Goal: Task Accomplishment & Management: Manage account settings

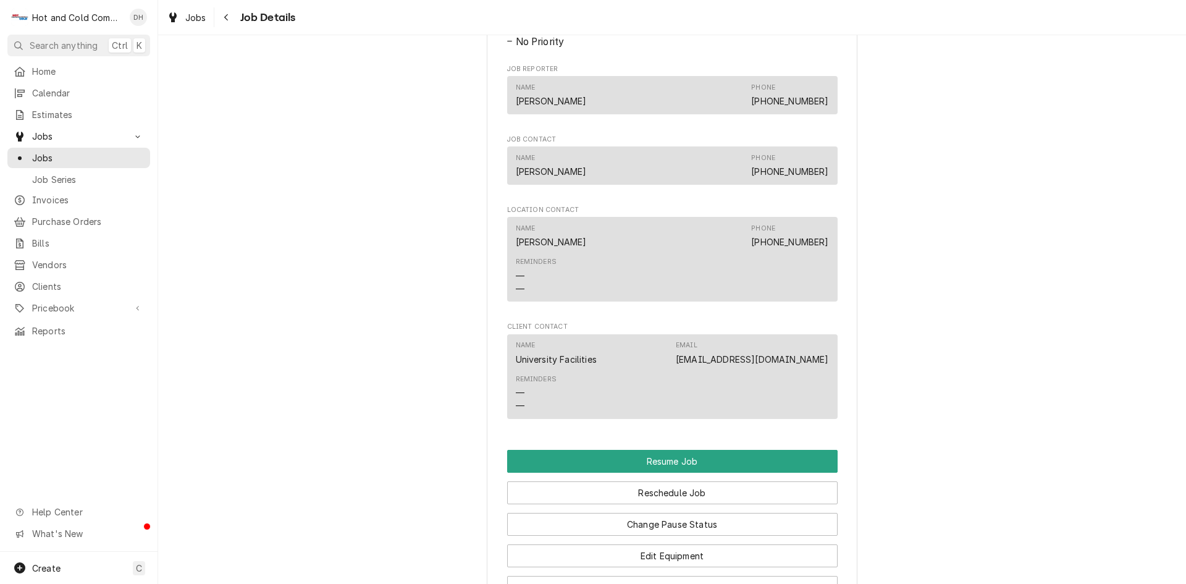
scroll to position [1030, 0]
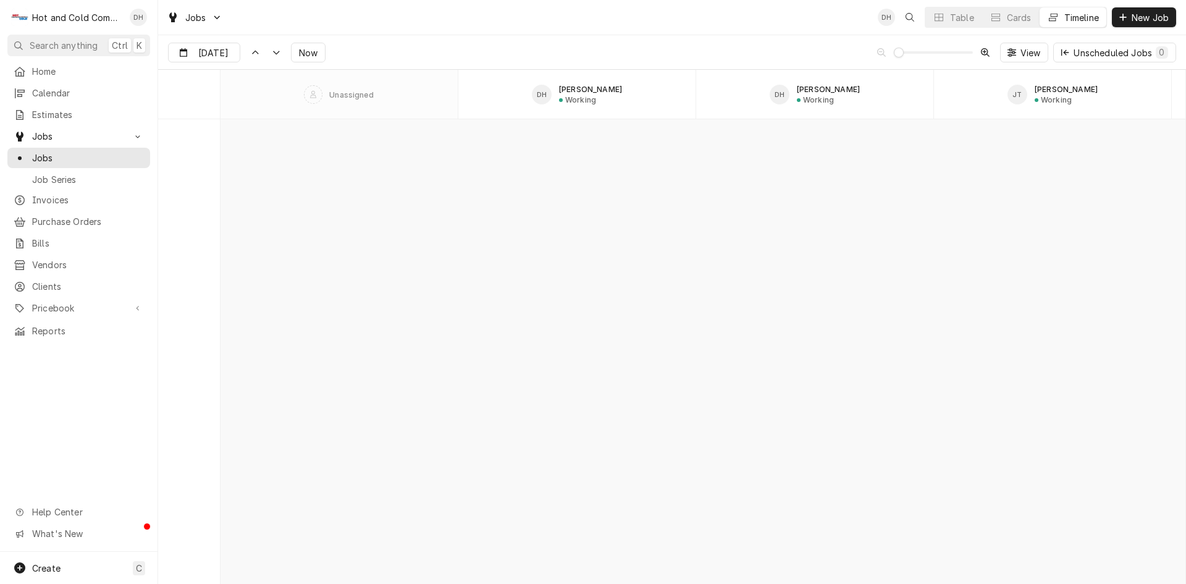
scroll to position [10978, 0]
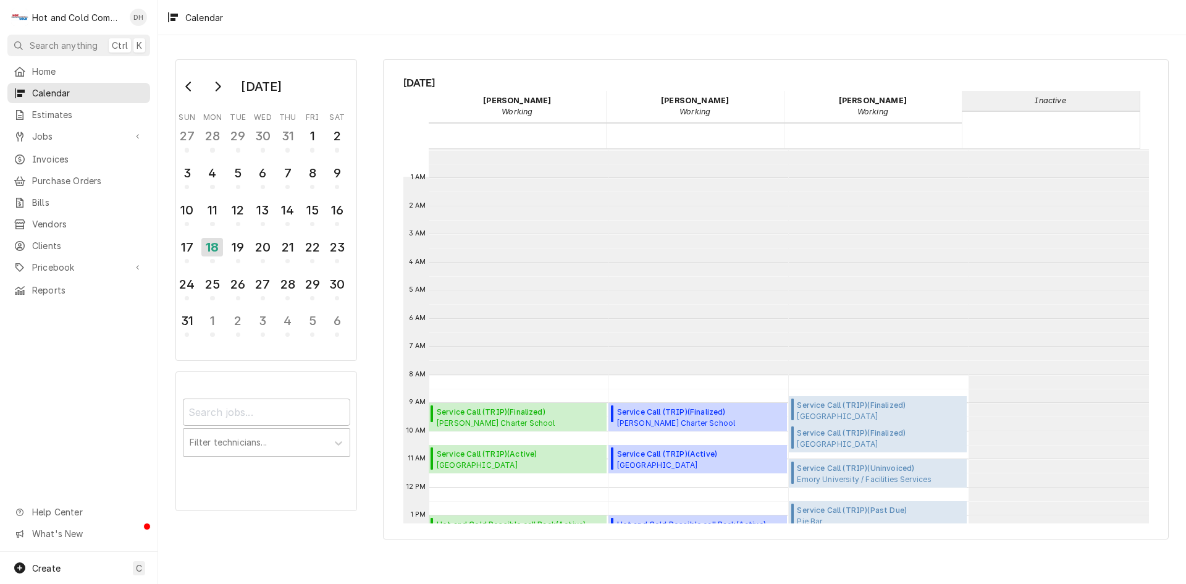
scroll to position [226, 0]
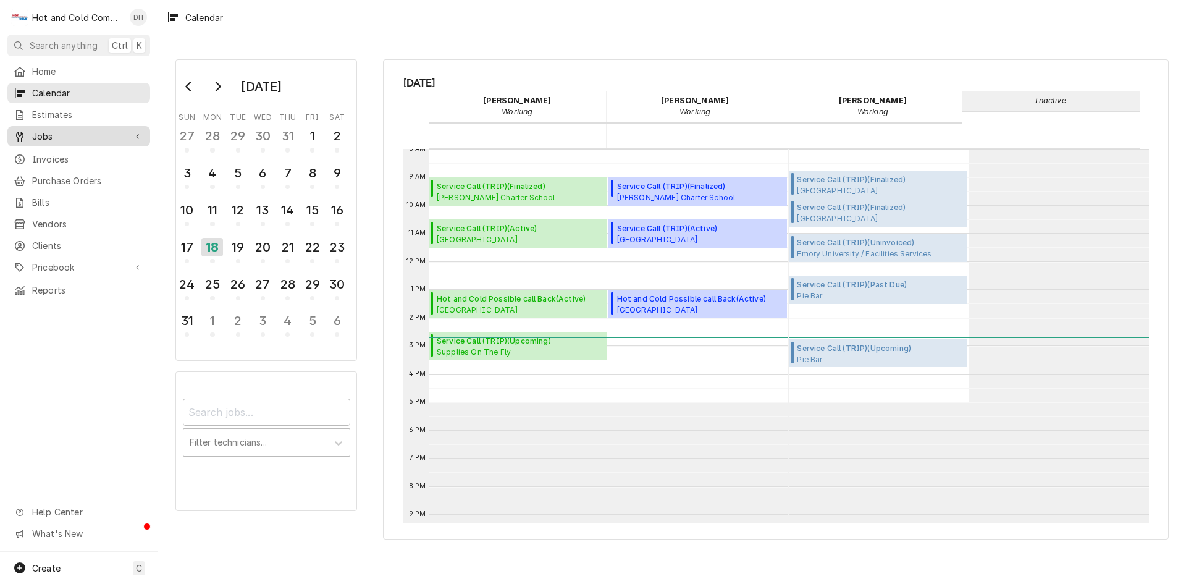
click at [49, 130] on span "Jobs" at bounding box center [78, 136] width 93 height 13
click at [46, 150] on div "Jobs" at bounding box center [79, 157] width 138 height 15
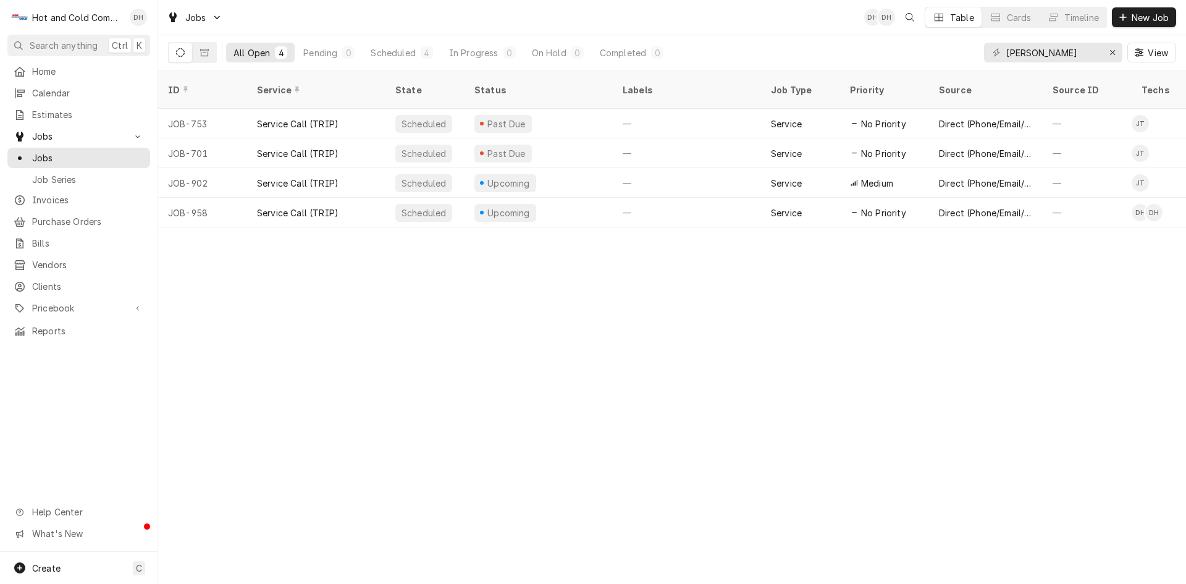
click at [950, 18] on div "Table" at bounding box center [962, 17] width 24 height 13
click at [1112, 49] on icon "Erase input" at bounding box center [1113, 52] width 7 height 9
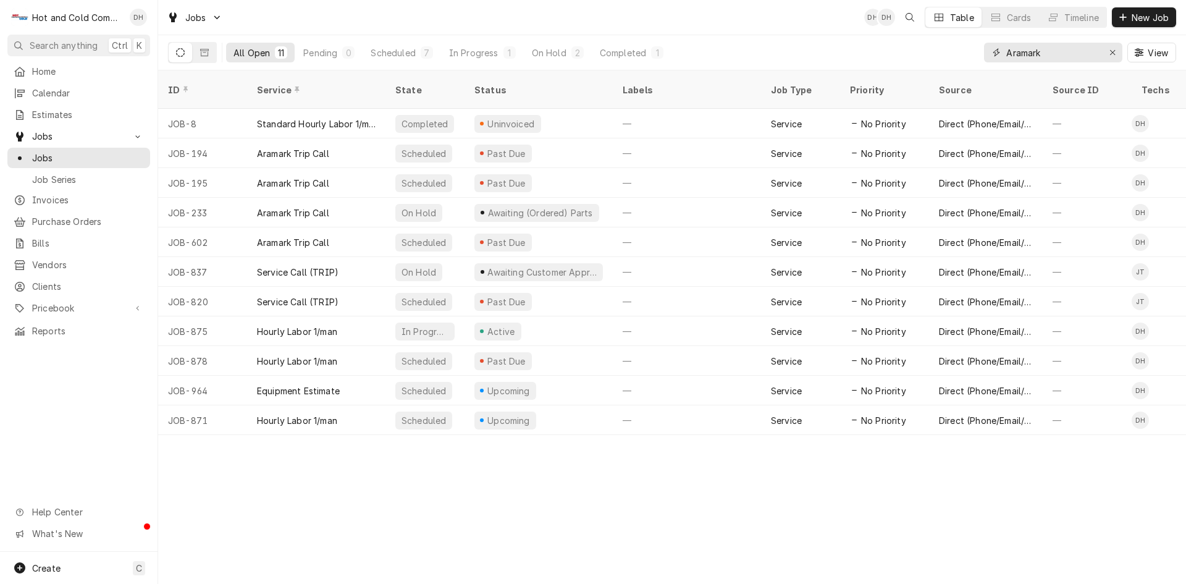
type input "Aramark"
click at [103, 88] on span "Calendar" at bounding box center [88, 93] width 112 height 13
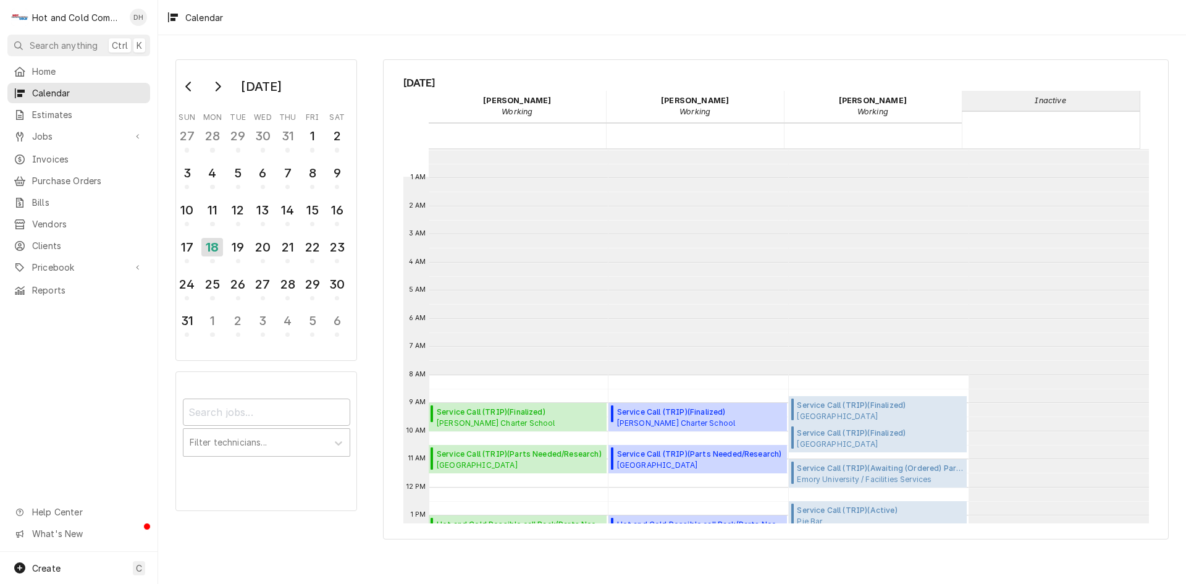
scroll to position [226, 0]
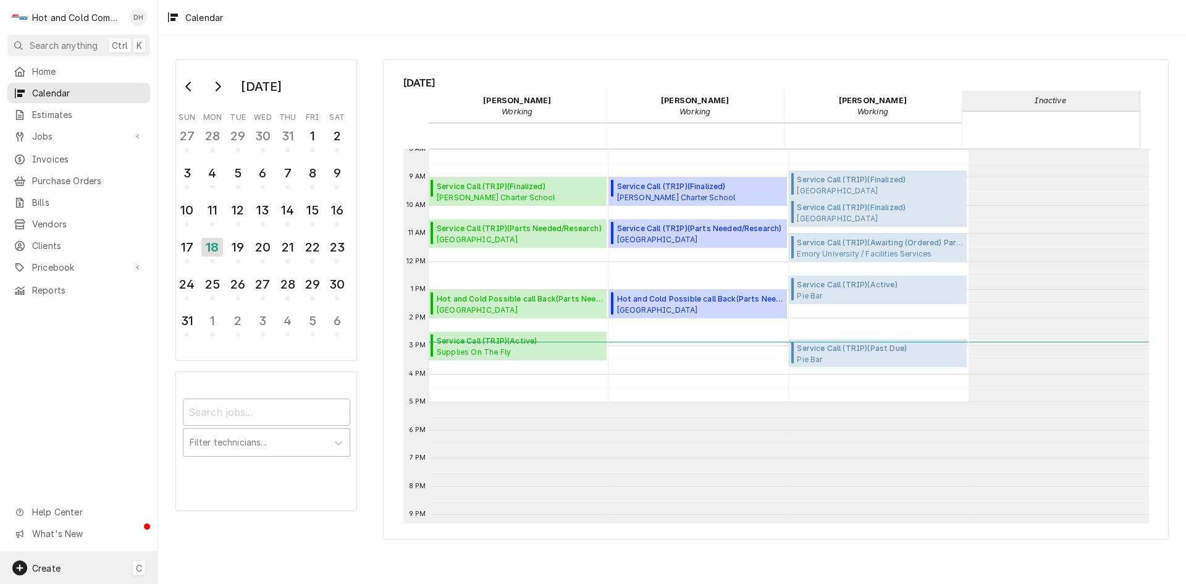
click at [53, 566] on span "Create" at bounding box center [46, 568] width 28 height 11
click at [223, 442] on div "Job" at bounding box center [231, 439] width 83 height 13
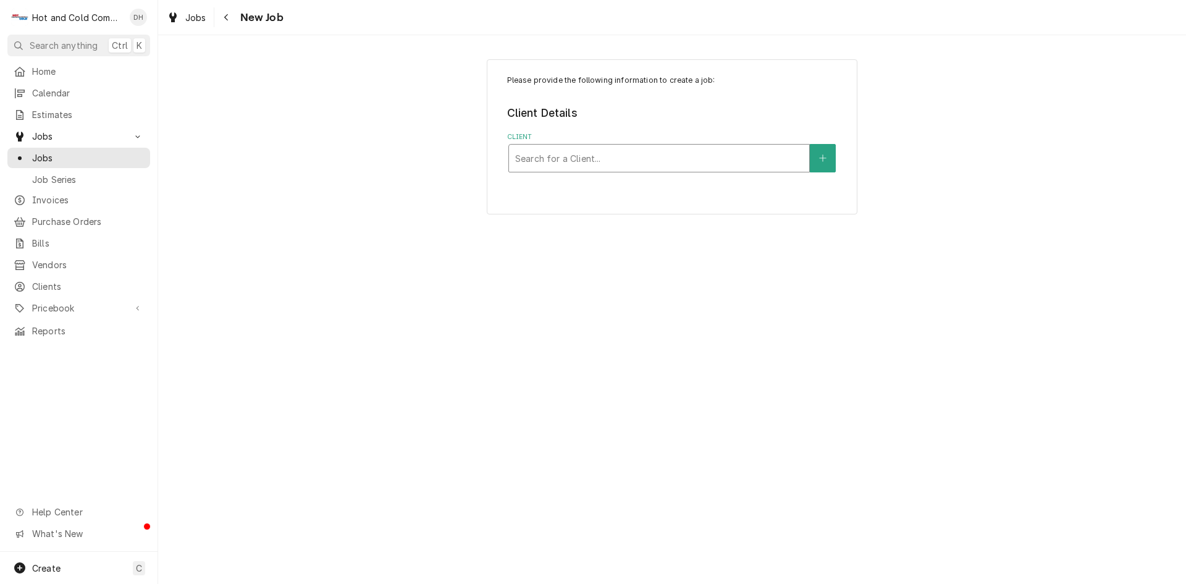
click at [669, 155] on div "Client" at bounding box center [659, 158] width 288 height 22
type input "Aramark"
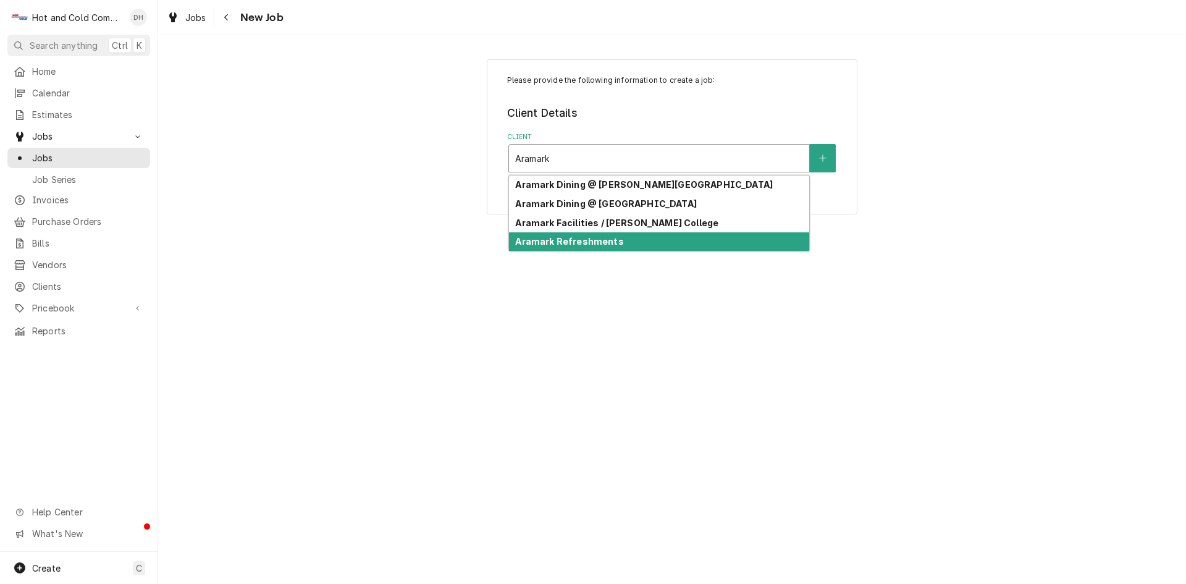
click at [583, 243] on strong "Aramark Refreshments" at bounding box center [569, 241] width 108 height 11
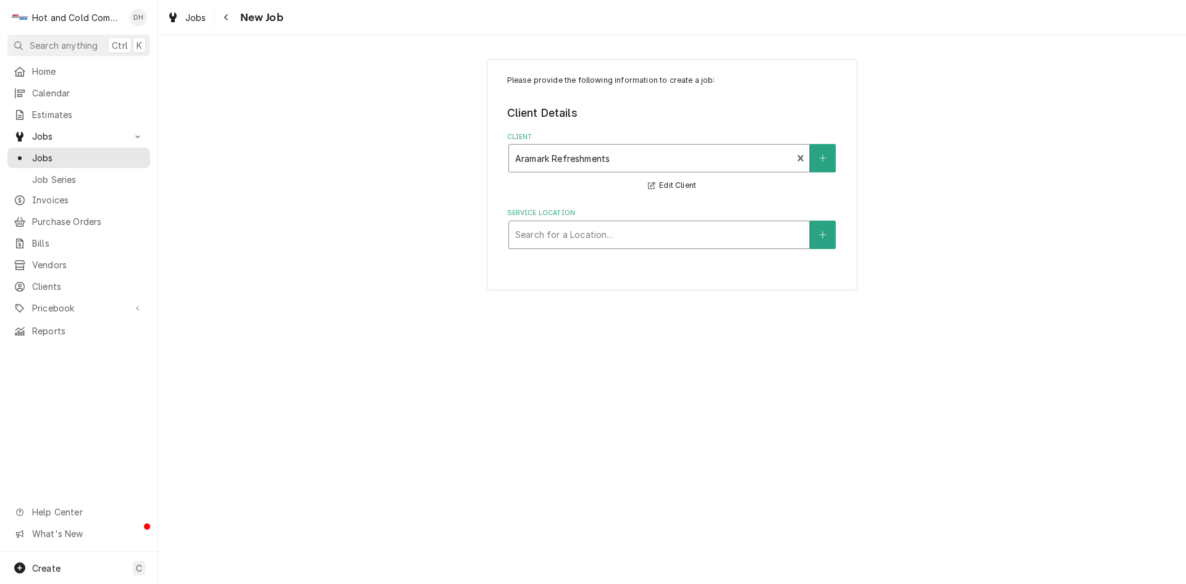
click at [767, 239] on div "Service Location" at bounding box center [659, 235] width 288 height 22
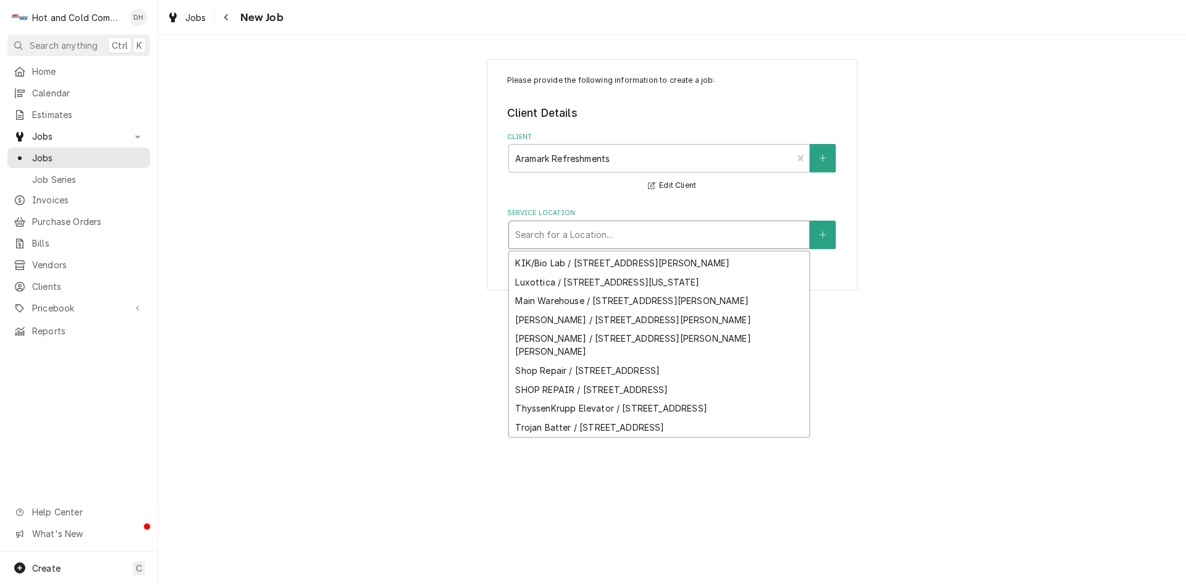
scroll to position [252, 0]
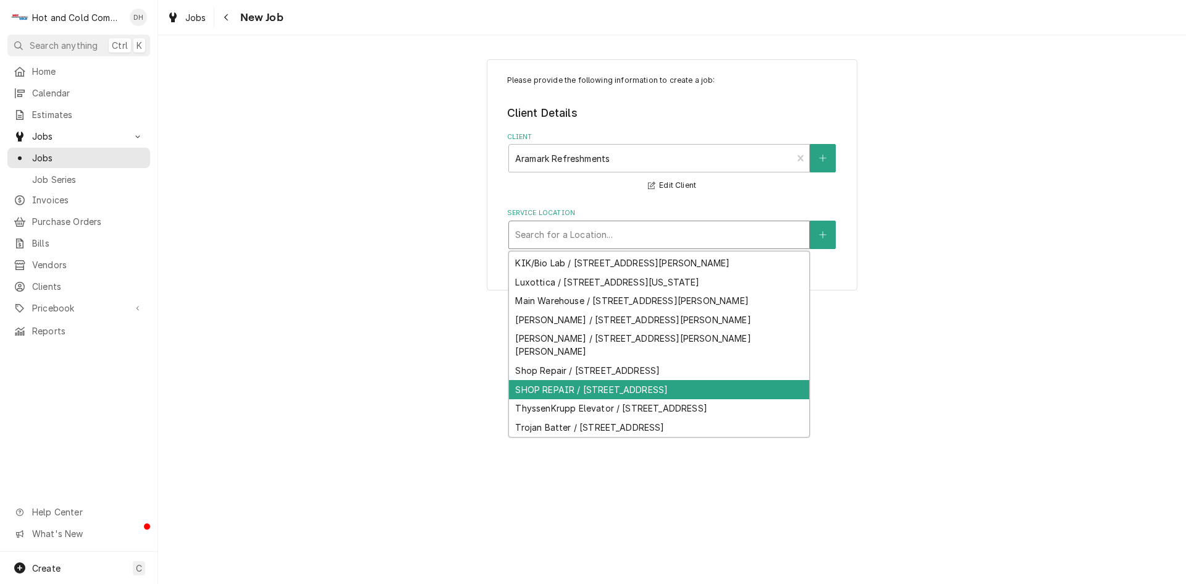
click at [768, 399] on div "SHOP REPAIR / 2700 Hickory Grove Rd NW suite2, Acworth, GA 30101" at bounding box center [659, 389] width 300 height 19
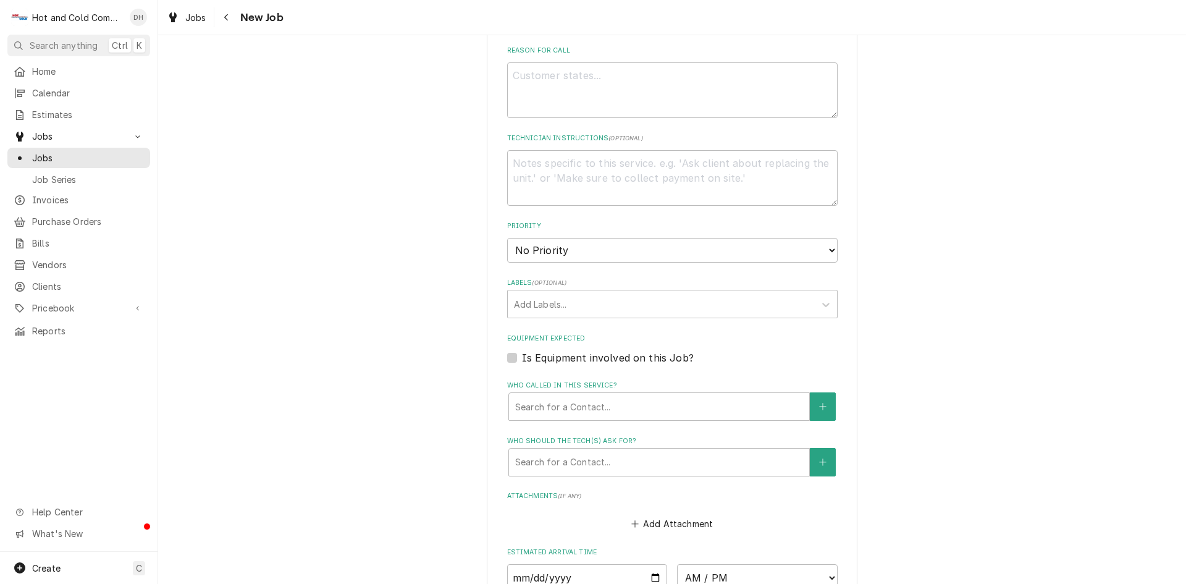
scroll to position [268, 0]
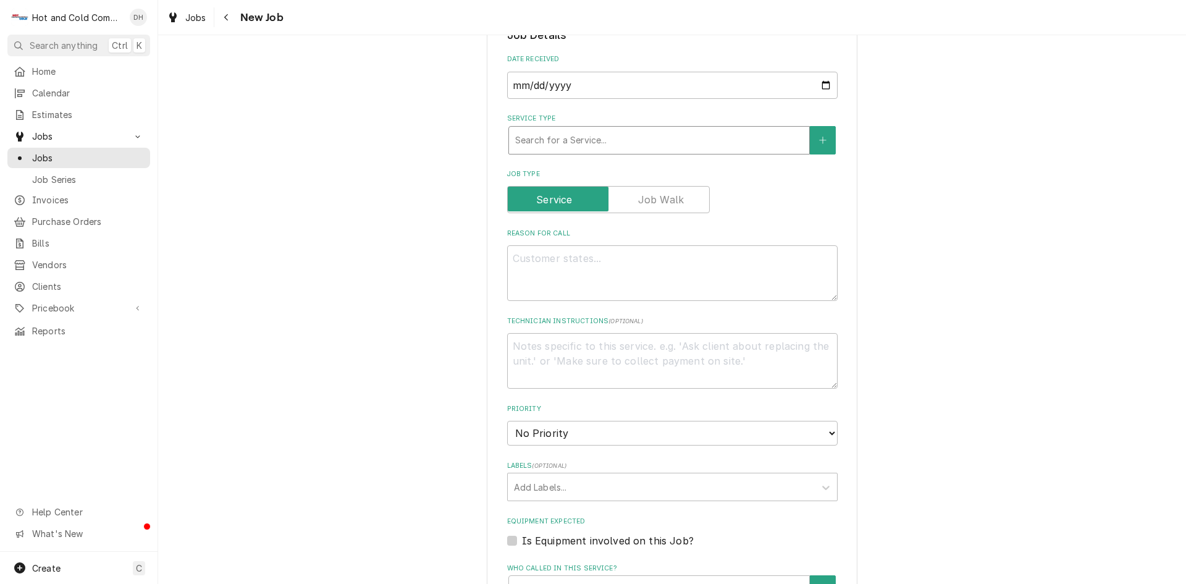
click at [599, 138] on div "Service Type" at bounding box center [659, 140] width 288 height 22
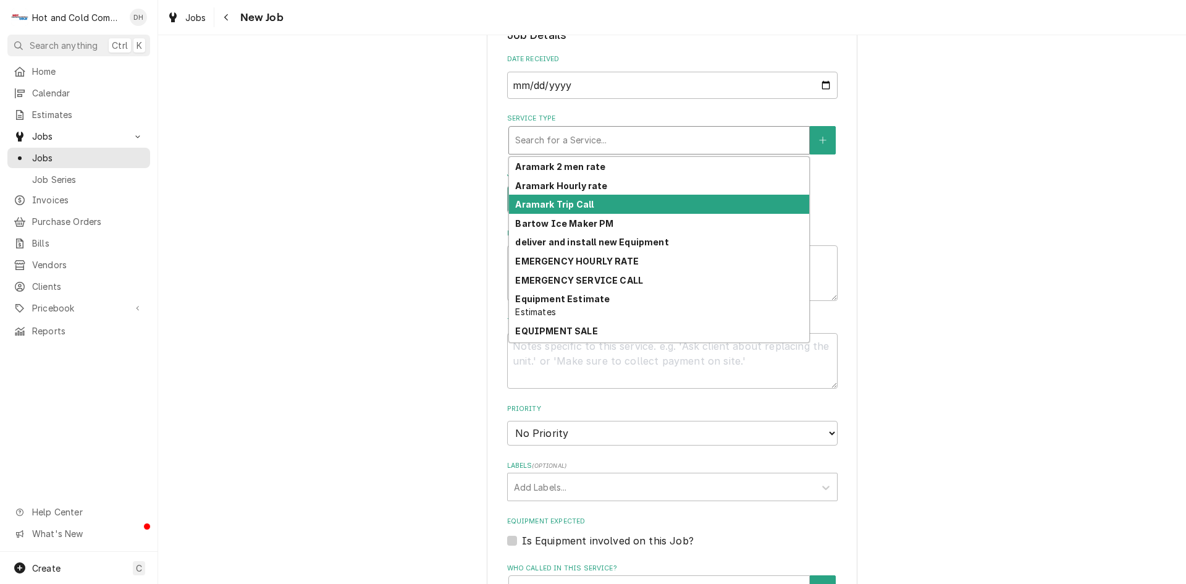
click at [586, 206] on strong "Aramark Trip Call" at bounding box center [554, 204] width 78 height 11
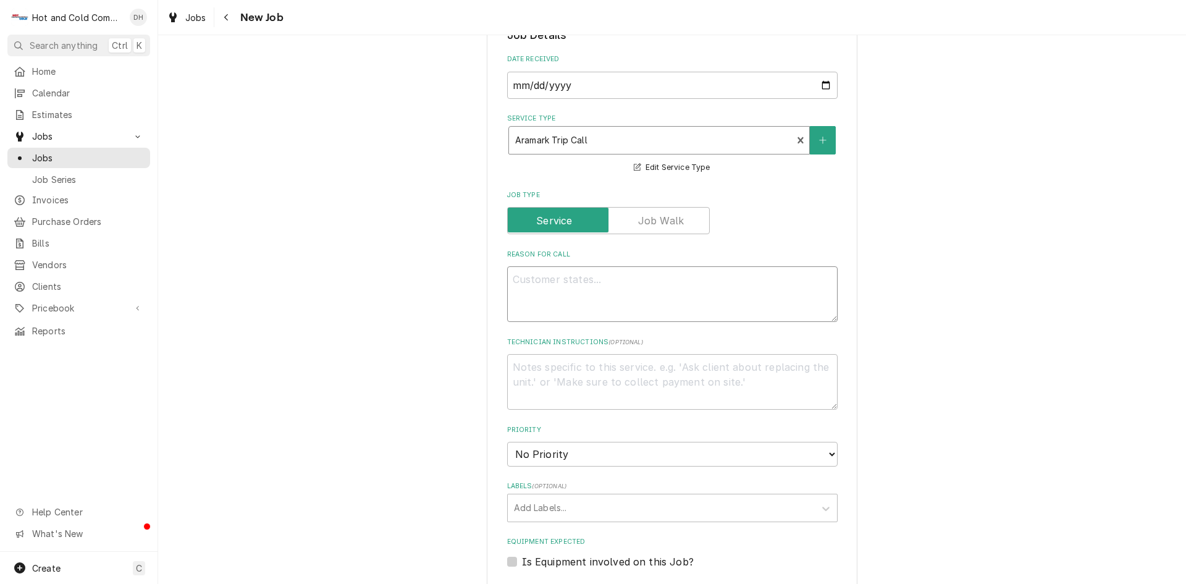
click at [633, 284] on textarea "Reason For Call" at bounding box center [672, 294] width 331 height 56
type textarea "x"
type textarea "p"
type textarea "x"
type textarea "pi"
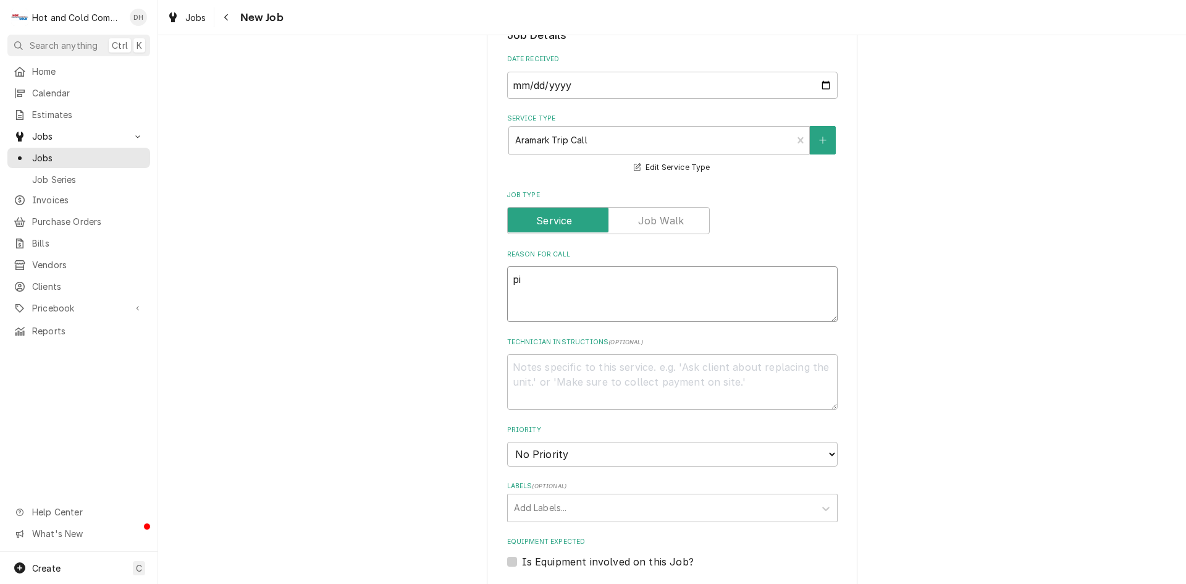
type textarea "x"
type textarea "pic"
type textarea "x"
type textarea "pick"
type textarea "x"
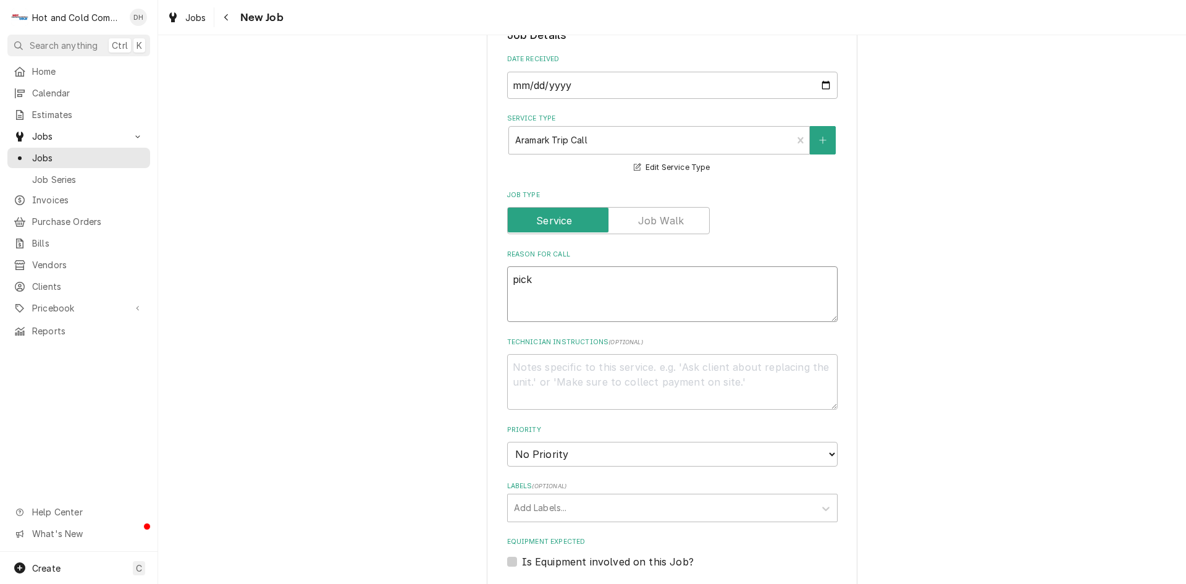
type textarea "pick"
type textarea "x"
type textarea "pick u"
type textarea "x"
type textarea "pick up"
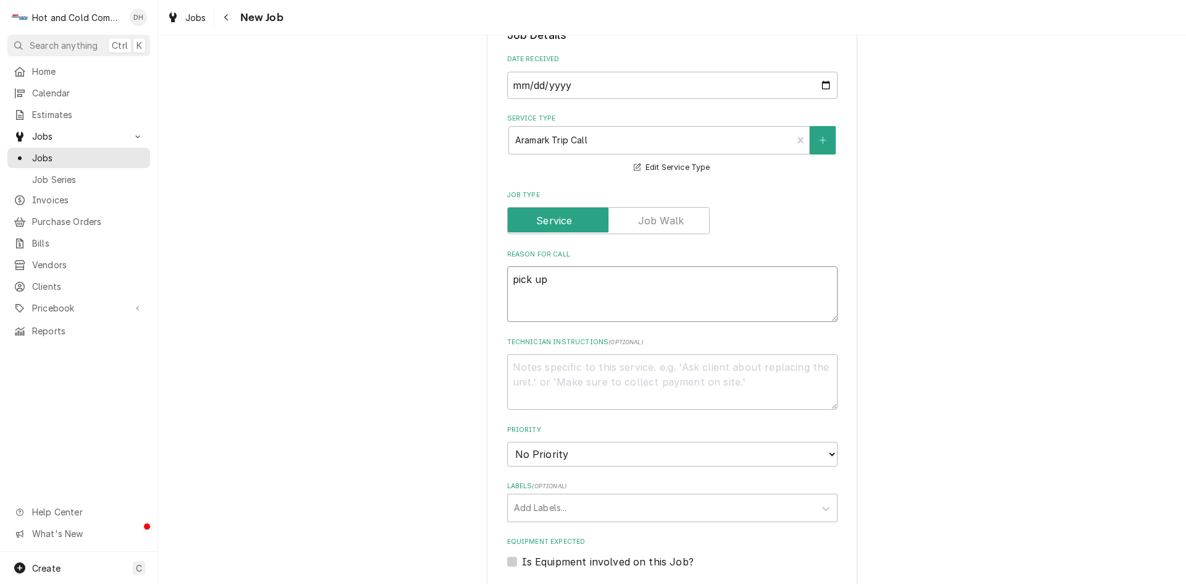
type textarea "x"
type textarea "pick up"
type textarea "x"
type textarea "pick up a"
type textarea "x"
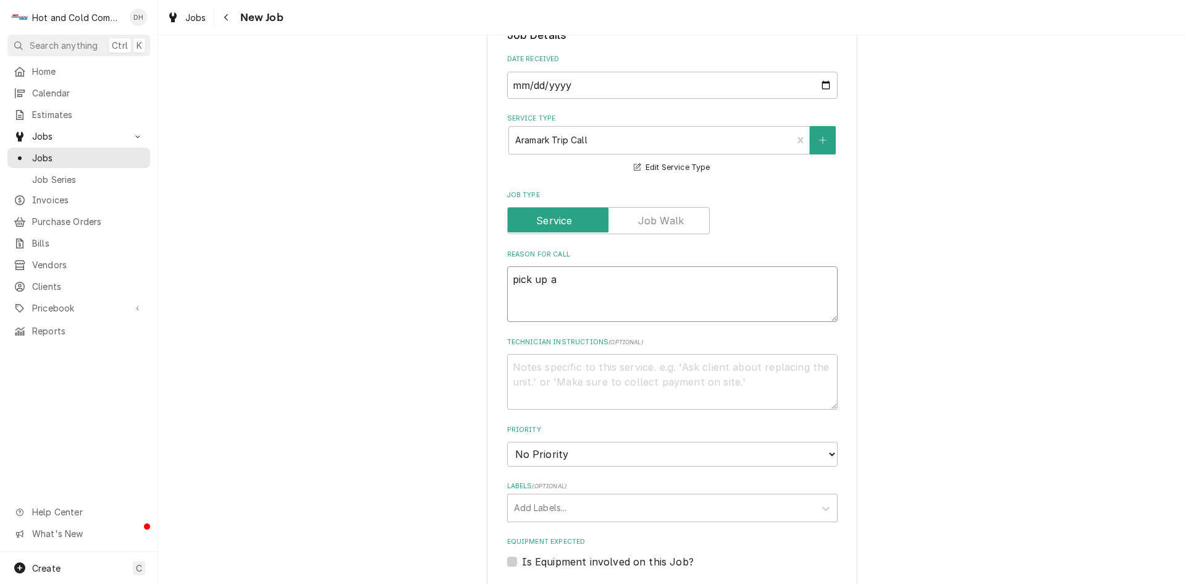
type textarea "pick up an"
type textarea "x"
type textarea "pick up and"
type textarea "x"
type textarea "pick up and"
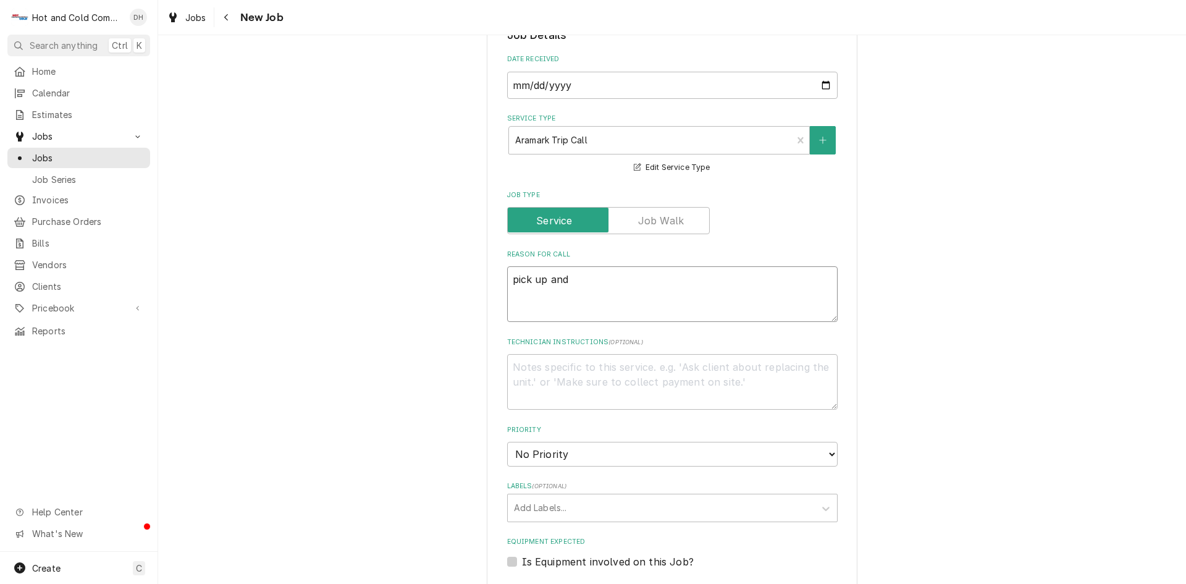
type textarea "x"
type textarea "pick up and d"
type textarea "x"
type textarea "pick up and de"
type textarea "x"
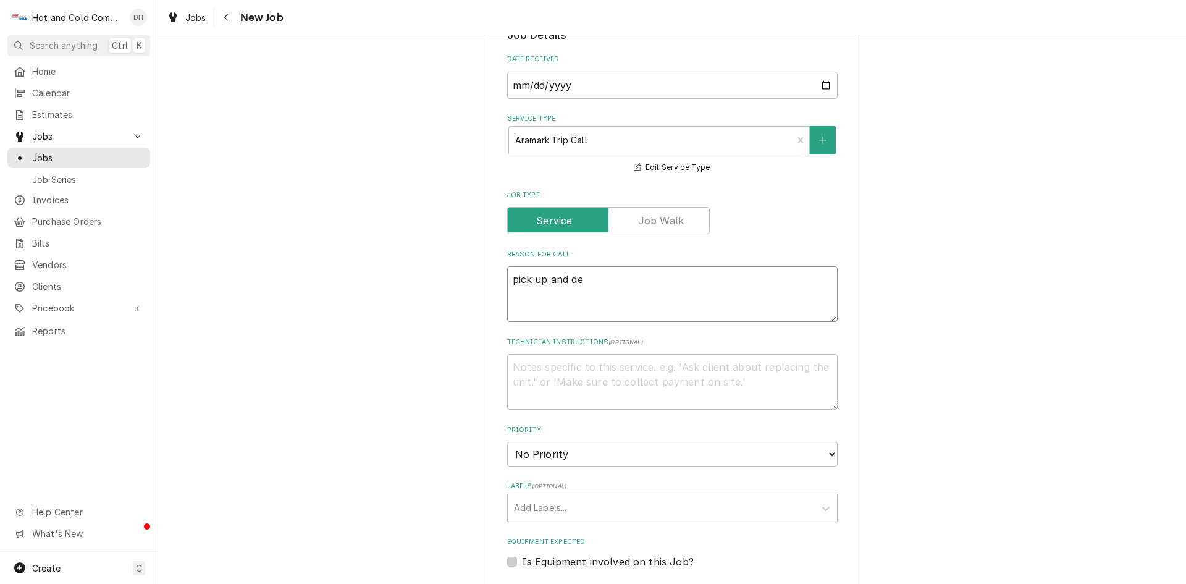
type textarea "pick up and del"
type textarea "x"
type textarea "pick up and deli"
type textarea "x"
type textarea "pick up and deliv"
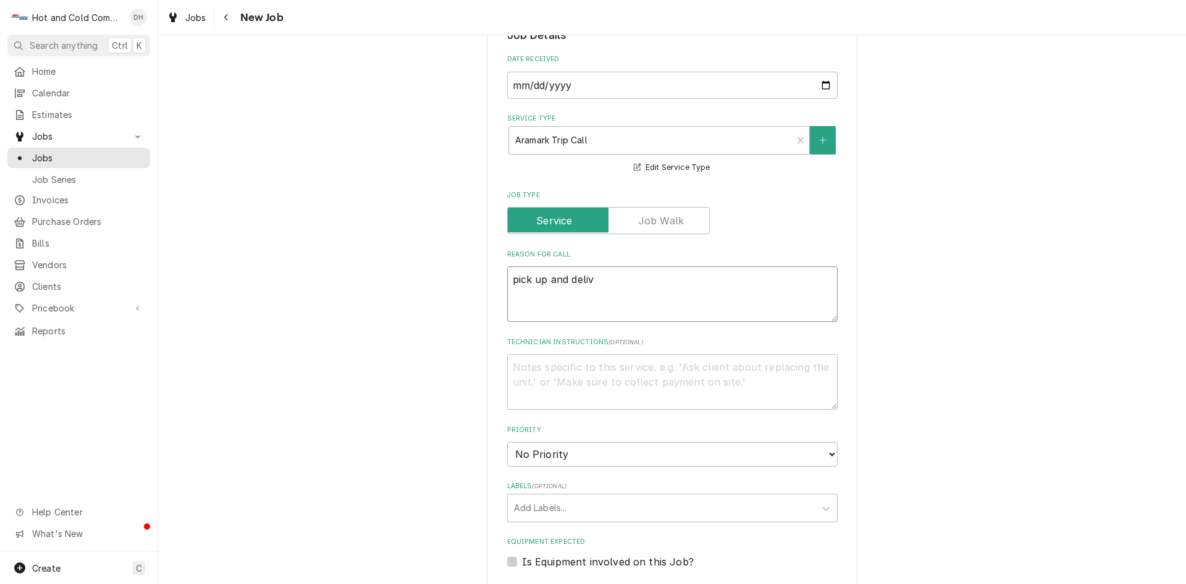
type textarea "x"
type textarea "pick up and delive"
type textarea "x"
type textarea "pick up and deliver"
type textarea "x"
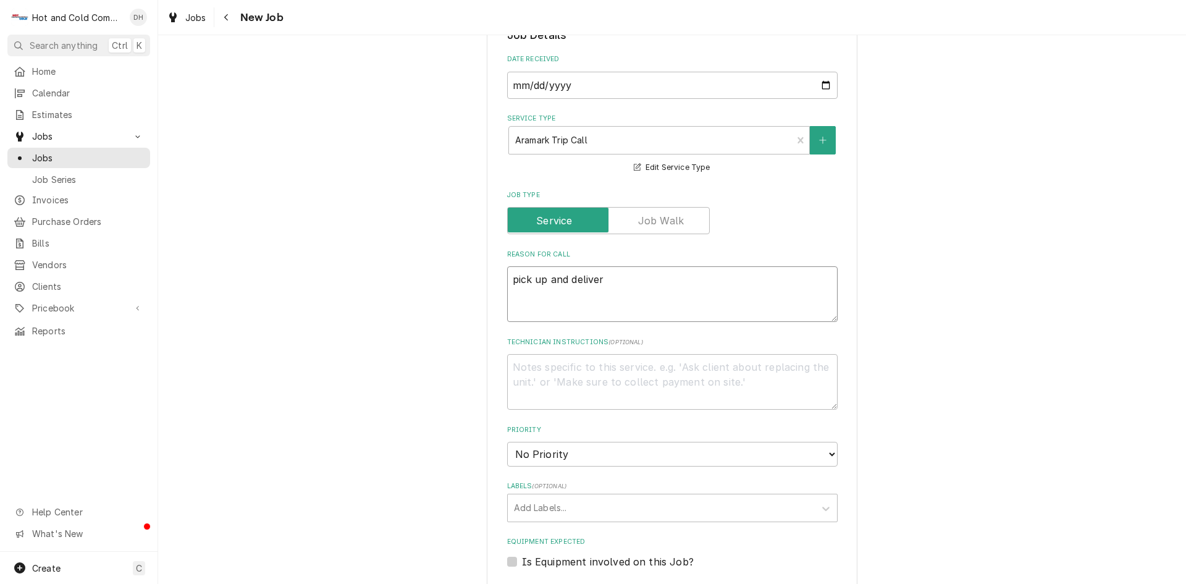
type textarea "pick up and delivery"
type textarea "x"
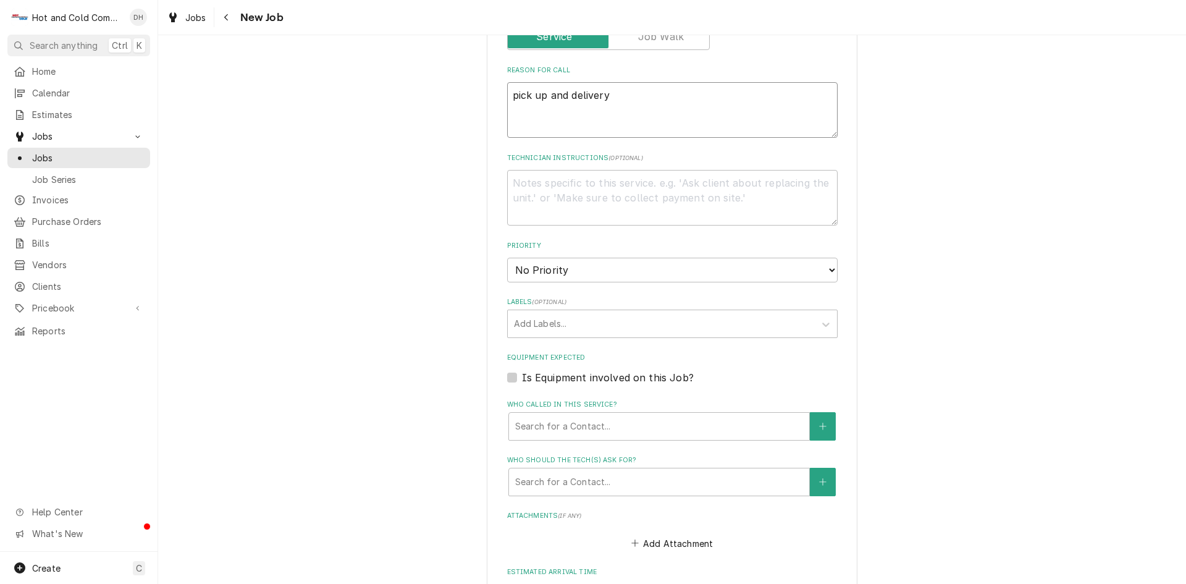
scroll to position [475, 0]
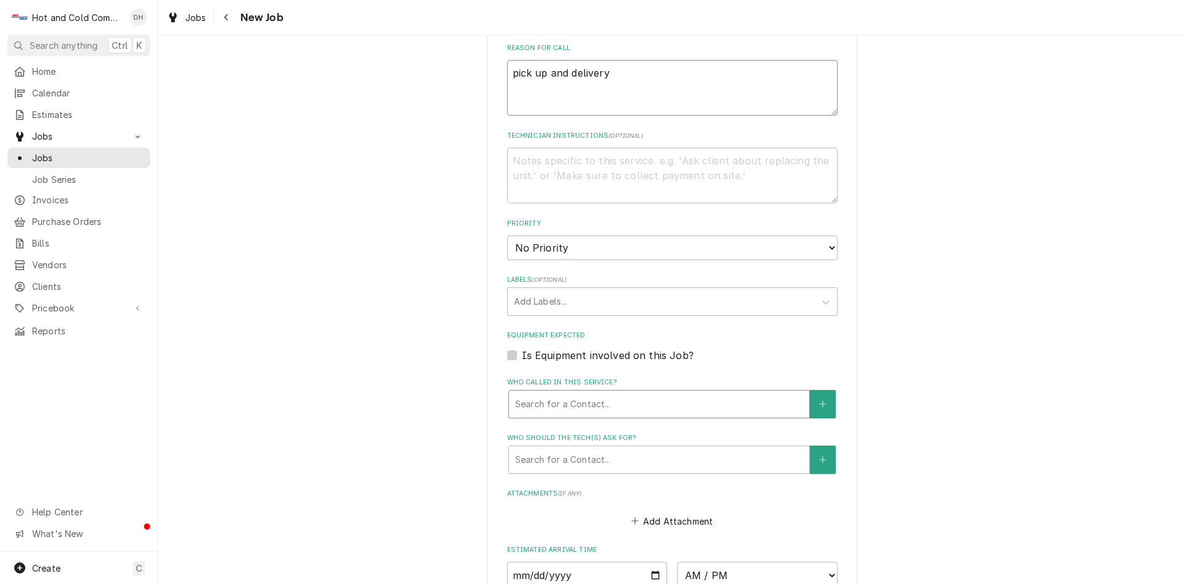
type textarea "pick up and delivery"
click at [603, 400] on div "Who called in this service?" at bounding box center [659, 404] width 288 height 22
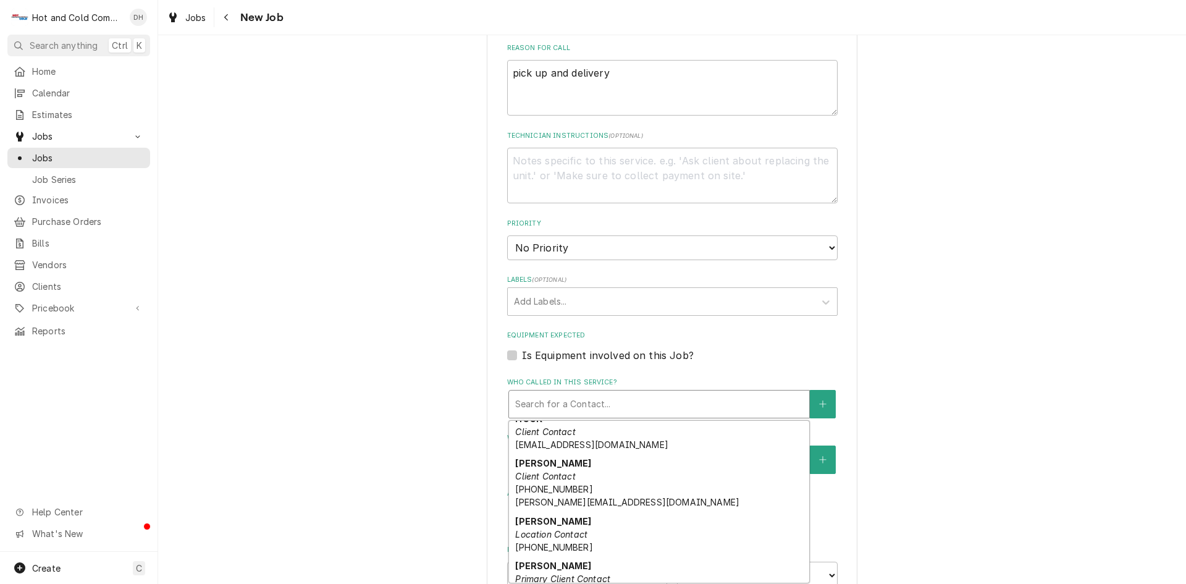
scroll to position [249, 0]
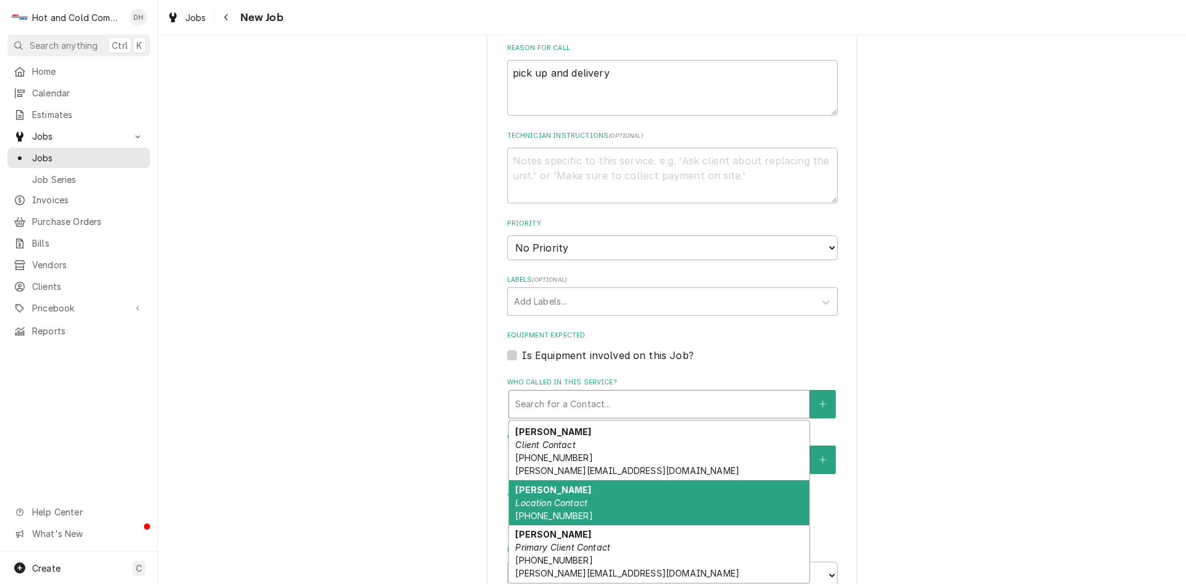
click at [580, 506] on em "Location Contact" at bounding box center [551, 502] width 72 height 11
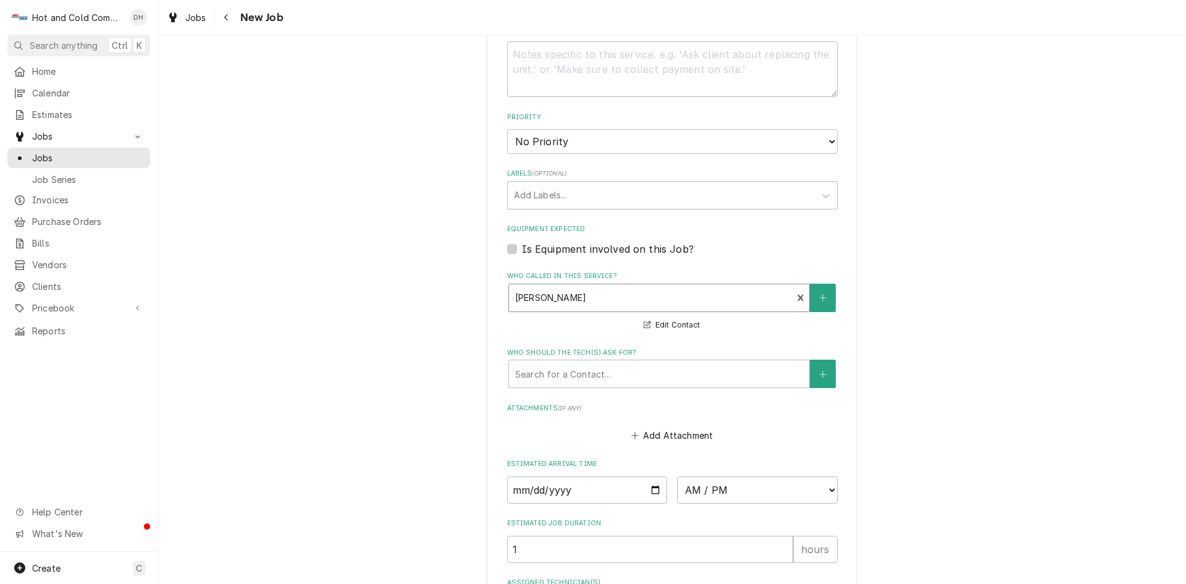
scroll to position [886, 0]
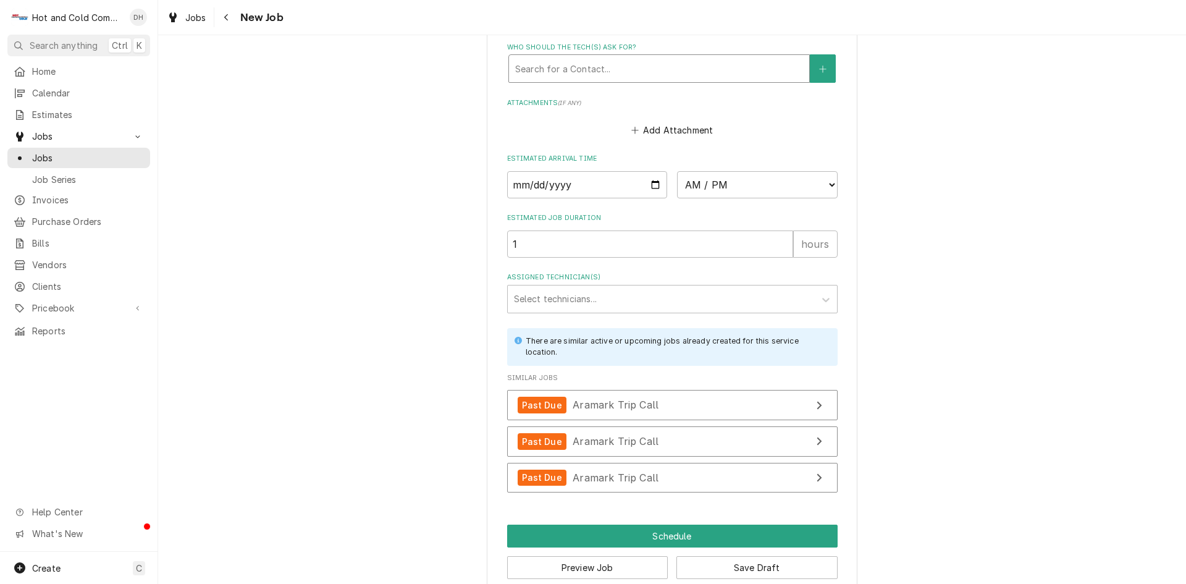
click at [601, 62] on div "Who should the tech(s) ask for?" at bounding box center [659, 68] width 288 height 22
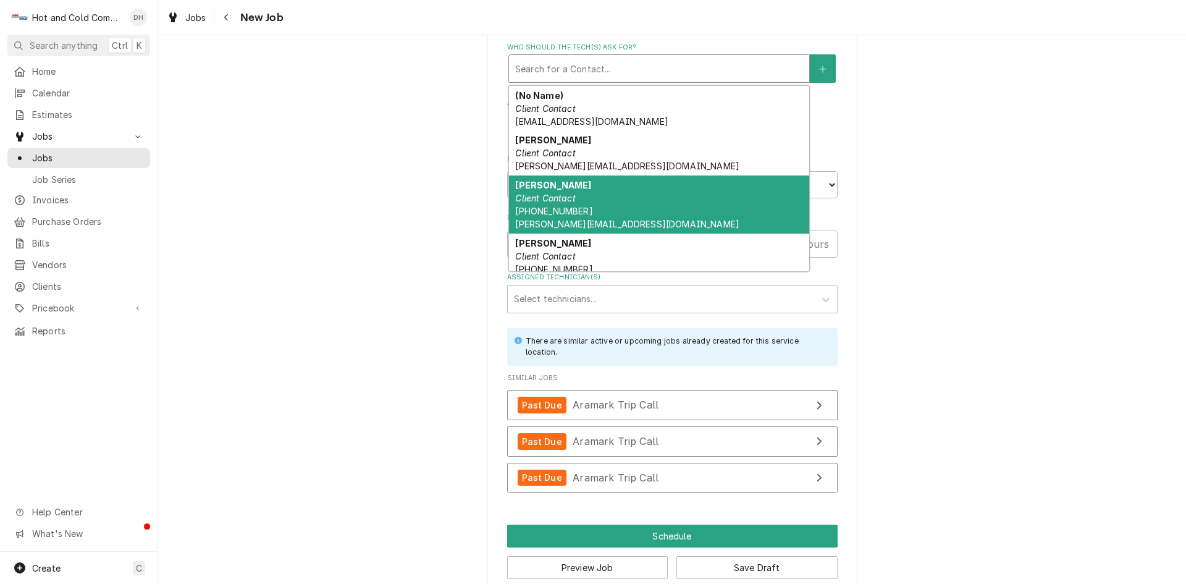
scroll to position [206, 0]
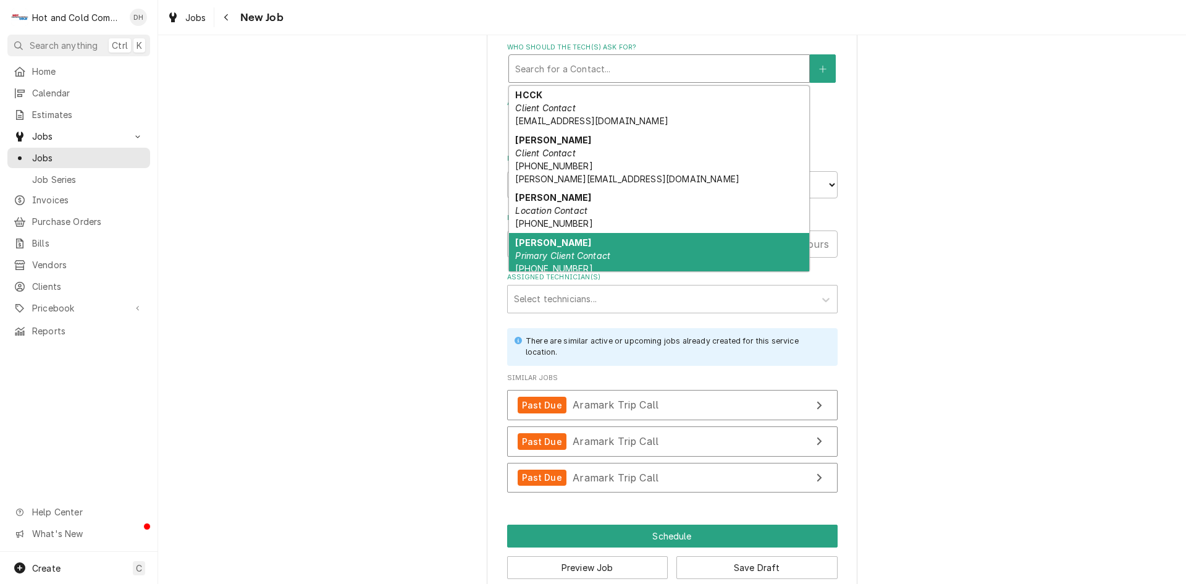
drag, startPoint x: 622, startPoint y: 250, endPoint x: 722, endPoint y: 227, distance: 103.3
click at [625, 249] on div "Perry Poe Primary Client Contact (404) 353-4032 Poe-Perry@aramark.com" at bounding box center [659, 262] width 300 height 58
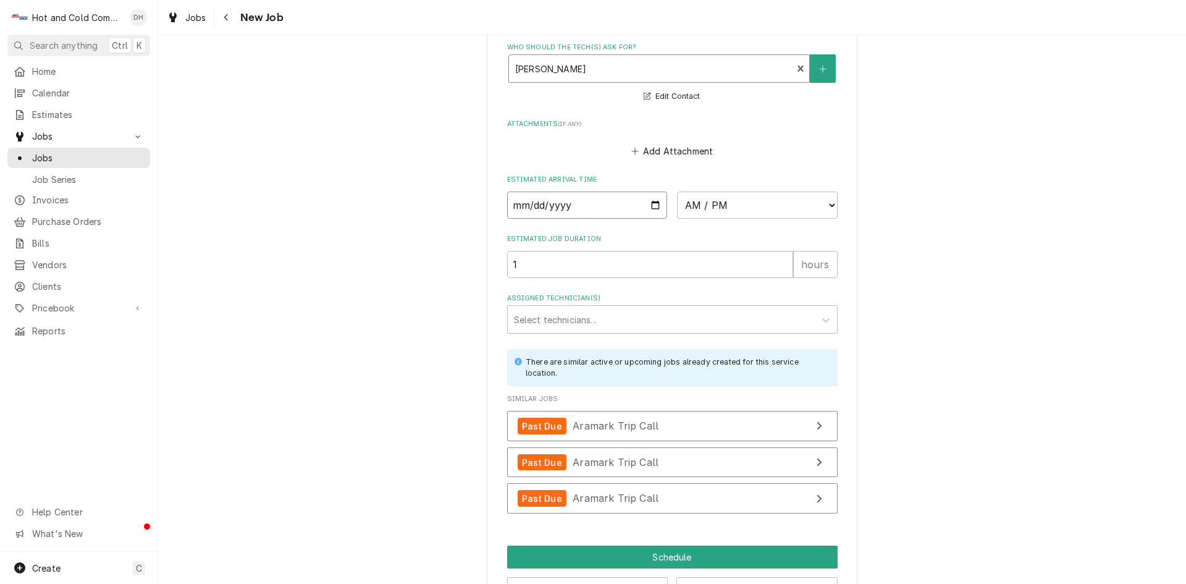
click at [651, 203] on input "Date" at bounding box center [587, 205] width 161 height 27
click at [607, 424] on span "Aramark Trip Call" at bounding box center [616, 426] width 86 height 12
click at [640, 463] on span "Aramark Trip Call" at bounding box center [616, 462] width 86 height 12
click at [633, 497] on span "Aramark Trip Call" at bounding box center [616, 498] width 86 height 12
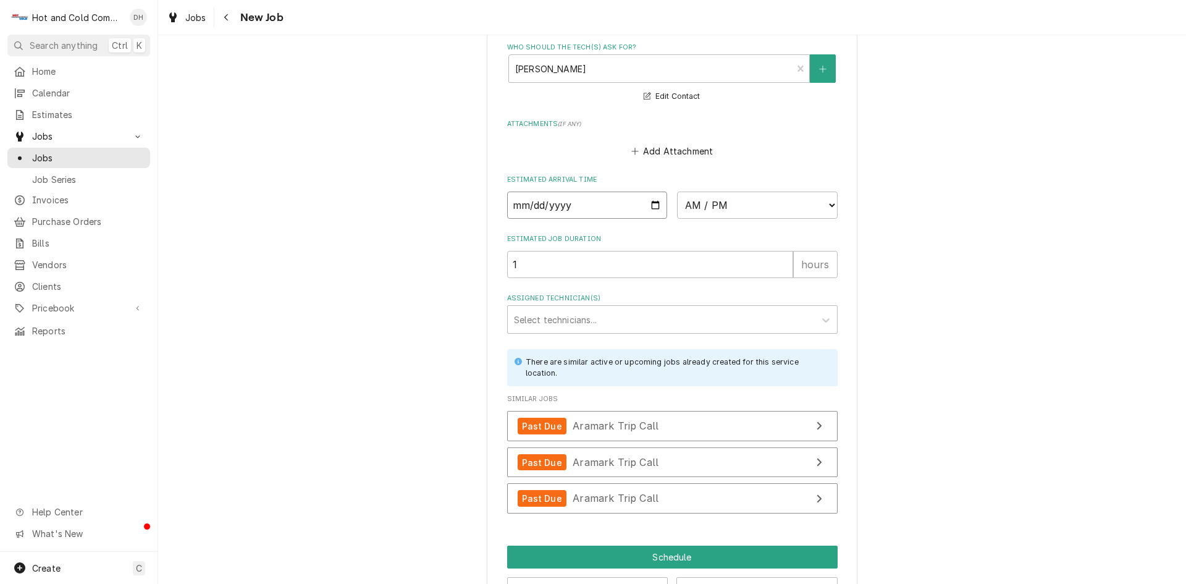
click at [652, 203] on input "Date" at bounding box center [587, 205] width 161 height 27
type textarea "x"
type input "2025-07-18"
type textarea "x"
type input "2025-07-08"
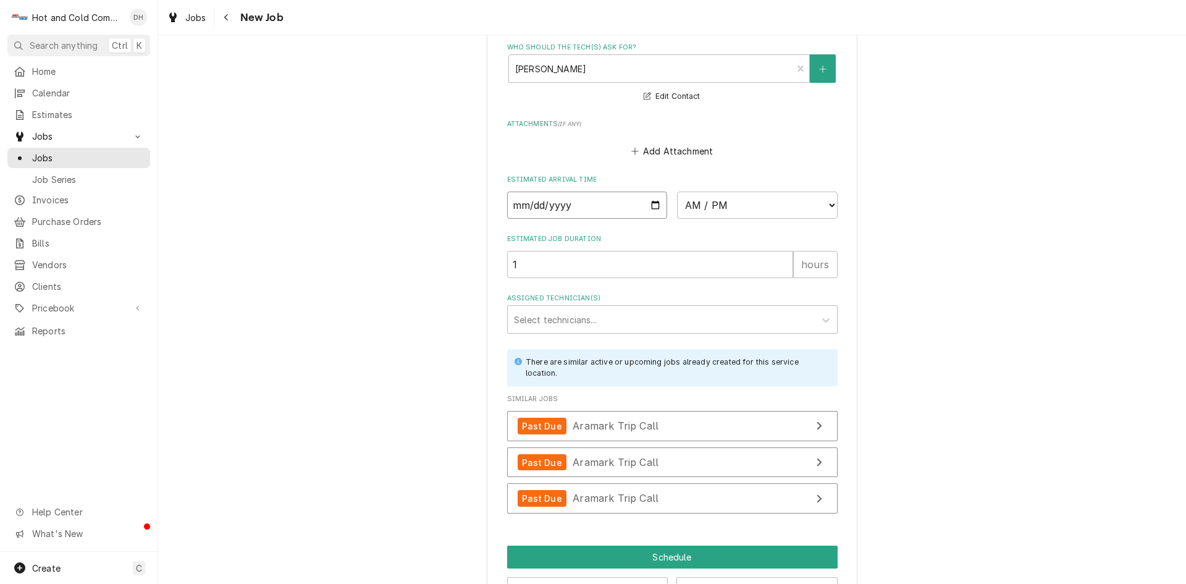
type textarea "x"
click at [830, 203] on select "AM / PM 6:00 AM 6:15 AM 6:30 AM 6:45 AM 7:00 AM 7:15 AM 7:30 AM 7:45 AM 8:00 AM…" at bounding box center [757, 205] width 161 height 27
select select "09:30:00"
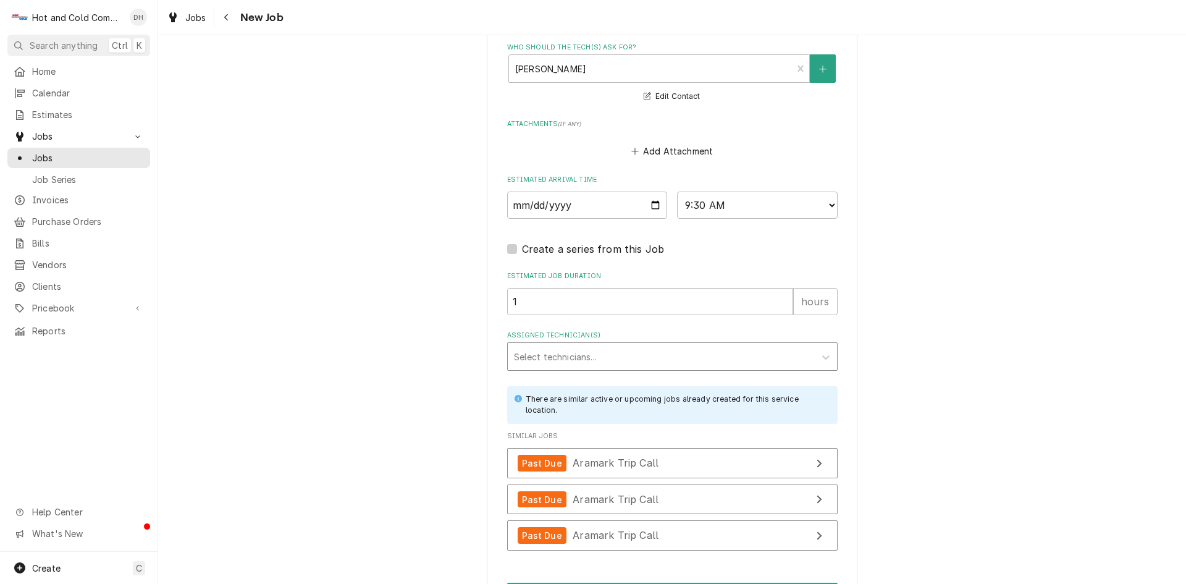
click at [602, 357] on div "Assigned Technician(s)" at bounding box center [661, 356] width 295 height 22
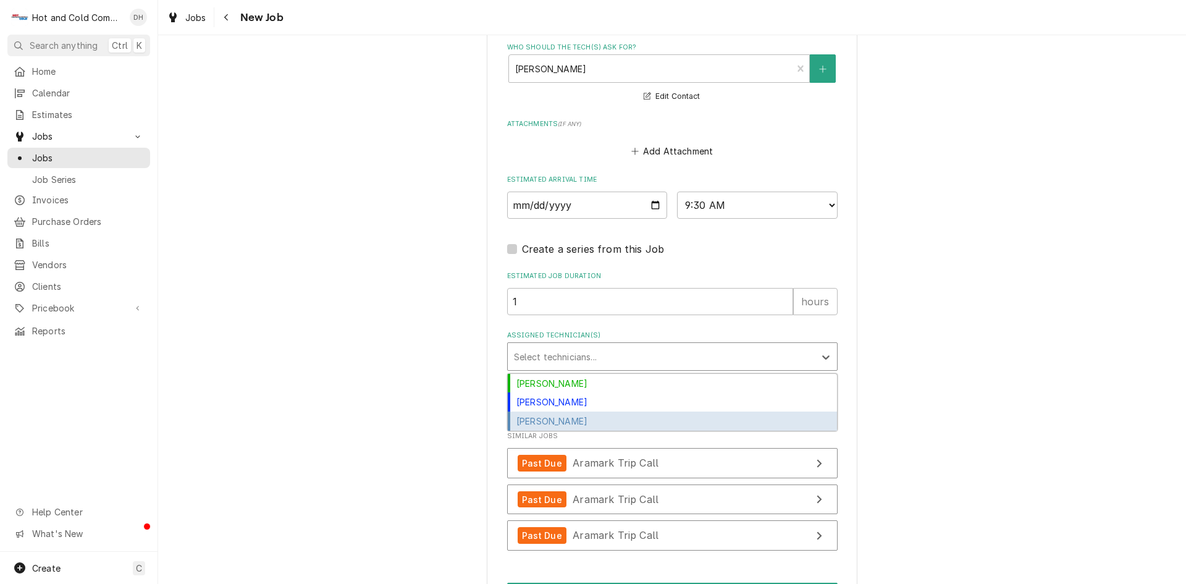
click at [587, 423] on div "[PERSON_NAME]" at bounding box center [672, 421] width 329 height 19
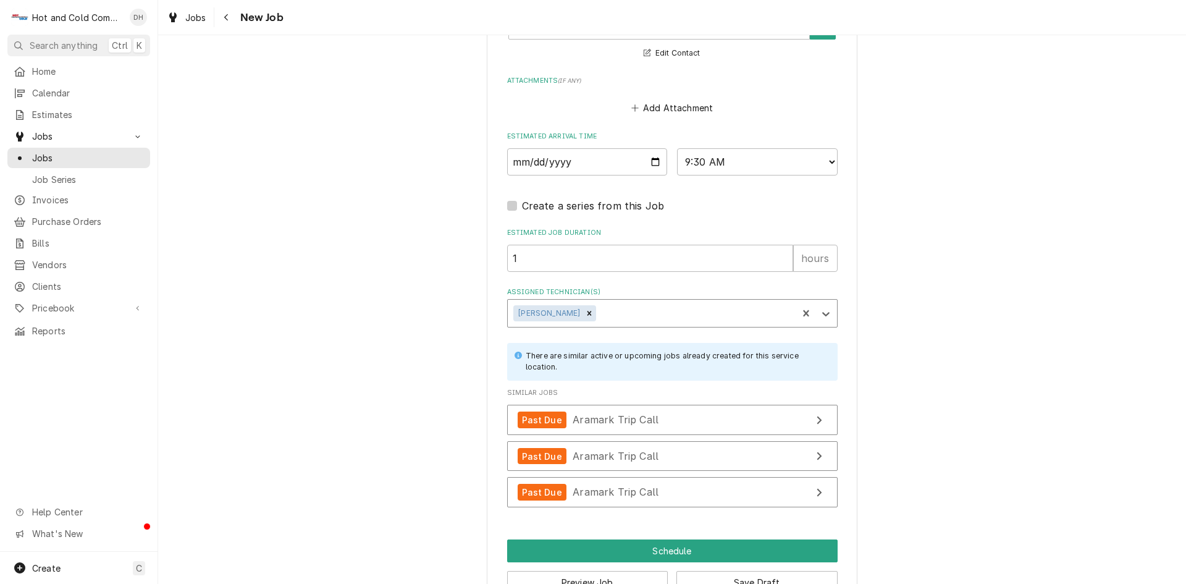
scroll to position [966, 0]
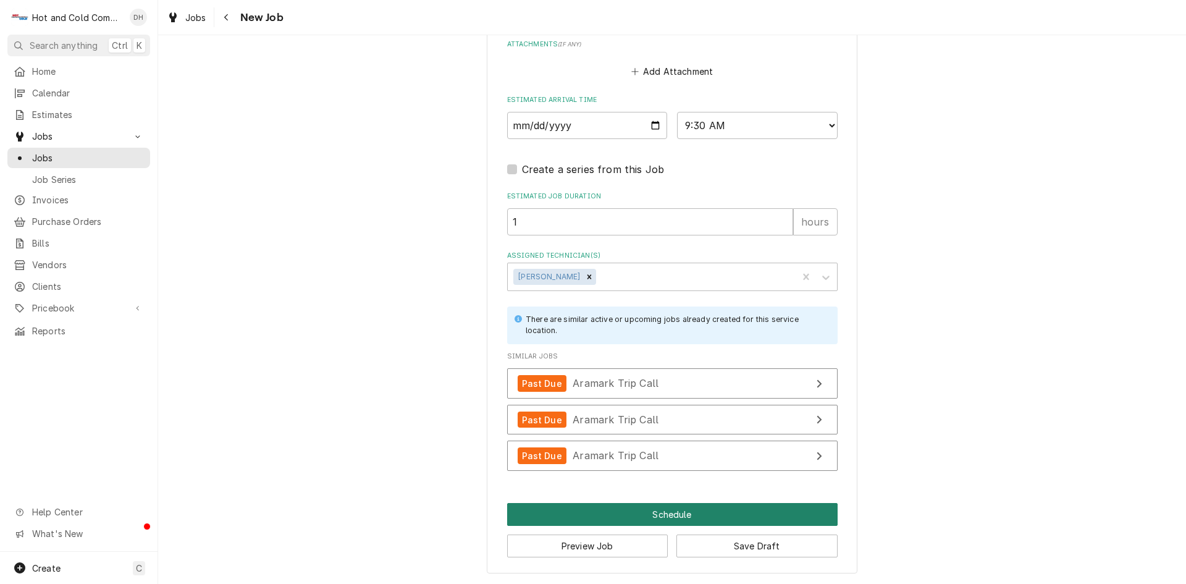
click at [672, 509] on button "Schedule" at bounding box center [672, 514] width 331 height 23
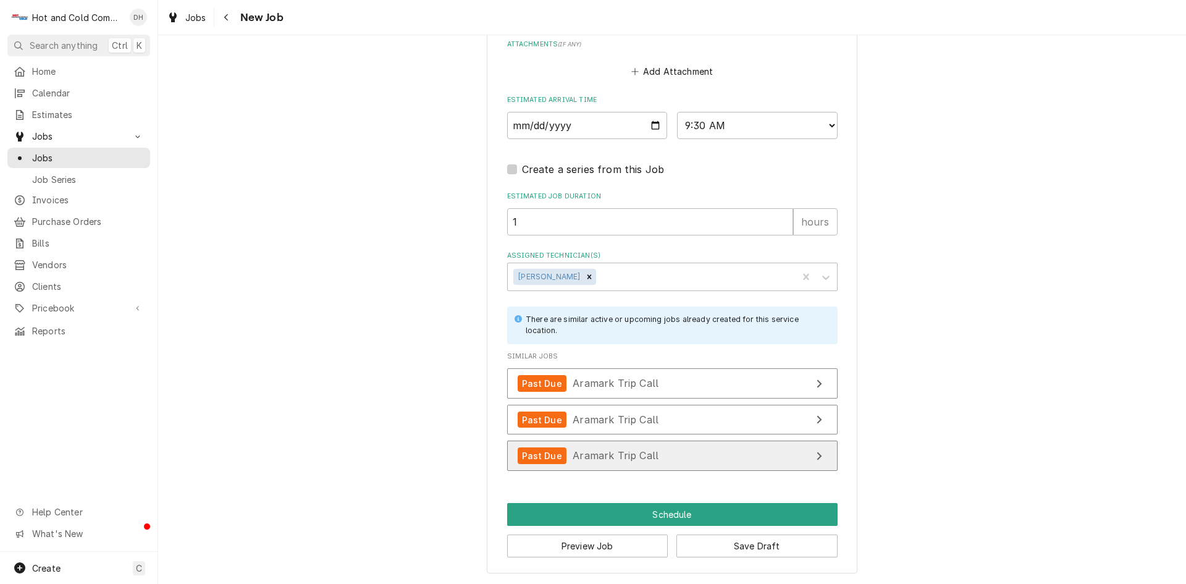
scroll to position [955, 0]
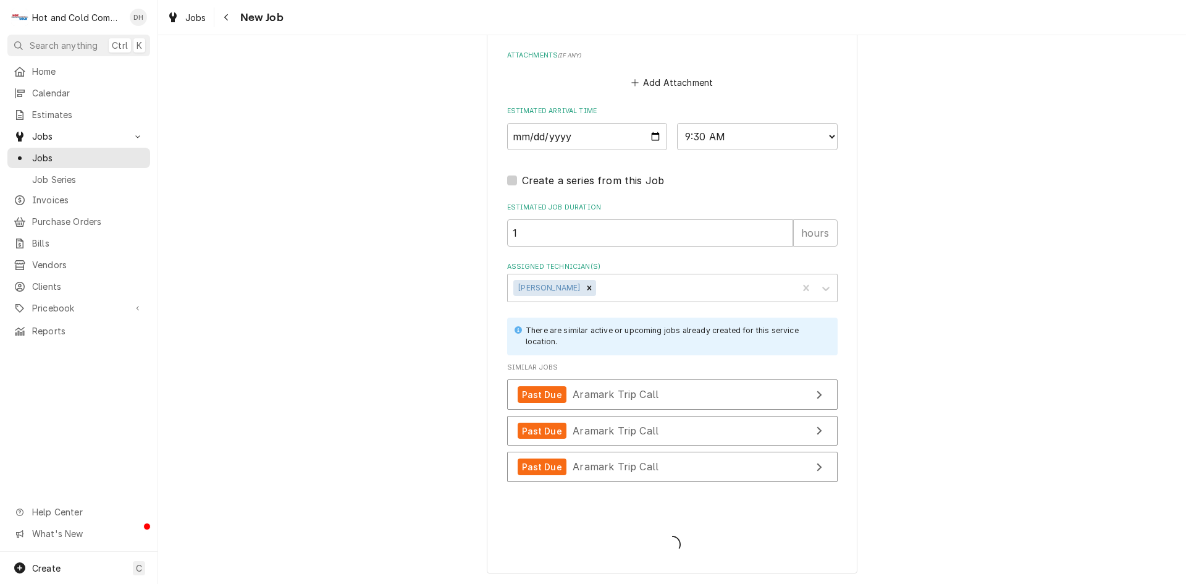
type textarea "x"
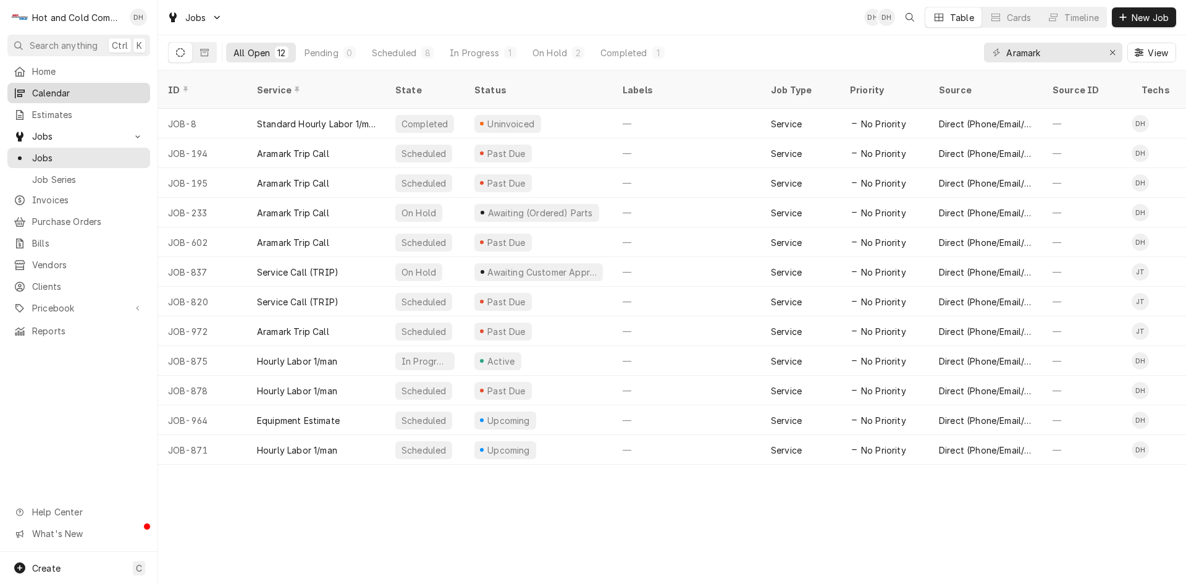
click at [64, 93] on span "Calendar" at bounding box center [88, 93] width 112 height 13
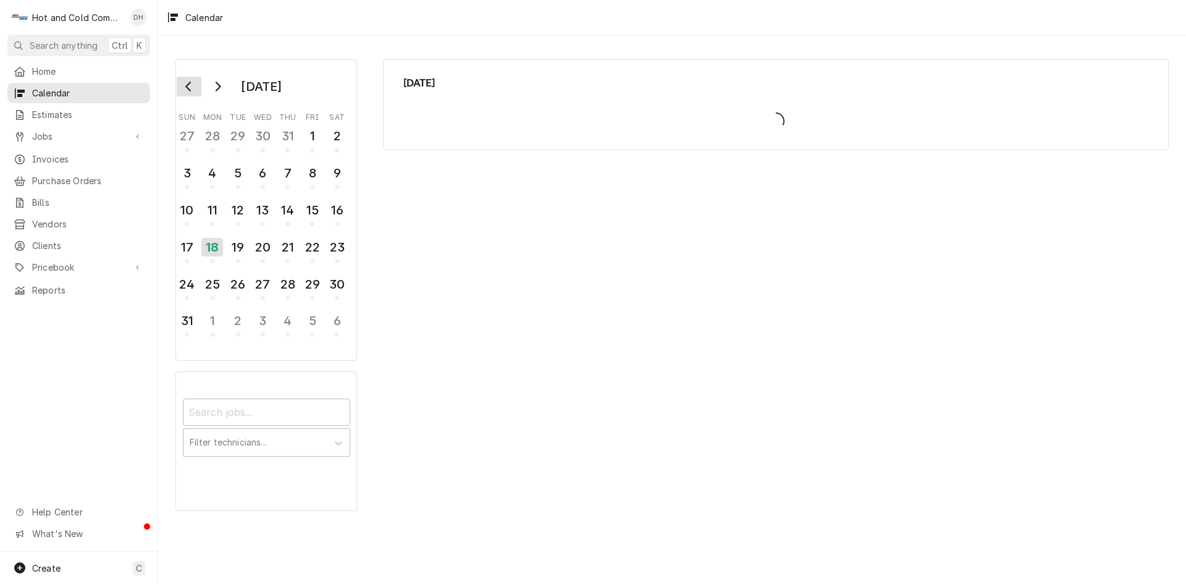
click at [184, 88] on icon "Go to previous month" at bounding box center [189, 87] width 10 height 10
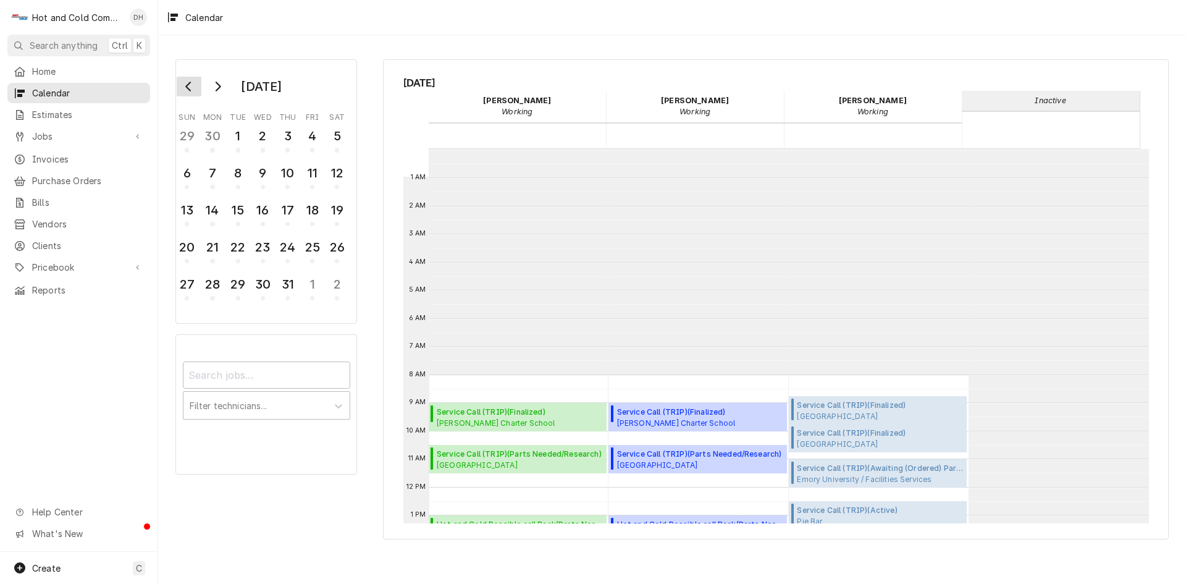
scroll to position [226, 0]
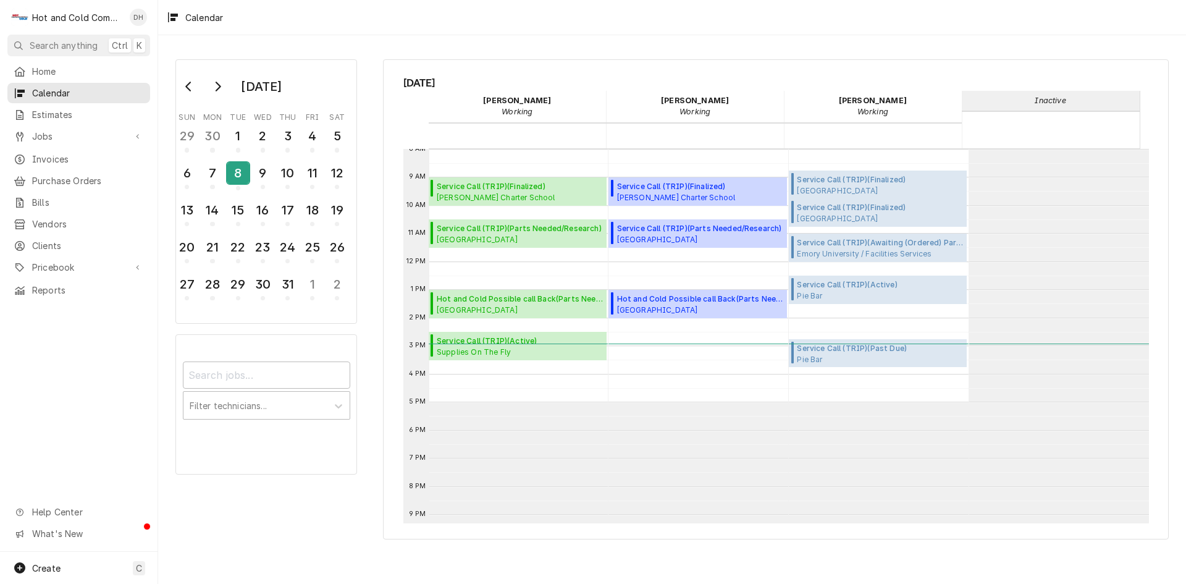
click at [234, 171] on div "8" at bounding box center [238, 173] width 22 height 21
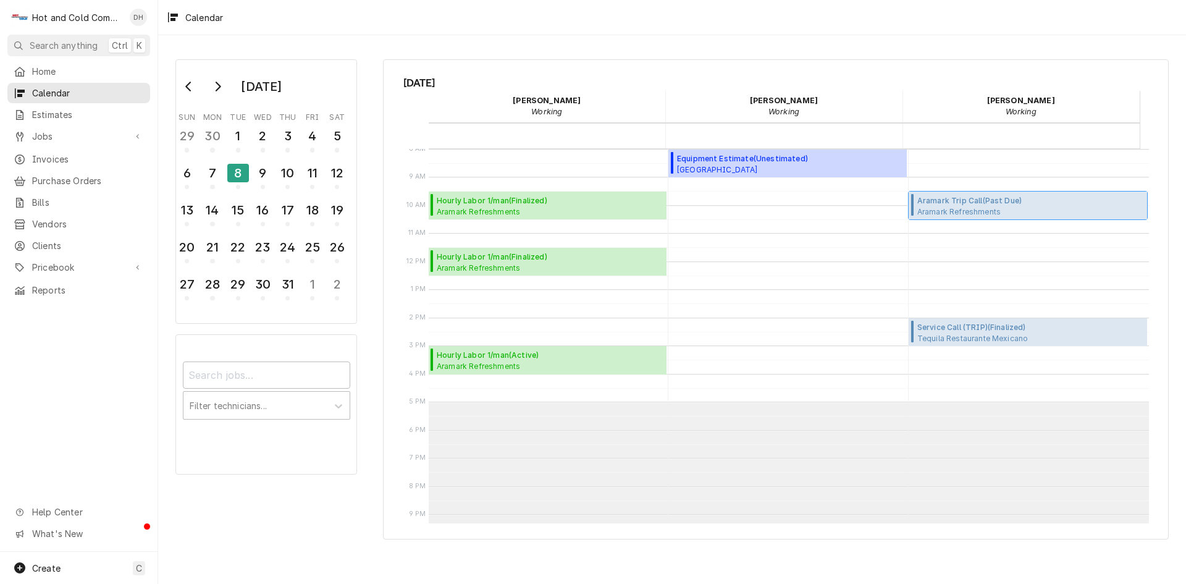
click at [1005, 211] on span "Aramark Refreshments SHOP REPAIR / 2700 Hickory Grove Rd NW suite2, Acworth, GA…" at bounding box center [984, 211] width 132 height 10
click at [243, 172] on div "8" at bounding box center [238, 173] width 22 height 19
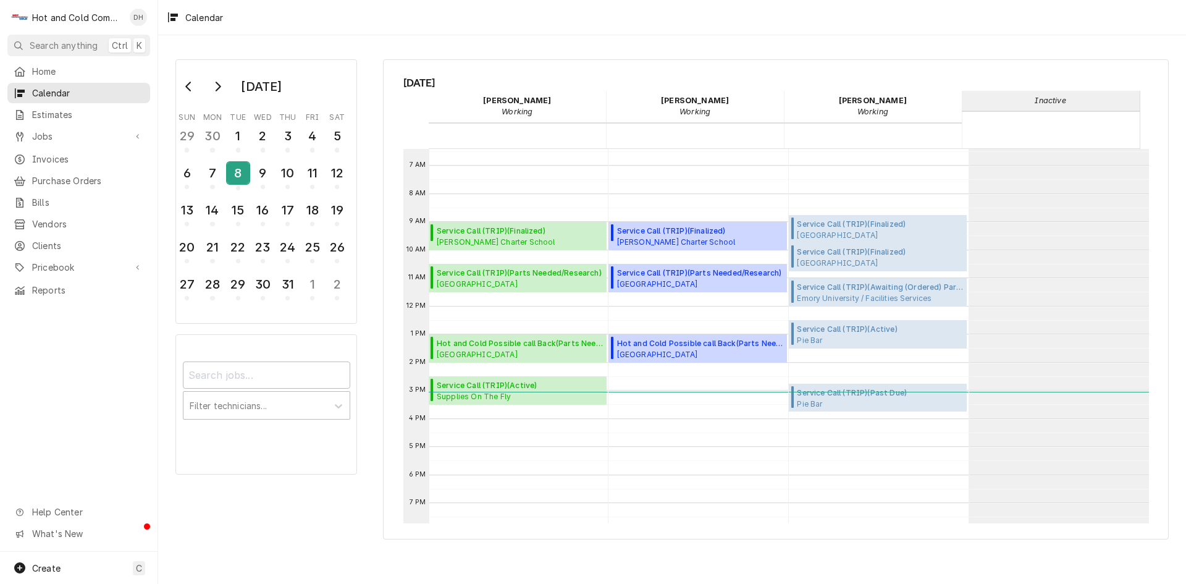
scroll to position [206, 0]
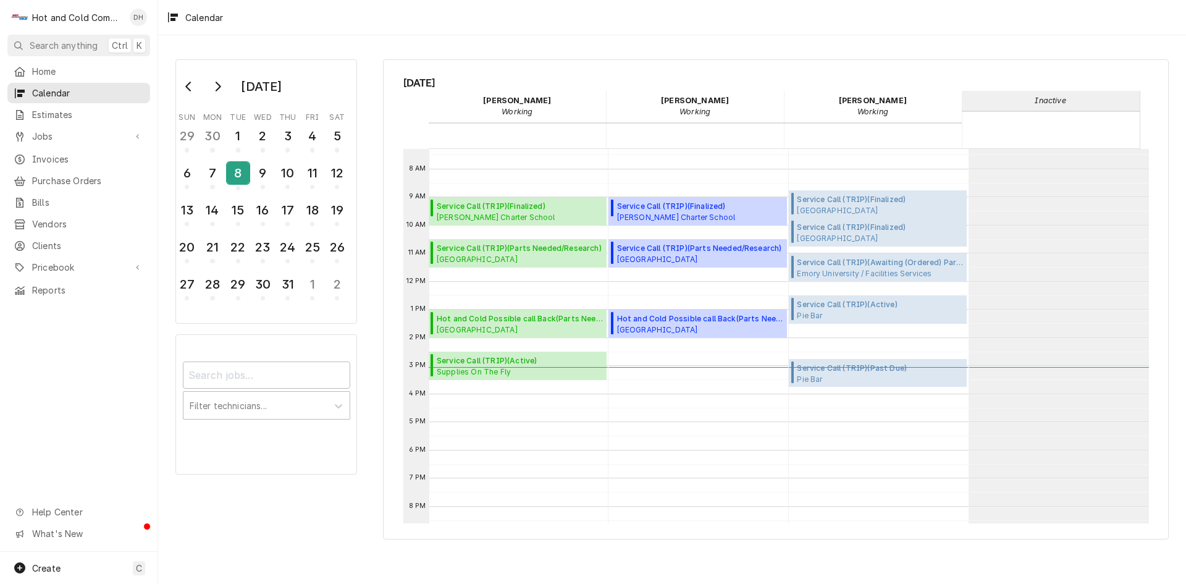
click at [237, 177] on div "8" at bounding box center [238, 173] width 22 height 21
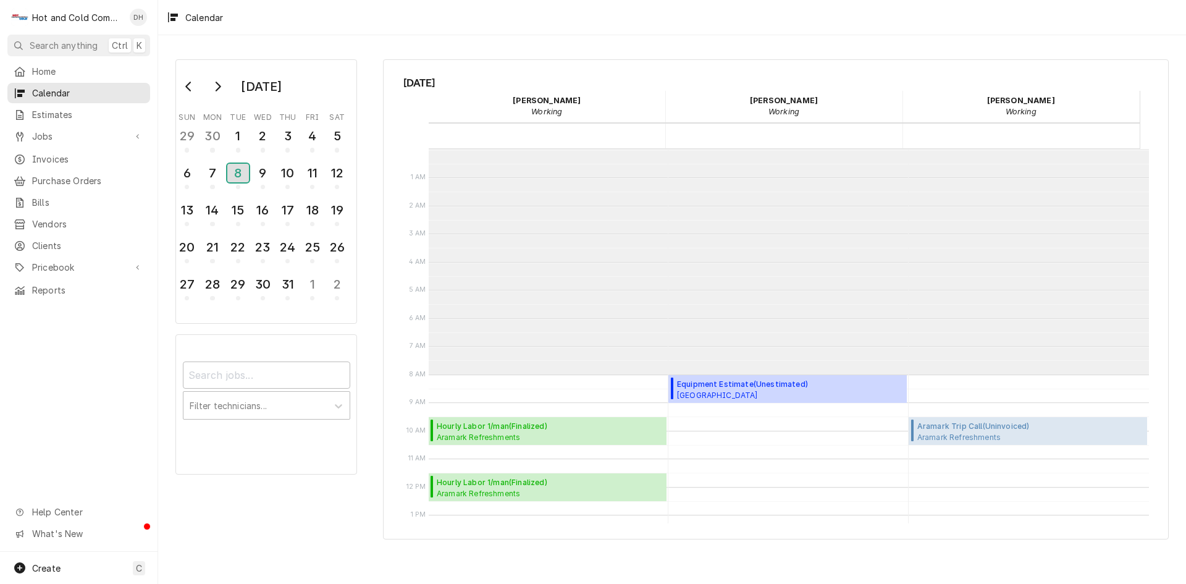
scroll to position [226, 0]
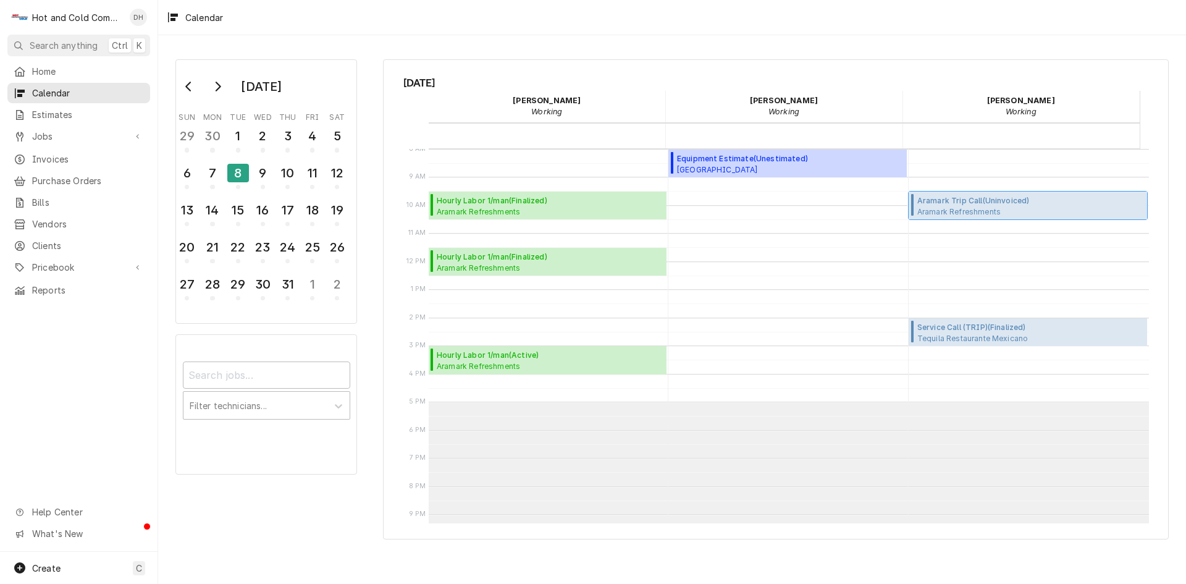
click at [971, 200] on span "Aramark Trip Call ( Uninvoiced )" at bounding box center [984, 200] width 132 height 11
click at [217, 90] on icon "Go to next month" at bounding box center [219, 87] width 6 height 10
click at [222, 254] on tr "17 18 19 20 21 22 23" at bounding box center [262, 252] width 175 height 37
click at [218, 255] on div "18" at bounding box center [212, 247] width 22 height 21
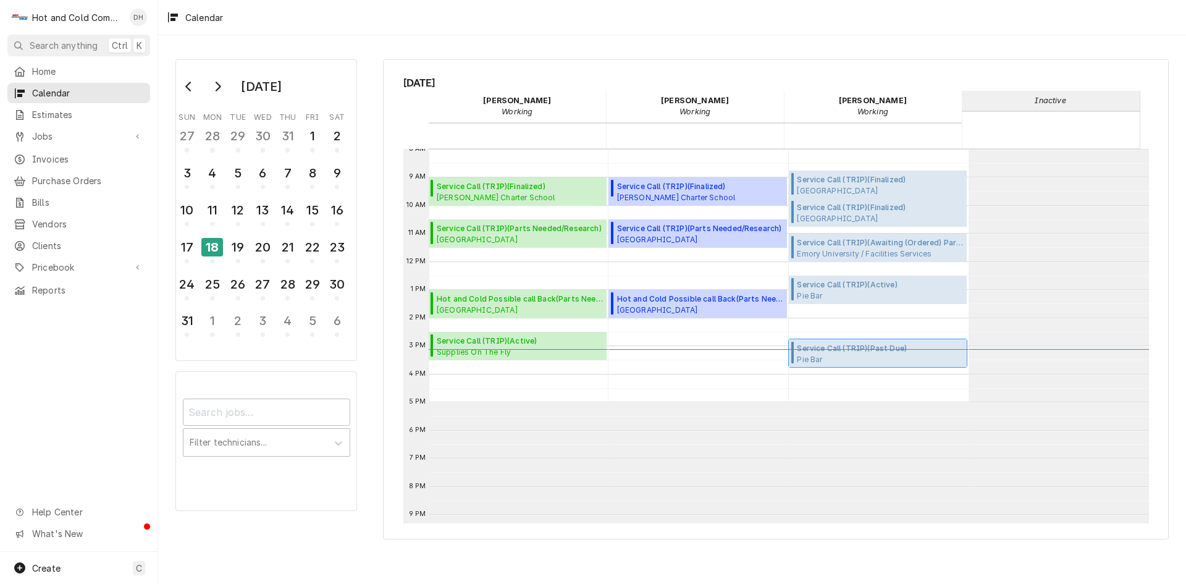
click at [877, 349] on span "Service Call (TRIP) ( Past Due )" at bounding box center [866, 348] width 138 height 11
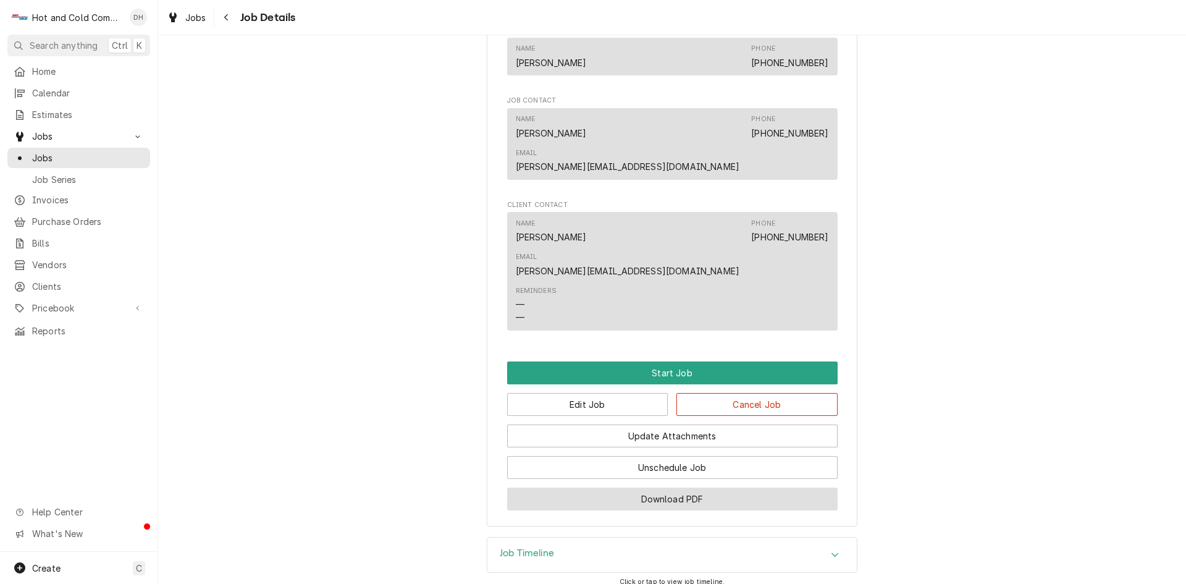
scroll to position [674, 0]
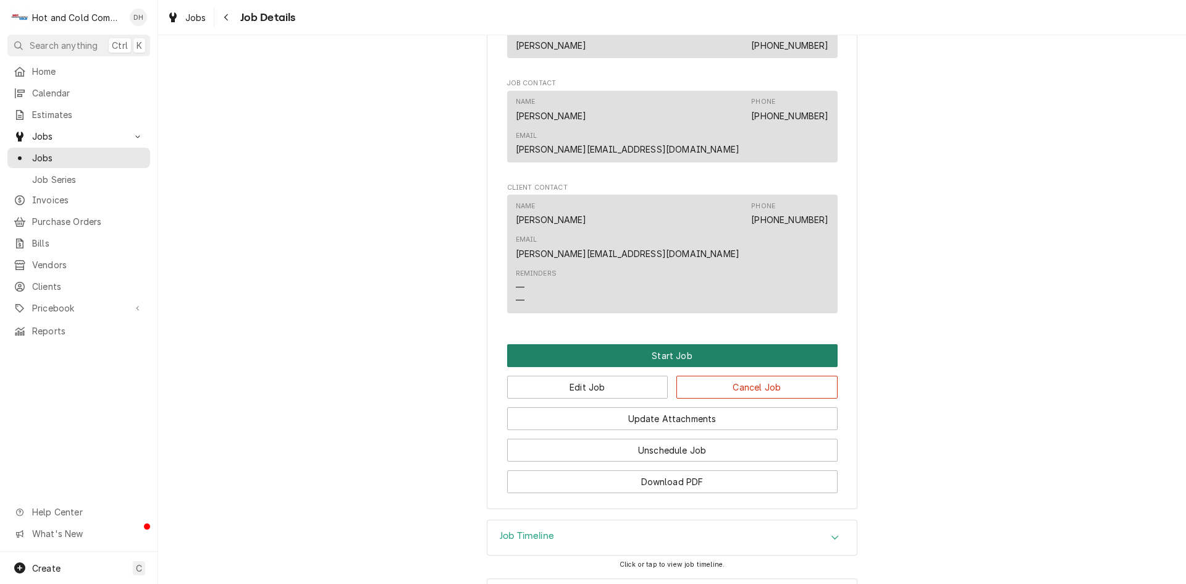
click at [701, 344] on button "Start Job" at bounding box center [672, 355] width 331 height 23
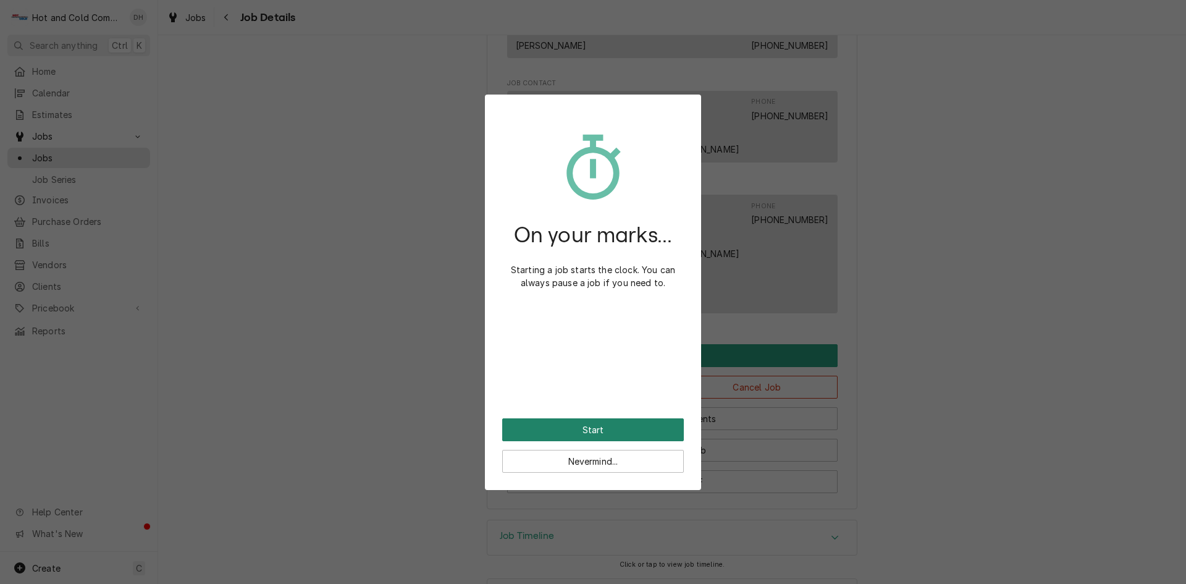
click at [637, 429] on button "Start" at bounding box center [593, 429] width 182 height 23
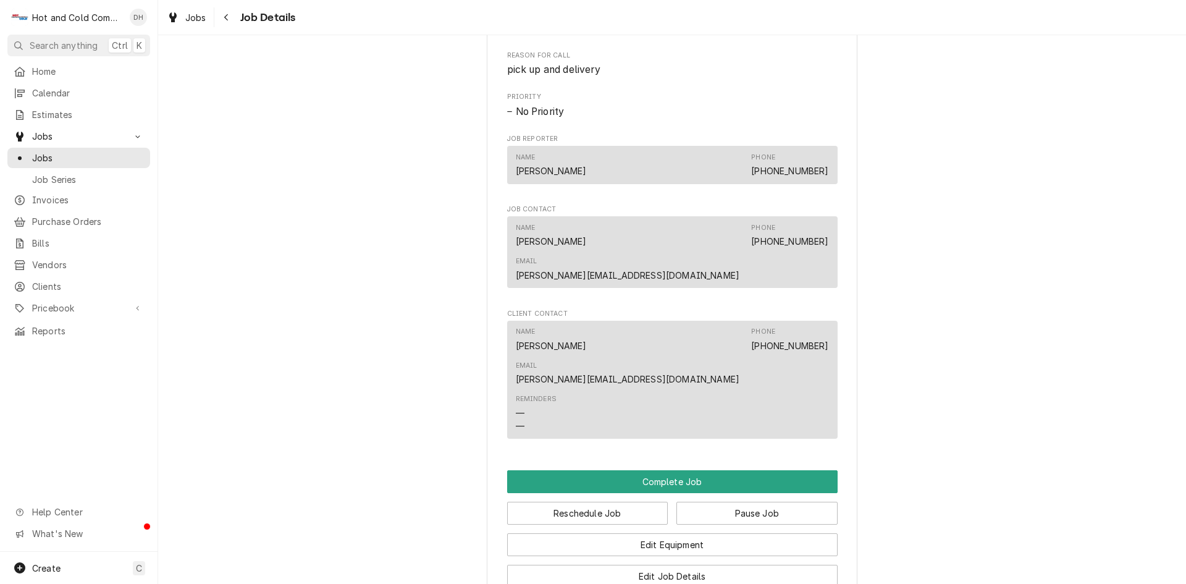
scroll to position [618, 0]
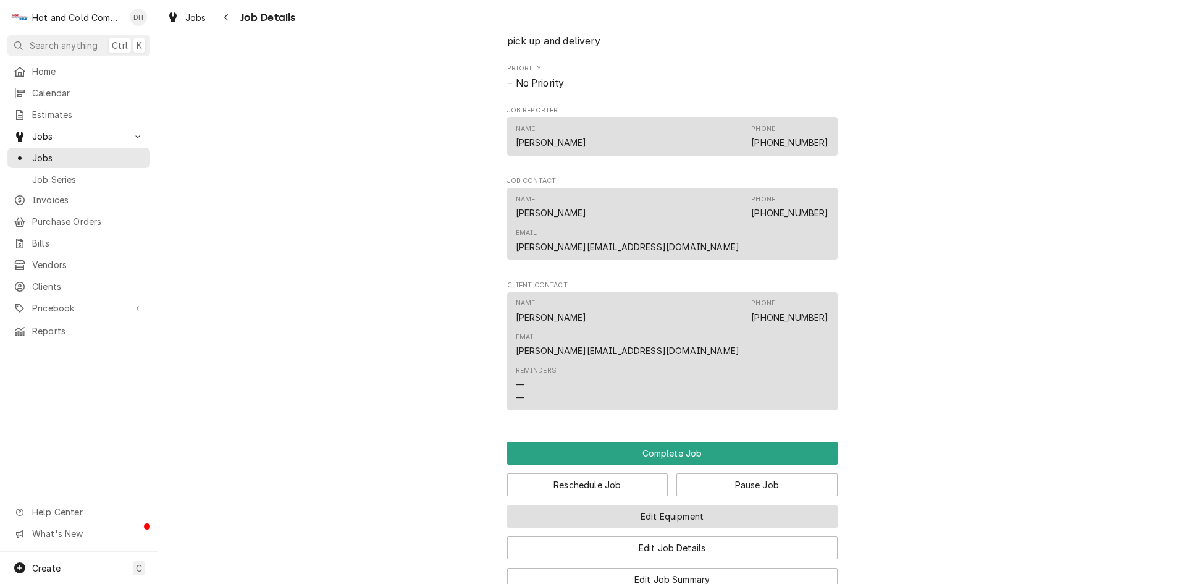
click at [673, 505] on button "Edit Equipment" at bounding box center [672, 516] width 331 height 23
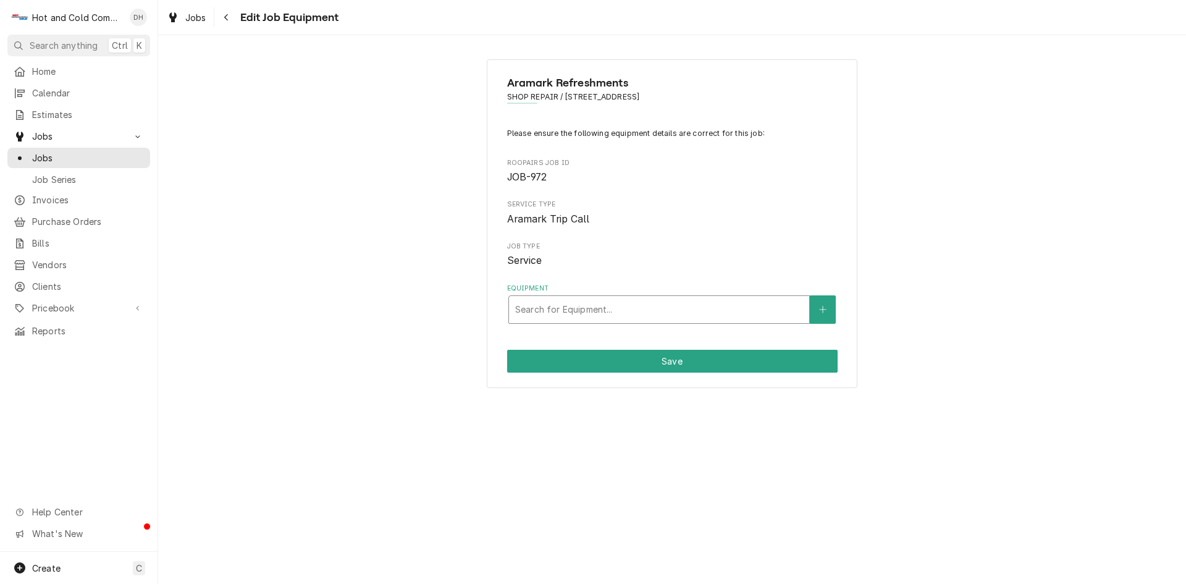
click at [610, 312] on div "Equipment" at bounding box center [659, 309] width 288 height 22
click at [824, 306] on icon "Create New Equipment" at bounding box center [822, 309] width 7 height 9
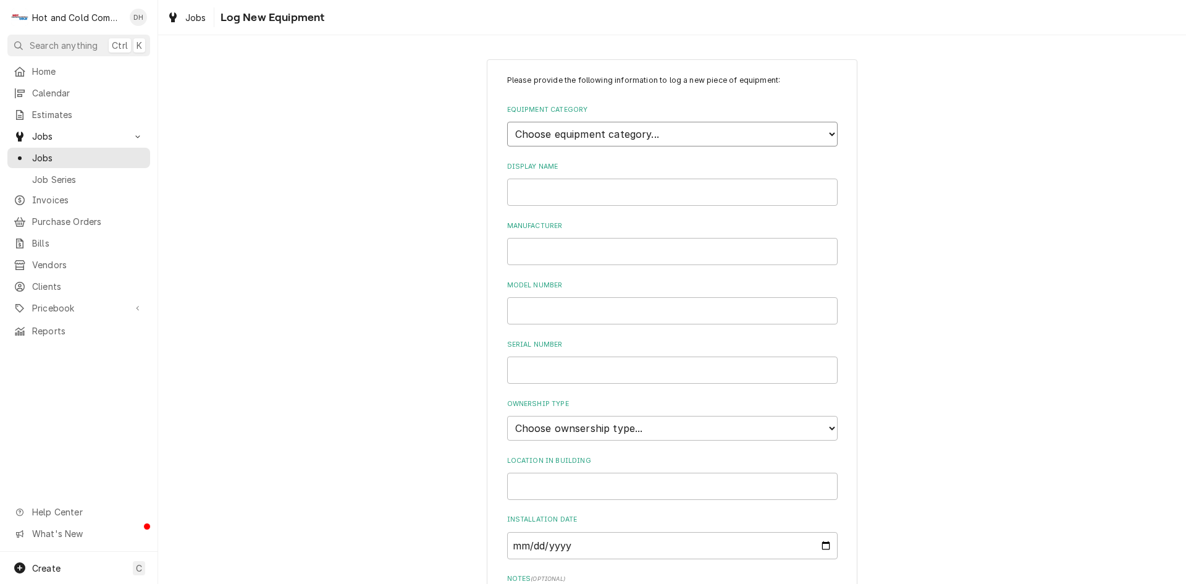
click at [693, 133] on select "Choose equipment category... Cooking Equipment Fryers Ice Machines Ovens and Ra…" at bounding box center [672, 134] width 331 height 25
select select "3"
click at [507, 122] on select "Choose equipment category... Cooking Equipment Fryers Ice Machines Ovens and Ra…" at bounding box center [672, 134] width 331 height 25
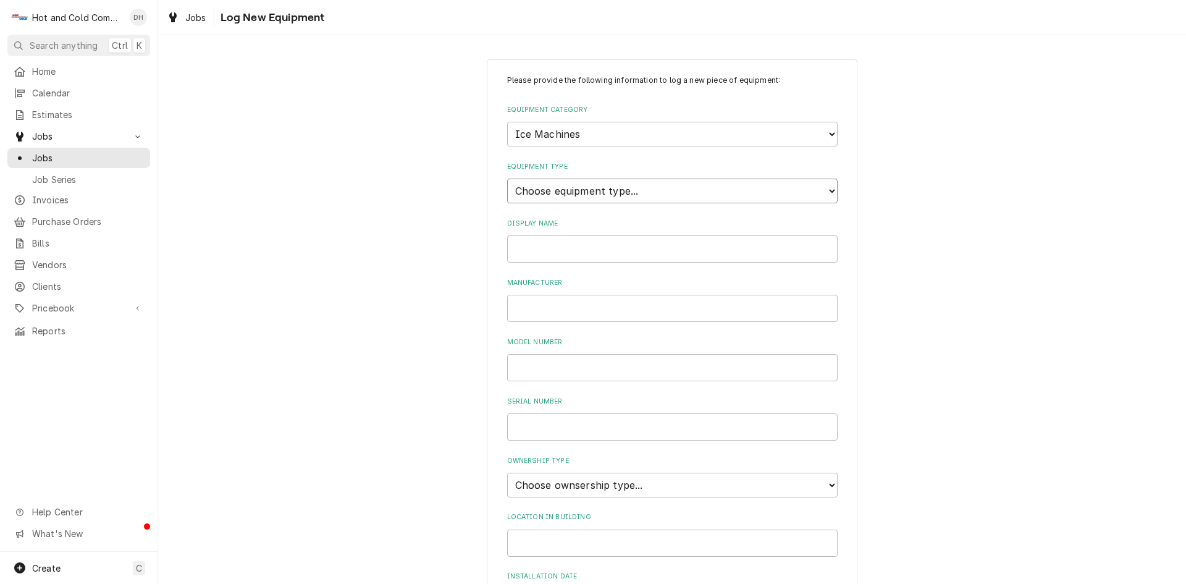
click at [675, 186] on select "Choose equipment type... Ice Bin Ice Dispenser Ice Maker Ice Merchandiser" at bounding box center [672, 191] width 331 height 25
select select "18"
click at [507, 179] on select "Choose equipment type... Ice Bin Ice Dispenser Ice Maker Ice Merchandiser" at bounding box center [672, 191] width 331 height 25
click at [583, 253] on input "Display Name" at bounding box center [672, 248] width 331 height 27
type input "2598705"
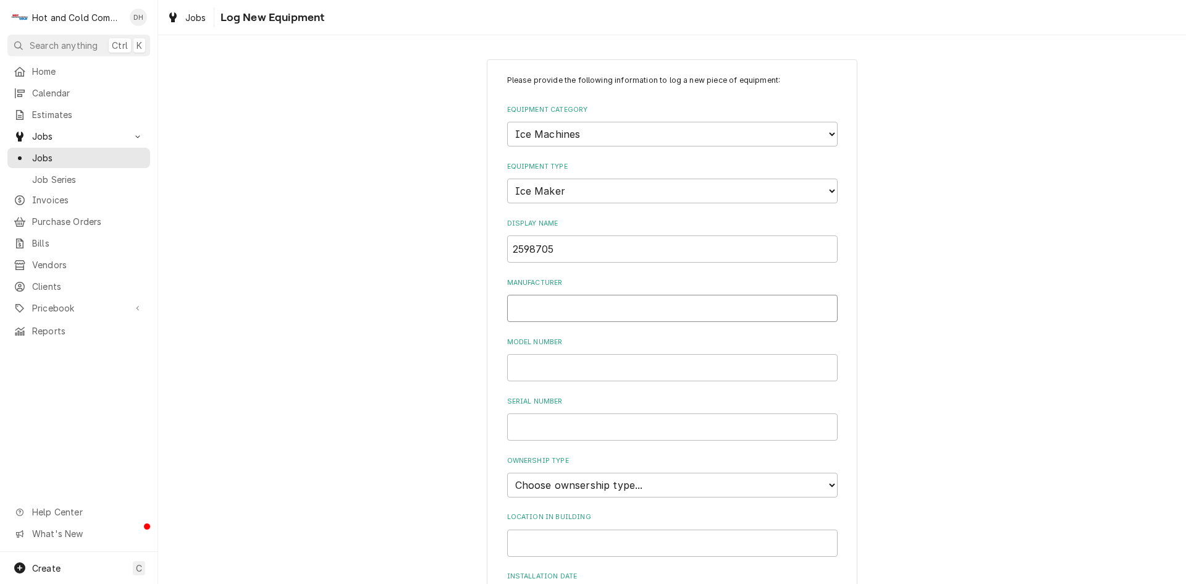
click at [583, 310] on input "Manufacturer" at bounding box center [672, 308] width 331 height 27
type input "[PERSON_NAME]"
type input "7C100A"
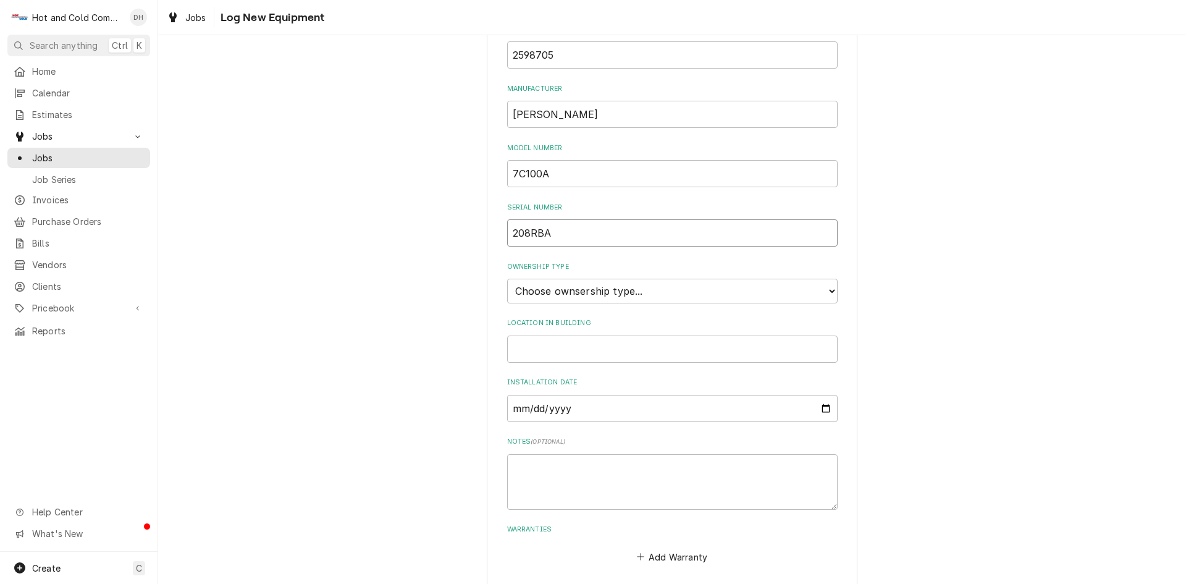
scroll to position [206, 0]
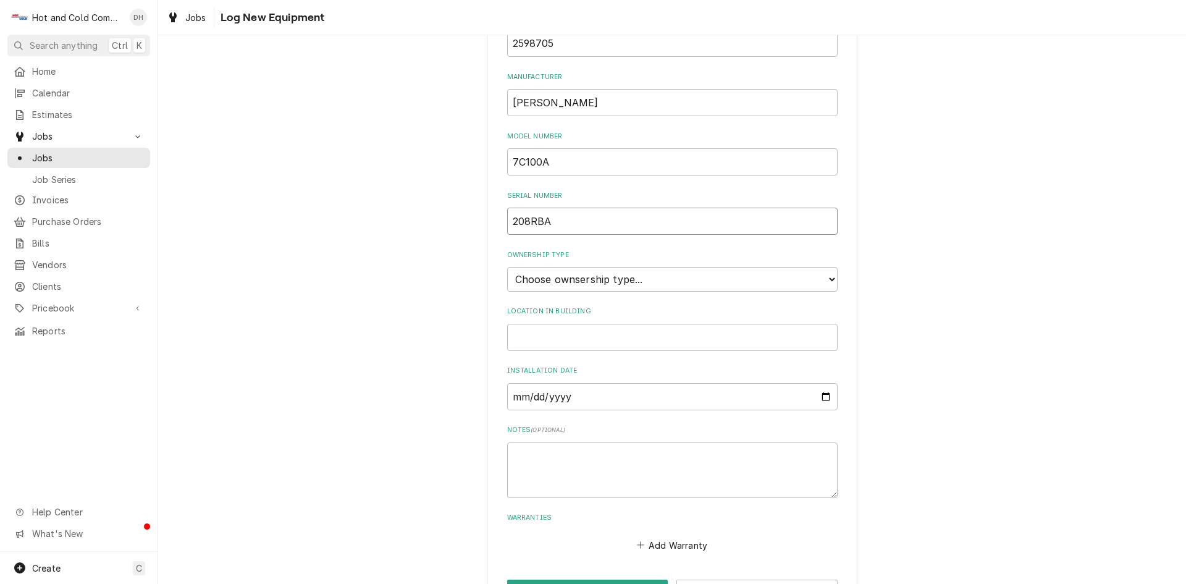
type input "208RBA"
click at [606, 271] on select "Choose ownsership type... Unknown Owned Leased Rented" at bounding box center [672, 279] width 331 height 25
select select "1"
click at [507, 267] on select "Choose ownsership type... Unknown Owned Leased Rented" at bounding box center [672, 279] width 331 height 25
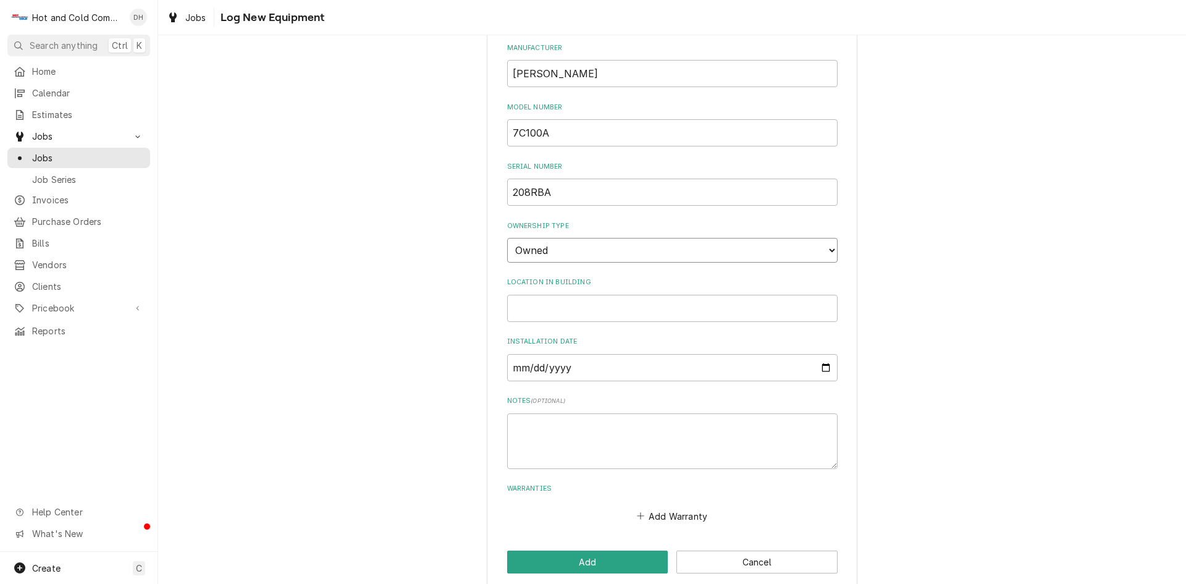
scroll to position [251, 0]
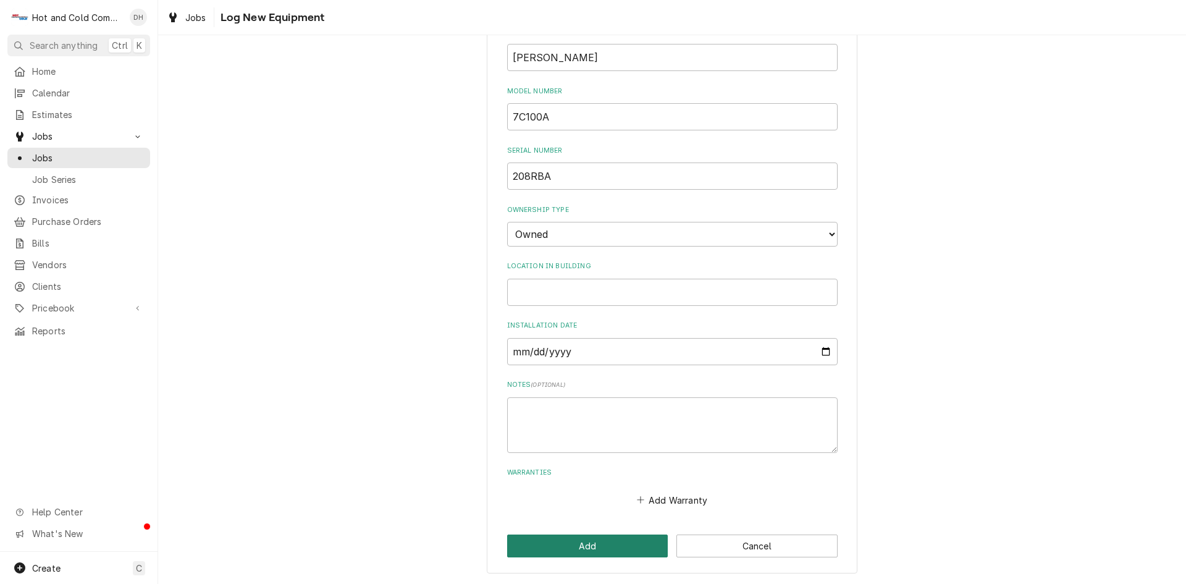
click at [605, 549] on button "Add" at bounding box center [587, 545] width 161 height 23
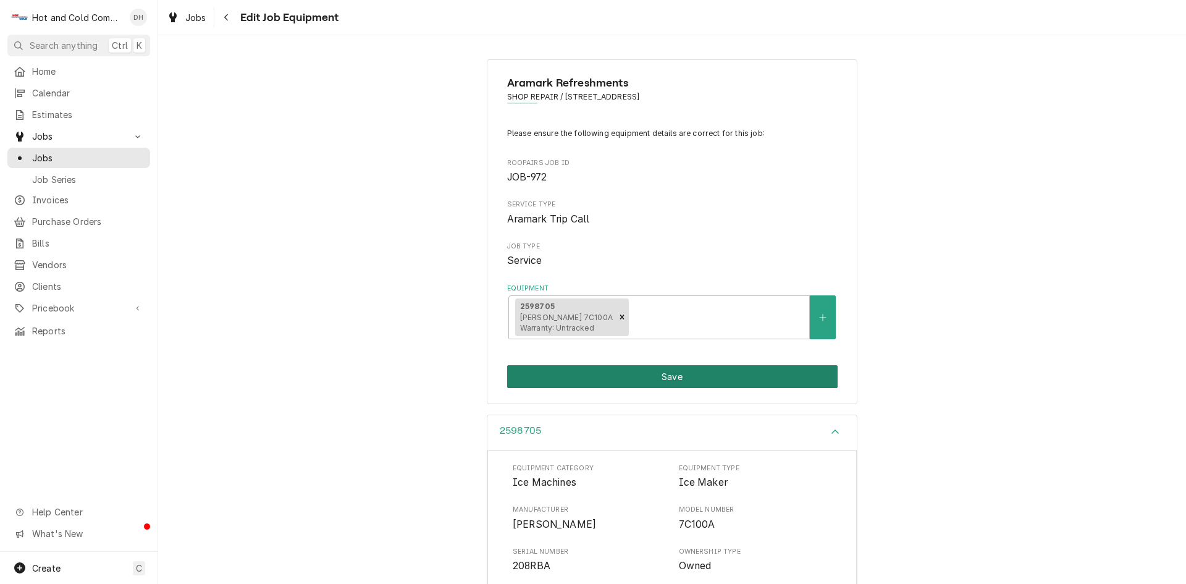
click at [686, 381] on button "Save" at bounding box center [672, 376] width 331 height 23
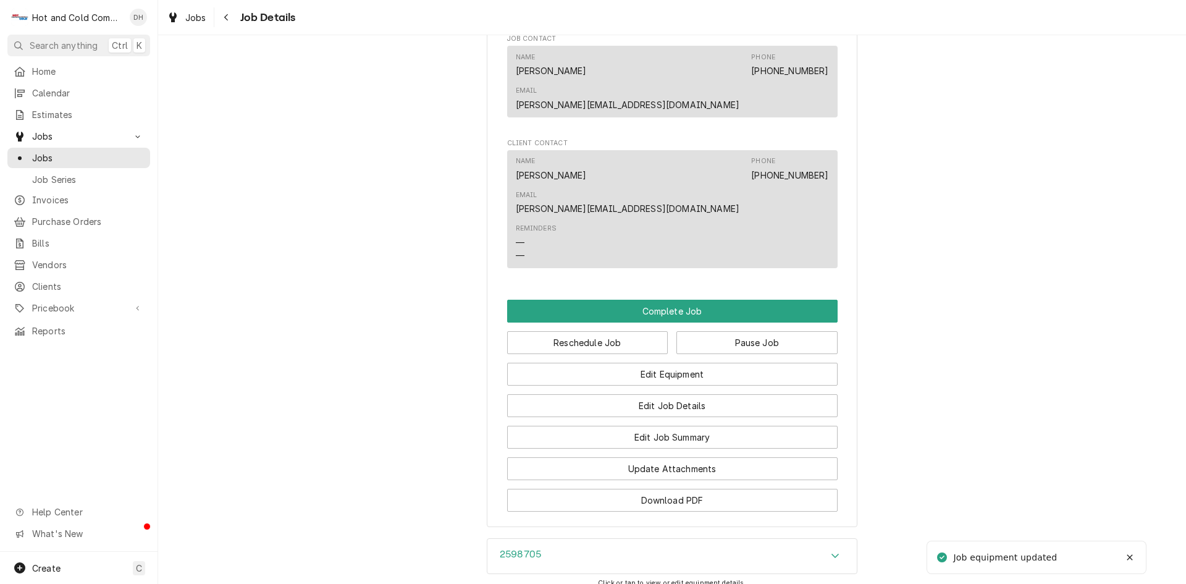
scroll to position [824, 0]
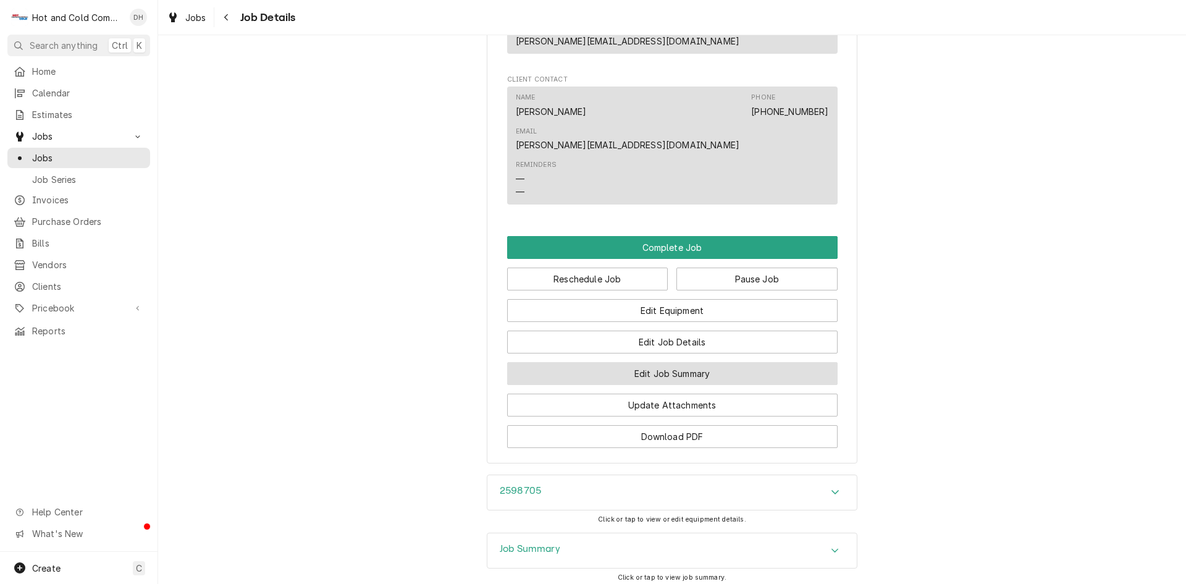
click at [659, 362] on button "Edit Job Summary" at bounding box center [672, 373] width 331 height 23
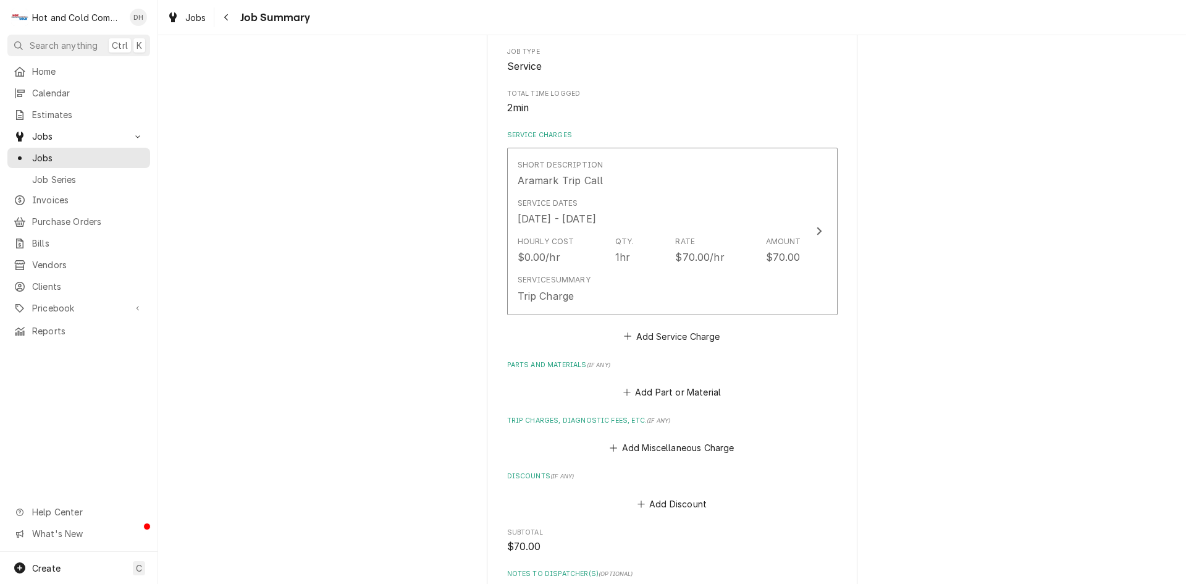
scroll to position [412, 0]
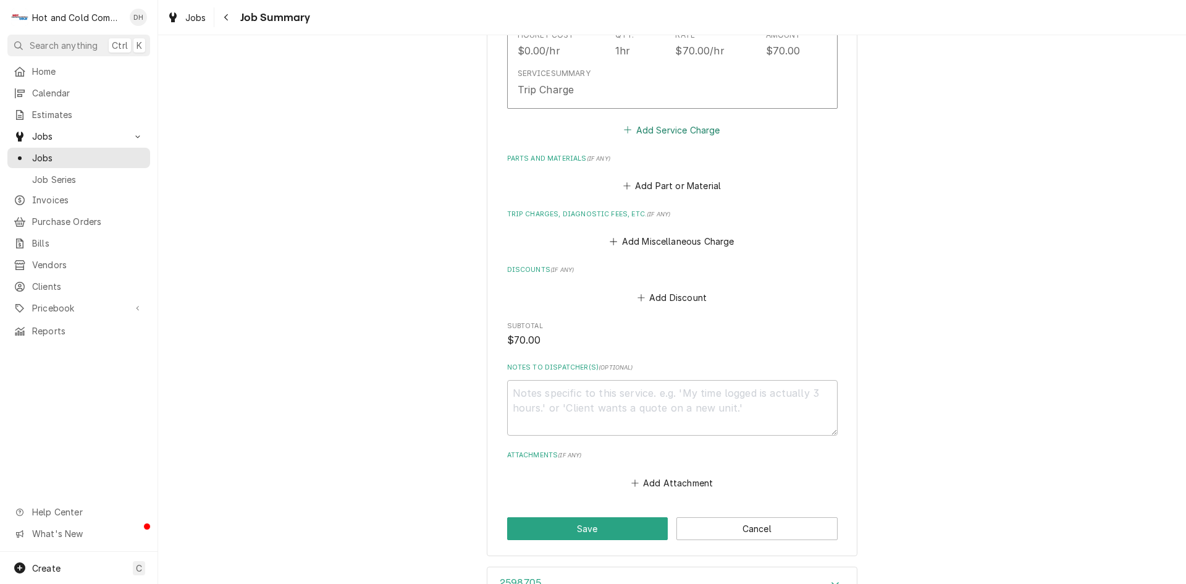
click at [685, 130] on button "Add Service Charge" at bounding box center [672, 129] width 100 height 17
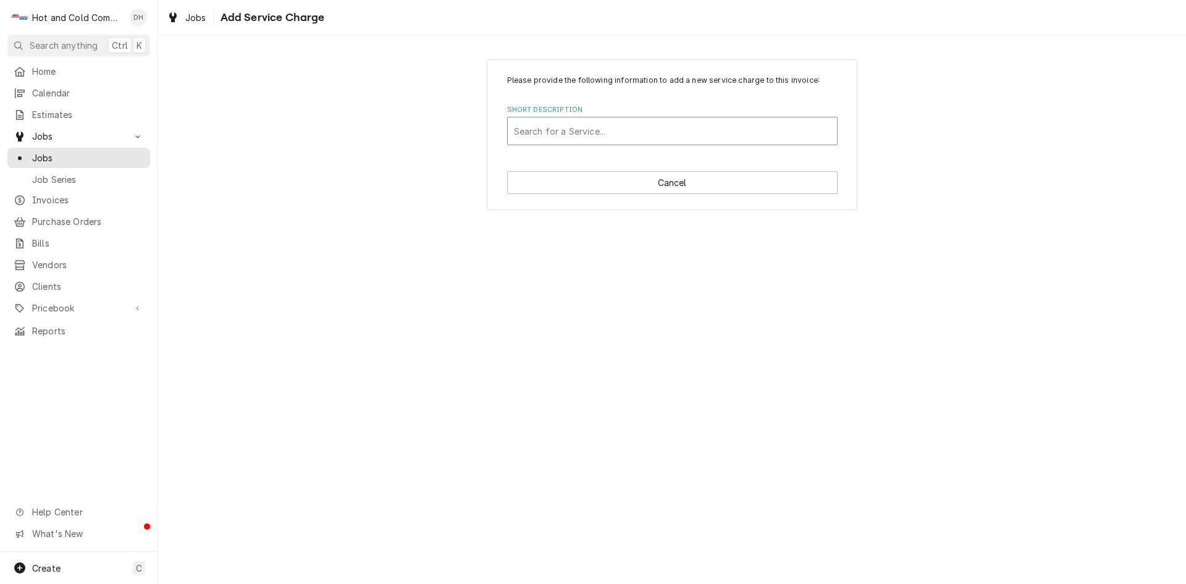
click at [683, 133] on div "Short Description" at bounding box center [672, 131] width 317 height 22
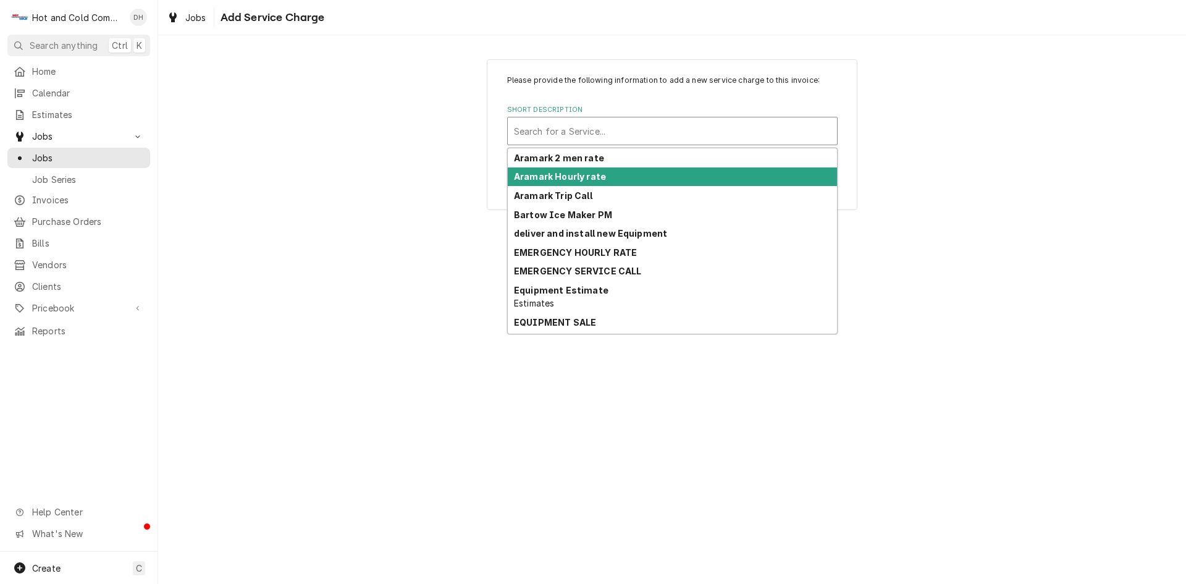
click at [625, 181] on div "Aramark Hourly rate" at bounding box center [672, 176] width 329 height 19
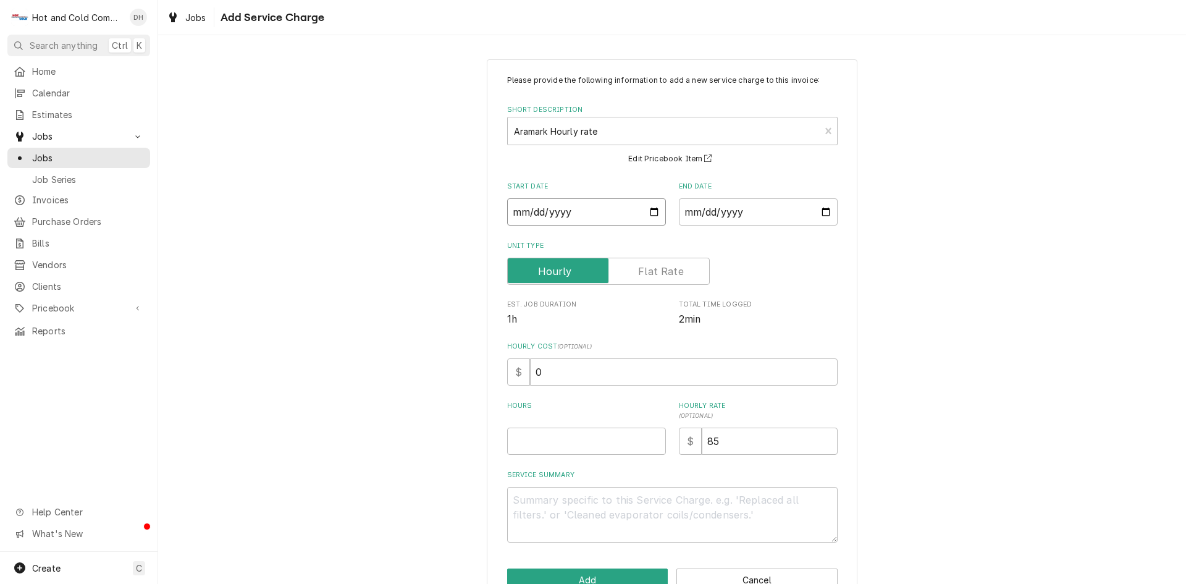
click at [652, 211] on input "Start Date" at bounding box center [586, 211] width 159 height 27
type textarea "x"
type input "2025-07-18"
type textarea "x"
type input "2025-07-08"
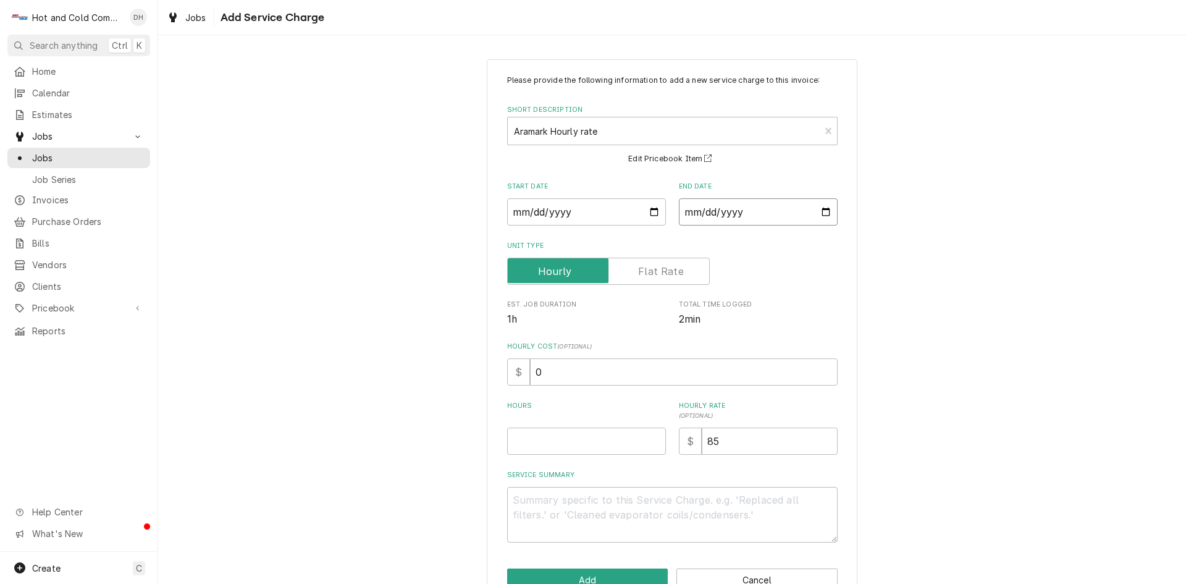
click at [820, 209] on input "End Date" at bounding box center [758, 211] width 159 height 27
type textarea "x"
type input "2025-07-18"
type textarea "x"
type input "2025-07-08"
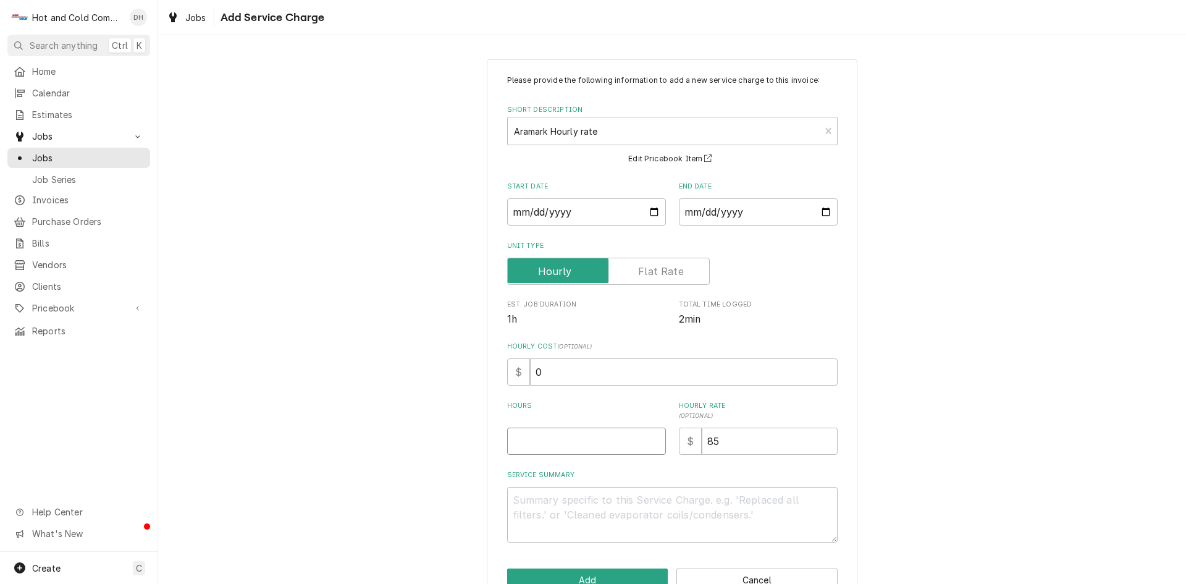
click at [605, 442] on input "Hours" at bounding box center [586, 441] width 159 height 27
type textarea "x"
type input "4"
type textarea "x"
type input "4.5"
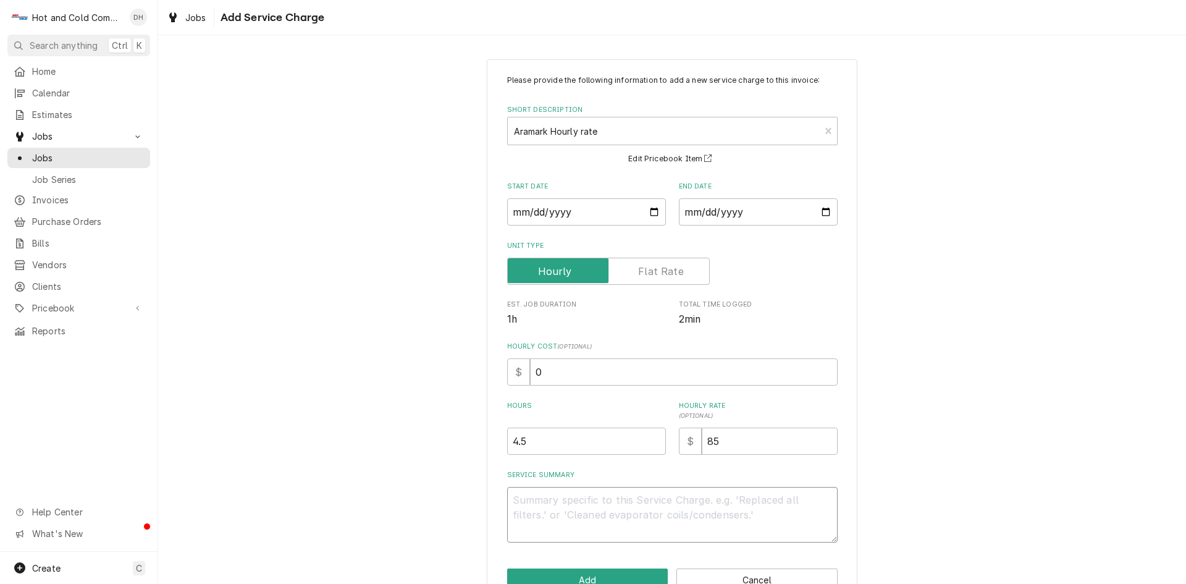
click at [558, 500] on textarea "Service Summary" at bounding box center [672, 515] width 331 height 56
type textarea "x"
type textarea "7"
type textarea "x"
type textarea "7/"
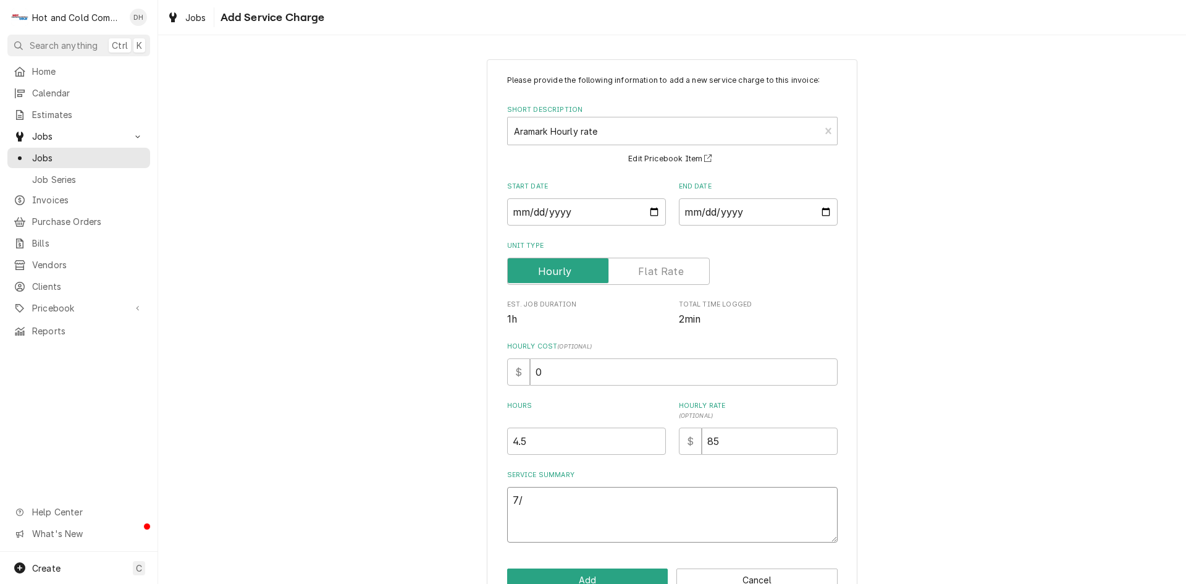
type textarea "x"
type textarea "7/8"
type textarea "x"
type textarea "7/8/"
type textarea "x"
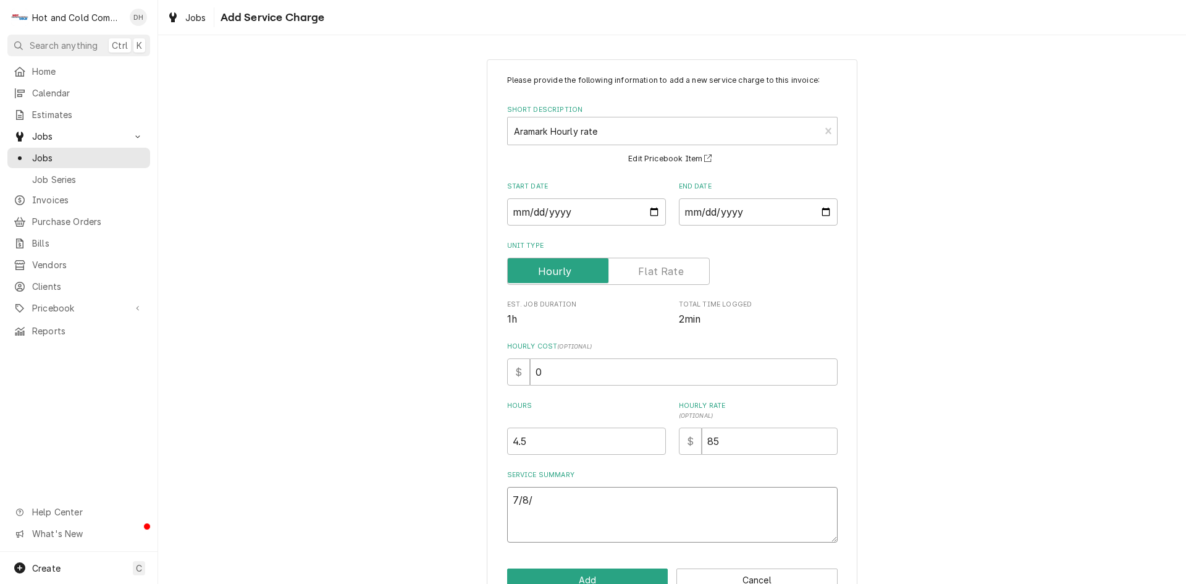
type textarea "7/8/2"
type textarea "x"
type textarea "7/8/25"
type textarea "x"
type textarea "7/8/25"
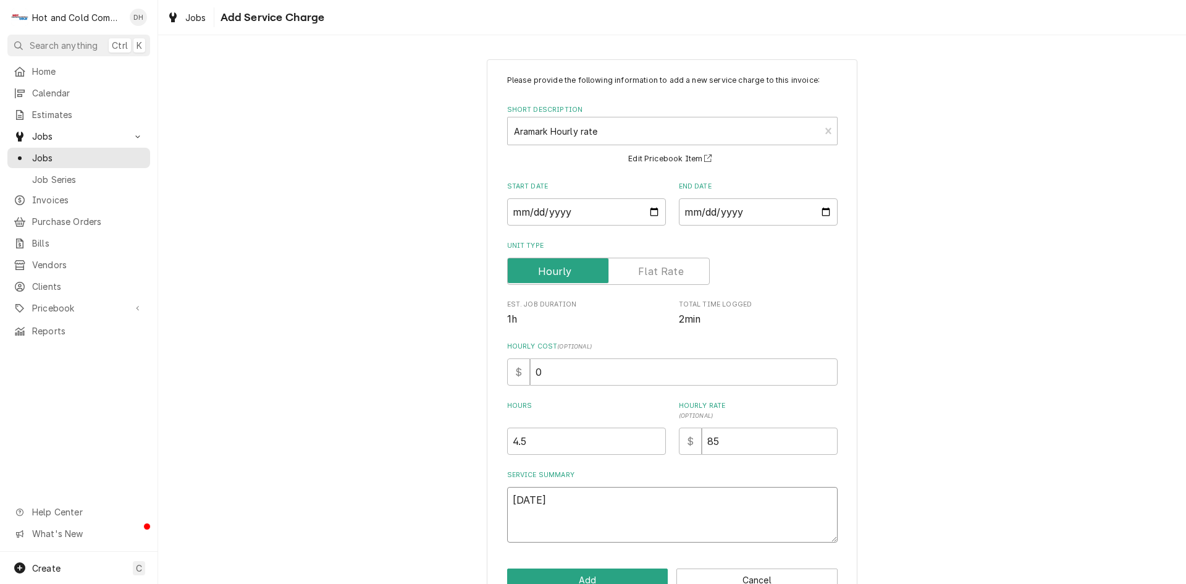
type textarea "x"
type textarea "7/8/25 C"
type textarea "x"
type textarea "7/8/25 Cl"
type textarea "x"
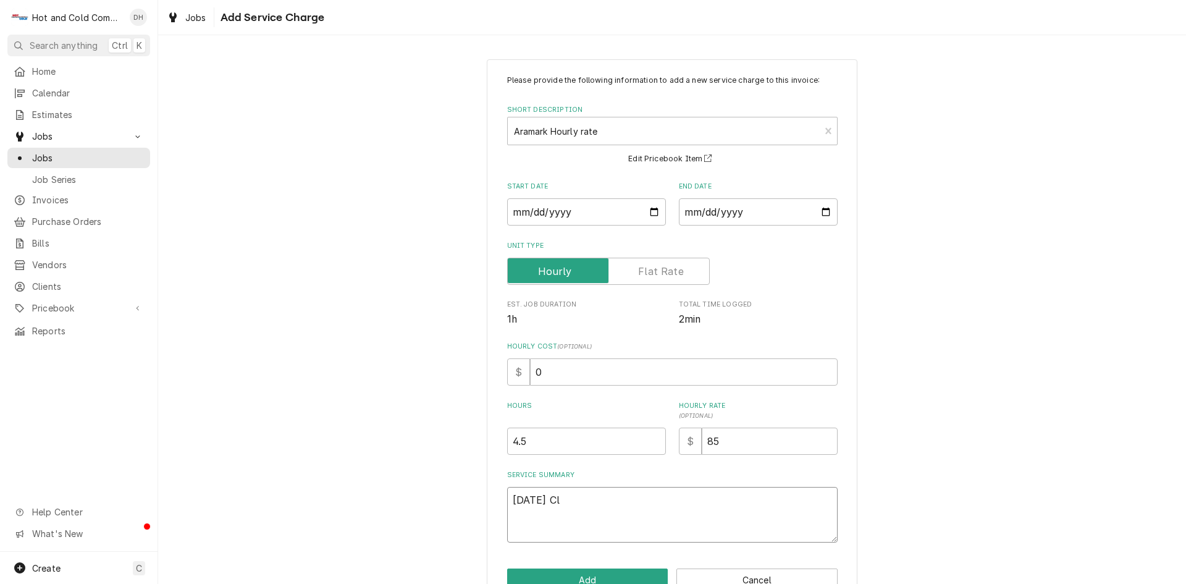
type textarea "7/8/25 Cle"
type textarea "x"
type textarea "7/8/25 Clea"
type textarea "x"
type textarea "7/8/25 Clean"
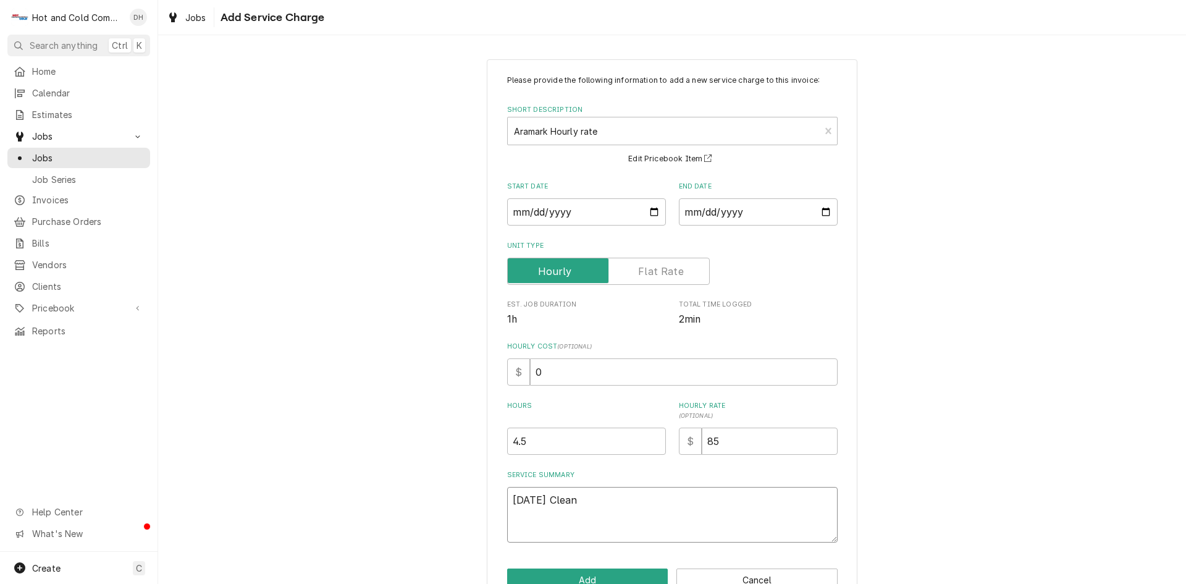
type textarea "x"
type textarea "7/8/25 Cleane"
type textarea "x"
type textarea "7/8/25 Cleaned"
type textarea "x"
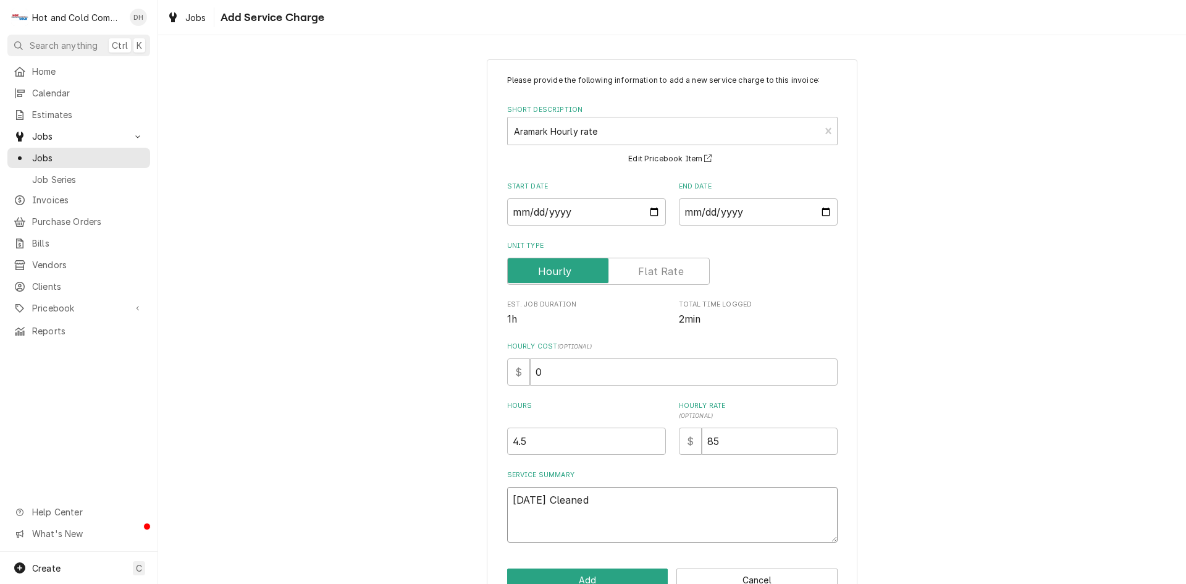
type textarea "7/8/25 Cleaned"
type textarea "x"
type textarea "7/8/25 Cleaned c"
type textarea "x"
type textarea "7/8/25 Cleaned co"
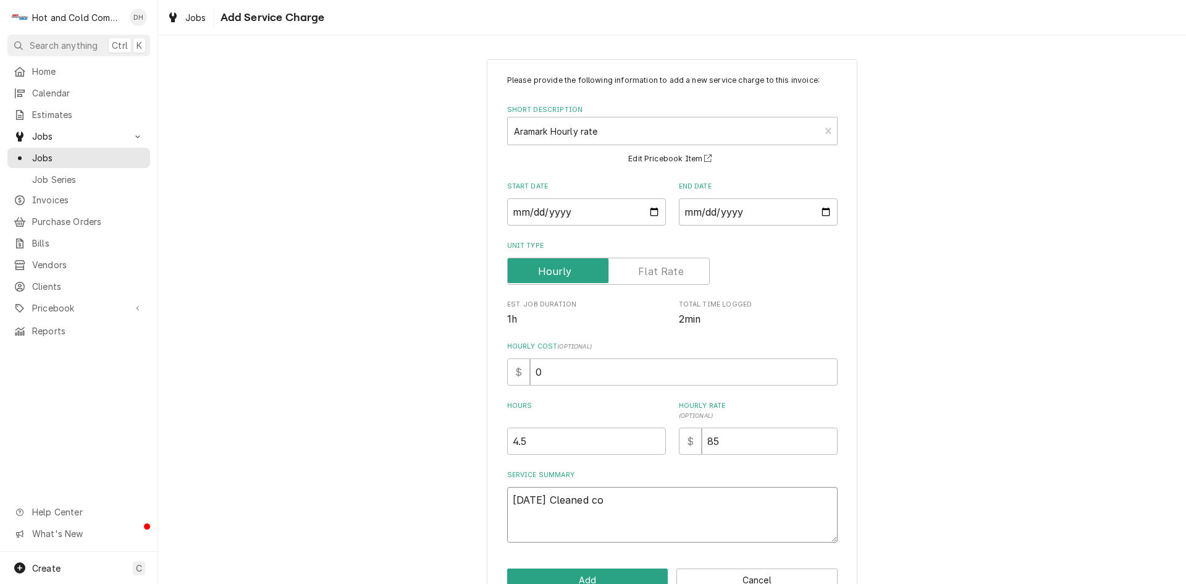
type textarea "x"
type textarea "7/8/25 Cleaned coi"
type textarea "x"
type textarea "7/8/25 Cleaned coil"
type textarea "x"
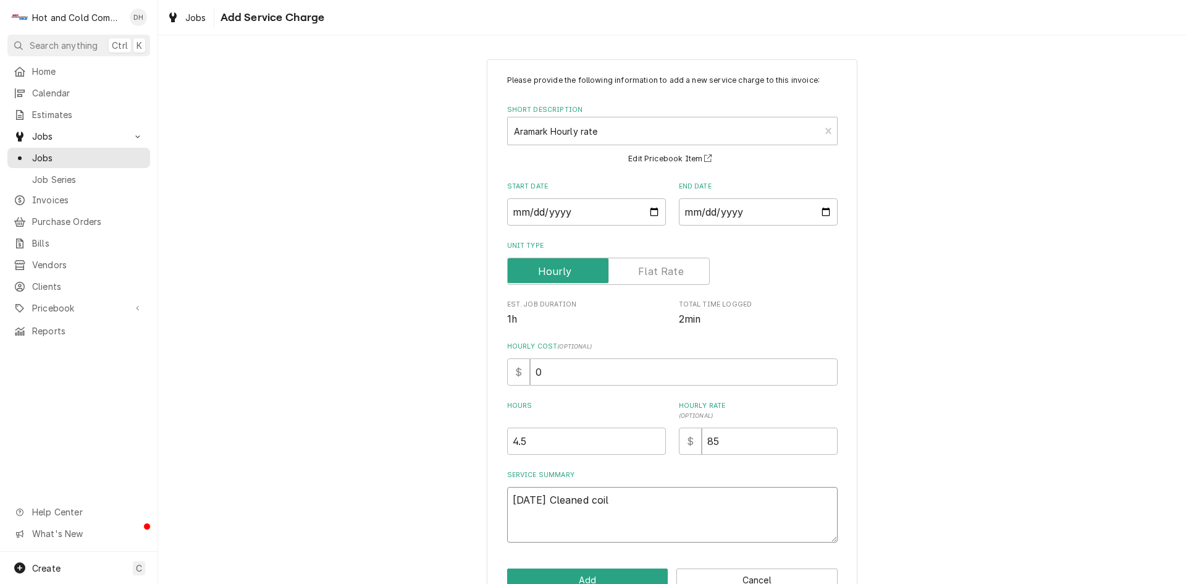
type textarea "7/8/25 Cleaned coil"
type textarea "x"
type textarea "7/8/25 Cleaned coil s"
type textarea "x"
type textarea "7/8/25 Cleaned coil sa"
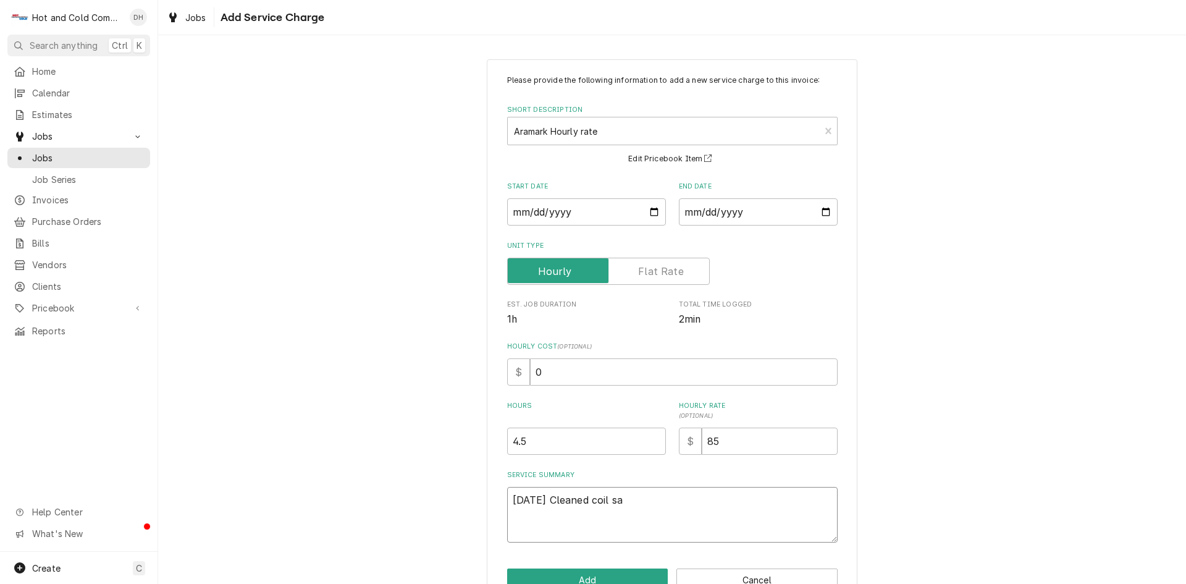
type textarea "x"
type textarea "7/8/25 Cleaned coil san"
type textarea "x"
type textarea "7/8/25 Cleaned coil sani"
type textarea "x"
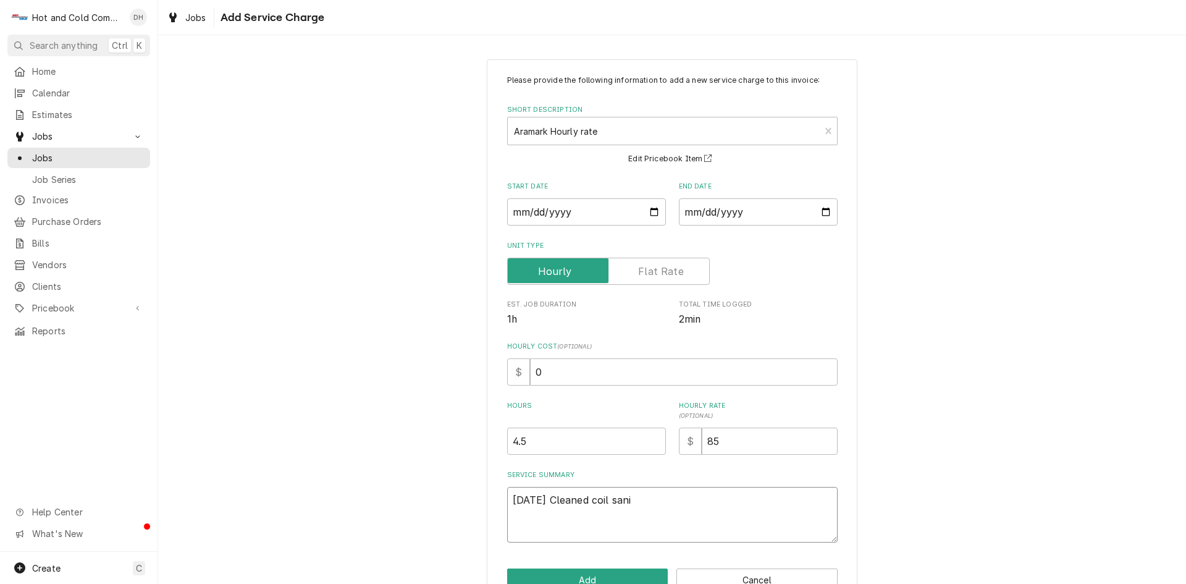
type textarea "7/8/25 Cleaned coil sanit"
type textarea "x"
type textarea "7/8/25 Cleaned coil saniti"
type textarea "x"
type textarea "7/8/25 Cleaned coil sanitiz"
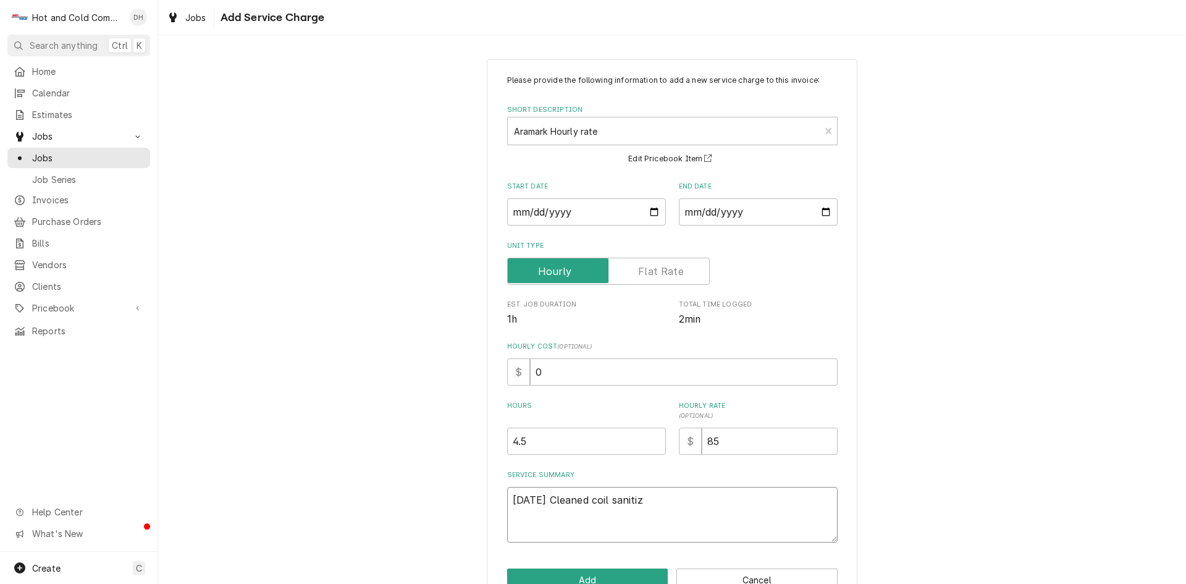
type textarea "x"
type textarea "7/8/25 Cleaned coil sanitize"
type textarea "x"
type textarea "7/8/25 Cleaned coil sanitized"
type textarea "x"
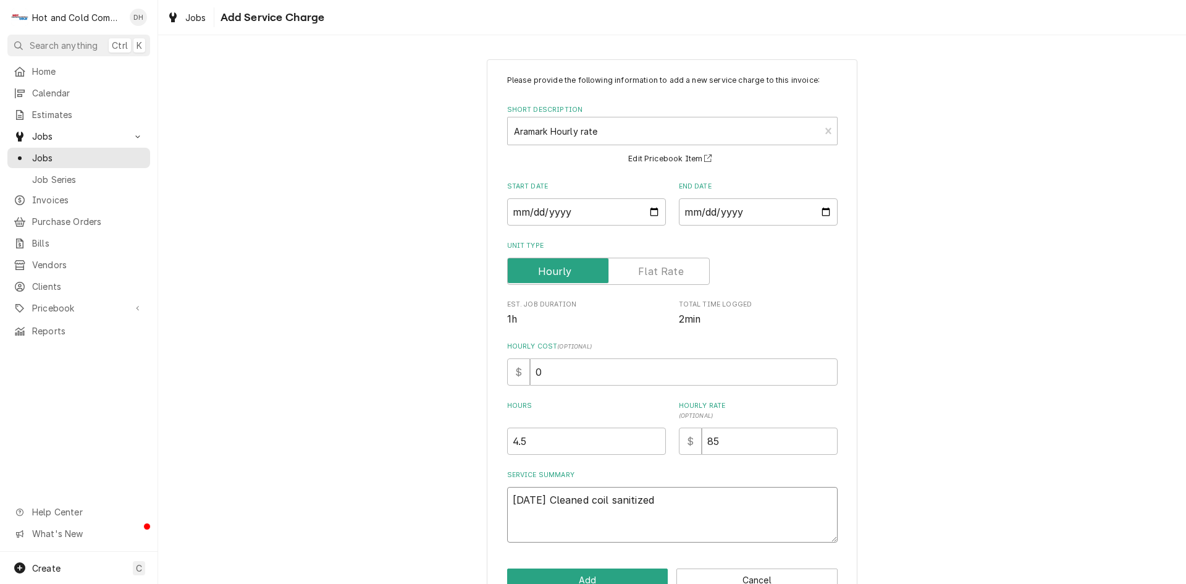
type textarea "7/8/25 Cleaned coil sanitized"
type textarea "x"
type textarea "7/8/25 Cleaned coil sanitized c"
type textarea "x"
type textarea "7/8/25 Cleaned coil sanitized ch"
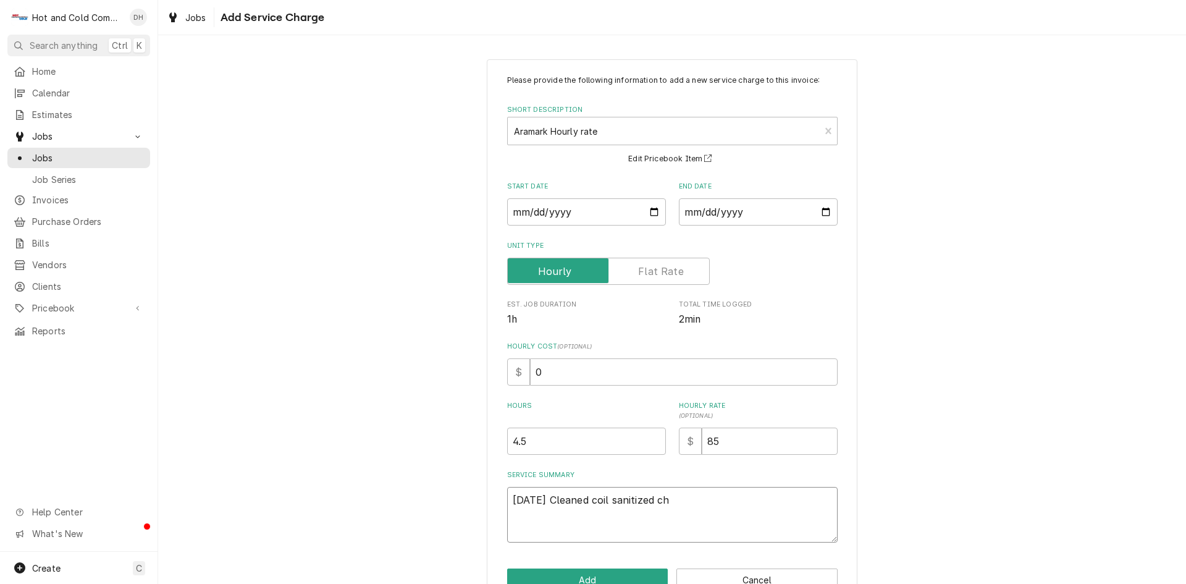
type textarea "x"
type textarea "7/8/25 Cleaned coil sanitized che"
type textarea "x"
type textarea "7/8/25 Cleaned coil sanitized chec"
type textarea "x"
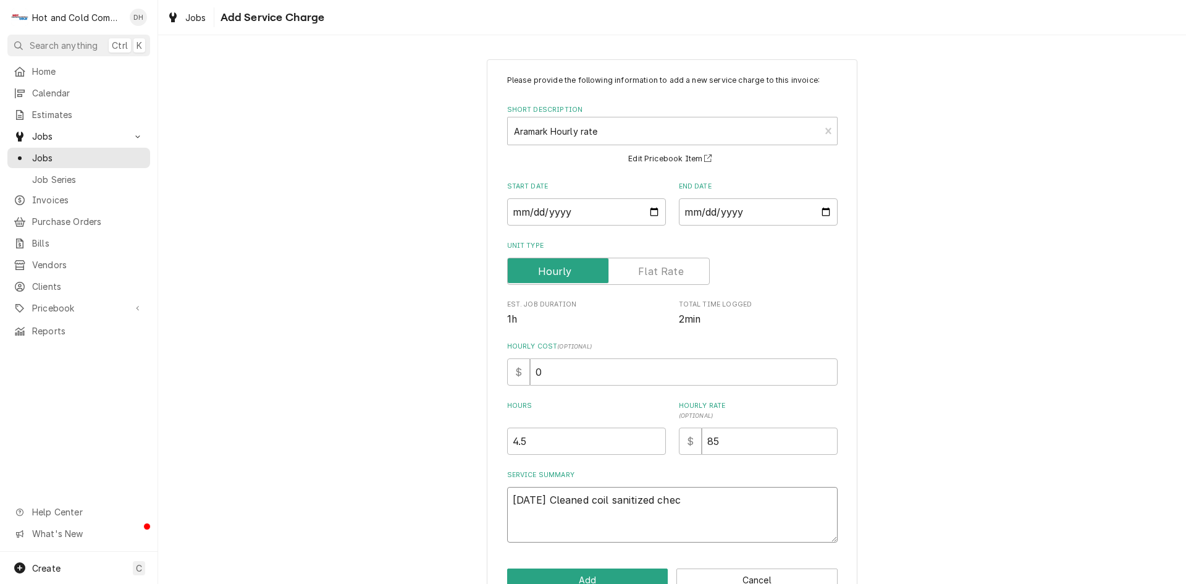
type textarea "7/8/25 Cleaned coil sanitized check"
type textarea "x"
type textarea "7/8/25 Cleaned coil sanitized checke"
type textarea "x"
type textarea "7/8/25 Cleaned coil sanitized checked"
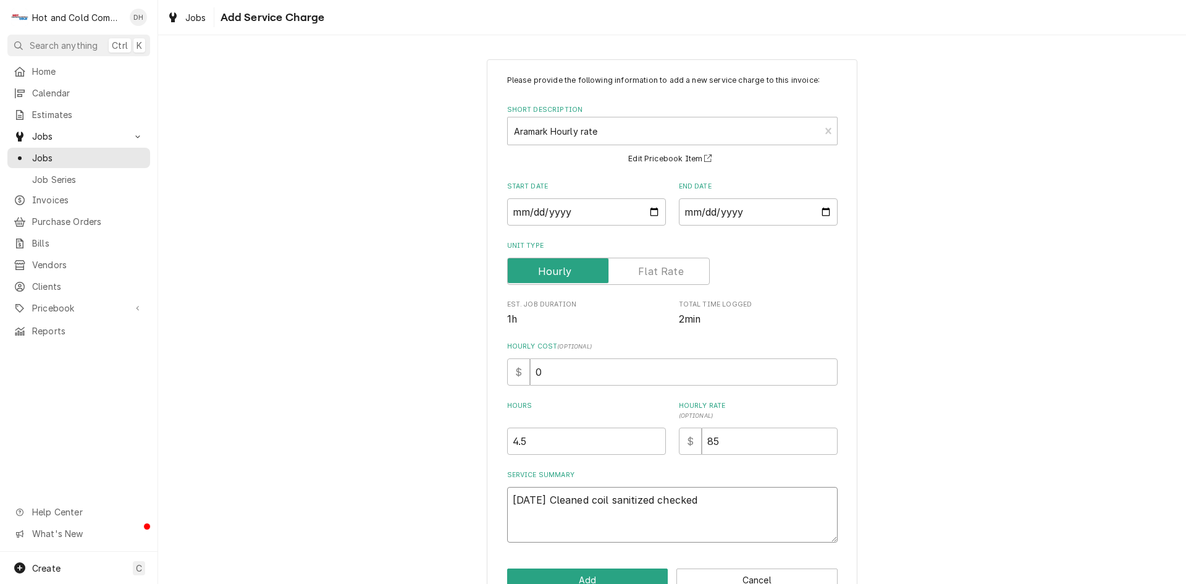
type textarea "x"
type textarea "7/8/25 Cleaned coil sanitized checked"
type textarea "x"
type textarea "7/8/25 Cleaned coil sanitized checked f"
type textarea "x"
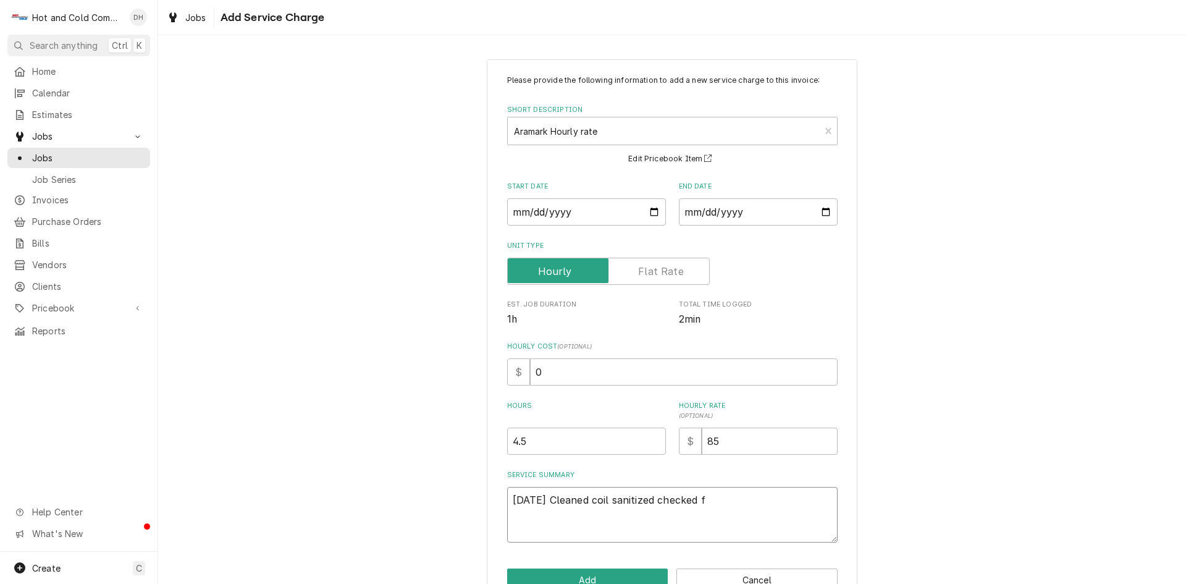
type textarea "7/8/25 Cleaned coil sanitized checked fo"
type textarea "x"
type textarea "7/8/25 Cleaned coil sanitized checked for"
type textarea "x"
type textarea "7/8/25 Cleaned coil sanitized checked for"
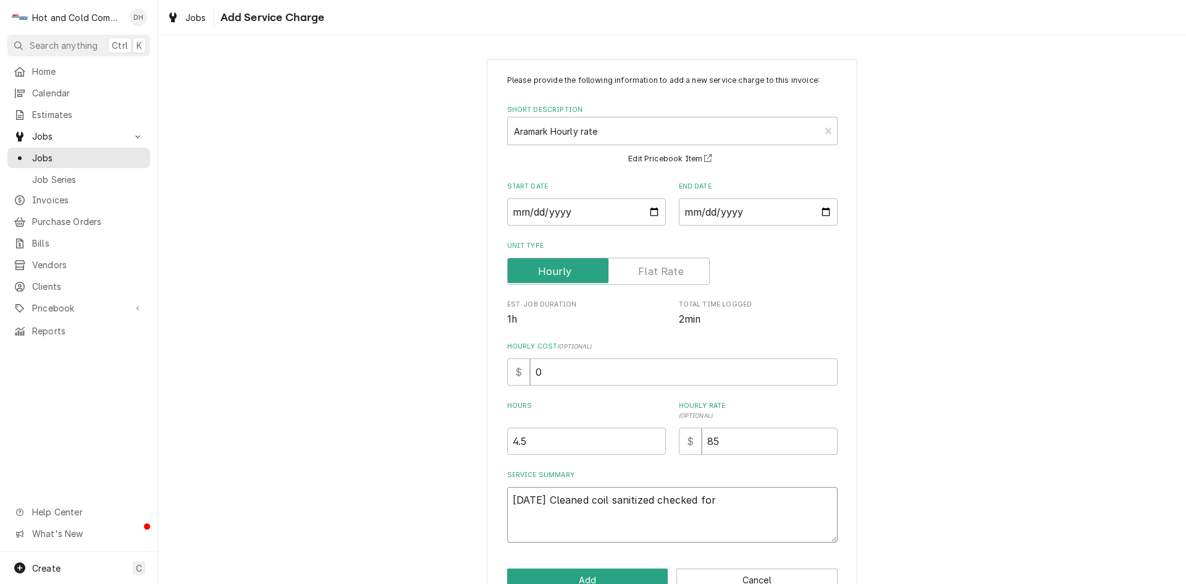
type textarea "x"
type textarea "7/8/25 Cleaned coil sanitized checked for l"
type textarea "x"
type textarea "7/8/25 Cleaned coil sanitized checked for le"
type textarea "x"
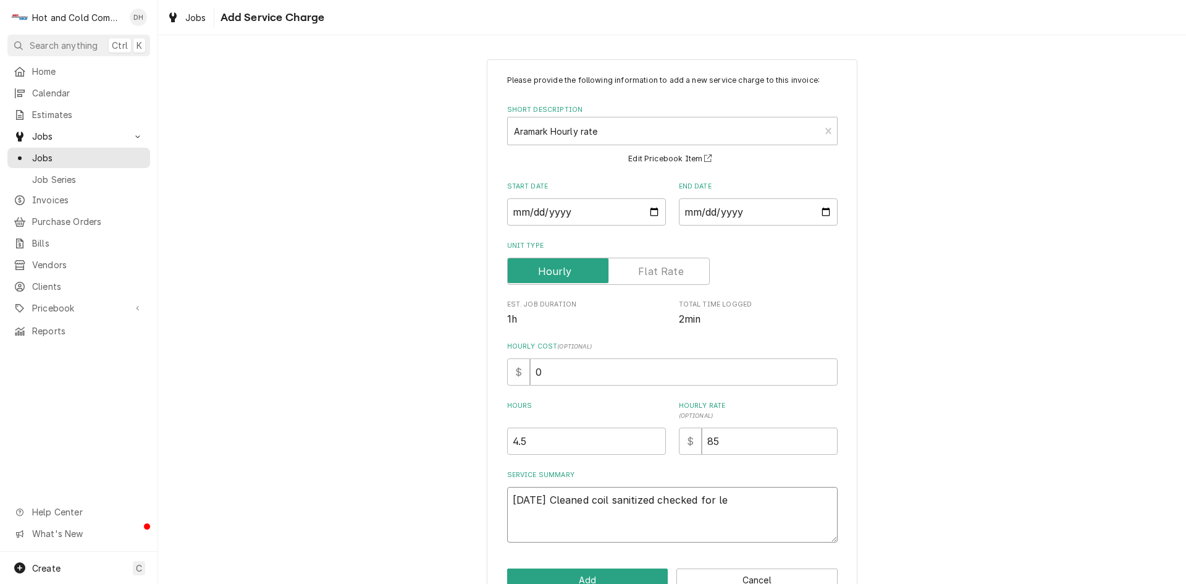
type textarea "7/8/25 Cleaned coil sanitized checked for lea"
type textarea "x"
type textarea "7/8/25 Cleaned coil sanitized checked for leak"
type textarea "x"
type textarea "7/8/25 Cleaned coil sanitized checked for leaks"
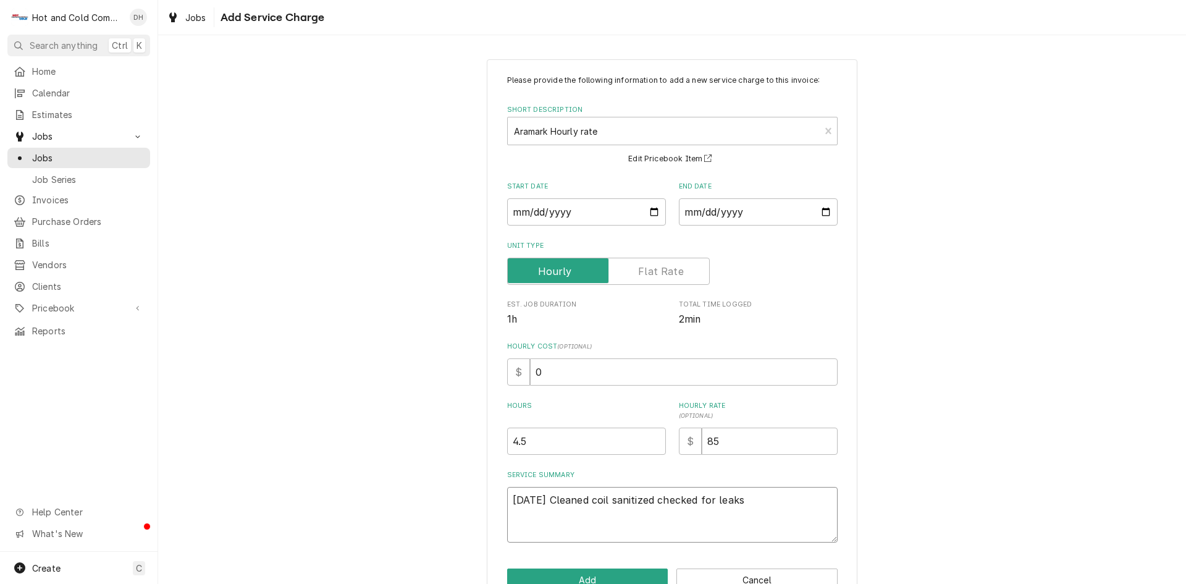
type textarea "x"
type textarea "7/8/25 Cleaned coil sanitized checked for leaks"
type textarea "x"
type textarea "7/8/25 Cleaned coil sanitized checked for leaks f"
type textarea "x"
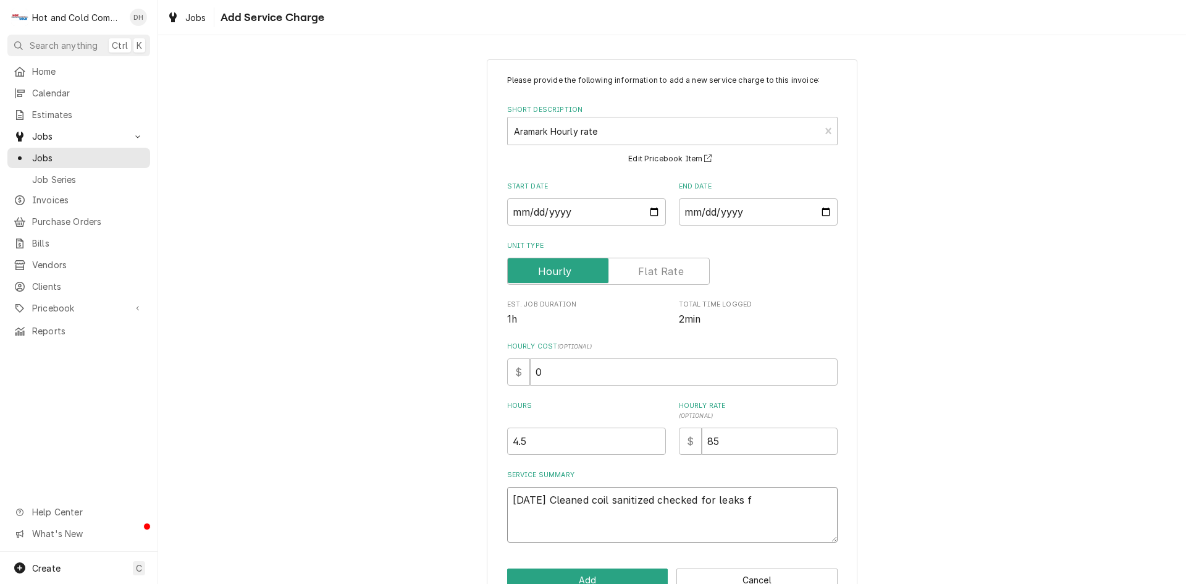
type textarea "7/8/25 Cleaned coil sanitized checked for leaks fo"
type textarea "x"
type textarea "7/8/25 Cleaned coil sanitized checked for leaks fou"
type textarea "x"
type textarea "7/8/25 Cleaned coil sanitized checked for leaks foun"
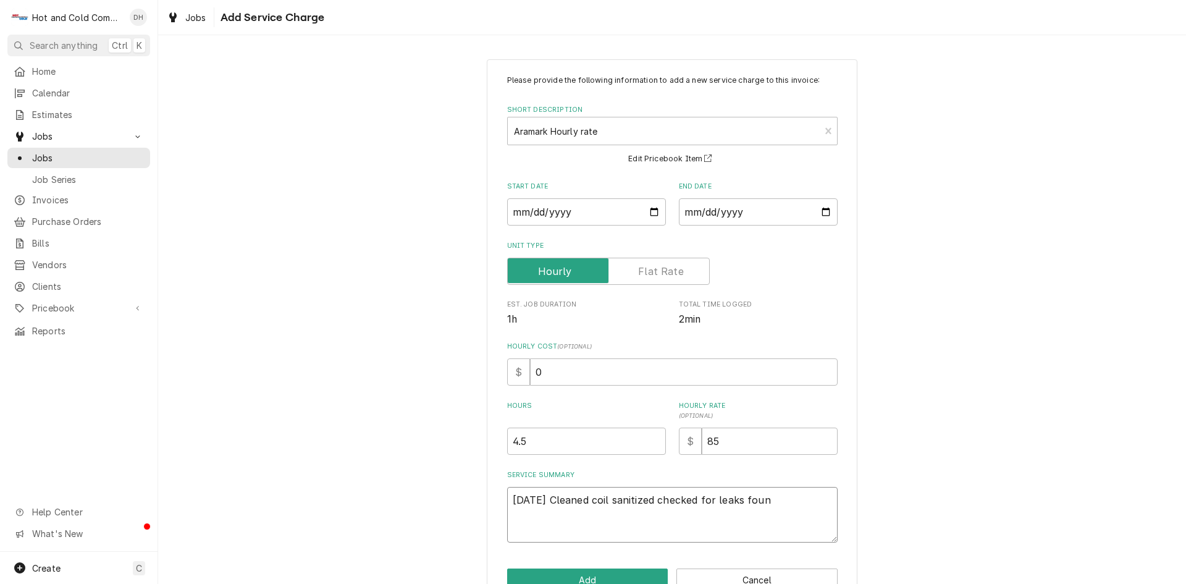
type textarea "x"
type textarea "7/8/25 Cleaned coil sanitized checked for leaks found"
type textarea "x"
type textarea "7/8/25 Cleaned coil sanitized checked for leaks found"
type textarea "x"
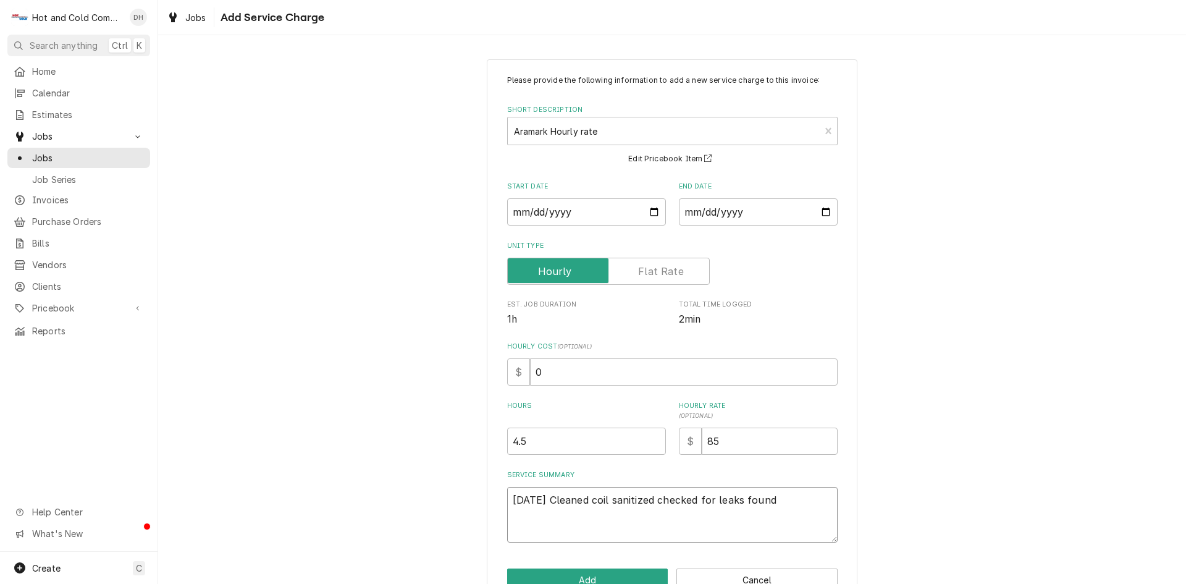
type textarea "7/8/25 Cleaned coil sanitized checked for leaks found b"
type textarea "x"
type textarea "7/8/25 Cleaned coil sanitized checked for leaks found ba"
type textarea "x"
type textarea "7/8/25 Cleaned coil sanitized checked for leaks found bad"
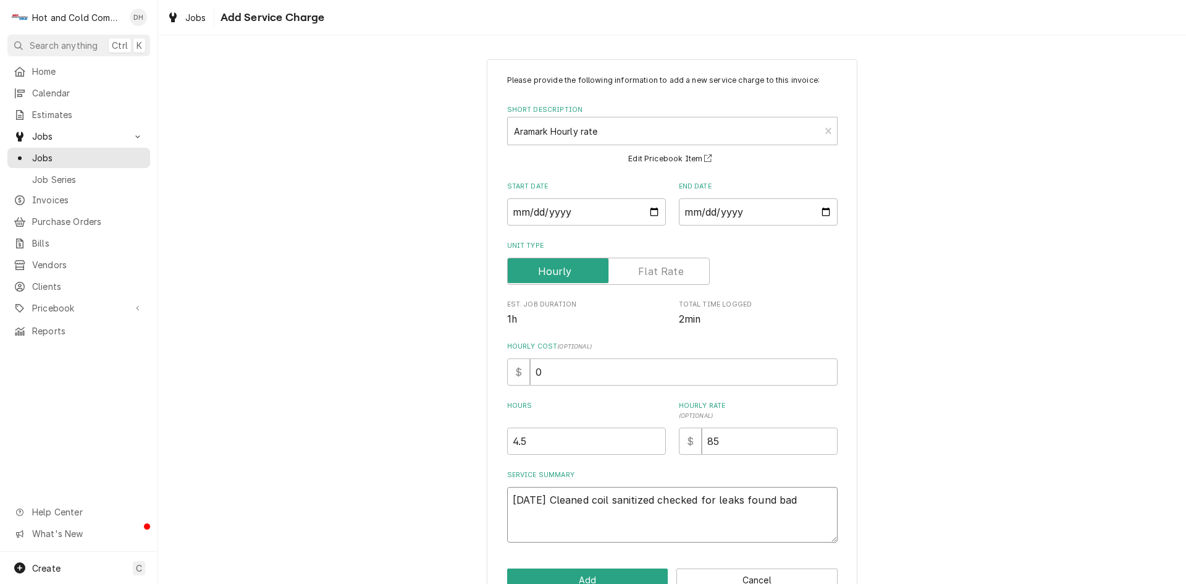
type textarea "x"
type textarea "7/8/25 Cleaned coil sanitized checked for leaks found bad"
type textarea "x"
type textarea "7/8/25 Cleaned coil sanitized checked for leaks found bad s"
type textarea "x"
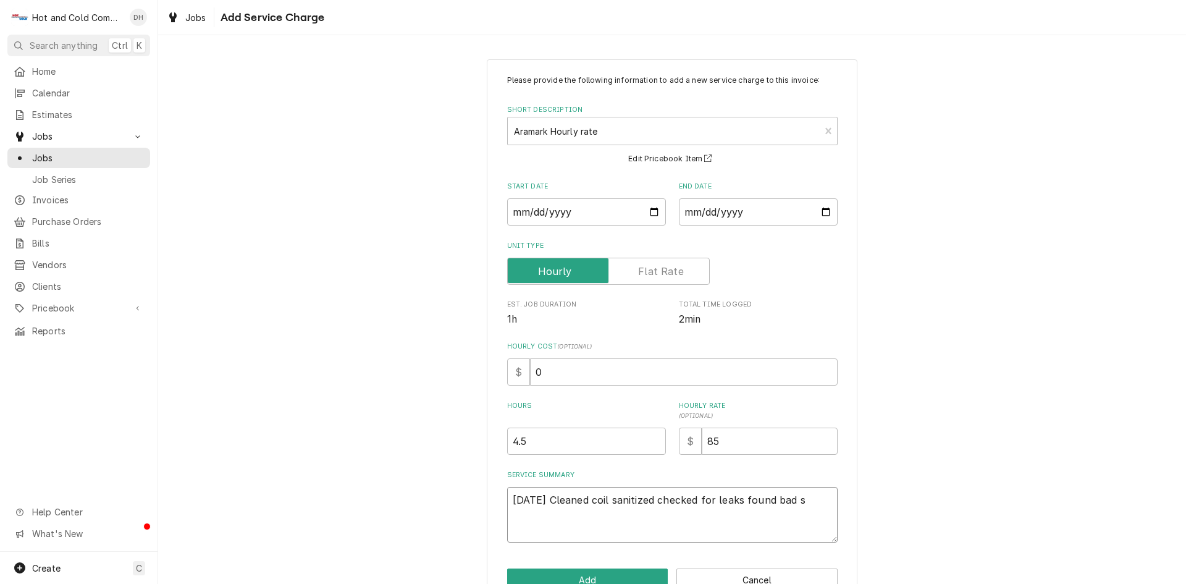
type textarea "7/8/25 Cleaned coil sanitized checked for leaks found bad se"
type textarea "x"
type textarea "7/8/25 Cleaned coil sanitized checked for leaks found bad sea"
type textarea "x"
type textarea "7/8/25 Cleaned coil sanitized checked for leaks found bad seal"
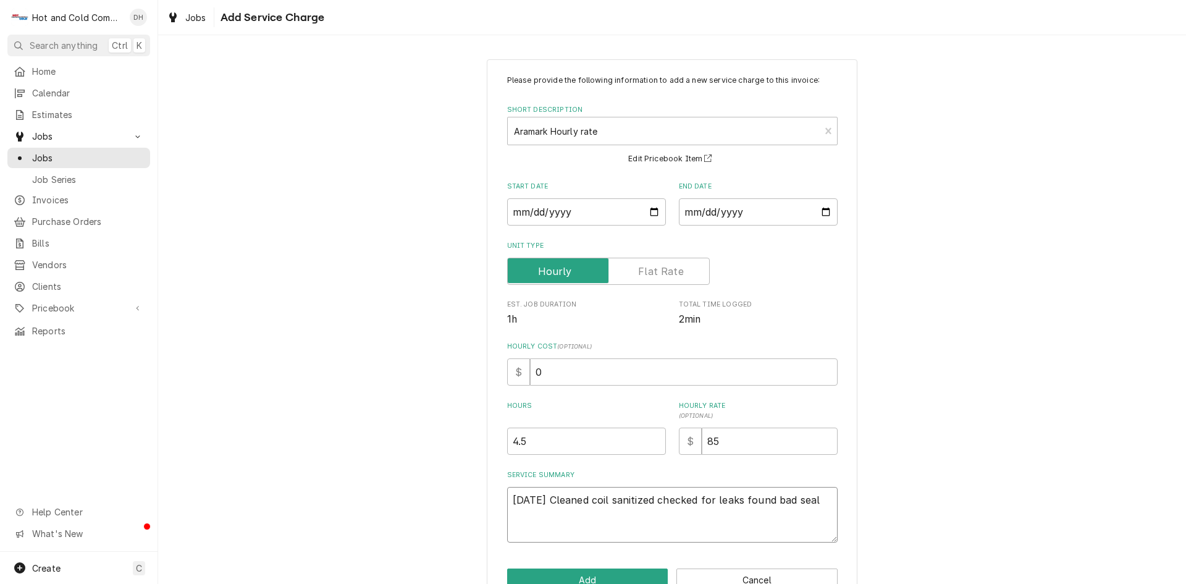
type textarea "x"
type textarea "7/8/25 Cleaned coil sanitized checked for leaks found bad seal"
type textarea "x"
type textarea "7/8/25 Cleaned coil sanitized checked for leaks found bad seal r"
type textarea "x"
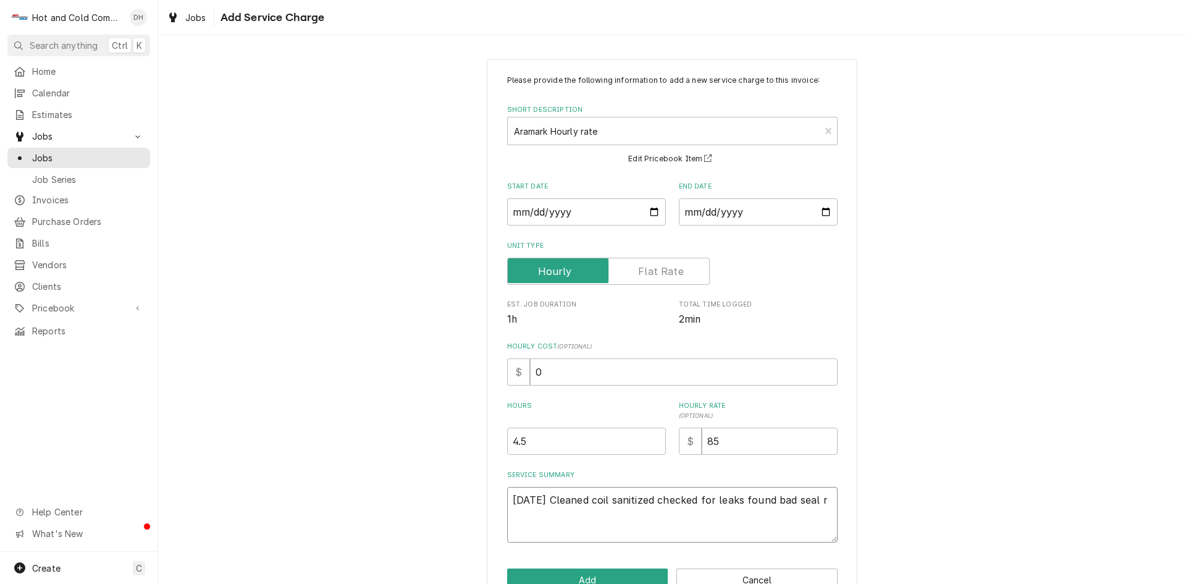
type textarea "7/8/25 Cleaned coil sanitized checked for leaks found bad seal re"
type textarea "x"
type textarea "7/8/25 Cleaned coil sanitized checked for leaks found bad seal rep"
type textarea "x"
type textarea "7/8/25 Cleaned coil sanitized checked for leaks found bad seal repl"
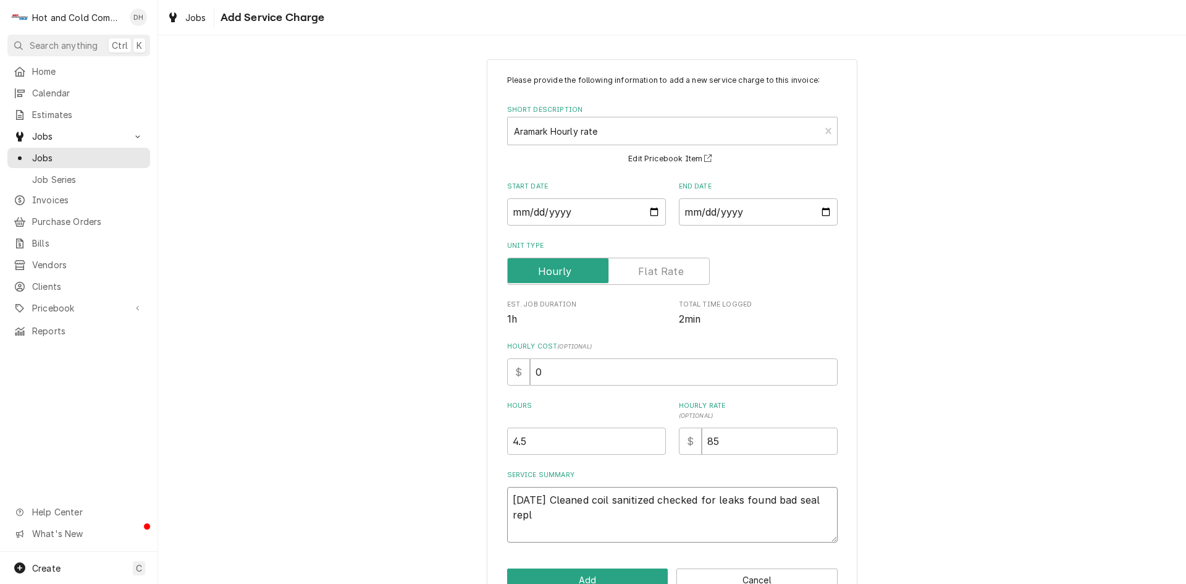
type textarea "x"
type textarea "7/8/25 Cleaned coil sanitized checked for leaks found bad seal repla"
type textarea "x"
type textarea "7/8/25 Cleaned coil sanitized checked for leaks found bad seal replac"
type textarea "x"
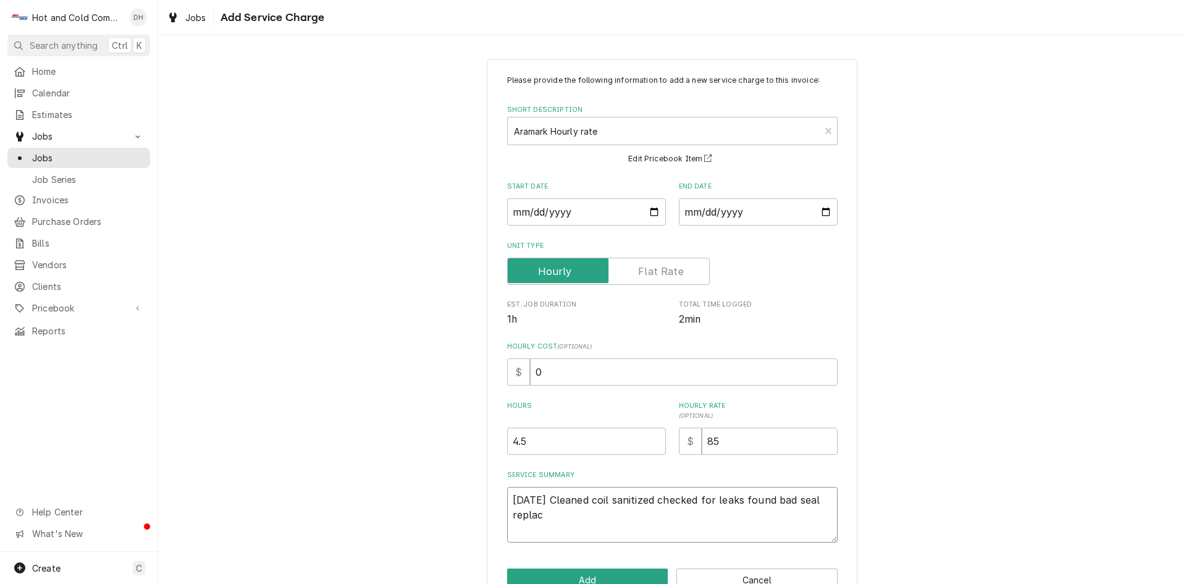
type textarea "7/8/25 Cleaned coil sanitized checked for leaks found bad seal replace"
type textarea "x"
type textarea "7/8/25 Cleaned coil sanitized checked for leaks found bad seal replaced"
type textarea "x"
type textarea "7/8/25 Cleaned coil sanitized checked for leaks found bad seal replaced"
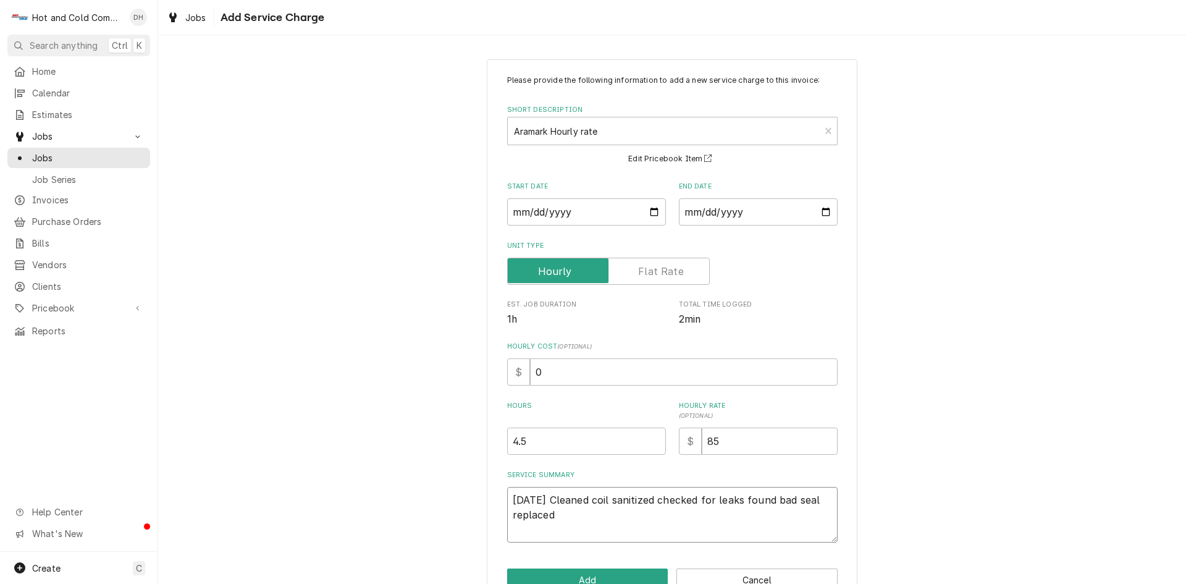
type textarea "x"
type textarea "7/8/25 Cleaned coil sanitized checked for leaks found bad seal replaced l"
type textarea "x"
type textarea "7/8/25 Cleaned coil sanitized checked for leaks found bad seal replaced"
type textarea "x"
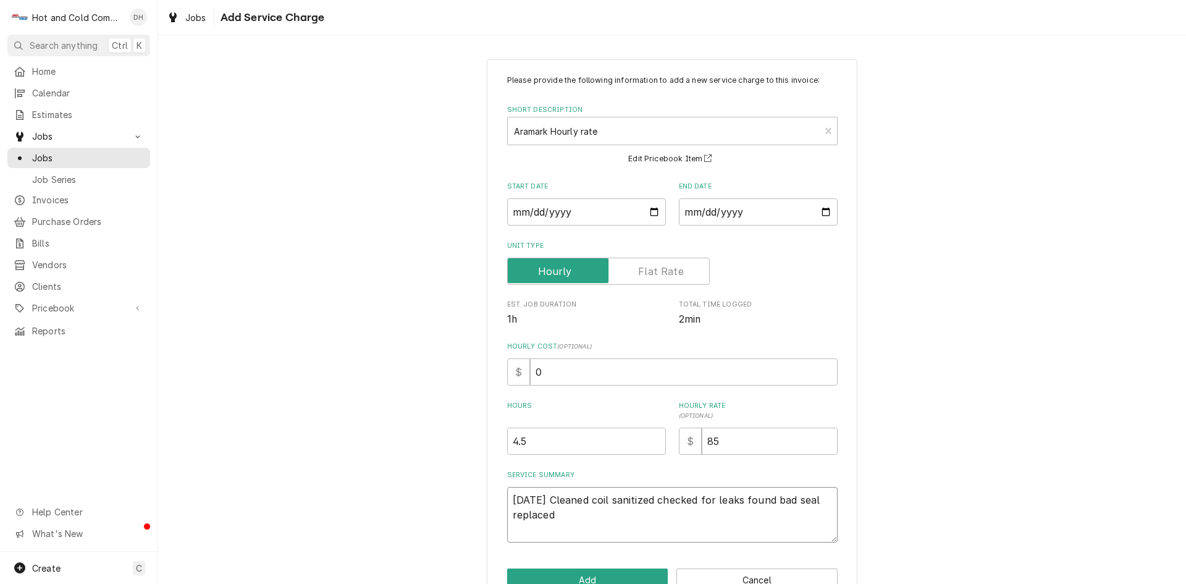
type textarea "7/8/25 Cleaned coil sanitized checked for leaks found bad seal replaced w"
type textarea "x"
type textarea "7/8/25 Cleaned coil sanitized checked for leaks found bad seal replaced ws"
type textarea "x"
type textarea "7/8/25 Cleaned coil sanitized checked for leaks found bad seal replaced w"
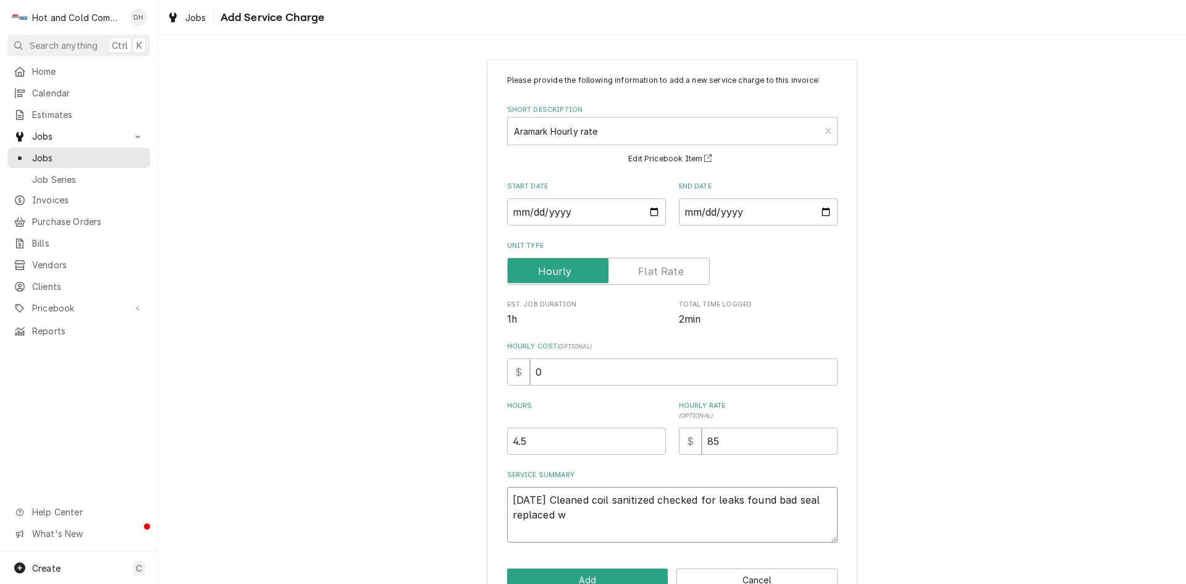
type textarea "x"
type textarea "7/8/25 Cleaned coil sanitized checked for leaks found bad seal replaced"
type textarea "x"
type textarea "7/8/25 Cleaned coil sanitized checked for leaks found bad seal replaced s"
type textarea "x"
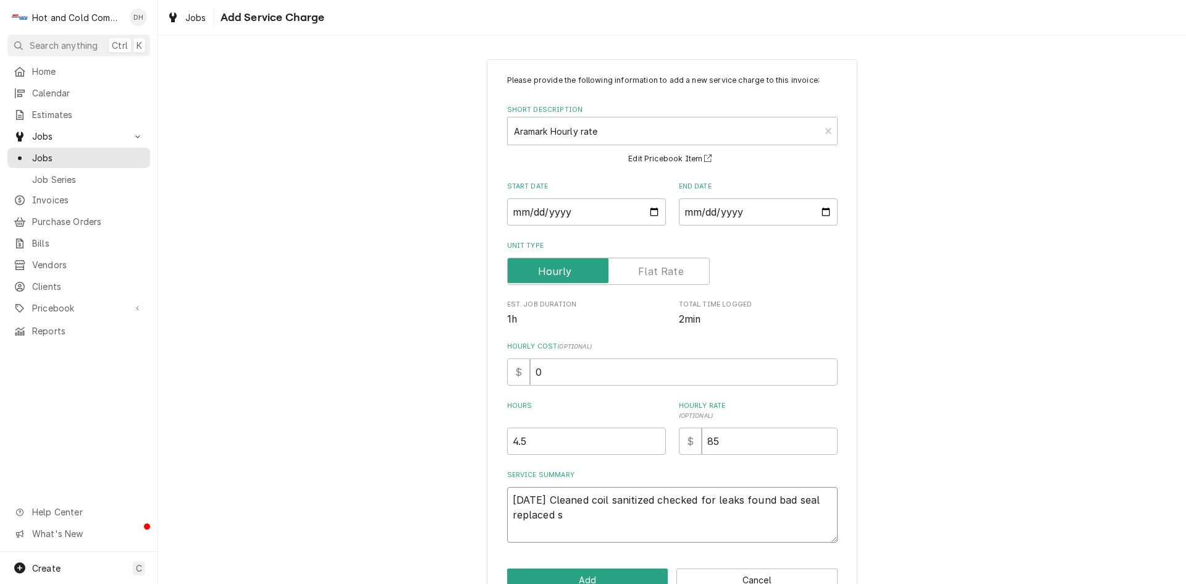
type textarea "7/8/25 Cleaned coil sanitized checked for leaks found bad seal replaced st"
type textarea "x"
type textarea "7/8/25 Cleaned coil sanitized checked for leaks found bad seal replaced sta"
type textarea "x"
type textarea "7/8/25 Cleaned coil sanitized checked for leaks found bad seal replaced star"
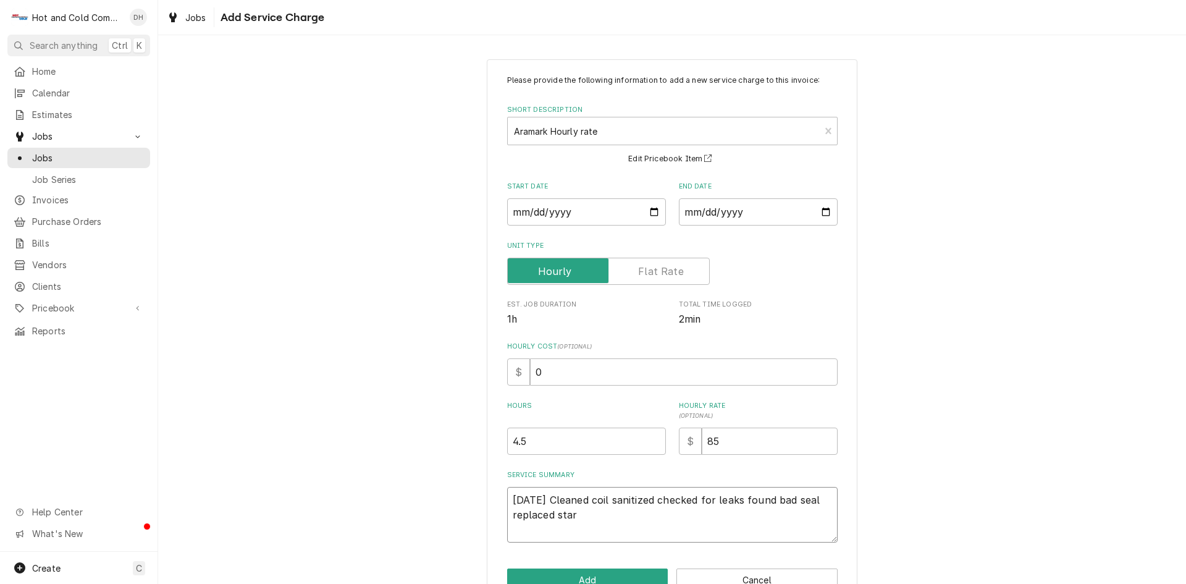
type textarea "x"
type textarea "7/8/25 Cleaned coil sanitized checked for leaks found bad seal replaced start"
type textarea "x"
type textarea "7/8/25 Cleaned coil sanitized checked for leaks found bad seal replaced starte"
type textarea "x"
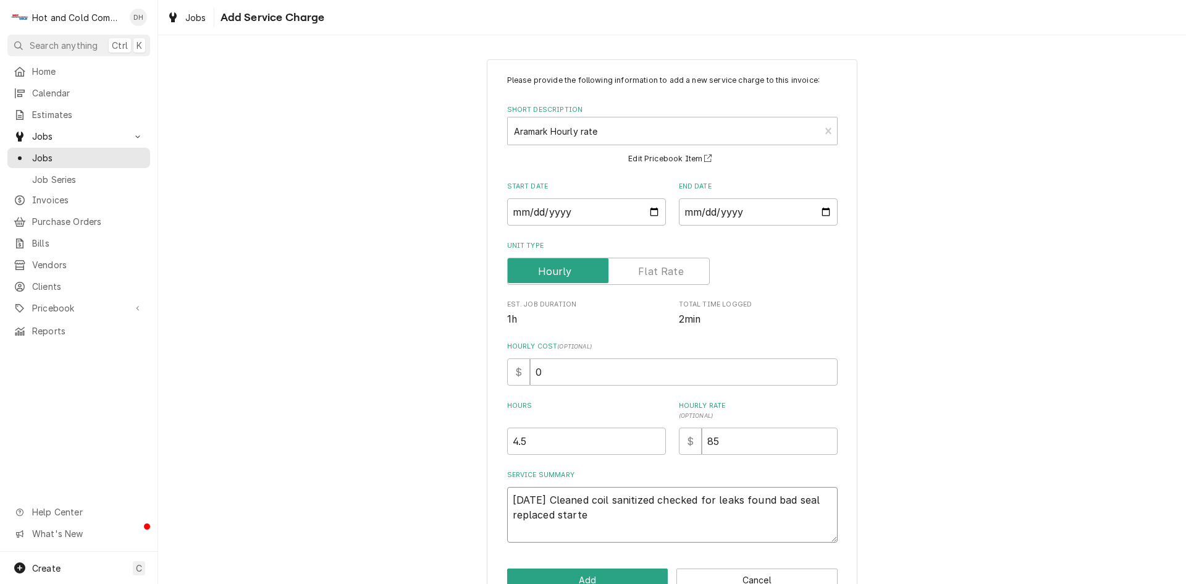
type textarea "7/8/25 Cleaned coil sanitized checked for leaks found bad seal replaced started"
type textarea "x"
type textarea "7/8/25 Cleaned coil sanitized checked for leaks found bad seal replaced started"
type textarea "x"
type textarea "7/8/25 Cleaned coil sanitized checked for leaks found bad seal replaced started…"
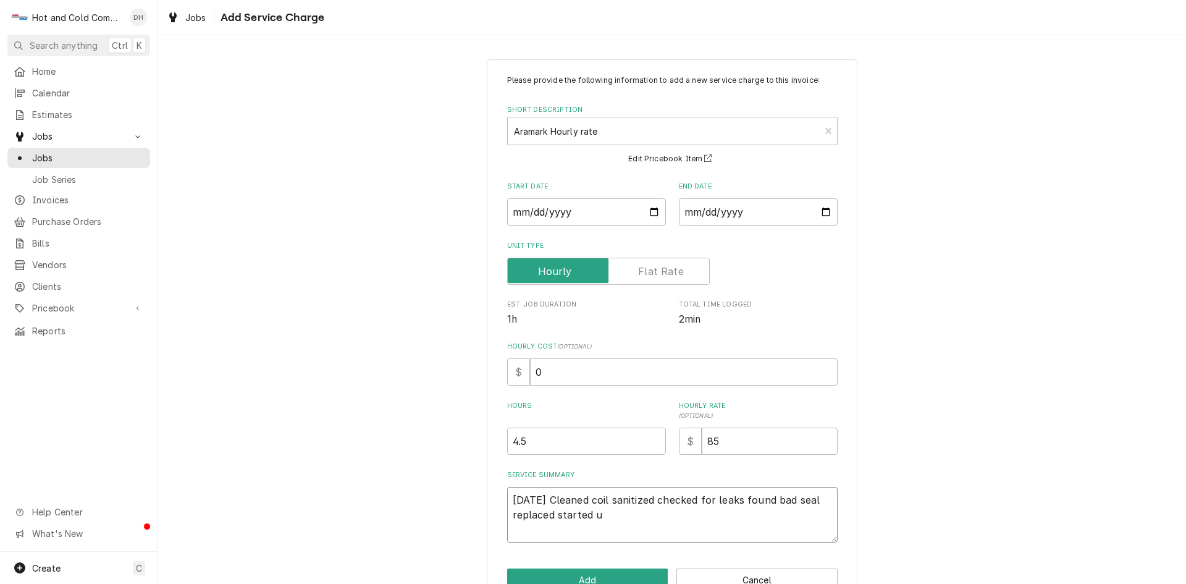
type textarea "x"
type textarea "7/8/25 Cleaned coil sanitized checked for leaks found bad seal replaced started…"
type textarea "x"
type textarea "7/8/25 Cleaned coil sanitized checked for leaks found bad seal replaced started…"
type textarea "x"
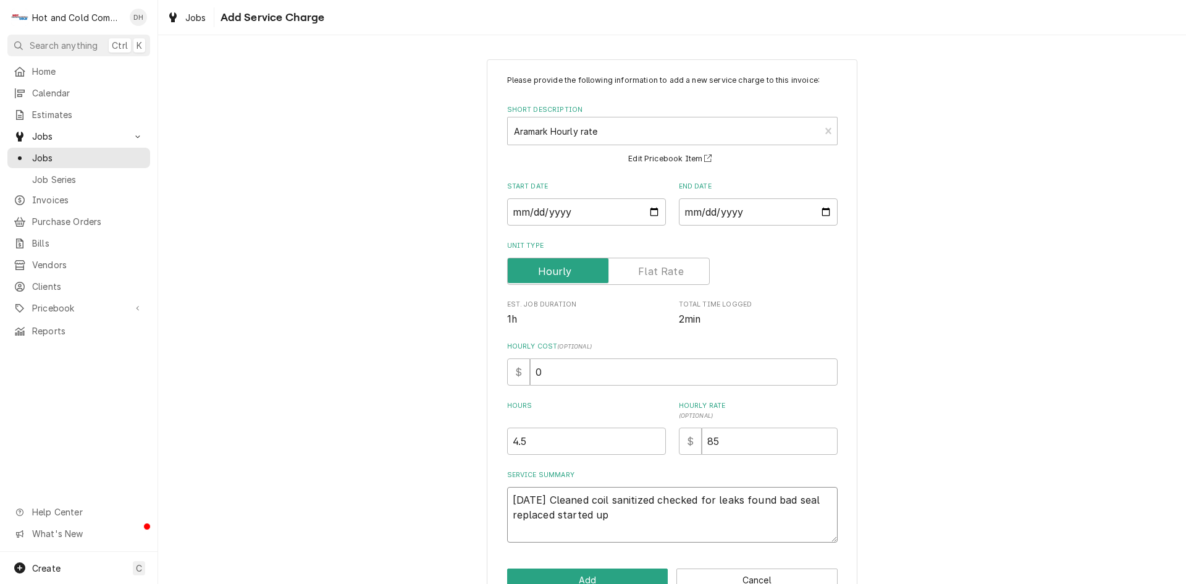
type textarea "7/8/25 Cleaned coil sanitized checked for leaks found bad seal replaced started…"
type textarea "x"
type textarea "7/8/25 Cleaned coil sanitized checked for leaks found bad seal replaced started…"
type textarea "x"
type textarea "7/8/25 Cleaned coil sanitized checked for leaks found bad seal replaced started…"
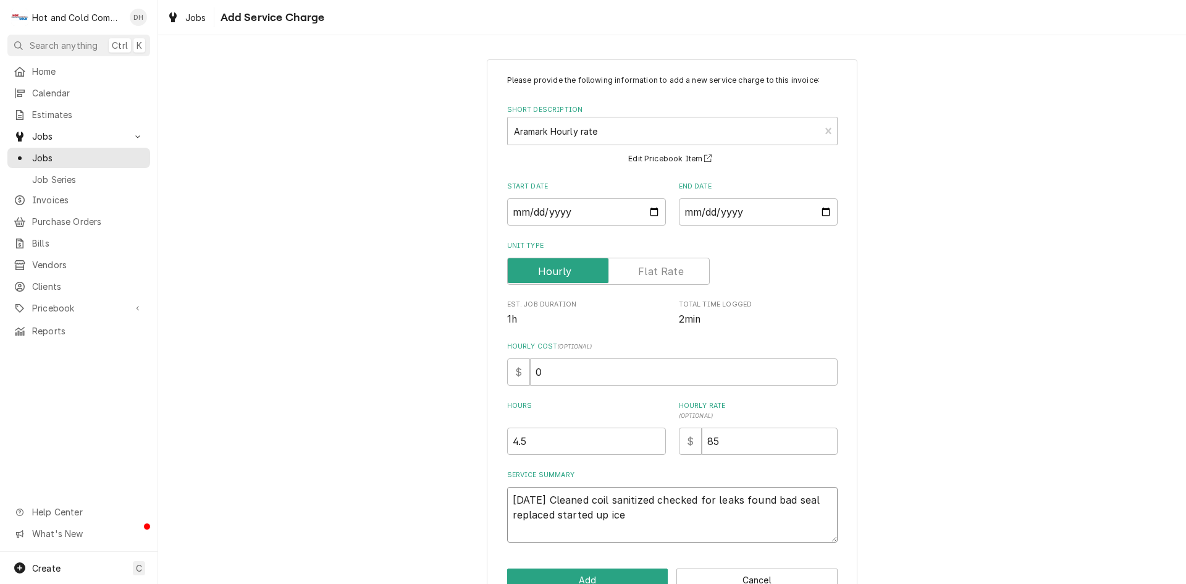
type textarea "x"
type textarea "7/8/25 Cleaned coil sanitized checked for leaks found bad seal replaced started…"
type textarea "x"
type textarea "7/8/25 Cleaned coil sanitized checked for leaks found bad seal replaced started…"
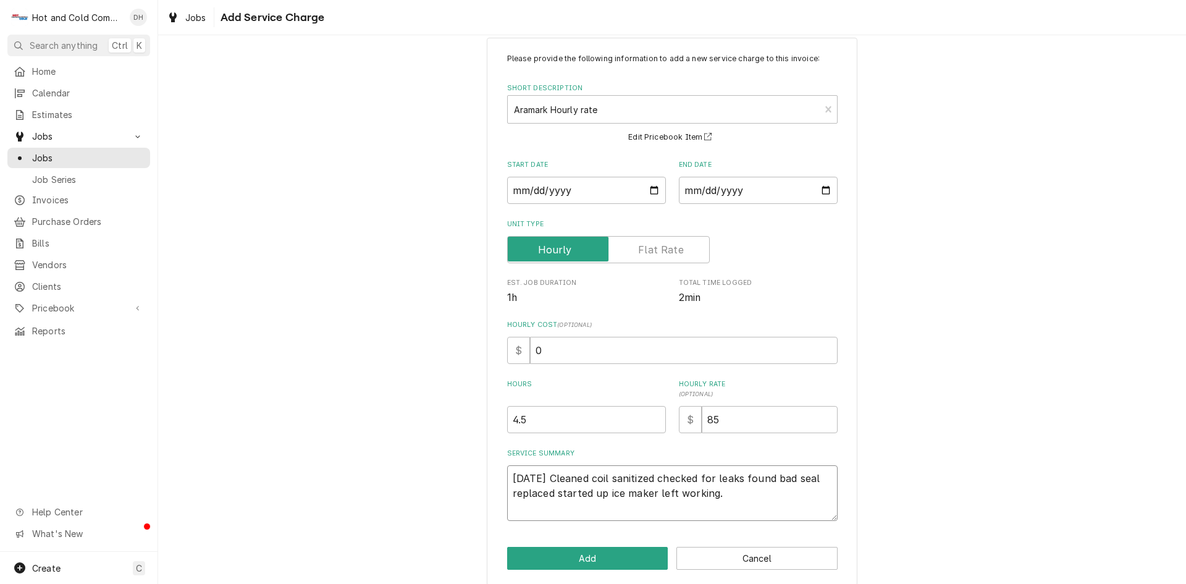
scroll to position [34, 0]
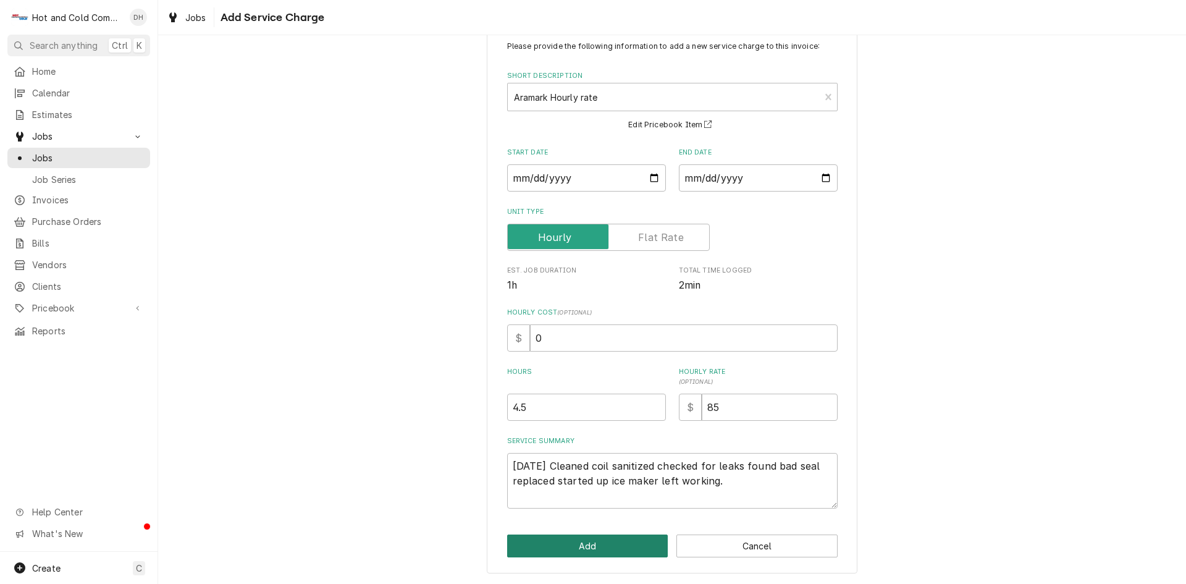
click at [594, 544] on button "Add" at bounding box center [587, 545] width 161 height 23
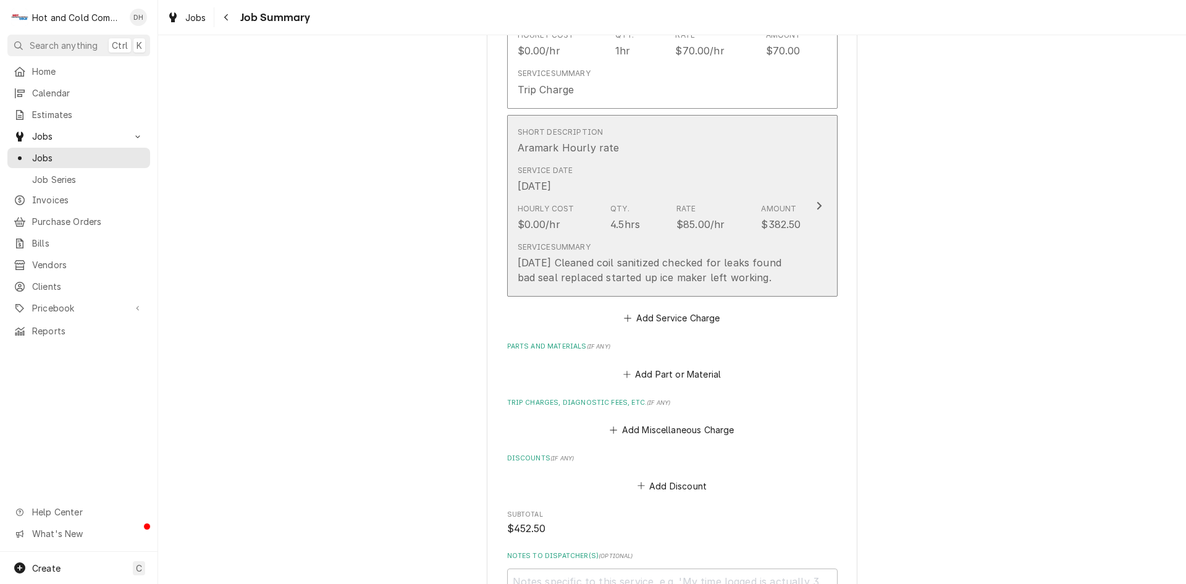
scroll to position [618, 0]
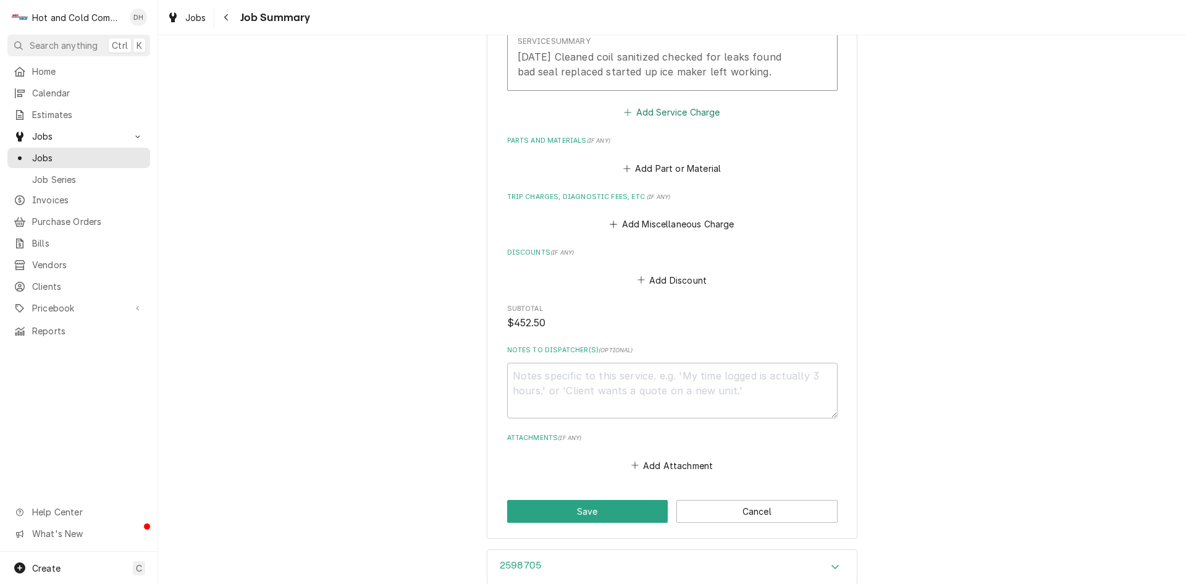
click at [695, 111] on button "Add Service Charge" at bounding box center [672, 112] width 100 height 17
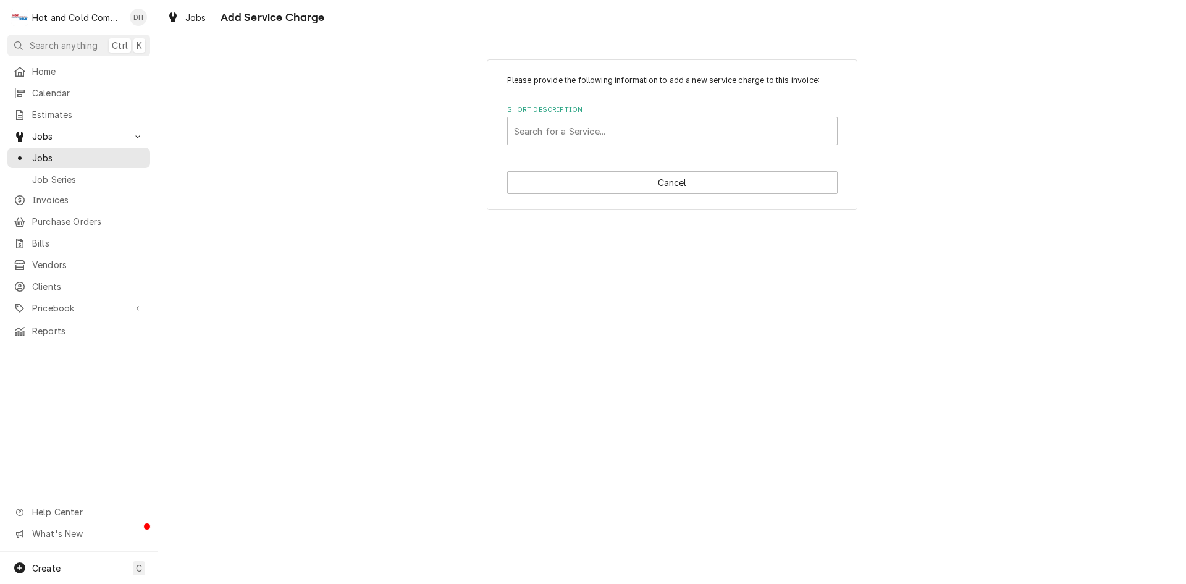
scroll to position [412, 0]
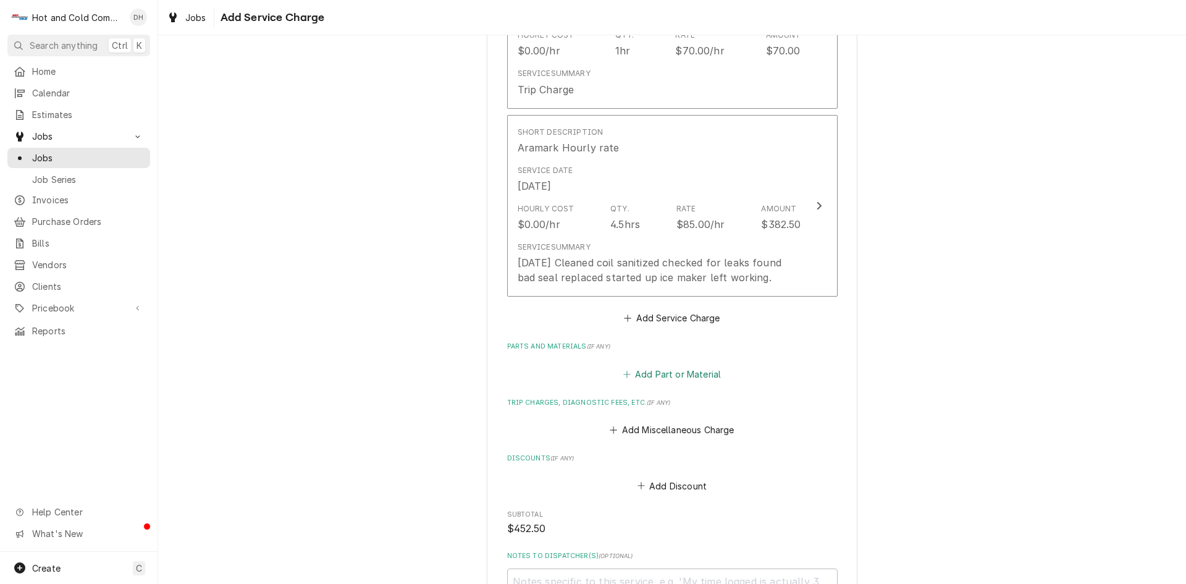
click at [685, 370] on button "Add Part or Material" at bounding box center [672, 373] width 102 height 17
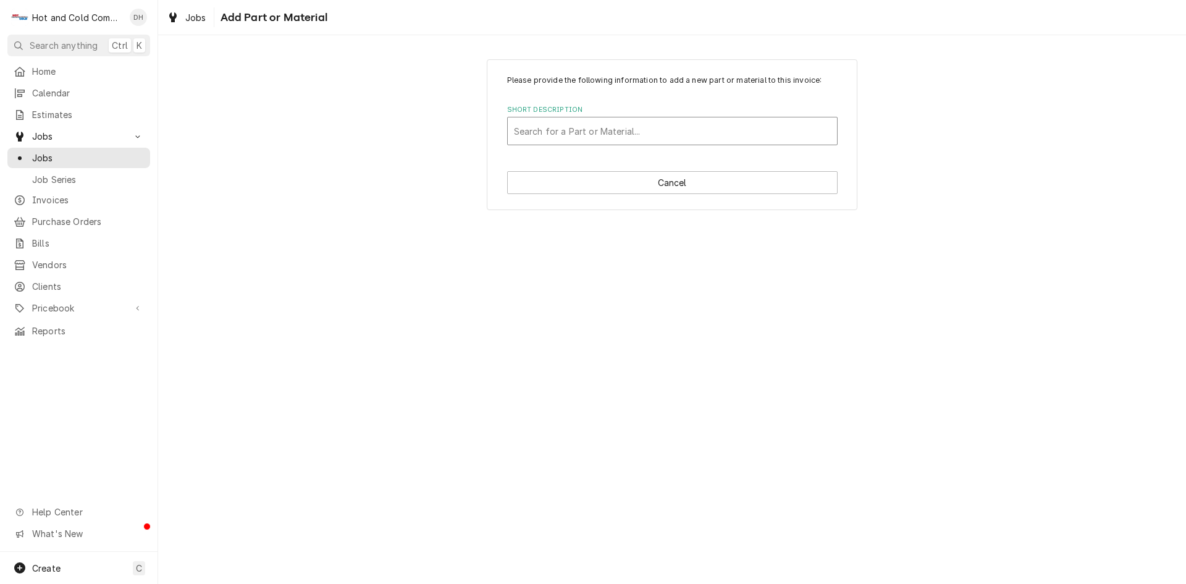
click at [636, 129] on div "Short Description" at bounding box center [672, 131] width 317 height 22
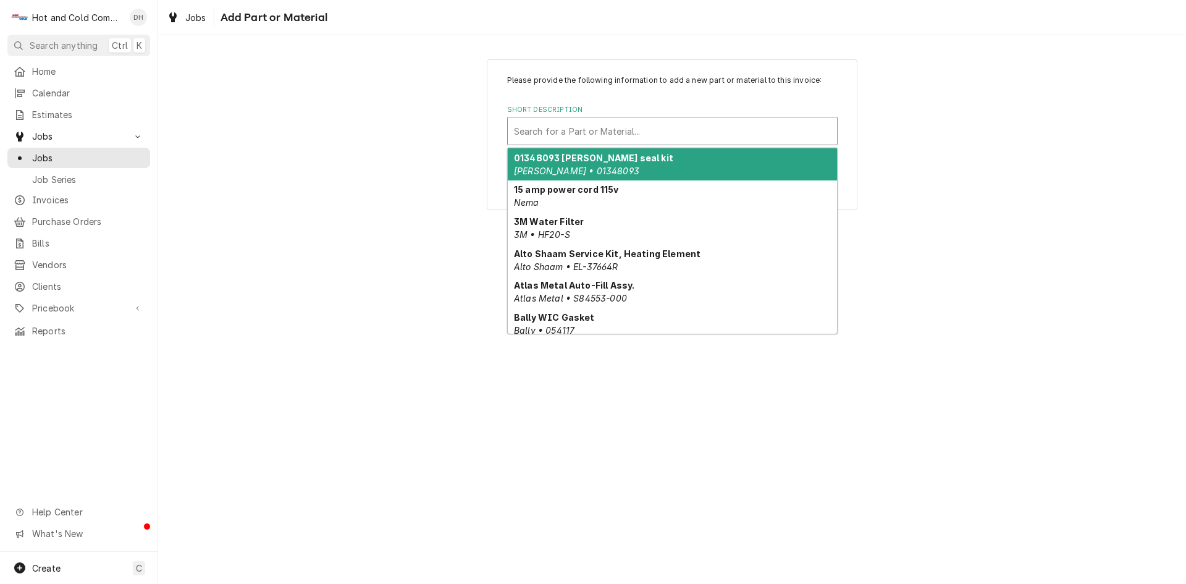
click at [599, 159] on strong "01348093 Follett seal kit" at bounding box center [593, 158] width 159 height 11
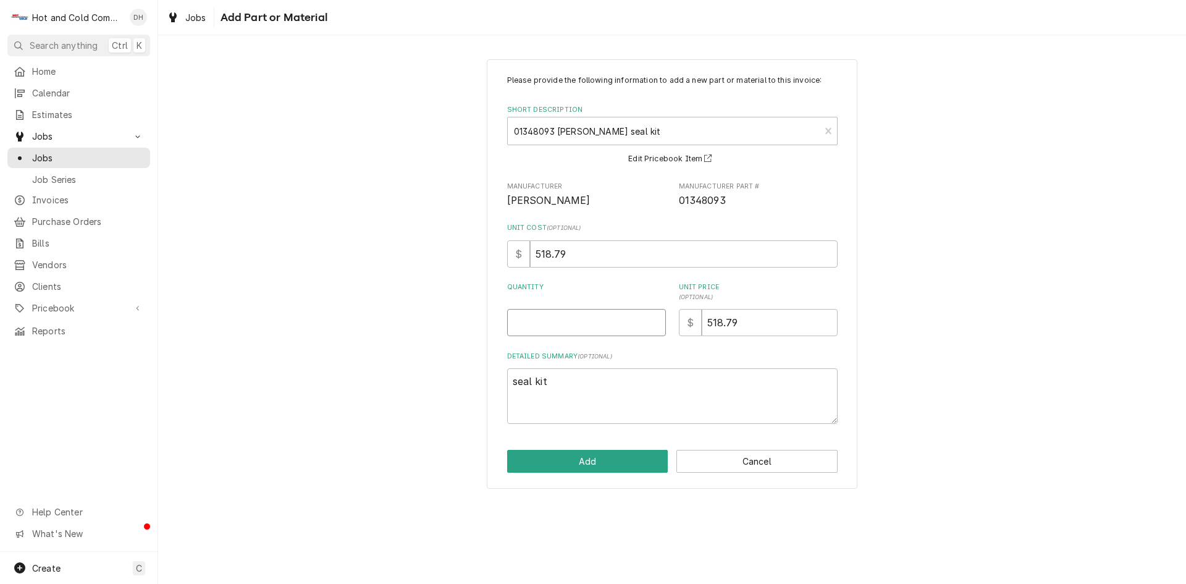
click at [591, 328] on input "Quantity" at bounding box center [586, 322] width 159 height 27
click at [614, 467] on button "Add" at bounding box center [587, 461] width 161 height 23
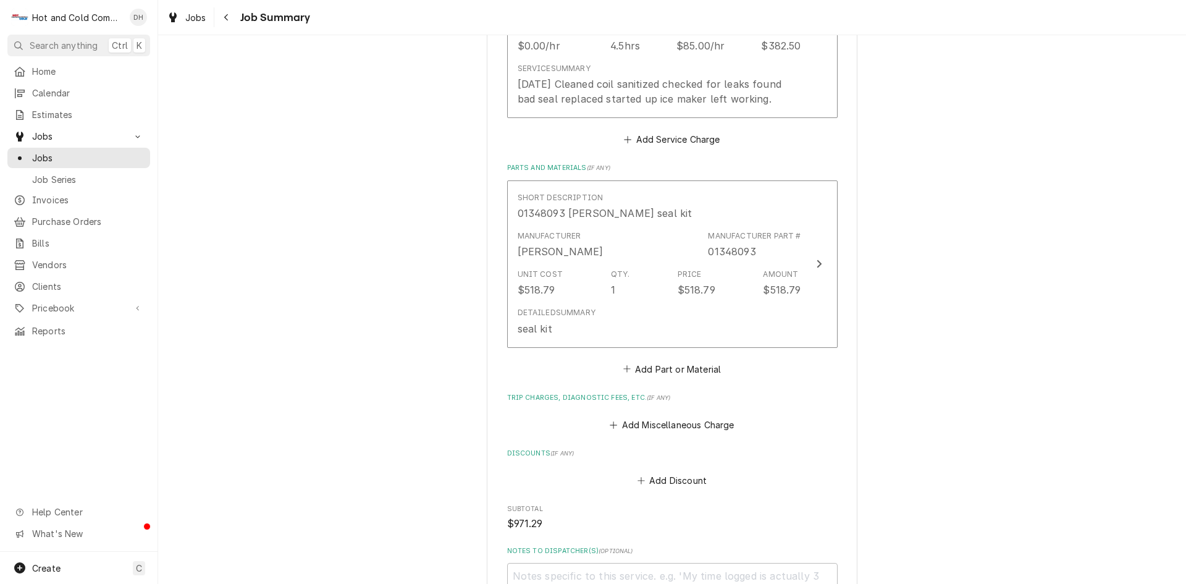
scroll to position [618, 0]
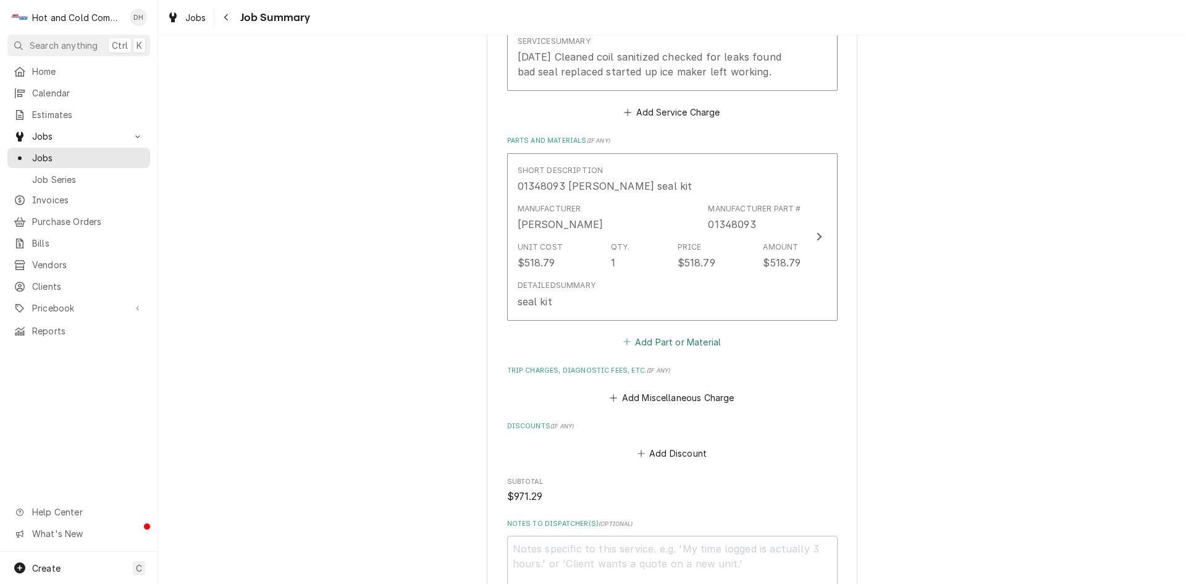
click at [665, 337] on button "Add Part or Material" at bounding box center [672, 341] width 102 height 17
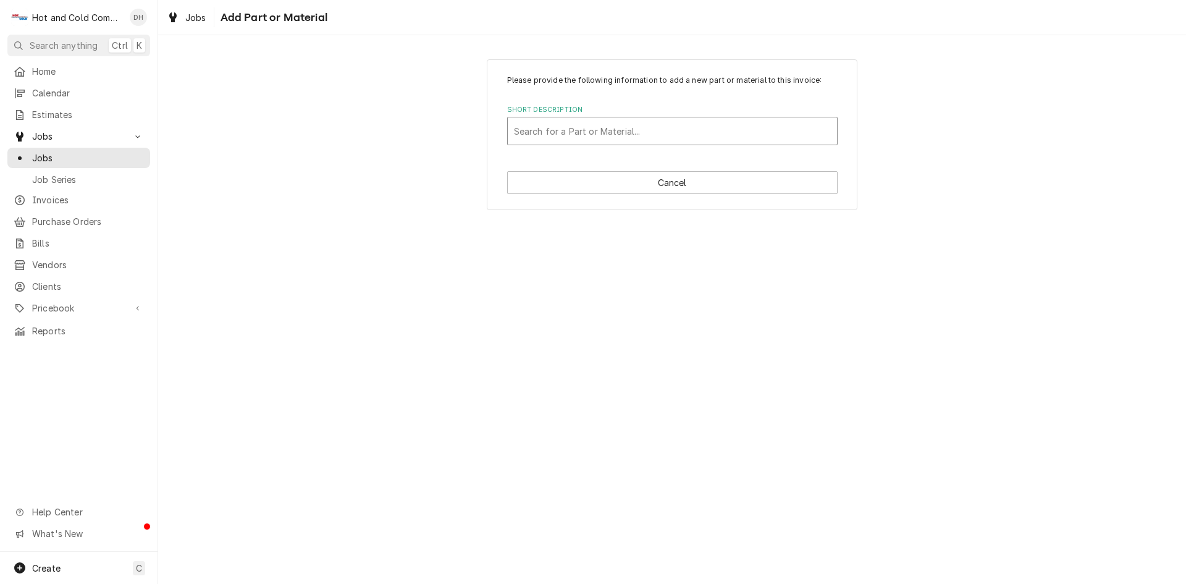
click at [657, 133] on div "Short Description" at bounding box center [672, 131] width 317 height 22
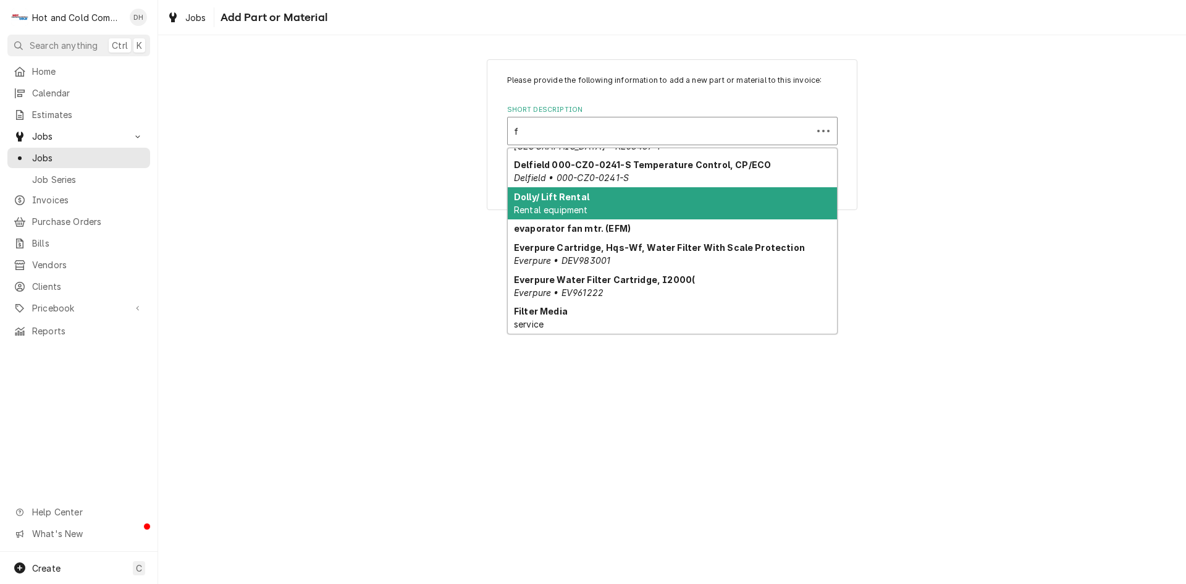
scroll to position [140, 0]
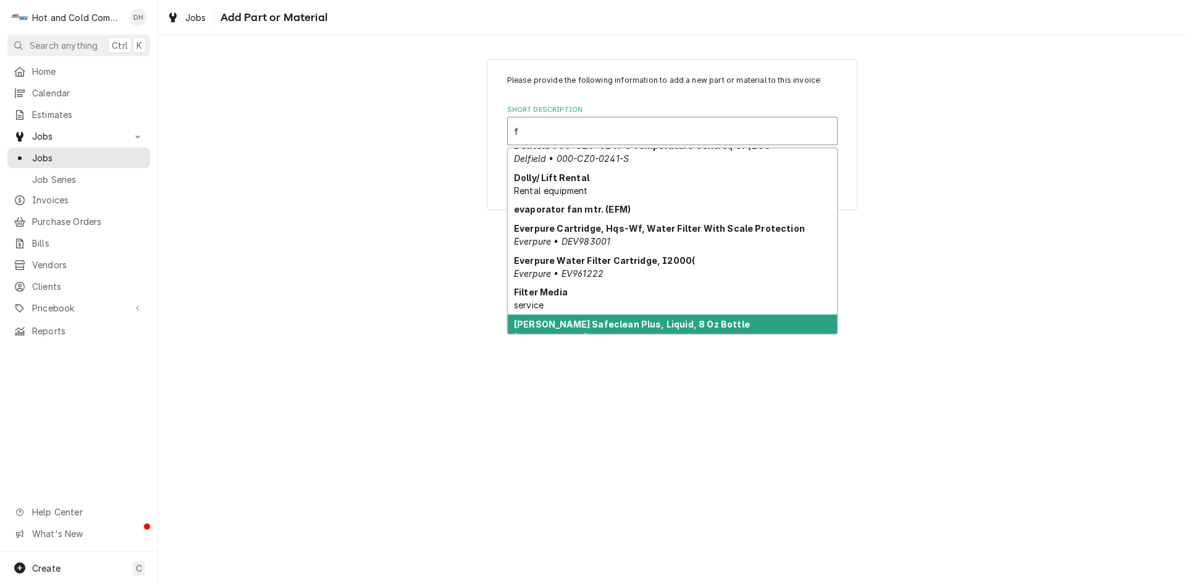
click at [790, 321] on div "Follett Safeclean Plus, Liquid, 8 Oz Bottle Follett • 1147826" at bounding box center [672, 331] width 329 height 32
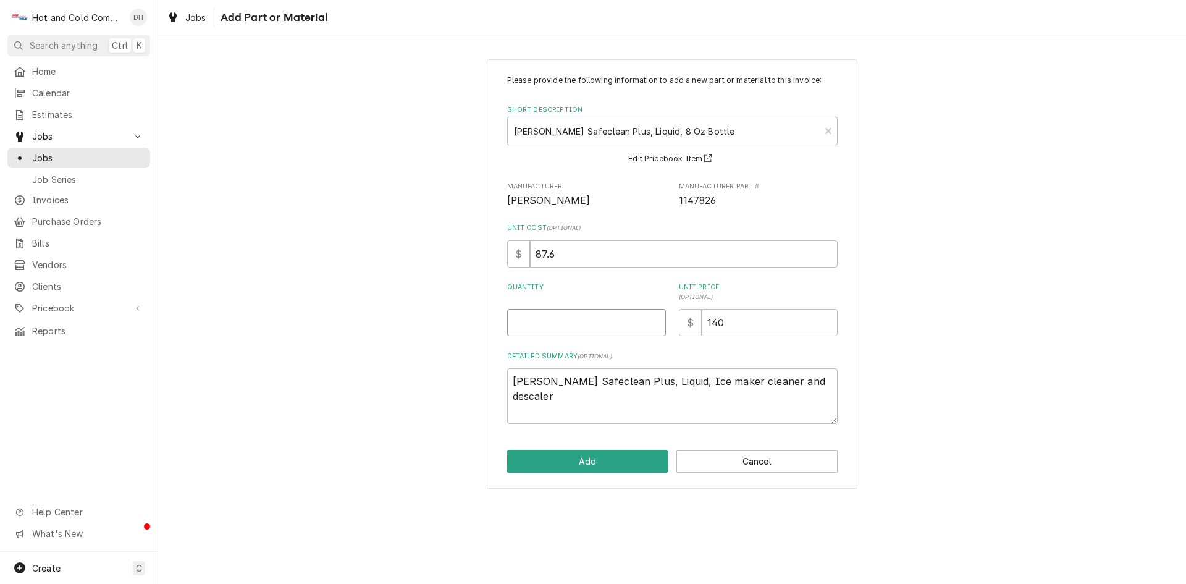
click at [604, 329] on input "Quantity" at bounding box center [586, 322] width 159 height 27
click at [598, 455] on button "Add" at bounding box center [587, 461] width 161 height 23
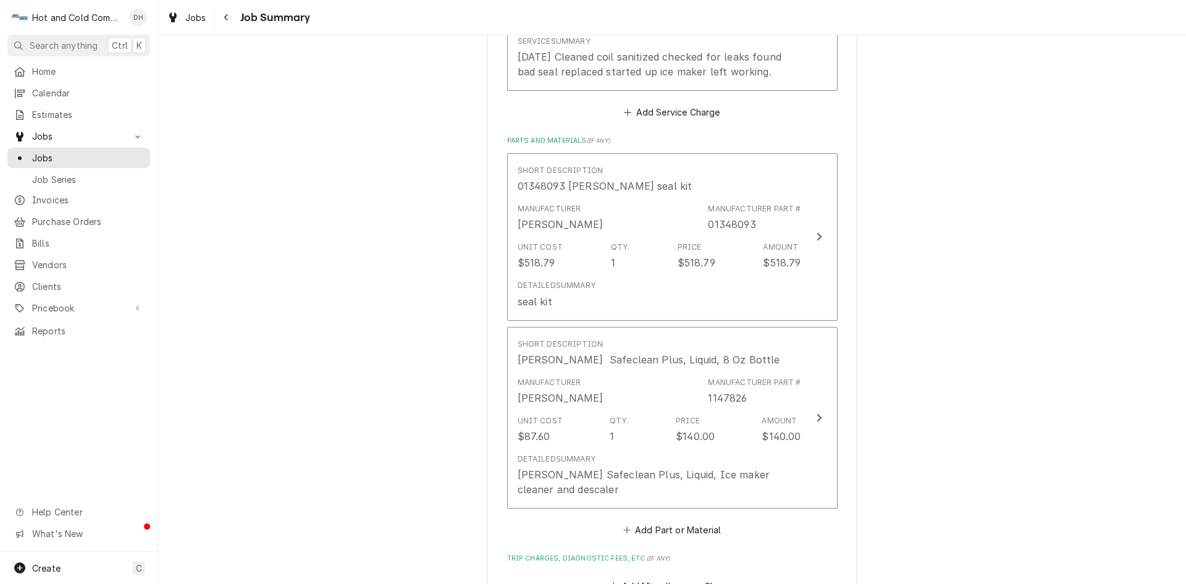
scroll to position [1062, 0]
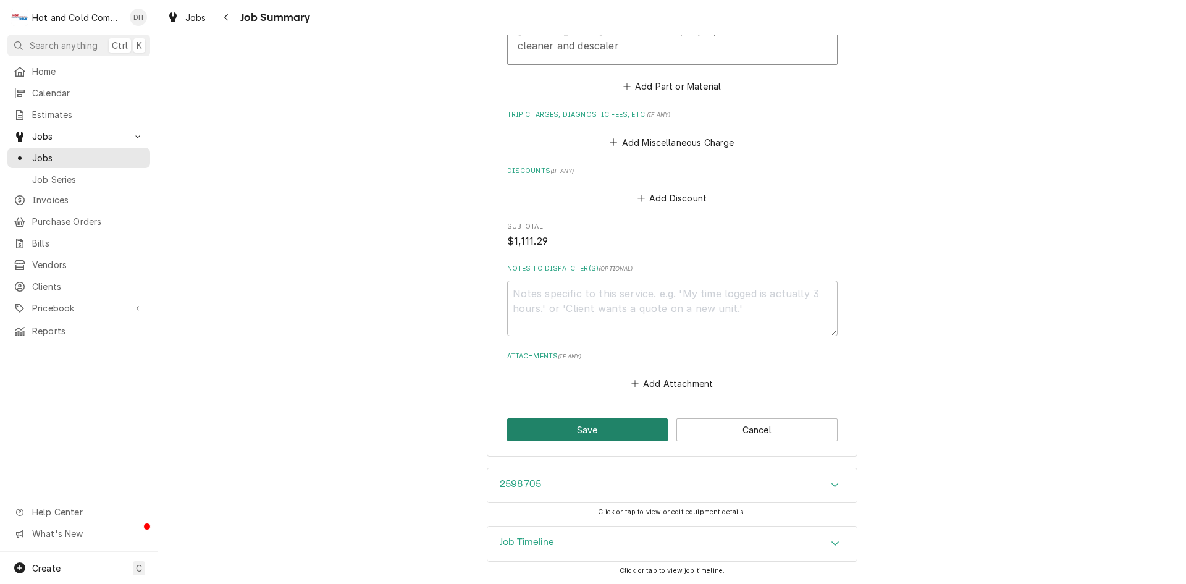
drag, startPoint x: 580, startPoint y: 431, endPoint x: 626, endPoint y: 415, distance: 49.0
click at [583, 429] on button "Save" at bounding box center [587, 429] width 161 height 23
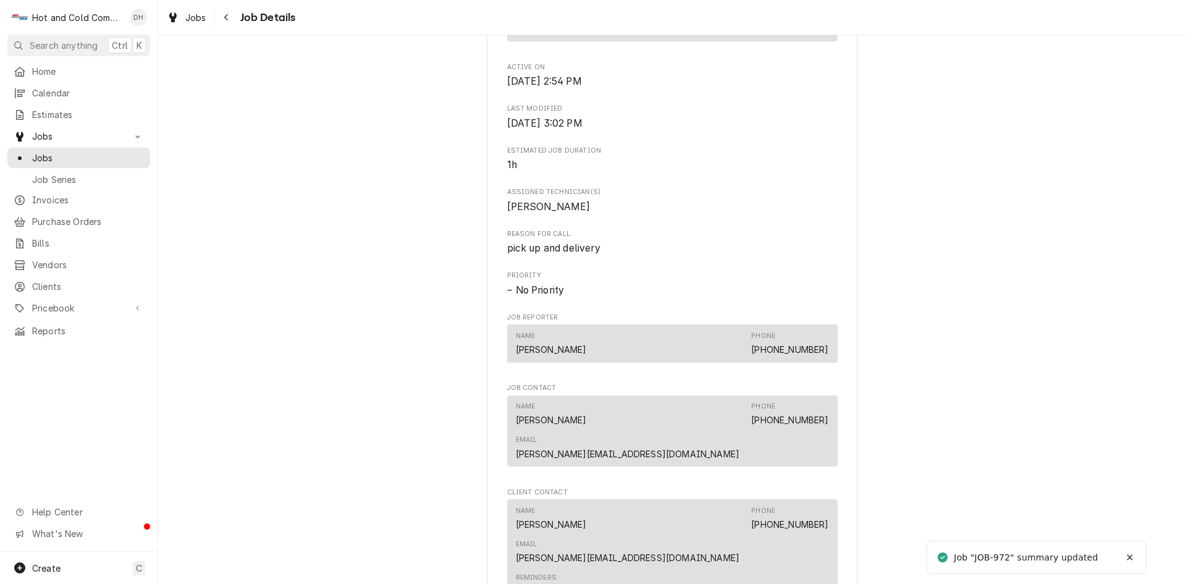
scroll to position [1102, 0]
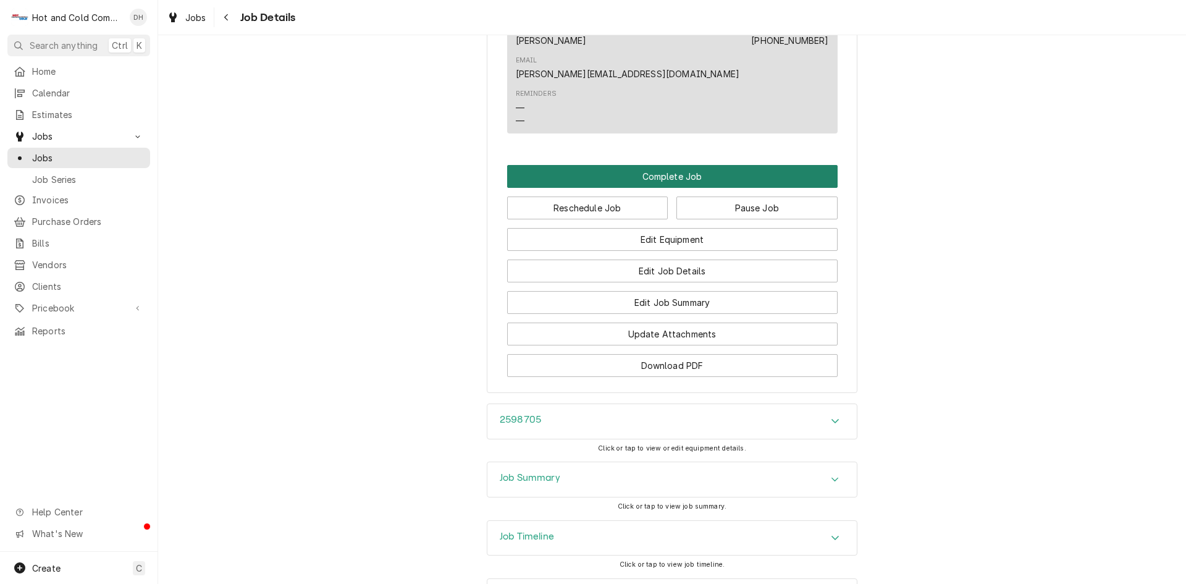
click at [678, 165] on button "Complete Job" at bounding box center [672, 176] width 331 height 23
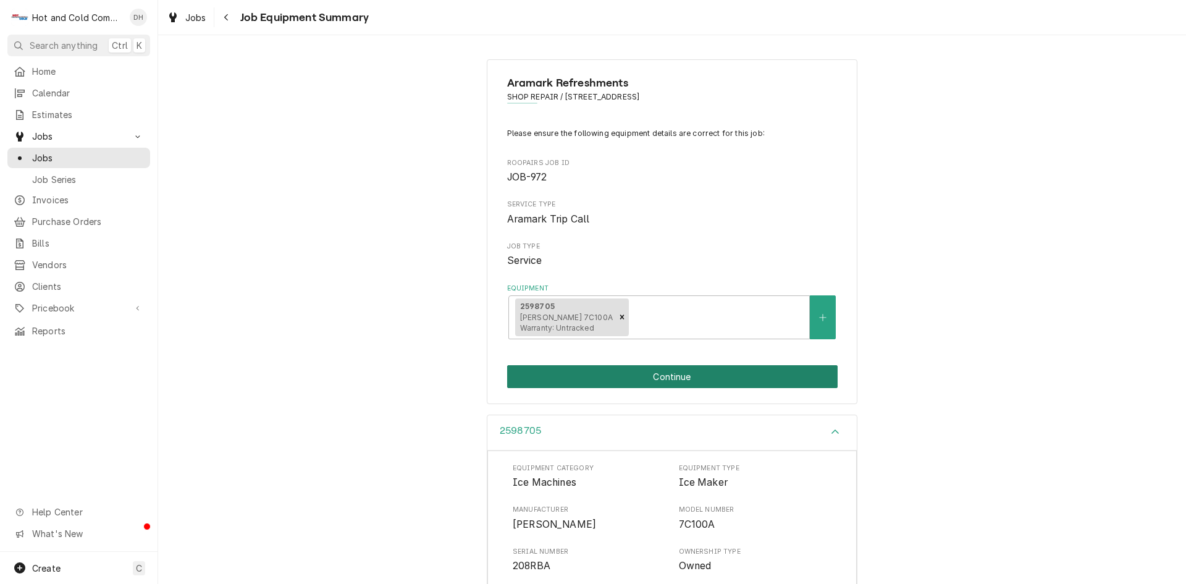
click at [674, 383] on button "Continue" at bounding box center [672, 376] width 331 height 23
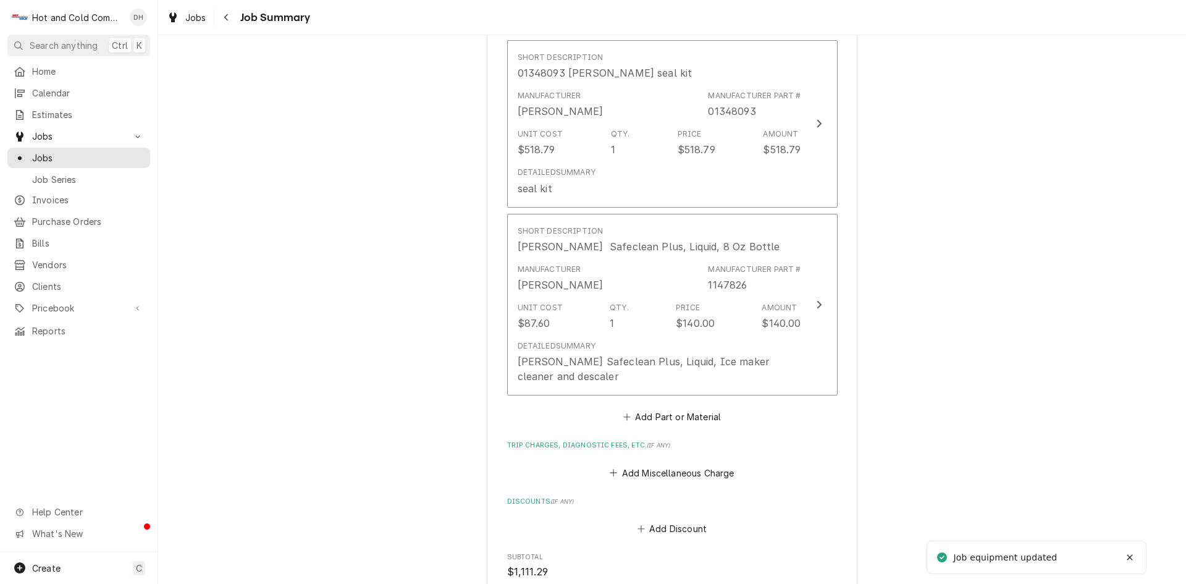
scroll to position [1030, 0]
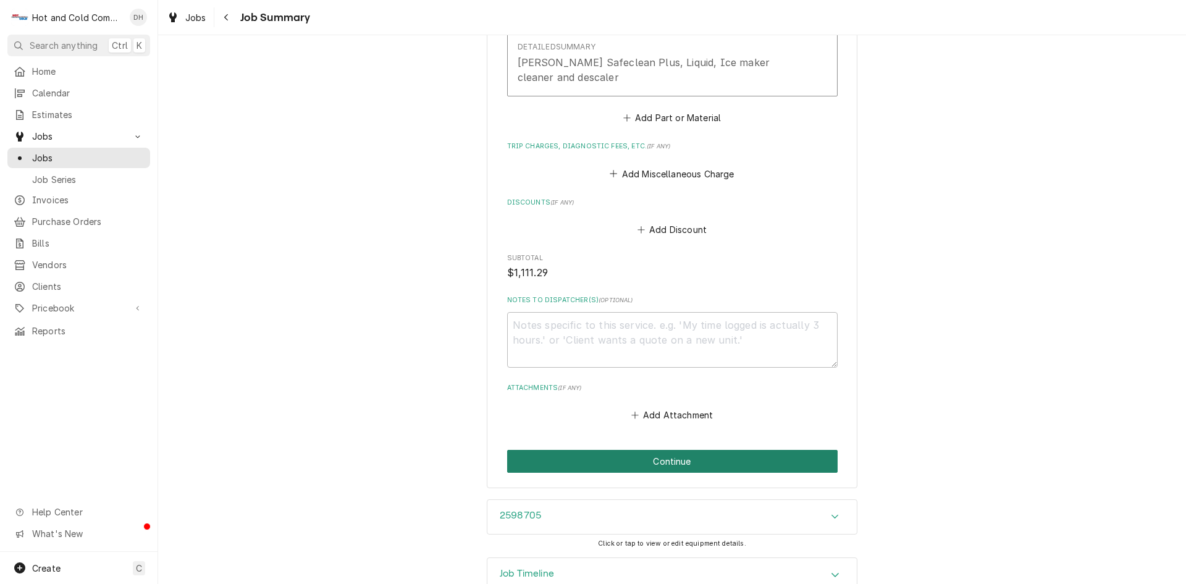
drag, startPoint x: 660, startPoint y: 459, endPoint x: 682, endPoint y: 447, distance: 25.2
click at [667, 454] on button "Continue" at bounding box center [672, 461] width 331 height 23
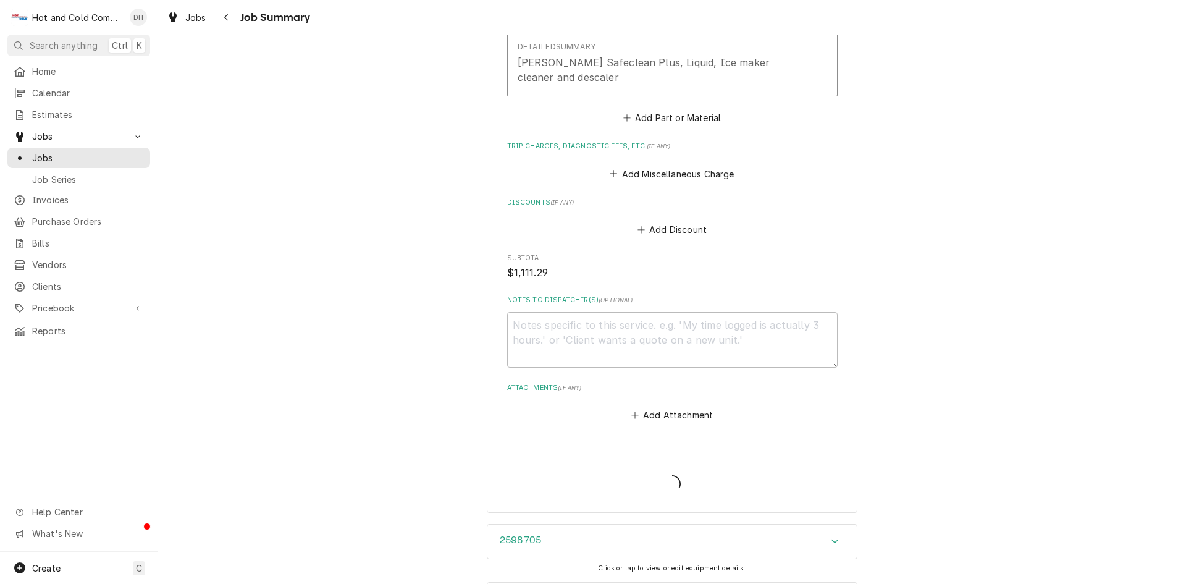
type textarea "x"
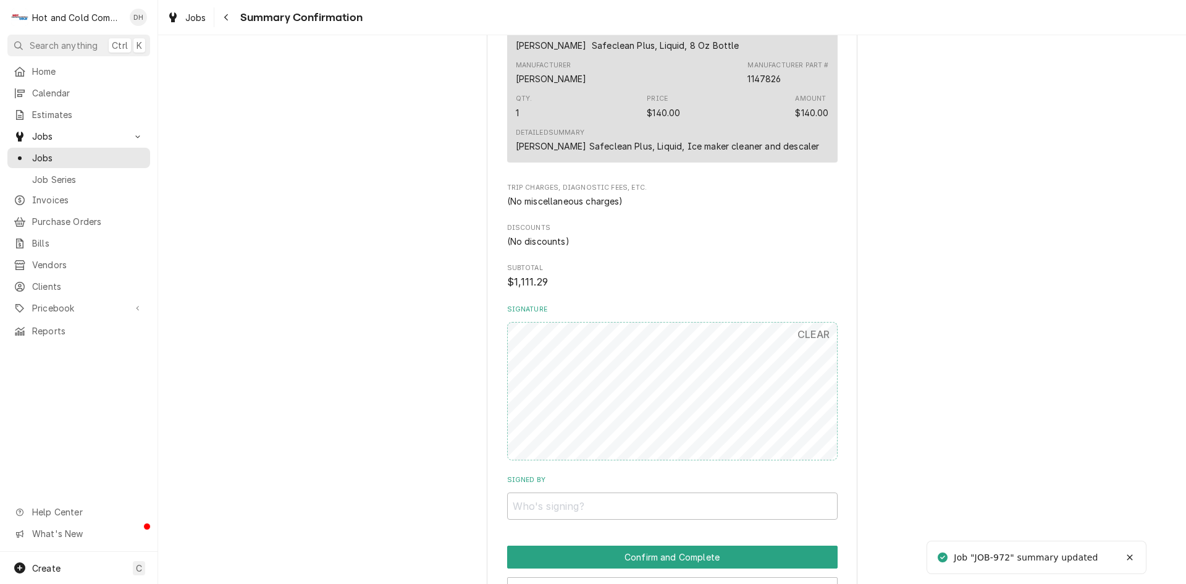
scroll to position [1015, 0]
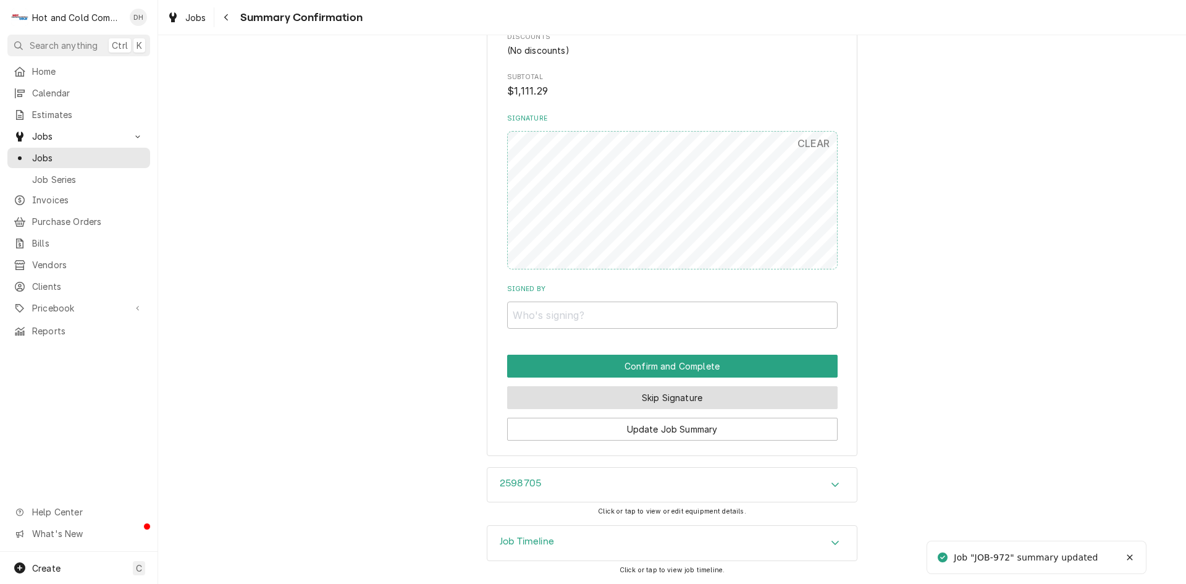
drag, startPoint x: 704, startPoint y: 394, endPoint x: 817, endPoint y: 360, distance: 118.5
click at [705, 393] on button "Skip Signature" at bounding box center [672, 397] width 331 height 23
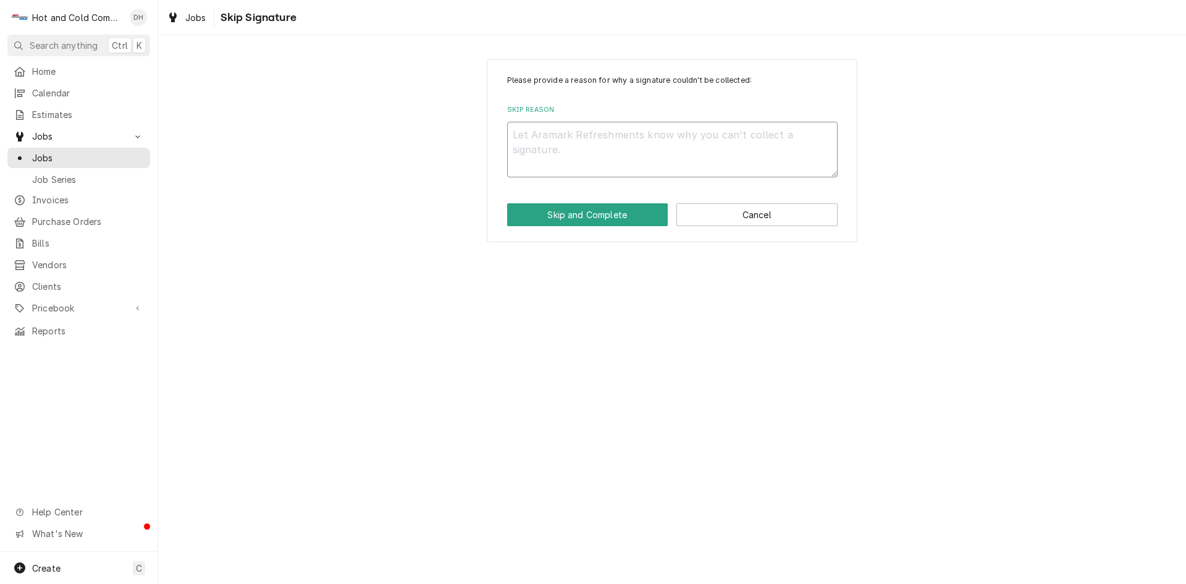
click at [651, 149] on textarea "Skip Reason" at bounding box center [672, 150] width 331 height 56
type textarea "x"
type textarea "e"
type textarea "x"
type textarea "em"
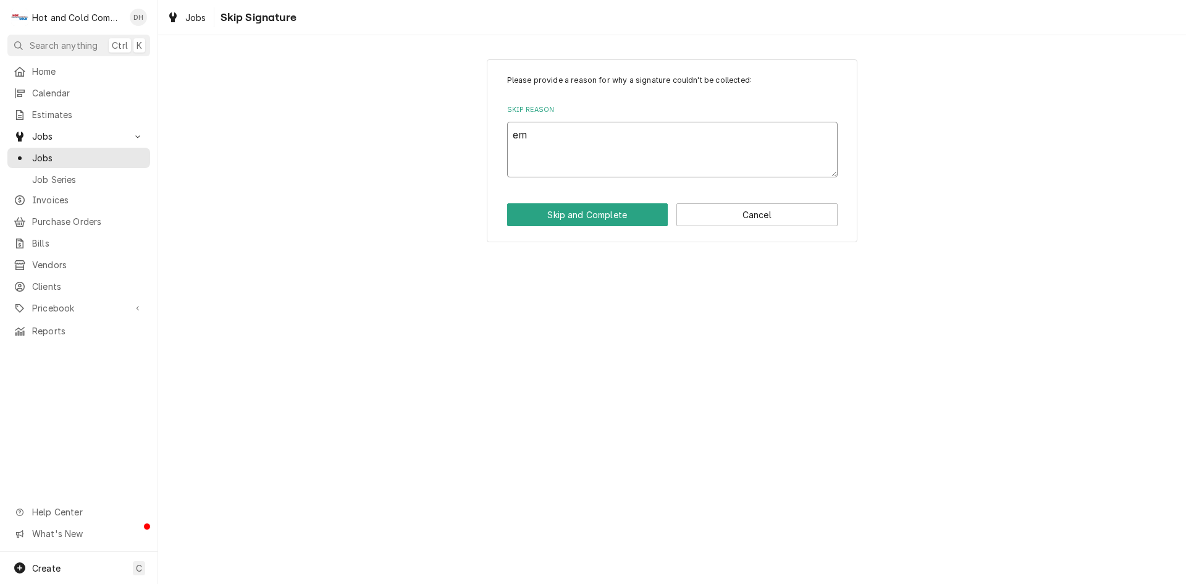
type textarea "x"
type textarea "ema"
type textarea "x"
type textarea "emai"
type textarea "x"
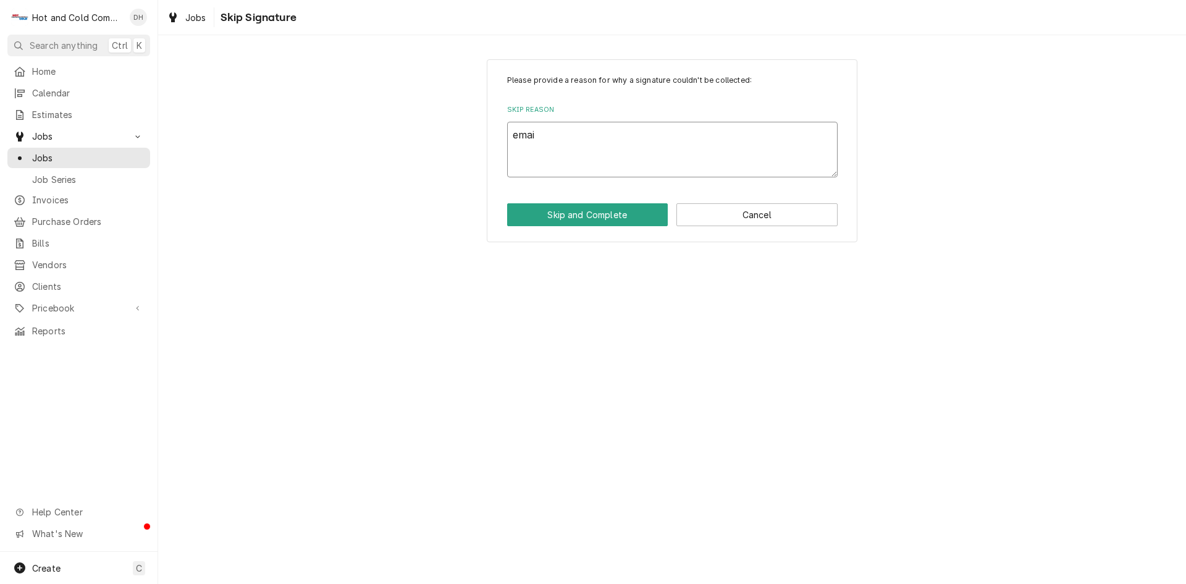
type textarea "email"
type textarea "x"
type textarea "emaile"
type textarea "x"
type textarea "emailed"
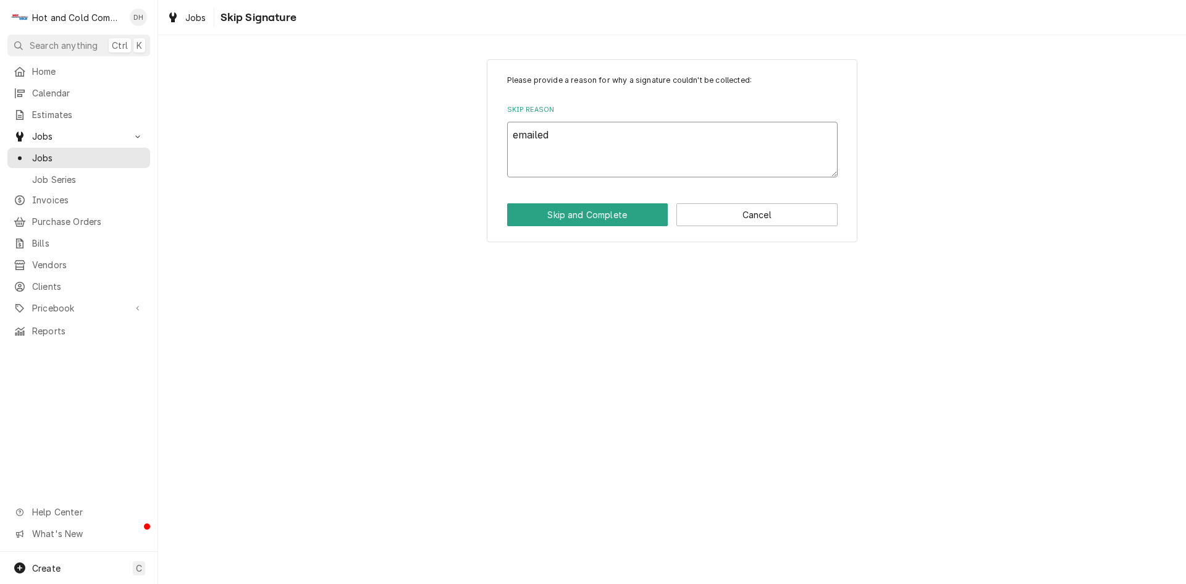
type textarea "x"
type textarea "emailed"
type textarea "x"
type textarea "emailed i"
type textarea "x"
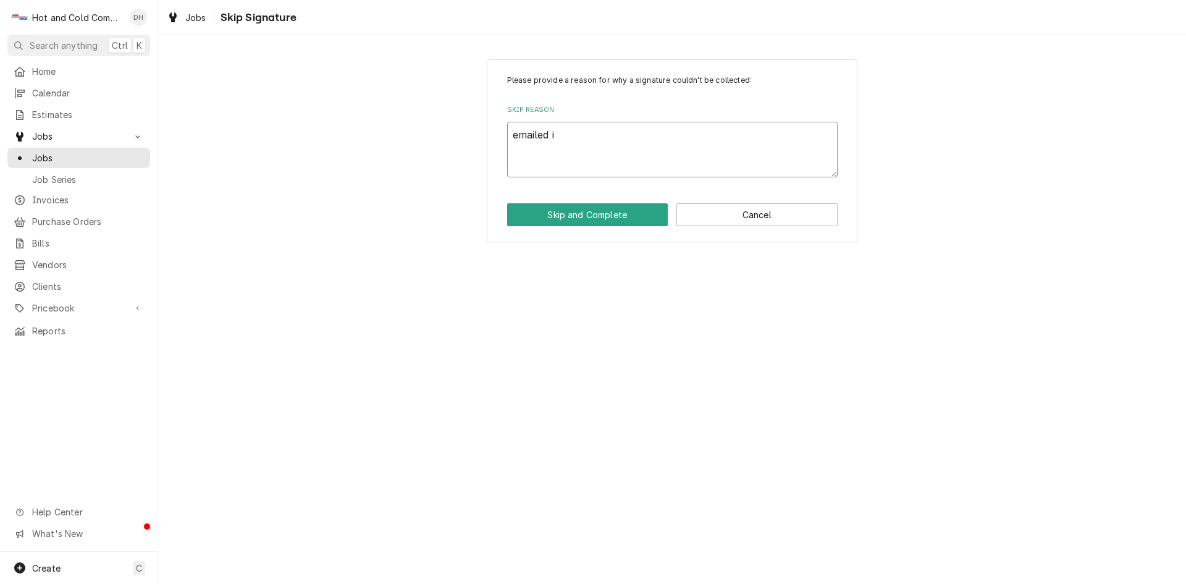
type textarea "emailed in"
type textarea "x"
type textarea "emailed inv"
type textarea "x"
type textarea "emailed invo"
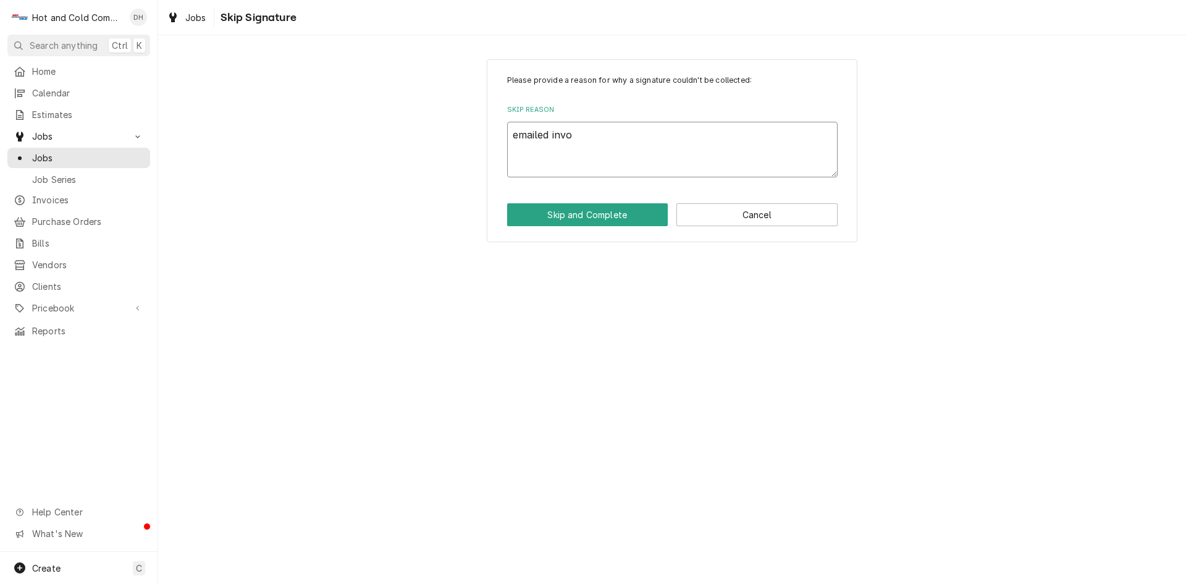
type textarea "x"
type textarea "emailed invoi"
type textarea "x"
type textarea "emailed invoic"
type textarea "x"
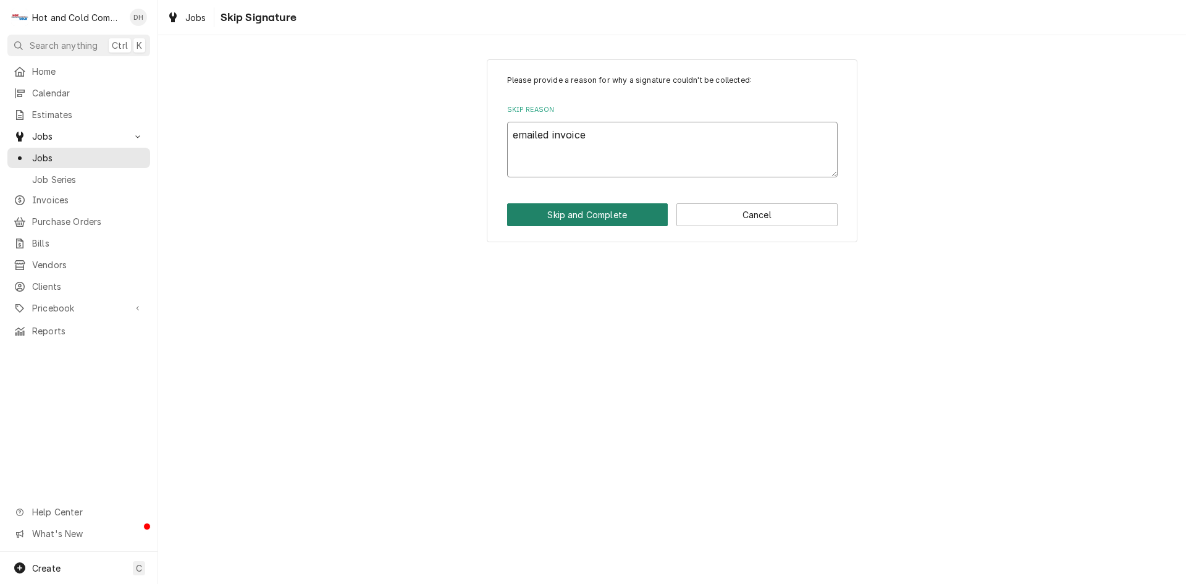
type textarea "emailed invoice"
click at [601, 219] on button "Skip and Complete" at bounding box center [587, 214] width 161 height 23
type textarea "x"
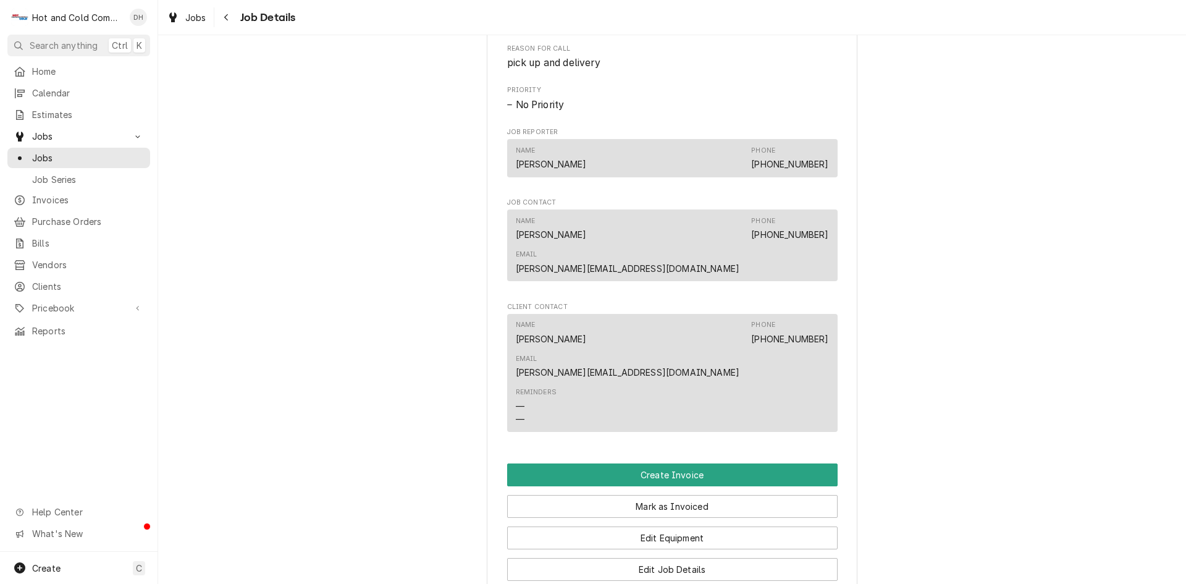
scroll to position [618, 0]
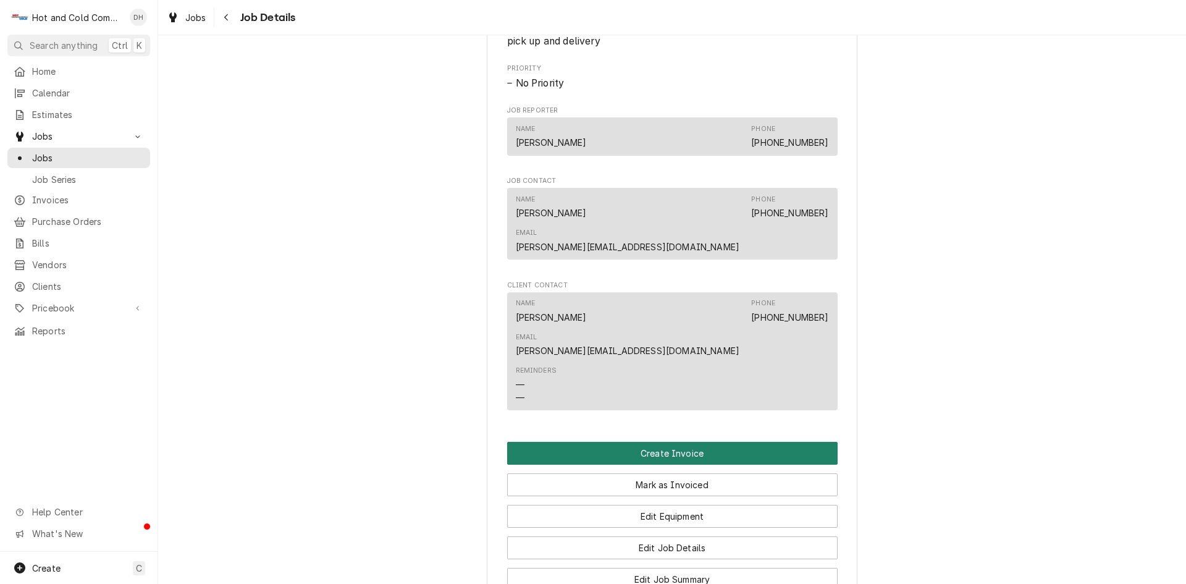
click at [675, 442] on button "Create Invoice" at bounding box center [672, 453] width 331 height 23
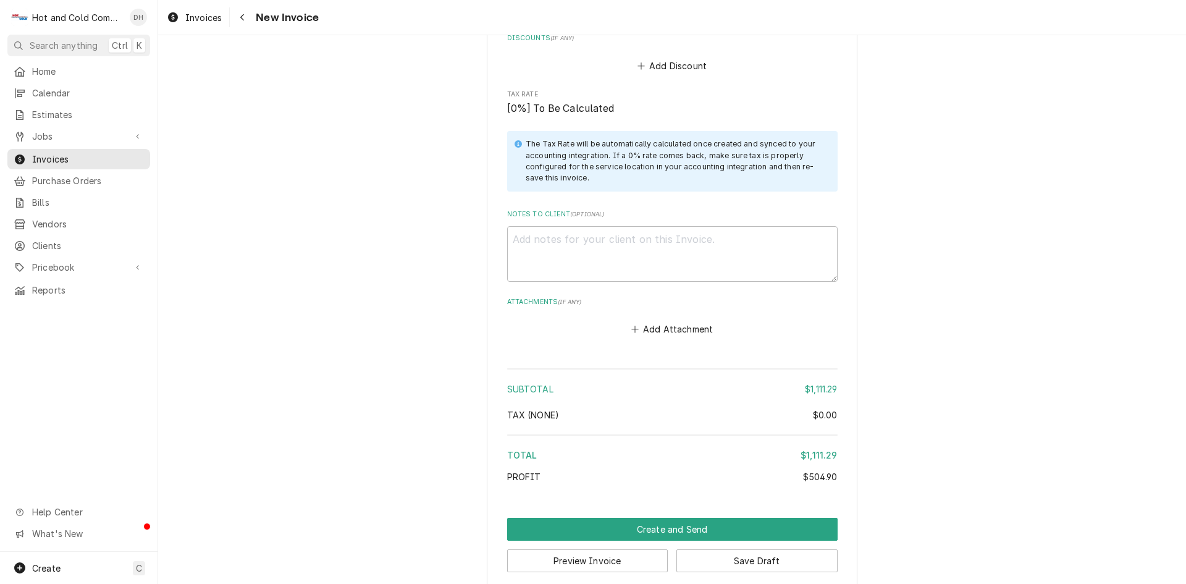
scroll to position [2069, 0]
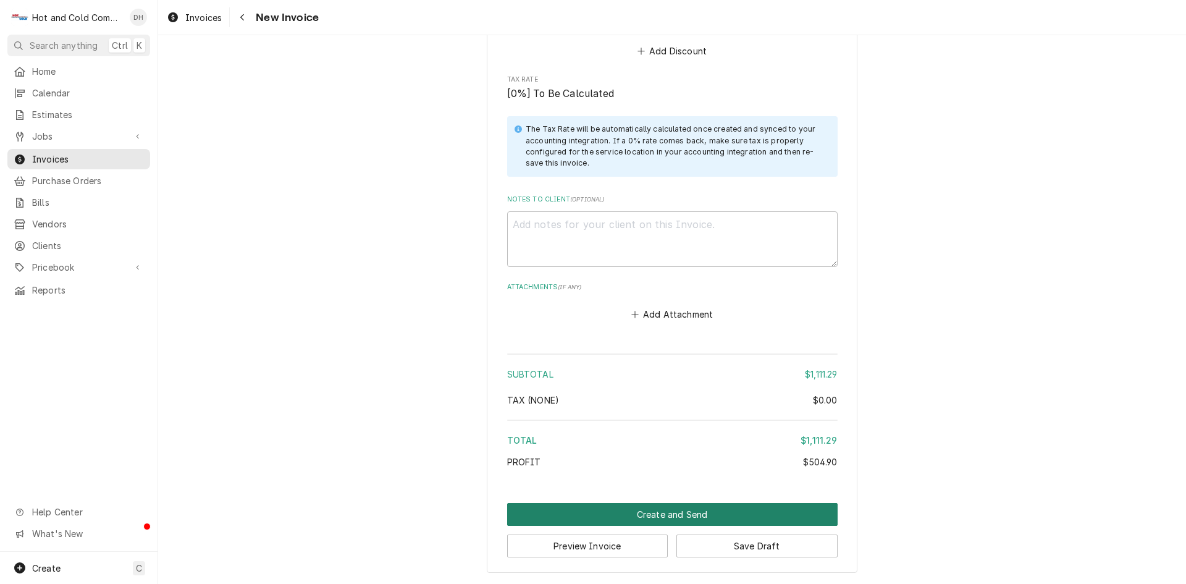
click at [669, 515] on button "Create and Send" at bounding box center [672, 514] width 331 height 23
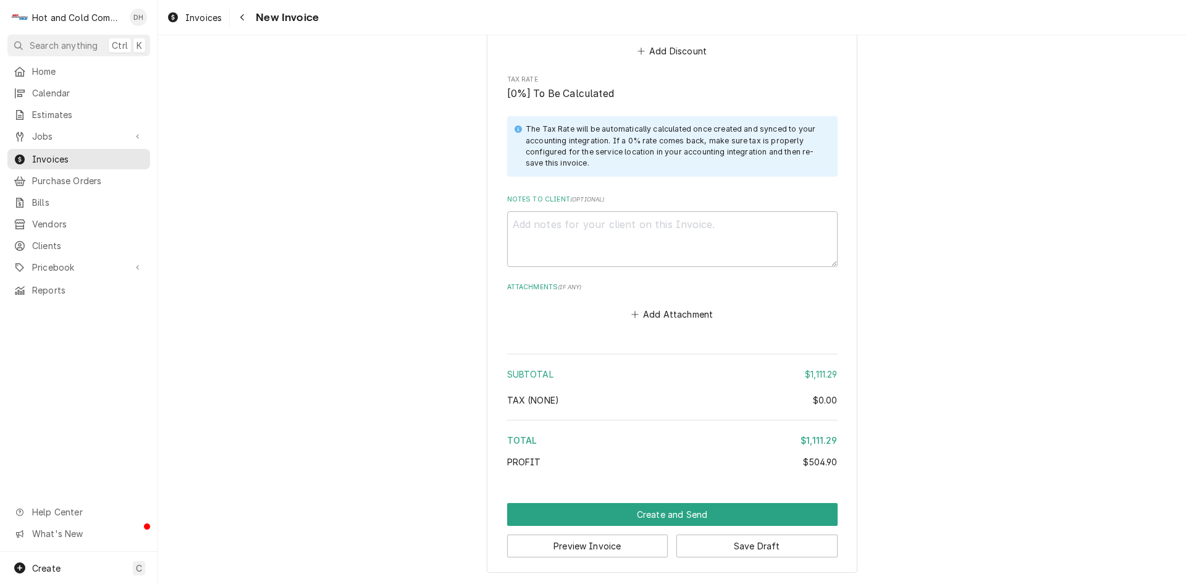
scroll to position [2063, 0]
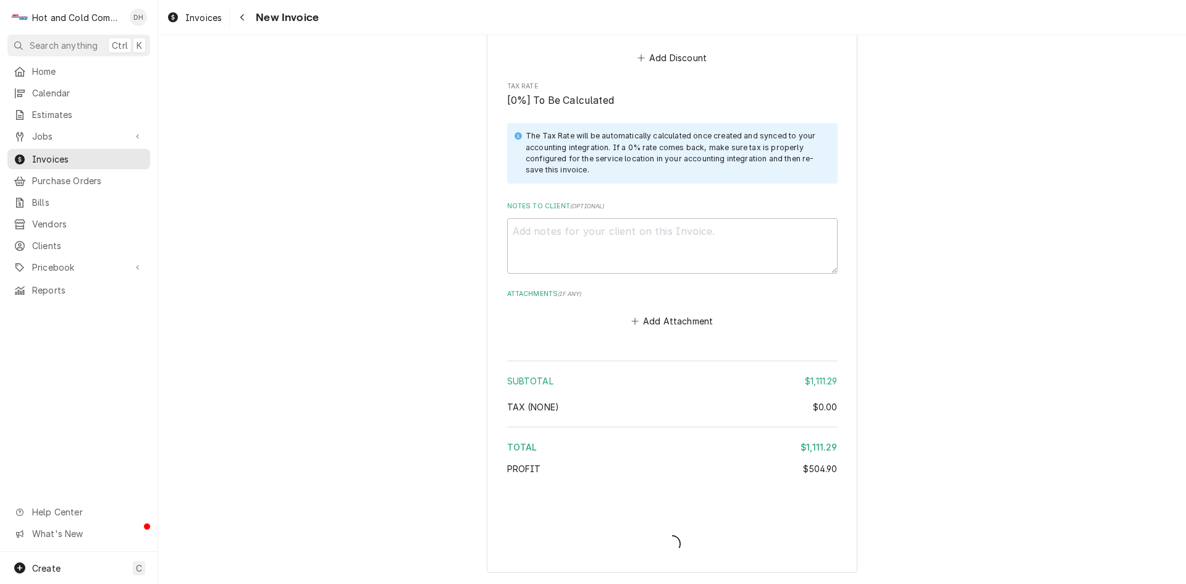
type textarea "x"
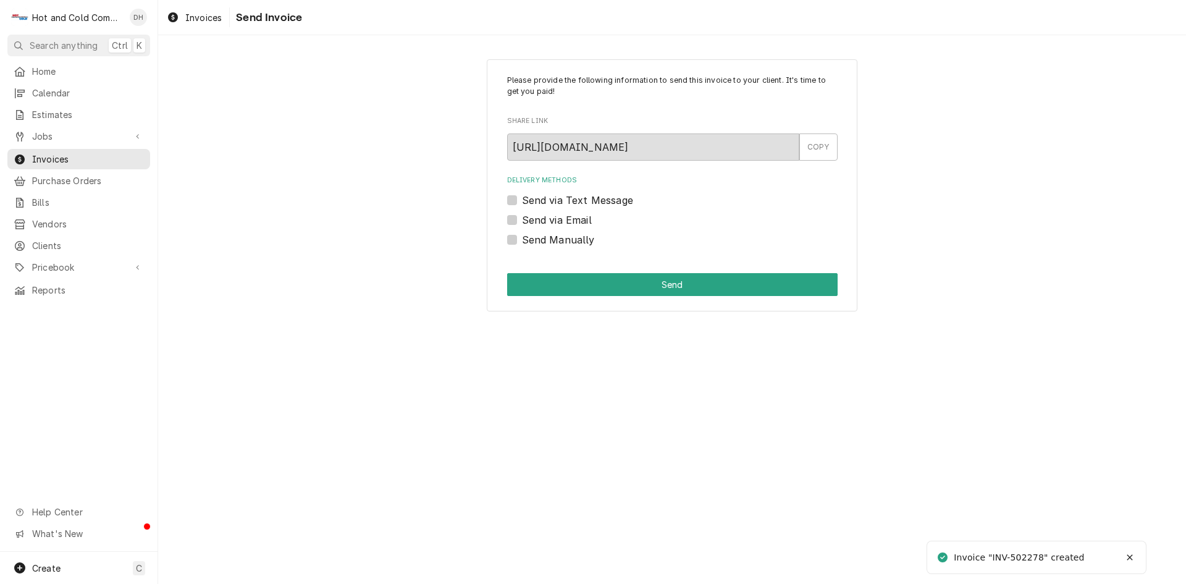
click at [522, 216] on label "Send via Email" at bounding box center [557, 220] width 70 height 15
click at [522, 216] on input "Send via Email" at bounding box center [687, 226] width 331 height 27
checkbox input "true"
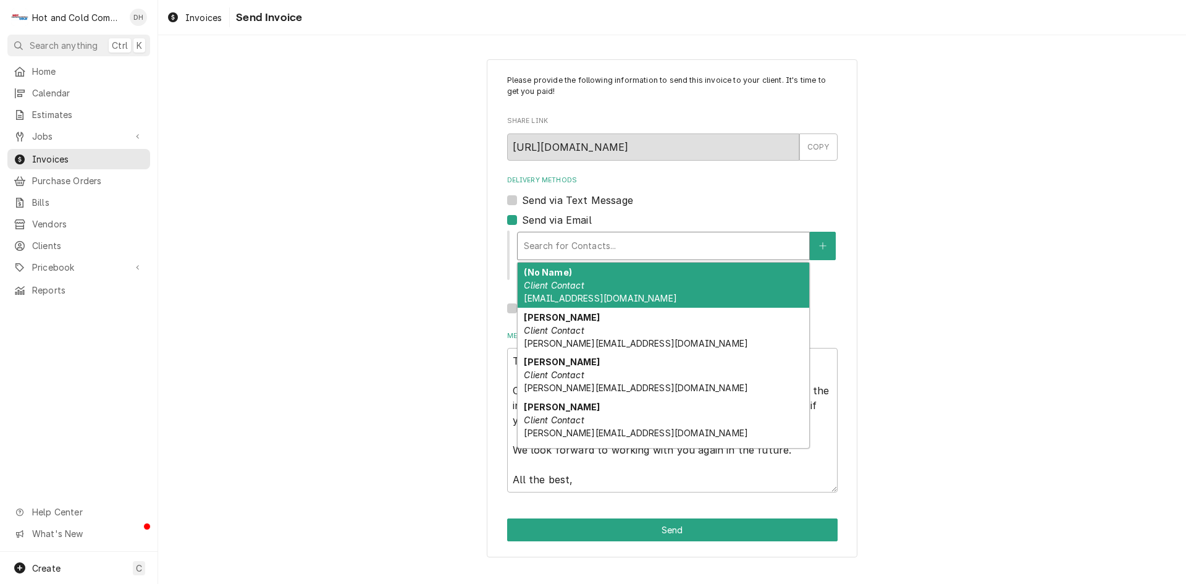
click at [682, 246] on div "Delivery Methods" at bounding box center [663, 246] width 279 height 22
click at [610, 291] on div "(No Name) Client Contact AtlantaCoffee@aramark.com" at bounding box center [664, 285] width 292 height 45
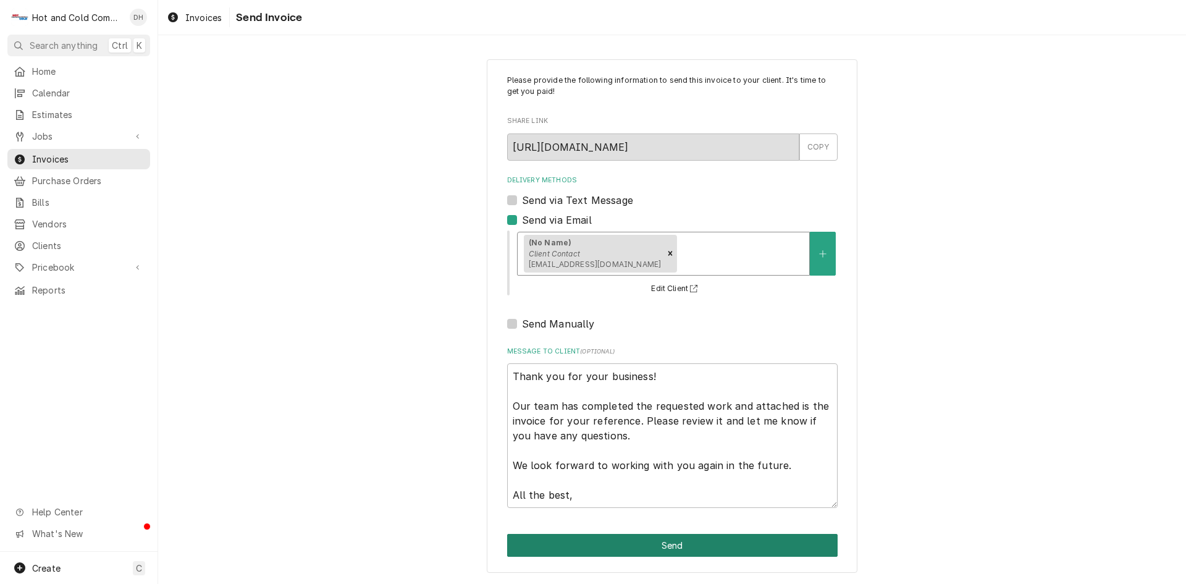
click at [698, 547] on button "Send" at bounding box center [672, 545] width 331 height 23
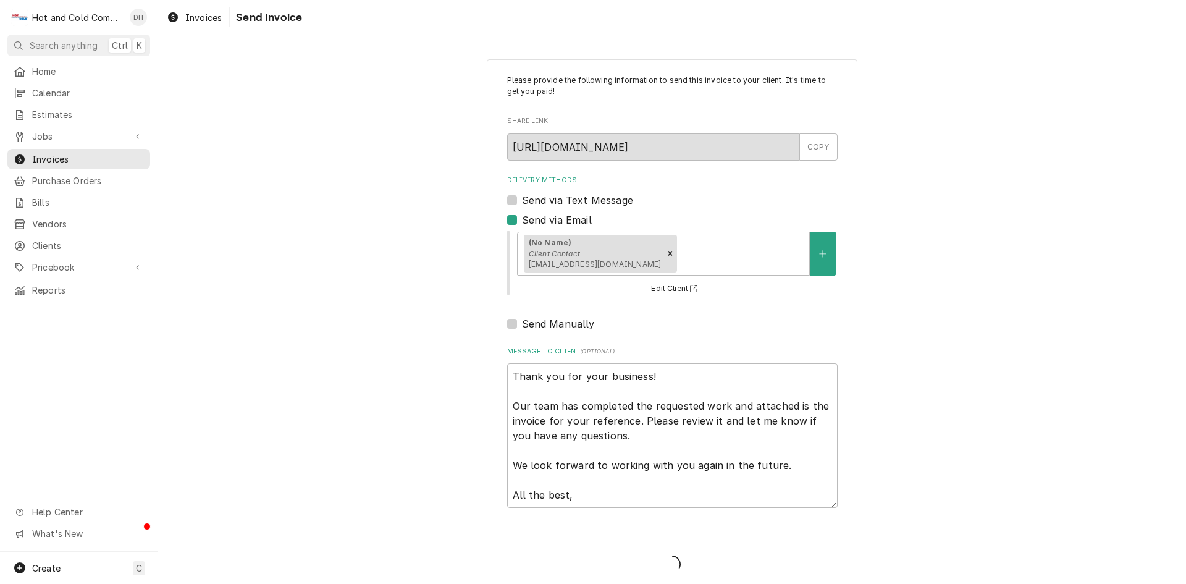
type textarea "x"
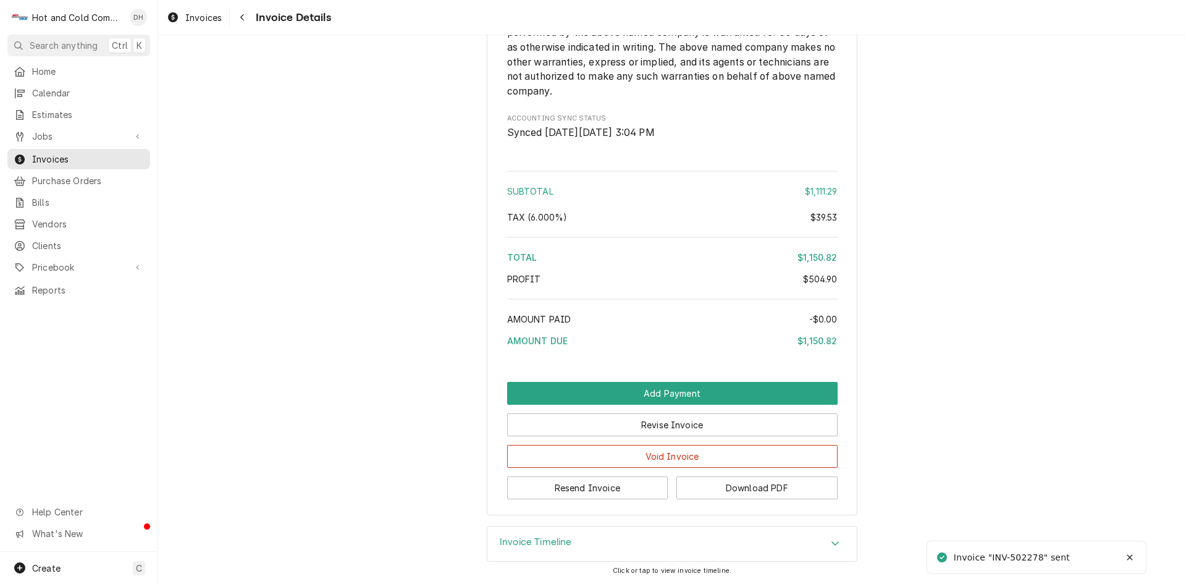
scroll to position [1777, 0]
click at [770, 484] on button "Download PDF" at bounding box center [757, 487] width 161 height 23
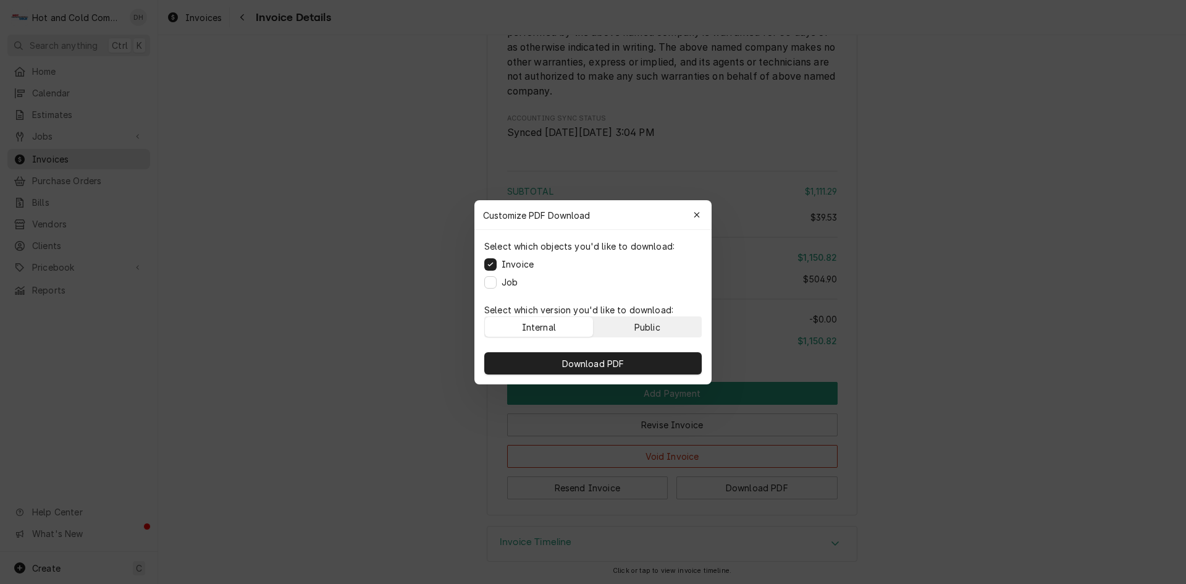
click at [657, 323] on div "Public" at bounding box center [648, 326] width 26 height 13
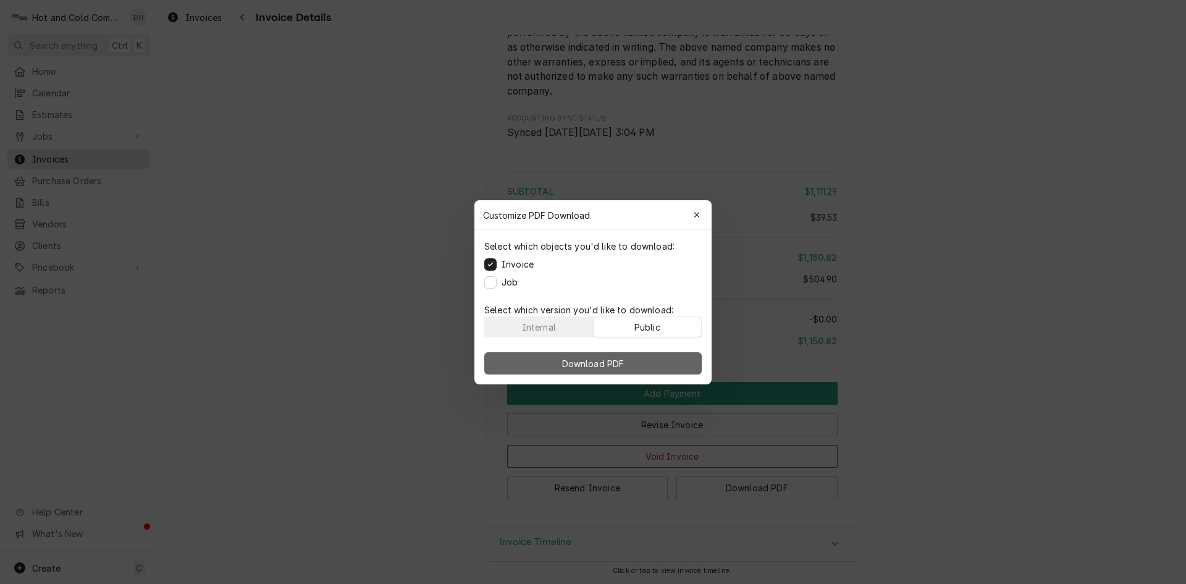
click at [587, 355] on button "Download PDF" at bounding box center [592, 363] width 217 height 22
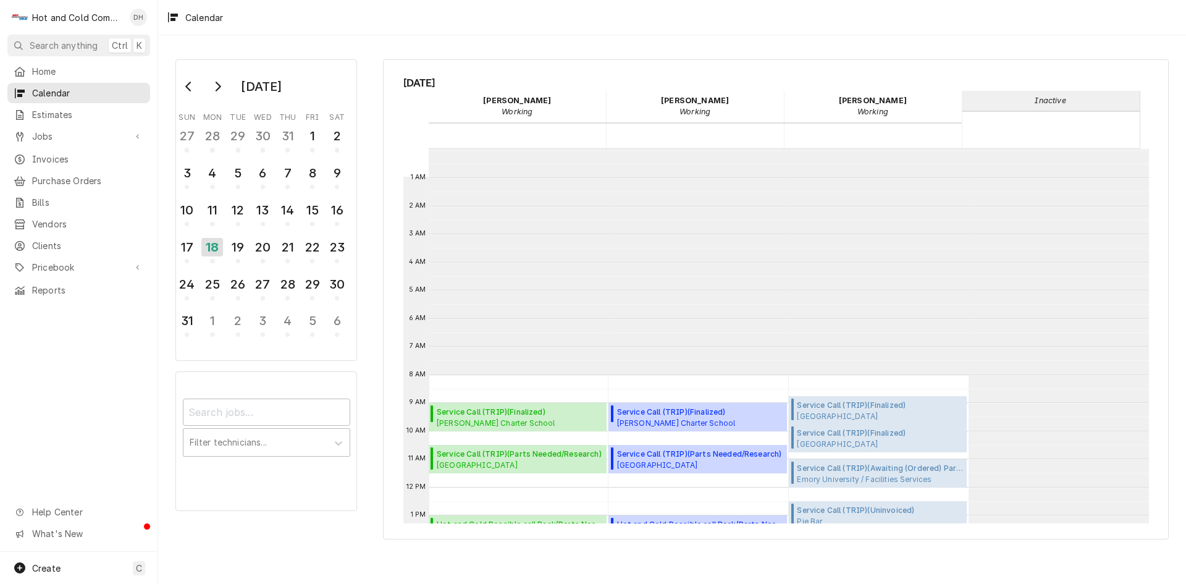
scroll to position [226, 0]
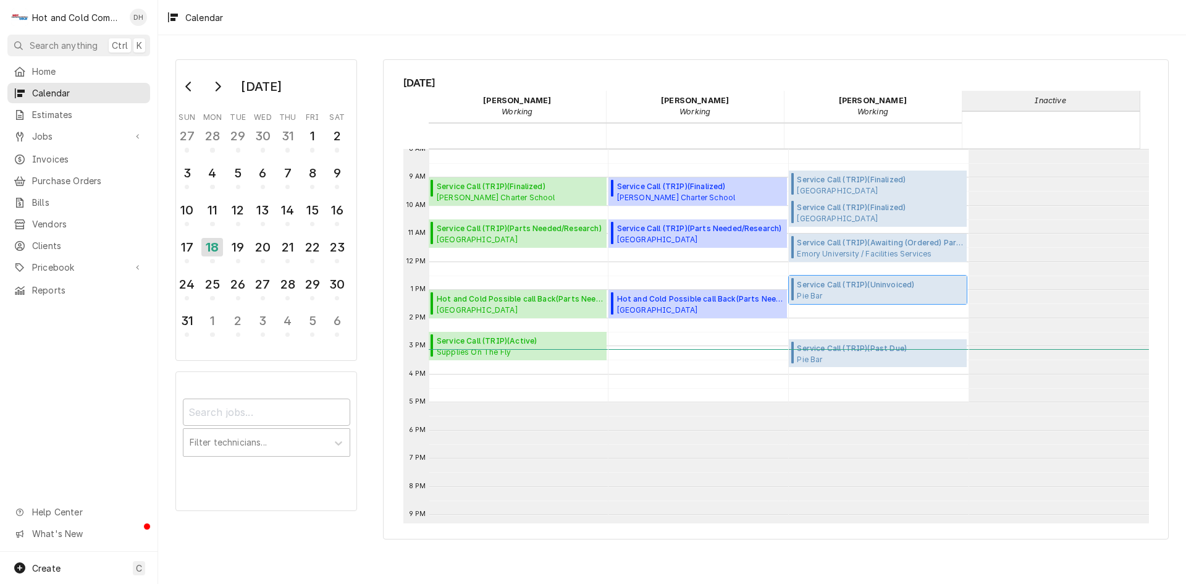
click at [879, 287] on span "Service Call (TRIP) ( Uninvoiced )" at bounding box center [872, 284] width 151 height 11
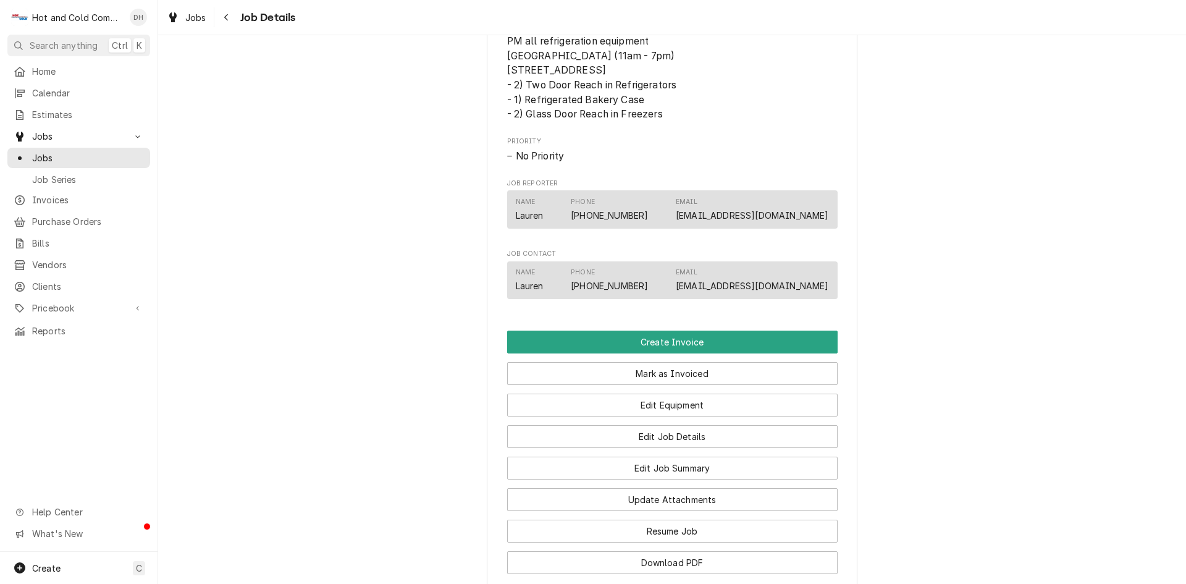
scroll to position [824, 0]
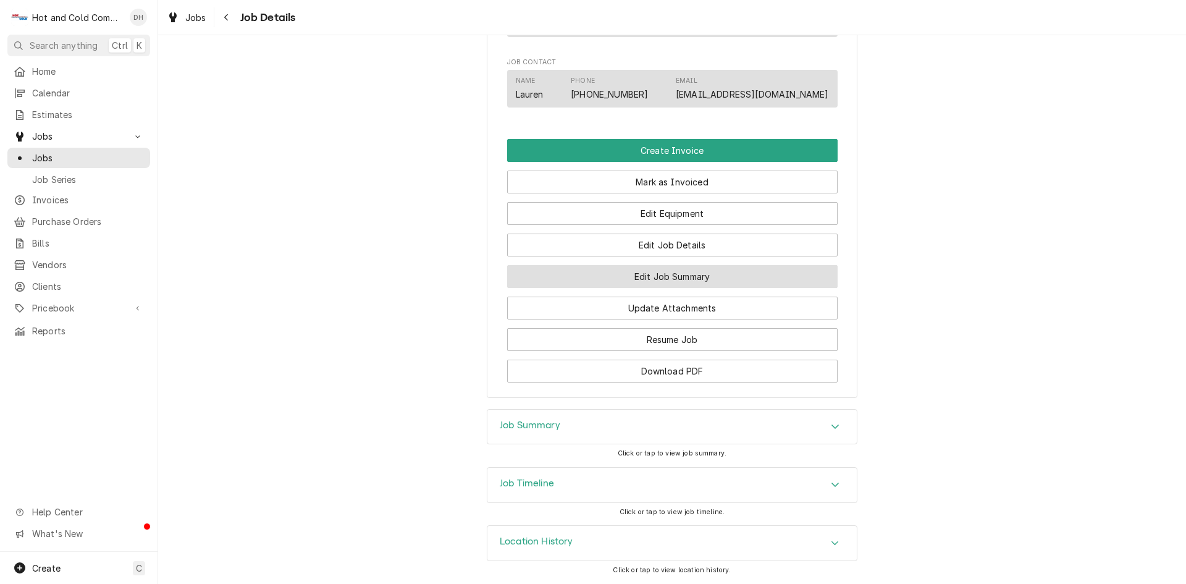
drag, startPoint x: 706, startPoint y: 275, endPoint x: 848, endPoint y: 269, distance: 142.8
click at [706, 274] on button "Edit Job Summary" at bounding box center [672, 276] width 331 height 23
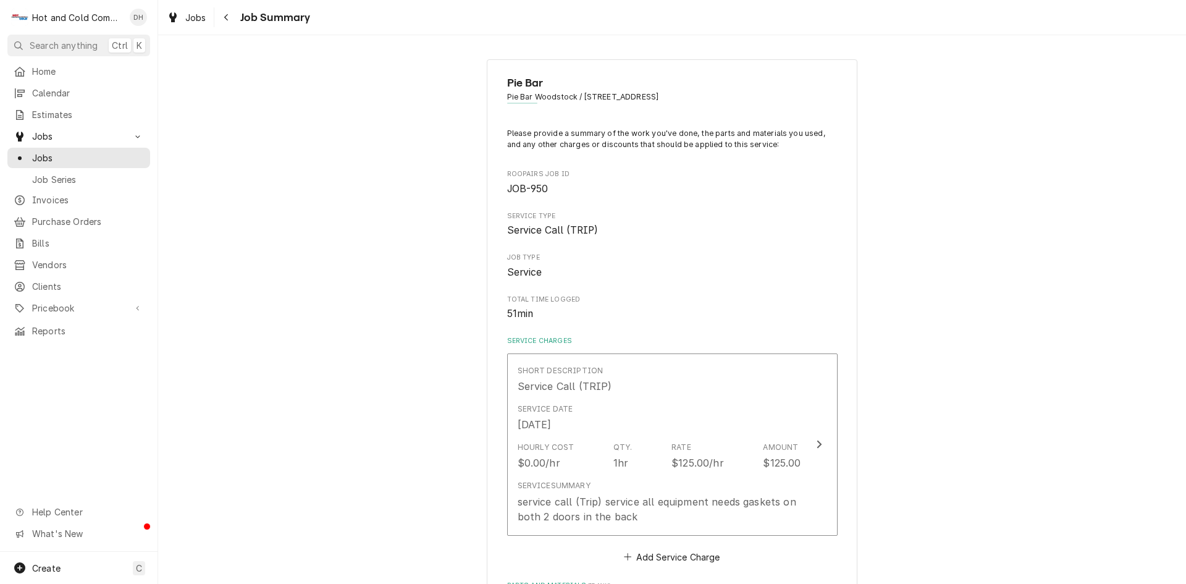
scroll to position [206, 0]
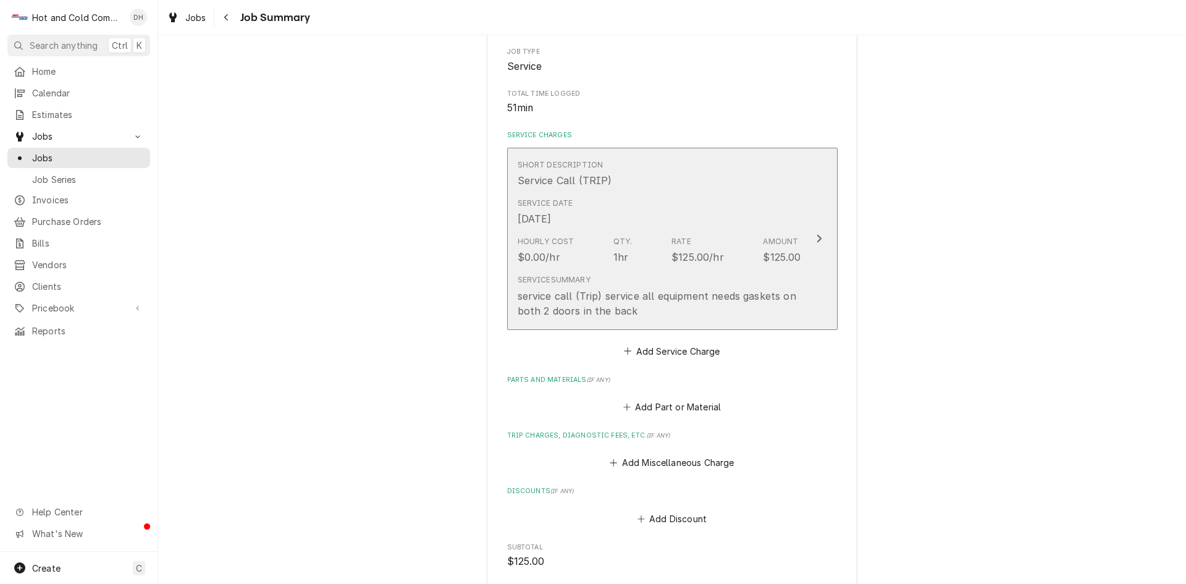
click at [686, 229] on div "Service Date [DATE]" at bounding box center [660, 212] width 284 height 38
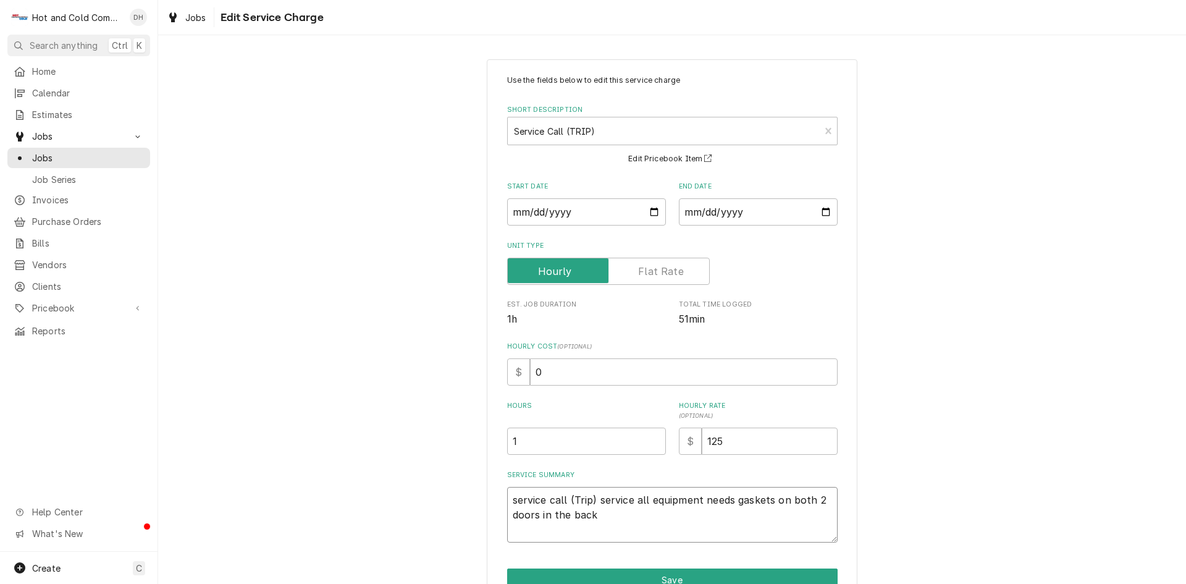
drag, startPoint x: 595, startPoint y: 498, endPoint x: 842, endPoint y: 512, distance: 247.6
click at [842, 512] on div "Use the fields below to edit this service charge Short Description Service Call…" at bounding box center [672, 349] width 371 height 580
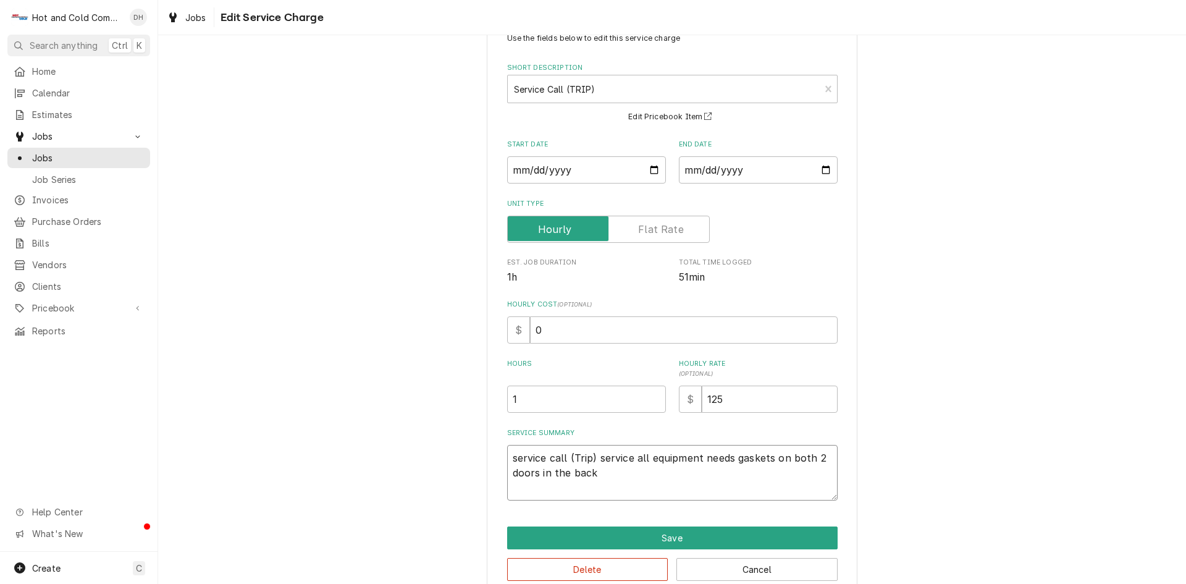
scroll to position [65, 0]
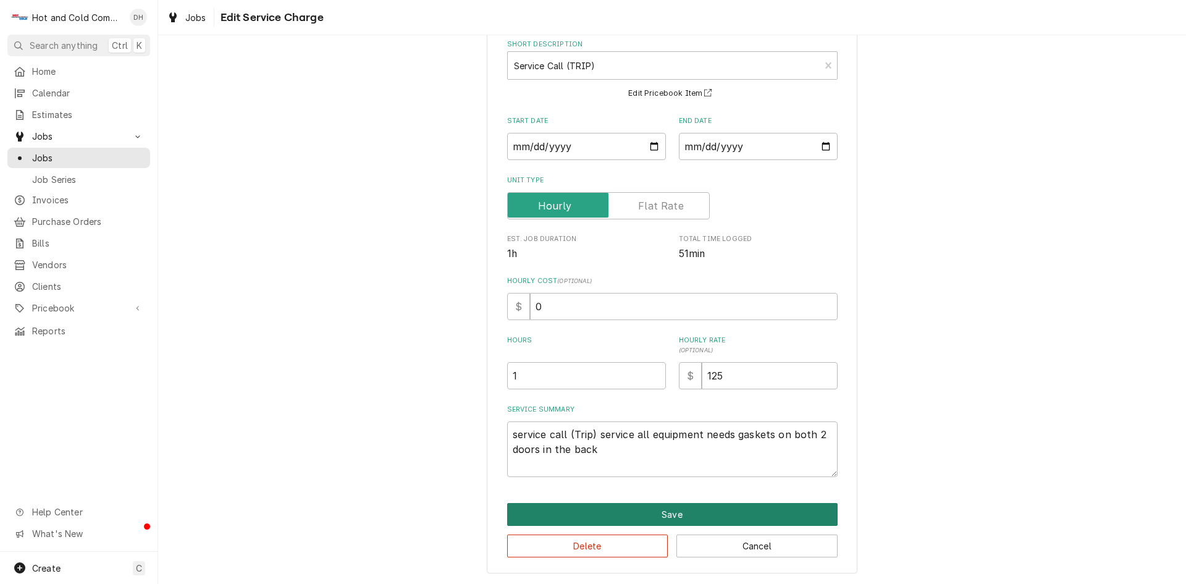
click at [683, 509] on button "Save" at bounding box center [672, 514] width 331 height 23
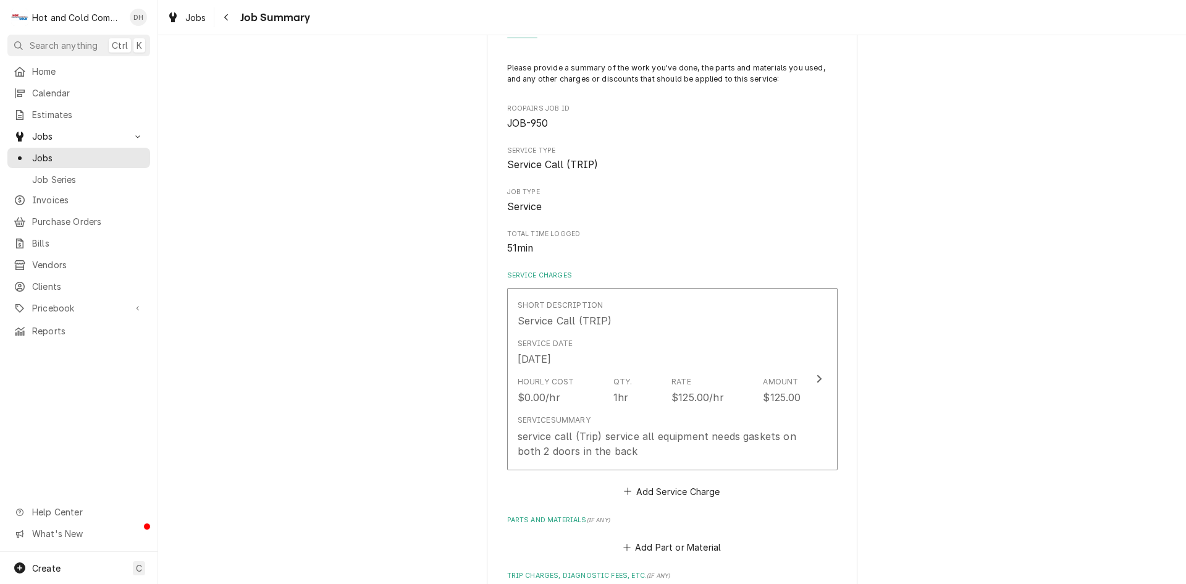
scroll to position [206, 0]
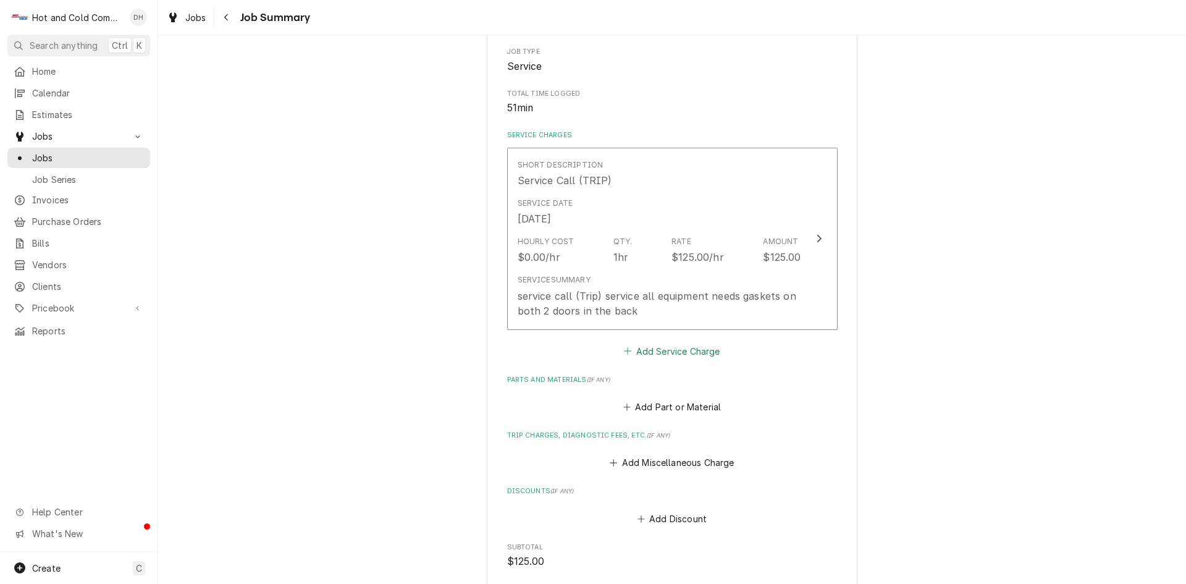
click at [664, 355] on button "Add Service Charge" at bounding box center [672, 350] width 100 height 17
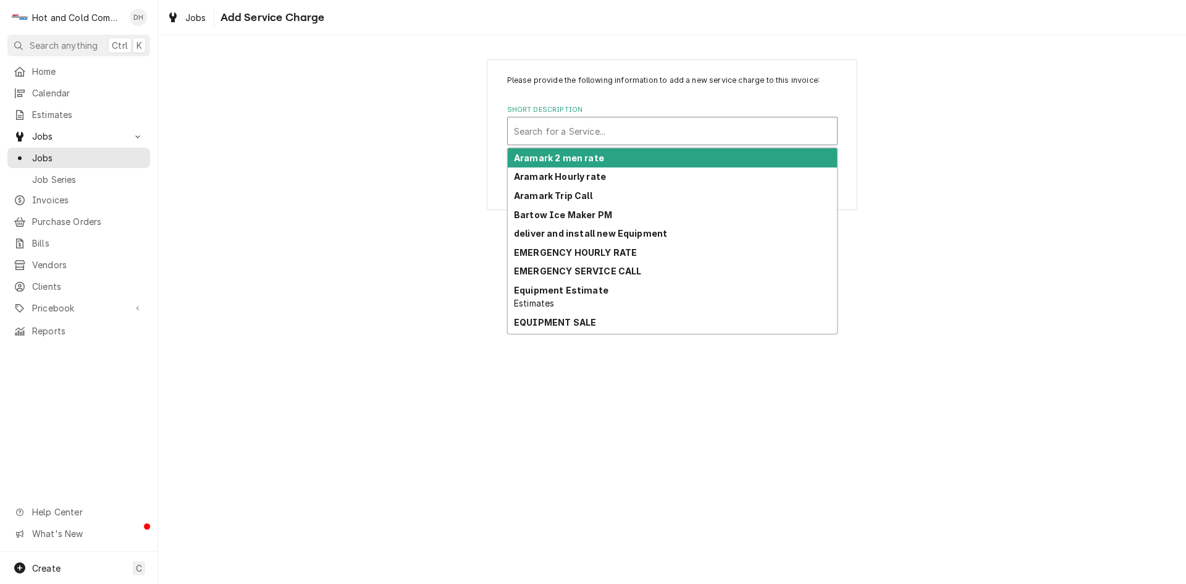
click at [636, 129] on div "Short Description" at bounding box center [672, 131] width 317 height 22
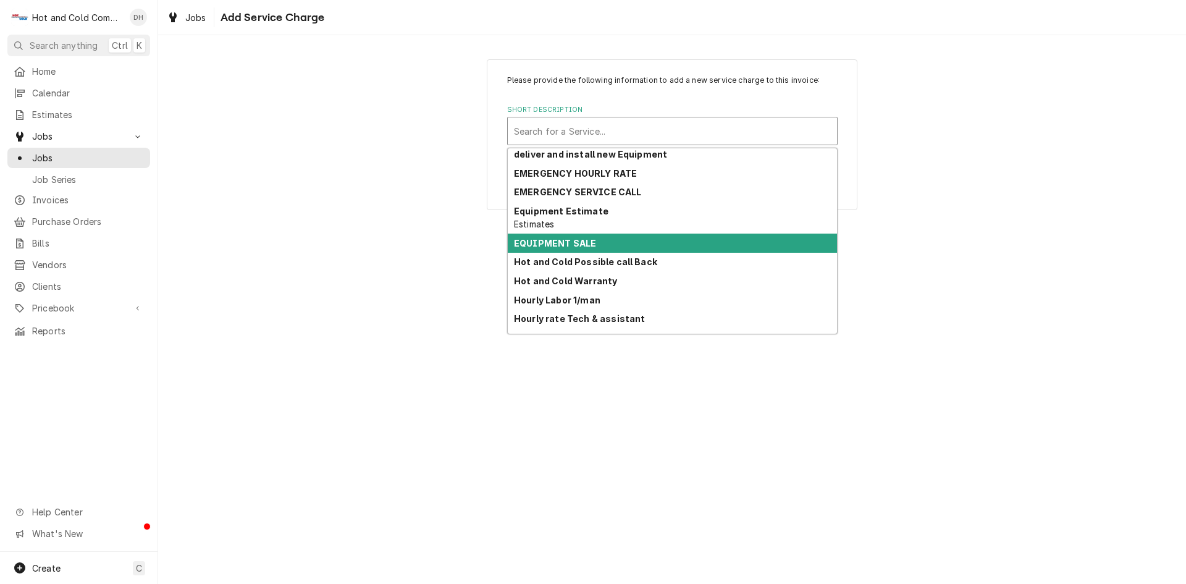
scroll to position [91, 0]
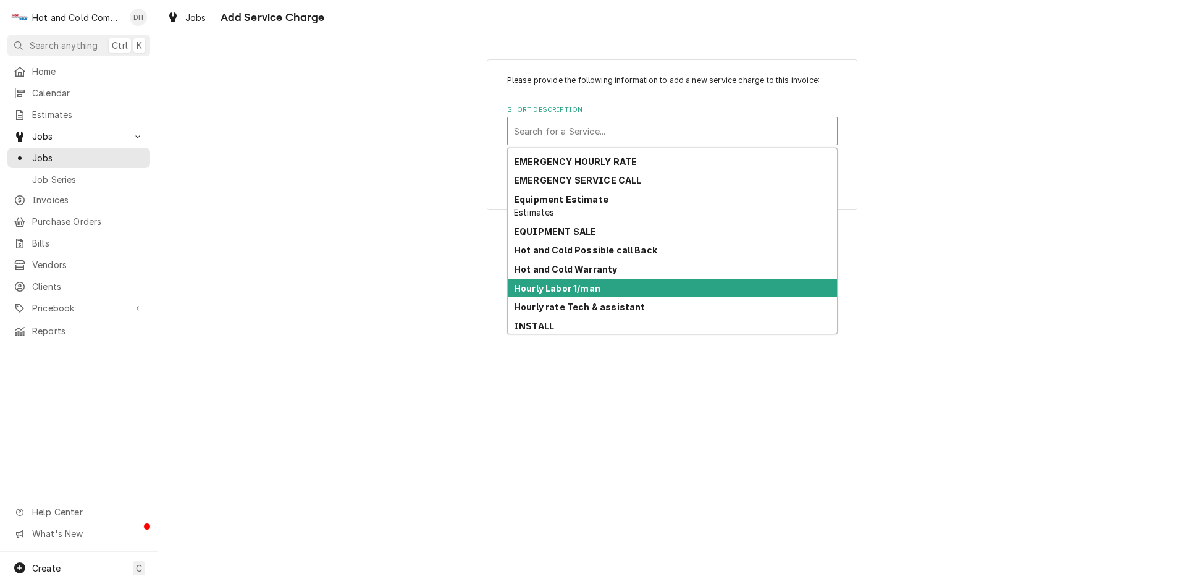
drag, startPoint x: 603, startPoint y: 291, endPoint x: 614, endPoint y: 283, distance: 13.7
click at [603, 290] on div "Hourly Labor 1/man" at bounding box center [672, 288] width 329 height 19
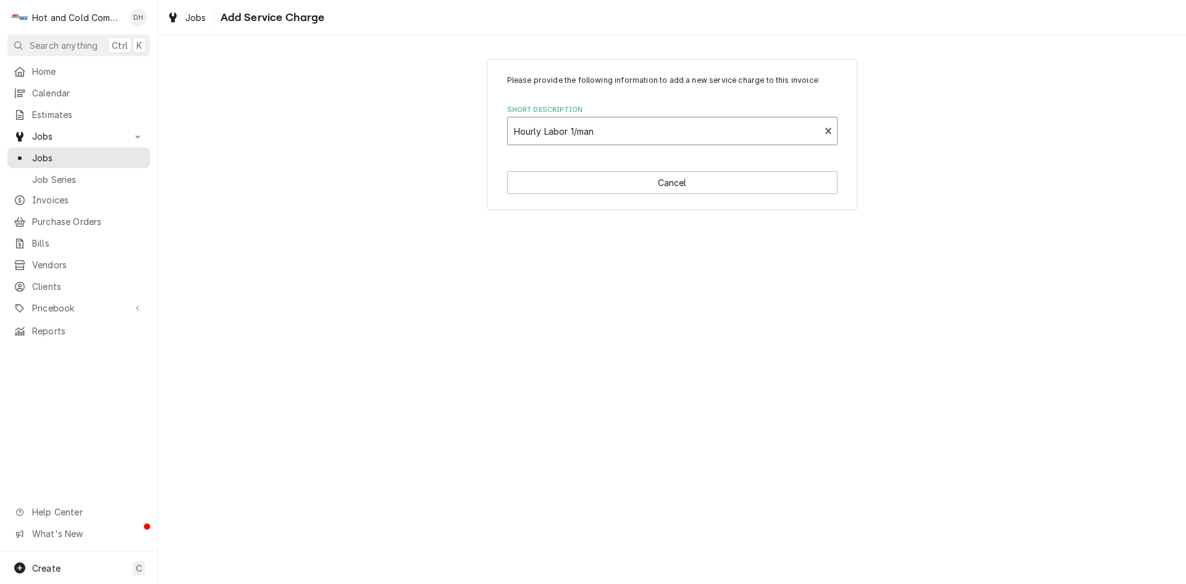
type textarea "x"
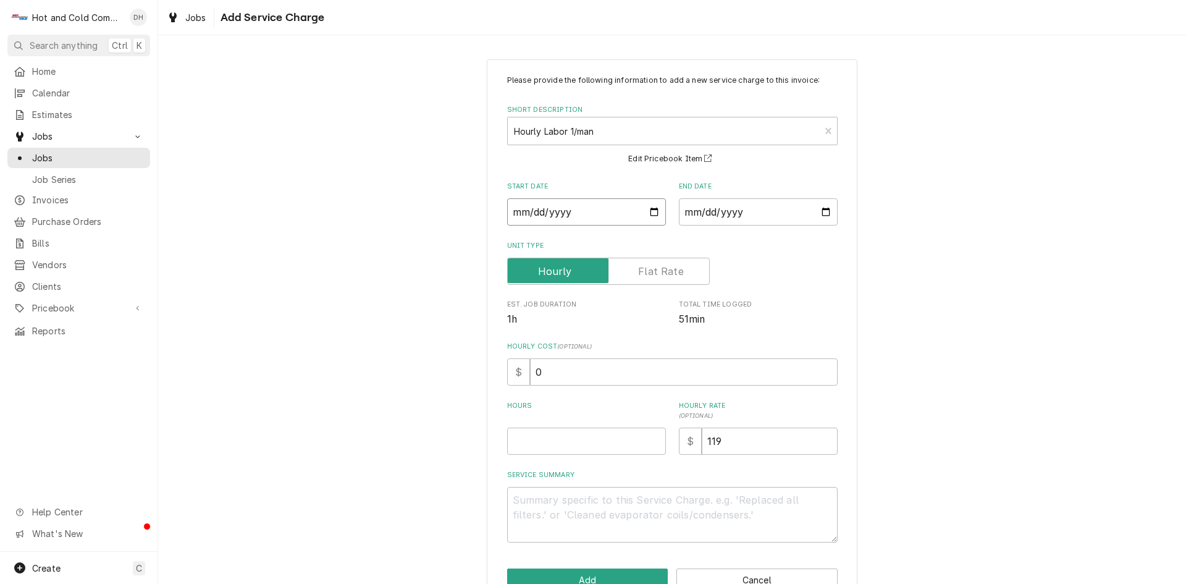
click at [647, 208] on input "Start Date" at bounding box center [586, 211] width 159 height 27
type input "2025-08-18"
type textarea "x"
click at [826, 208] on input "End Date" at bounding box center [758, 211] width 159 height 27
type input "2025-08-18"
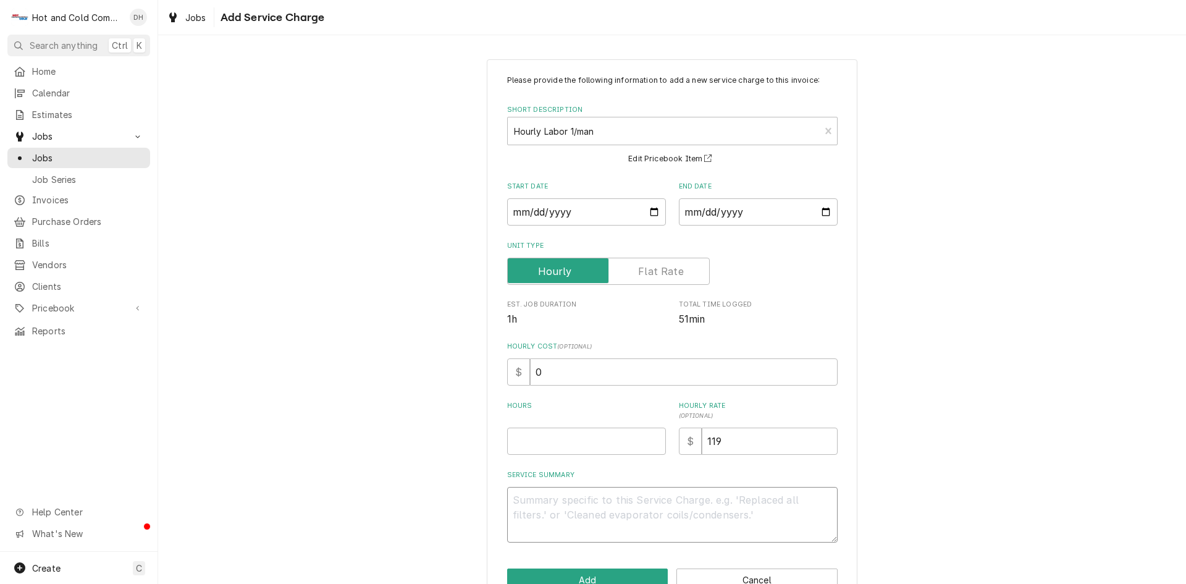
click at [547, 509] on textarea "Service Summary" at bounding box center [672, 515] width 331 height 56
paste textarea "service all equipment needs gaskets on both 2 doors in the back"
type textarea "x"
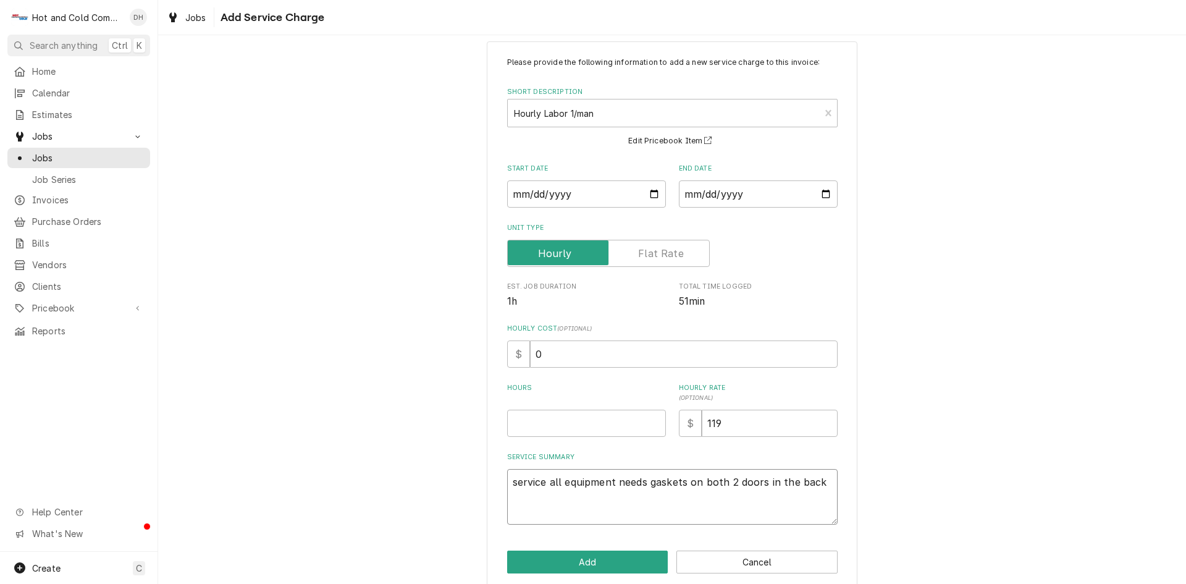
scroll to position [34, 0]
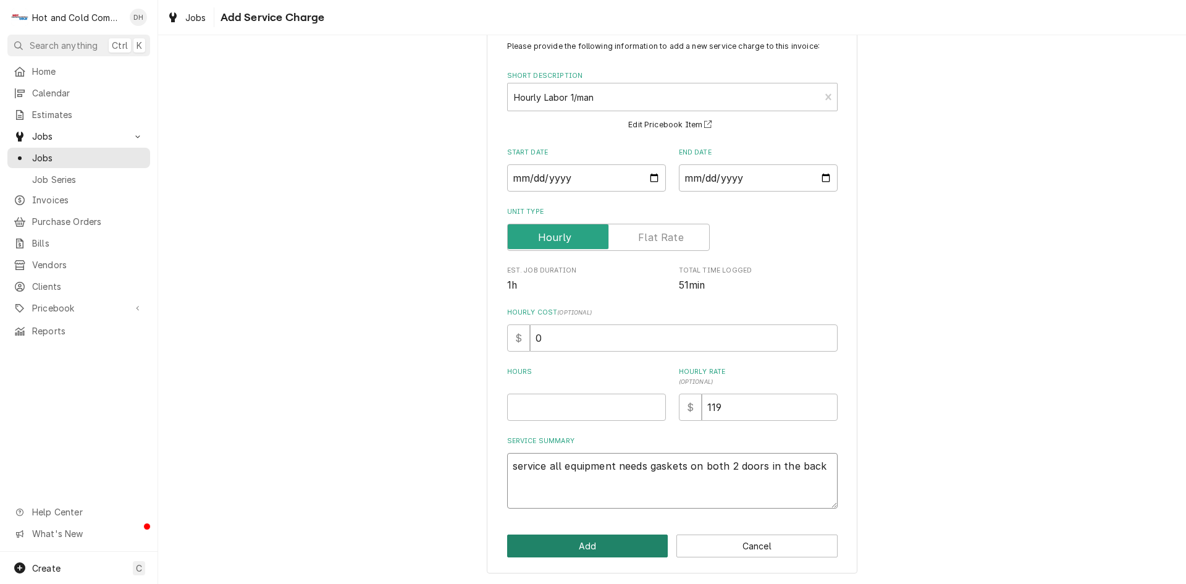
type textarea "service all equipment needs gaskets on both 2 doors in the back"
click at [621, 547] on button "Add" at bounding box center [587, 545] width 161 height 23
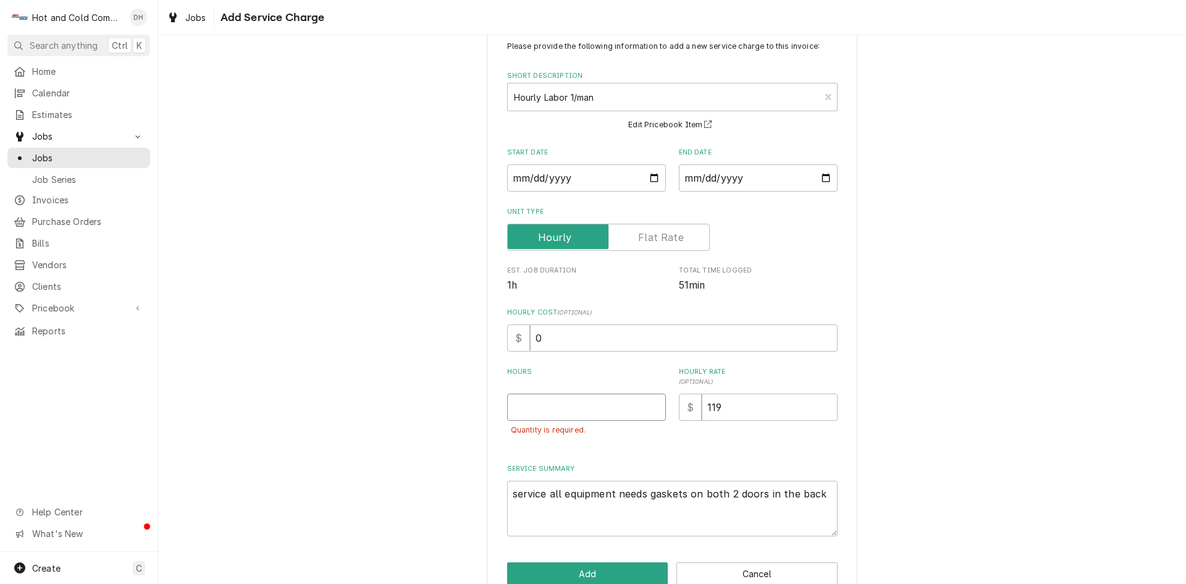
click at [586, 416] on input "Hours" at bounding box center [586, 407] width 159 height 27
type textarea "x"
type input "2"
click at [603, 567] on button "Add" at bounding box center [587, 573] width 161 height 23
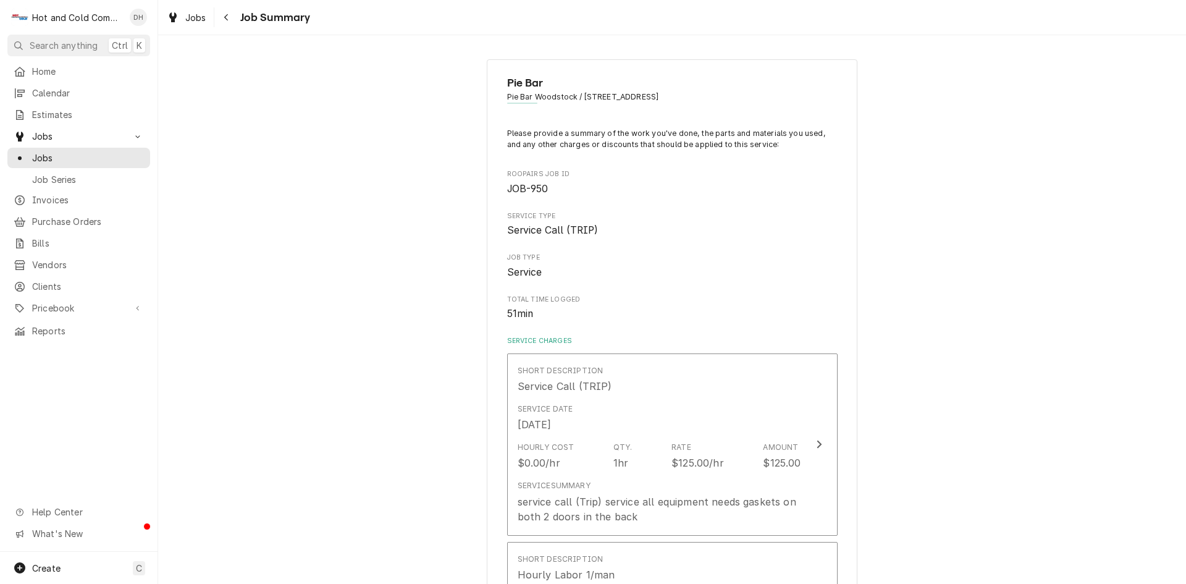
scroll to position [206, 0]
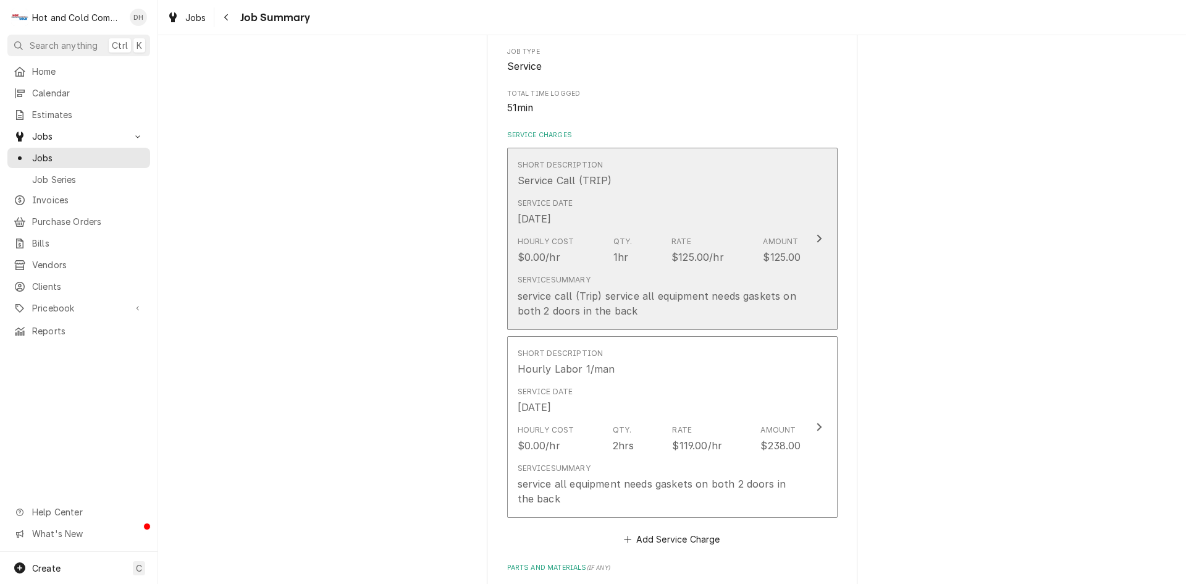
click at [782, 271] on div "Service Summary service call (Trip) service all equipment needs gaskets on both…" at bounding box center [660, 295] width 284 height 53
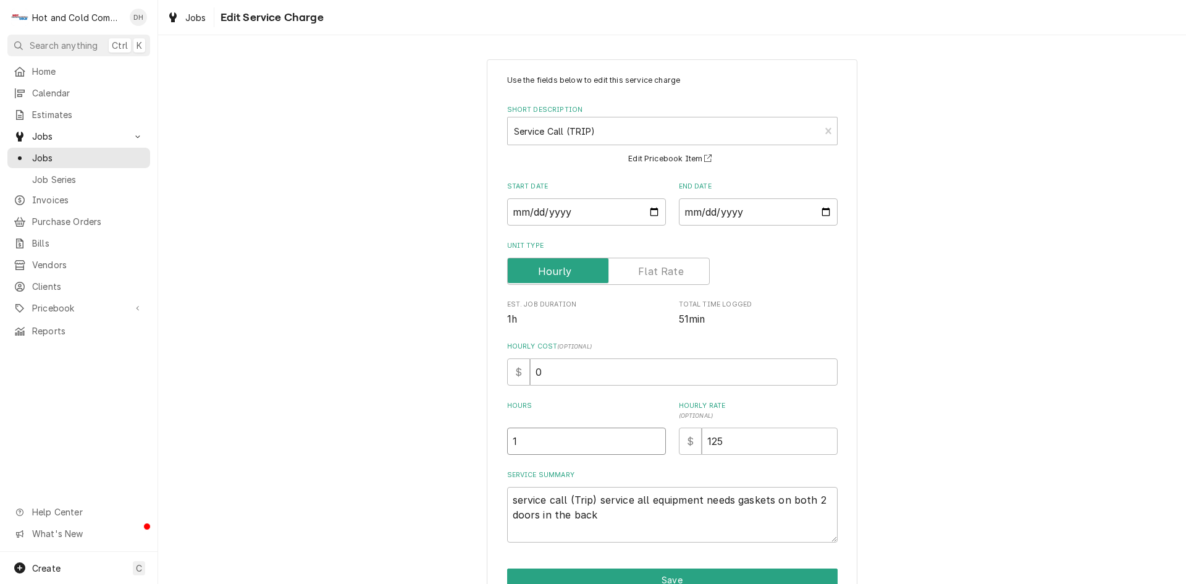
drag, startPoint x: 602, startPoint y: 458, endPoint x: 584, endPoint y: 456, distance: 18.0
click at [584, 456] on div "Use the fields below to edit this service charge Short Description Service Call…" at bounding box center [672, 309] width 331 height 468
drag, startPoint x: 596, startPoint y: 503, endPoint x: 976, endPoint y: 544, distance: 382.2
click at [975, 544] on div "Use the fields below to edit this service charge Short Description Service Call…" at bounding box center [672, 348] width 1028 height 601
type textarea "x"
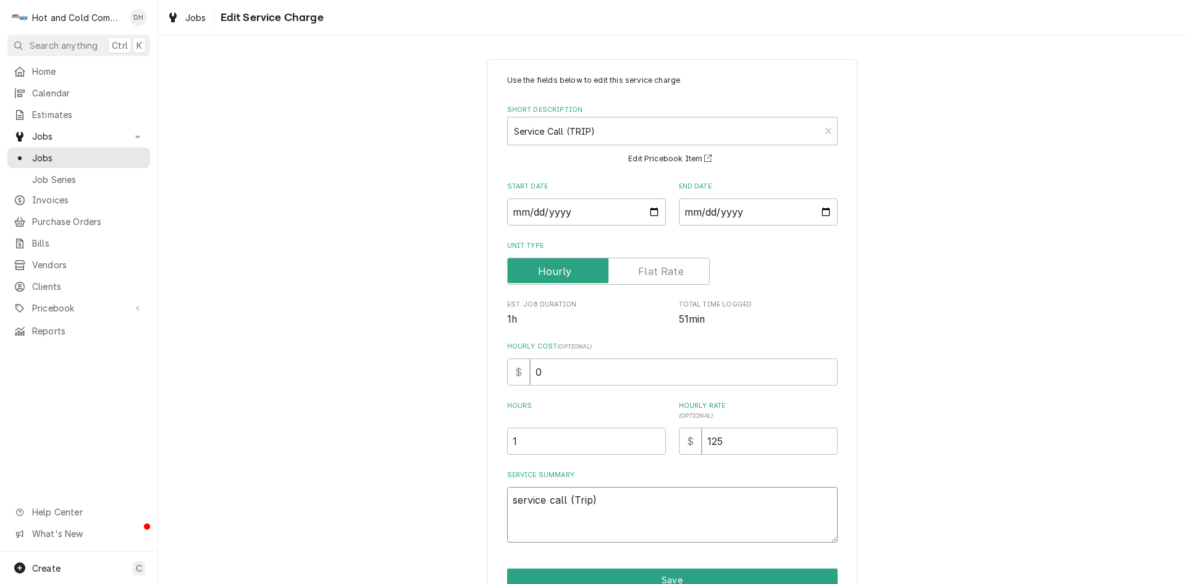
scroll to position [65, 0]
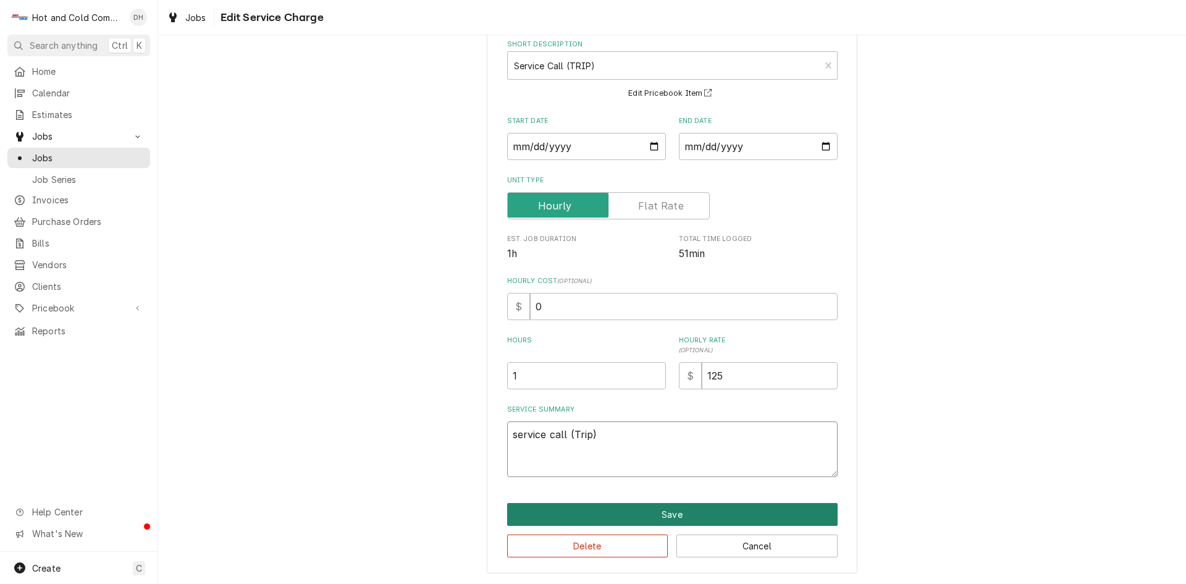
type textarea "service call (Trip)"
click at [682, 515] on button "Save" at bounding box center [672, 514] width 331 height 23
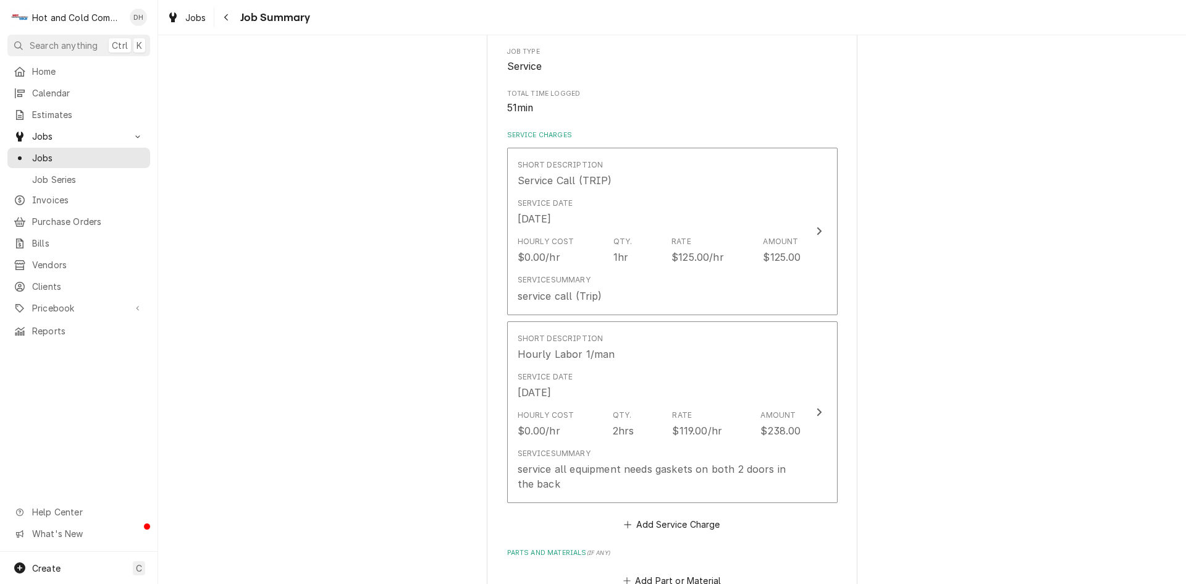
scroll to position [412, 0]
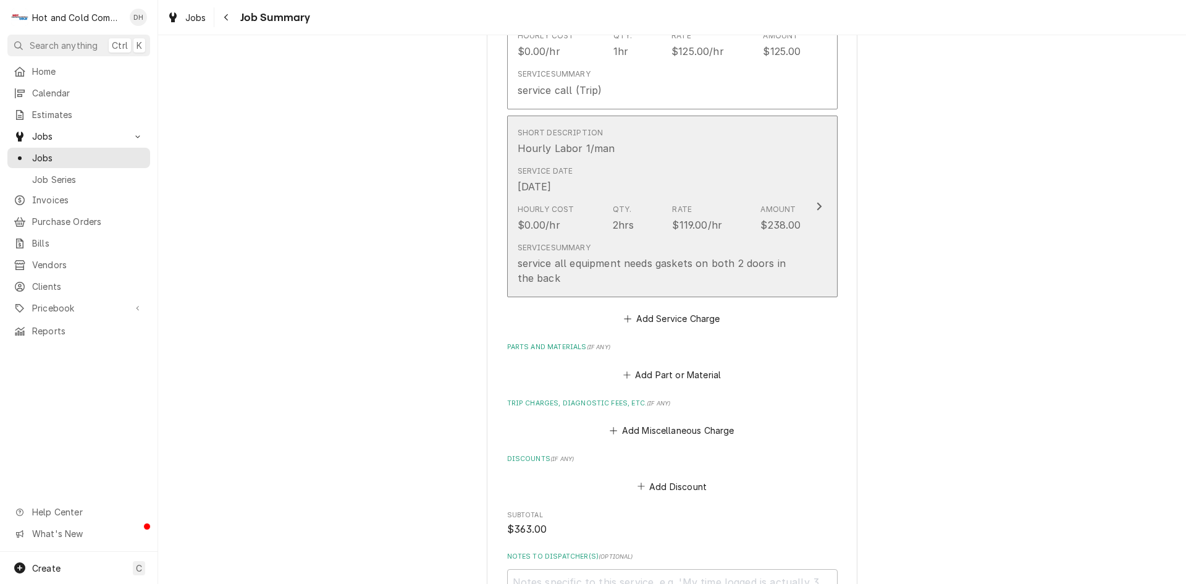
click at [693, 164] on div "Service Date Aug 18, 2025" at bounding box center [660, 180] width 284 height 38
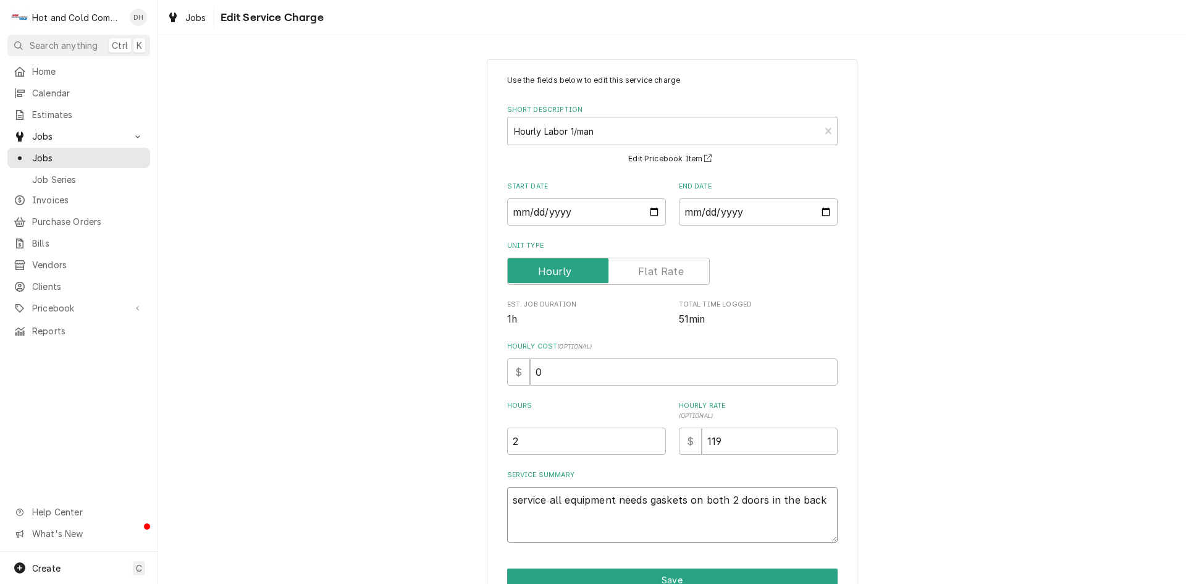
drag, startPoint x: 508, startPoint y: 501, endPoint x: 547, endPoint y: 547, distance: 60.5
click at [509, 501] on textarea "service all equipment needs gaskets on both 2 doors in the back" at bounding box center [672, 515] width 331 height 56
type textarea "x"
type textarea "8service all equipment needs gaskets on both 2 doors in the back"
type textarea "x"
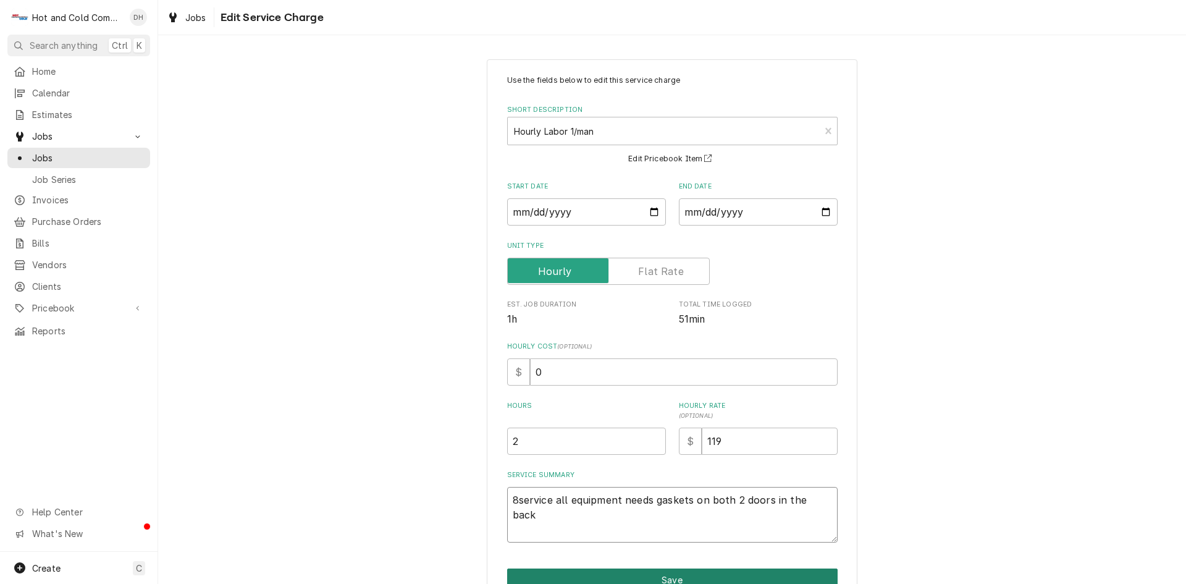
type textarea "8/service all equipment needs gaskets on both 2 doors in the back"
type textarea "x"
type textarea "8/1service all equipment needs gaskets on both 2 doors in the back"
type textarea "x"
type textarea "8/18service all equipment needs gaskets on both 2 doors in the back"
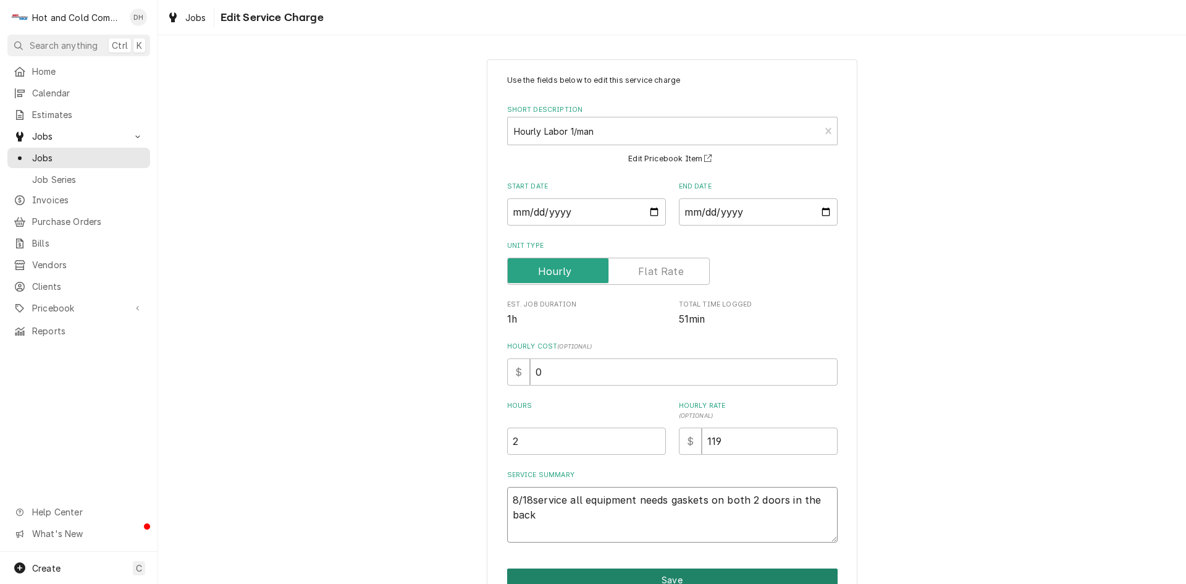
type textarea "x"
type textarea "8/18/service all equipment needs gaskets on both 2 doors in the back"
type textarea "x"
type textarea "8/18/2service all equipment needs gaskets on both 2 doors in the back"
type textarea "x"
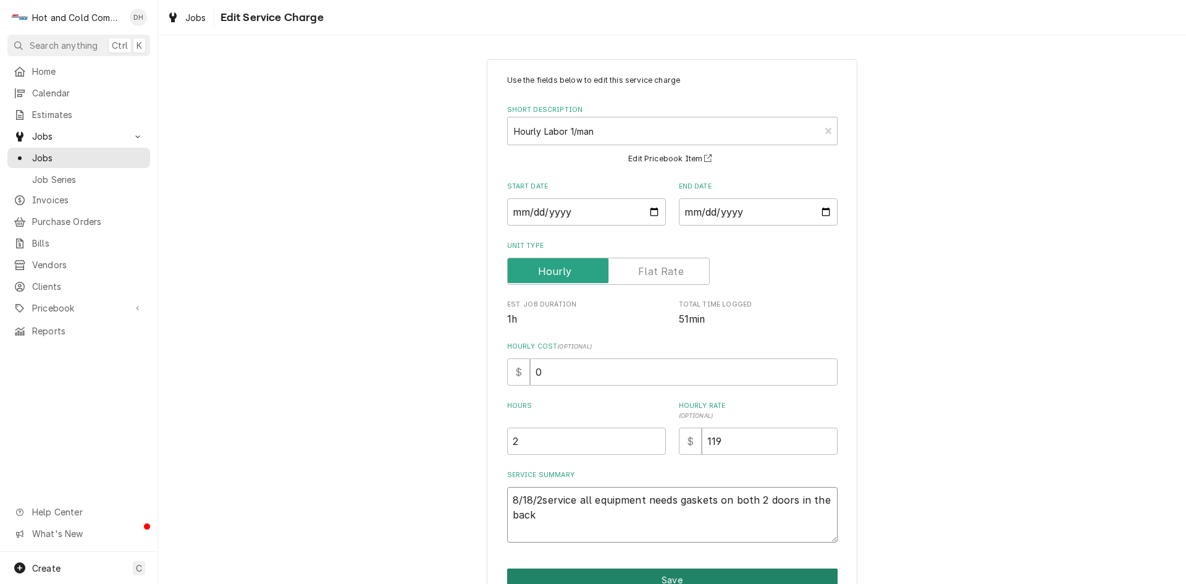
type textarea "8/18/25service all equipment needs gaskets on both 2 doors in the back"
type textarea "x"
type textarea "8/18/25 service all equipment needs gaskets on both 2 doors in the back"
drag, startPoint x: 516, startPoint y: 437, endPoint x: 854, endPoint y: 562, distance: 360.1
click at [517, 437] on input "2" at bounding box center [586, 441] width 159 height 27
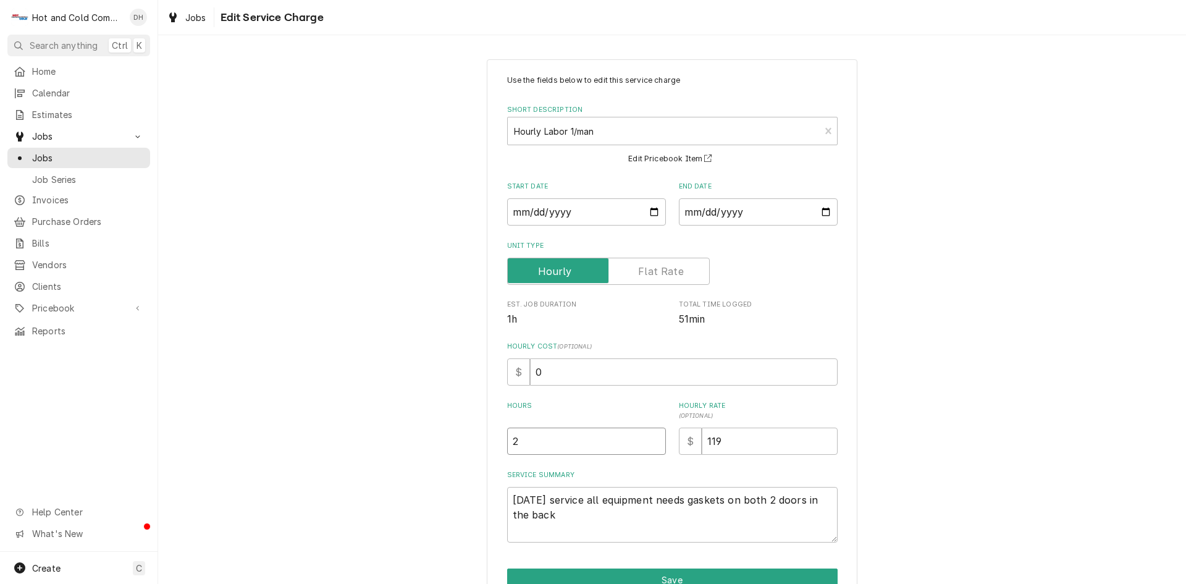
type textarea "x"
type input "1"
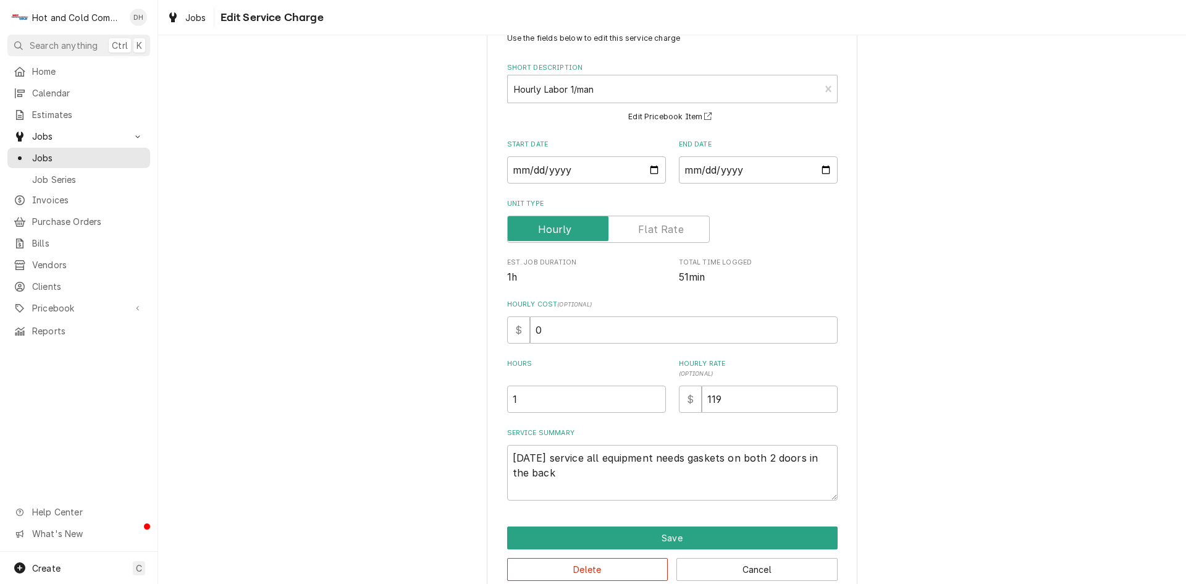
scroll to position [65, 0]
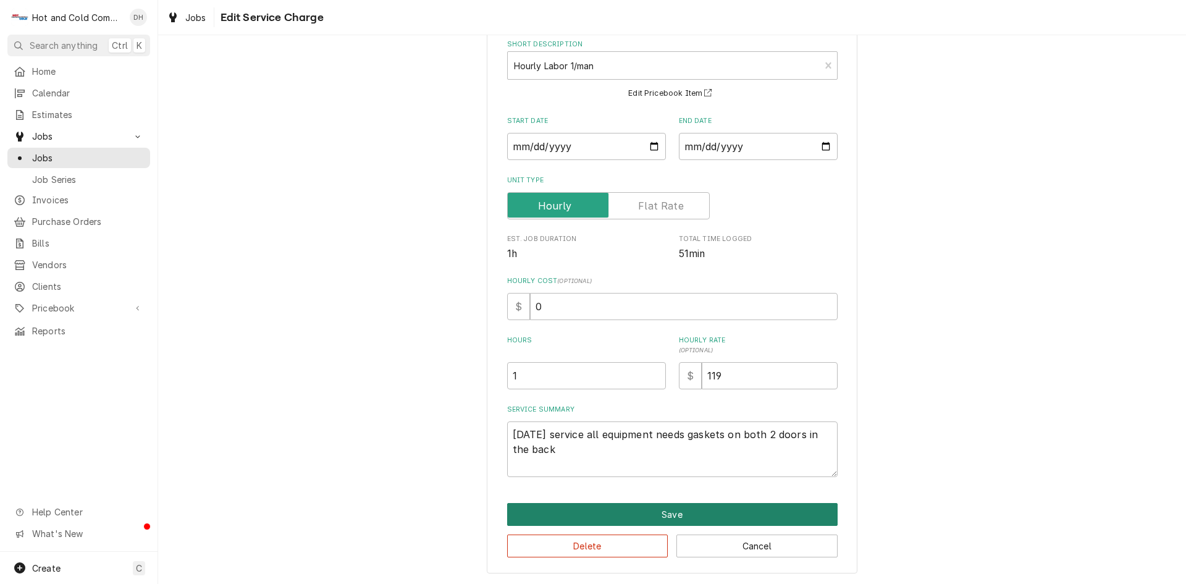
click at [663, 510] on button "Save" at bounding box center [672, 514] width 331 height 23
type textarea "x"
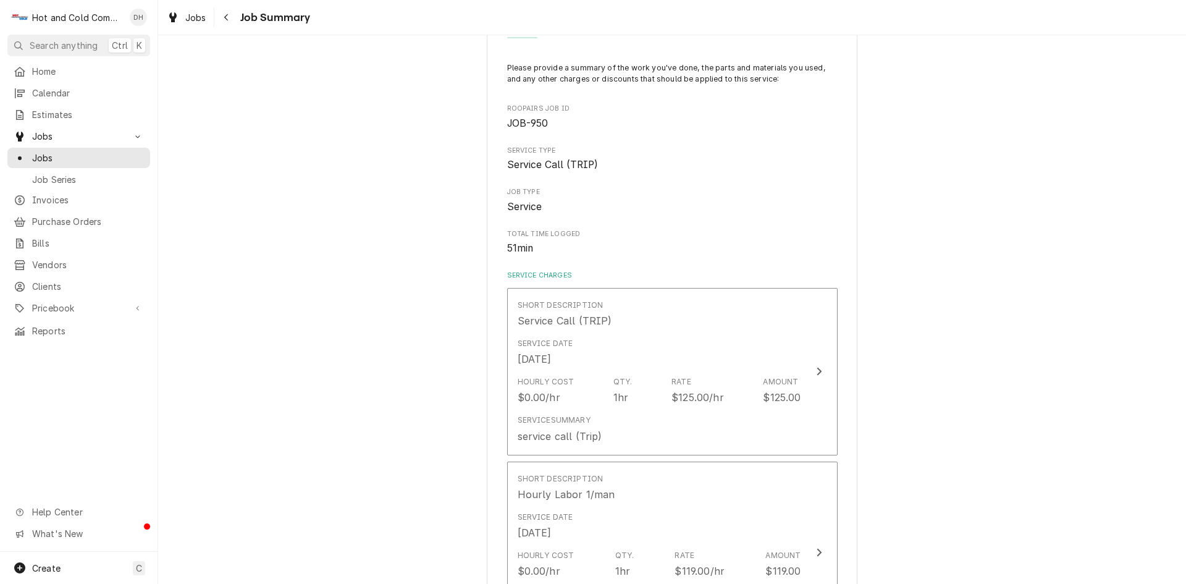
scroll to position [412, 0]
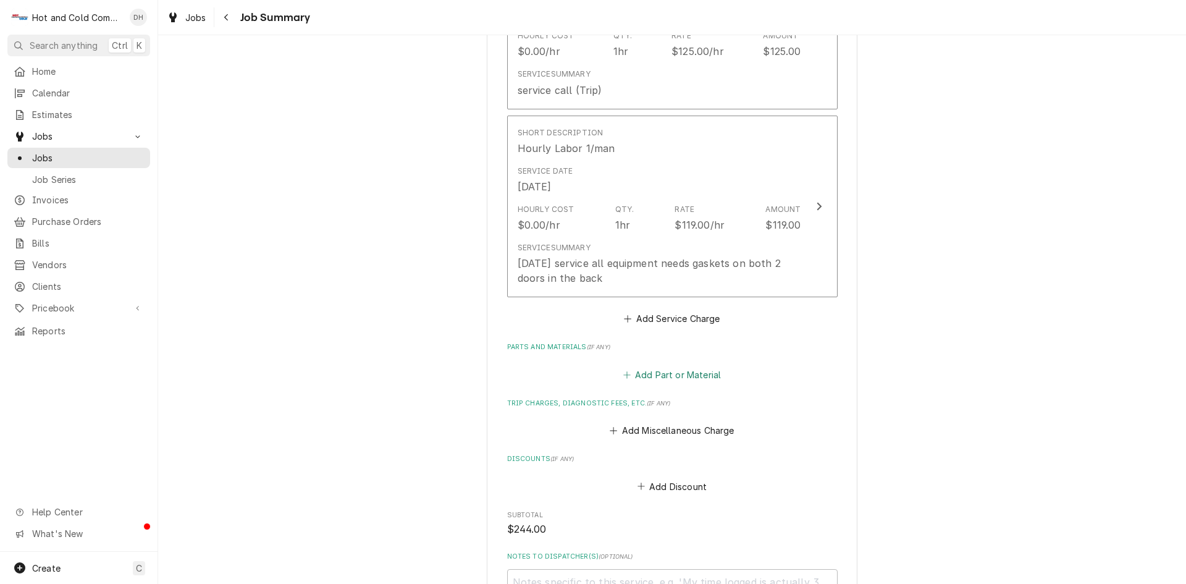
drag, startPoint x: 683, startPoint y: 376, endPoint x: 805, endPoint y: 389, distance: 123.0
click at [684, 376] on button "Add Part or Material" at bounding box center [672, 374] width 102 height 17
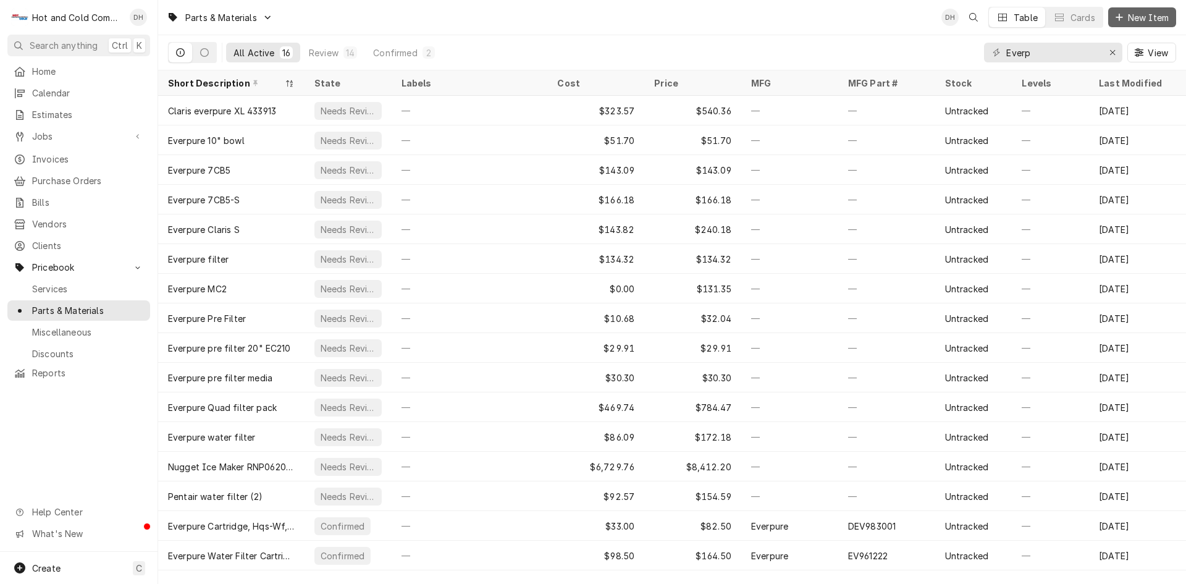
click at [1160, 16] on span "New Item" at bounding box center [1149, 17] width 46 height 13
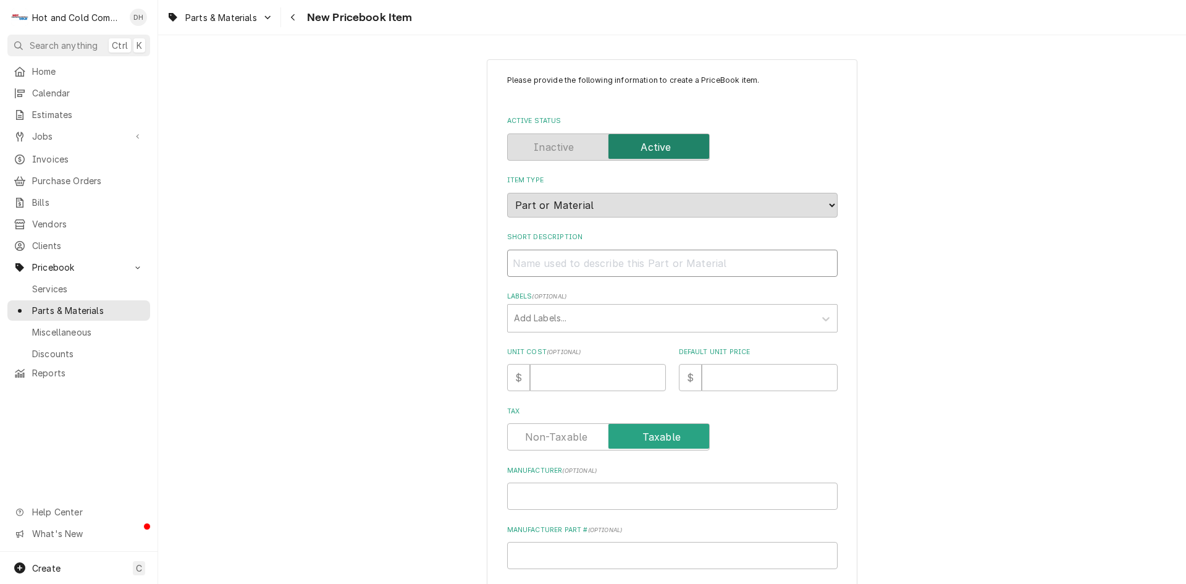
click at [559, 261] on input "Short Description" at bounding box center [672, 263] width 331 height 27
paste input "True 820035 Door Gasket, Black, 21-15/16" x 53-1/2", T-43F-HC"
type textarea "x"
click at [570, 261] on input "True 820035 Door Gasket, Black, 21-15/16" x 53-1/2", T-43F-HC" at bounding box center [672, 263] width 331 height 27
drag, startPoint x: 570, startPoint y: 261, endPoint x: 549, endPoint y: 265, distance: 21.3
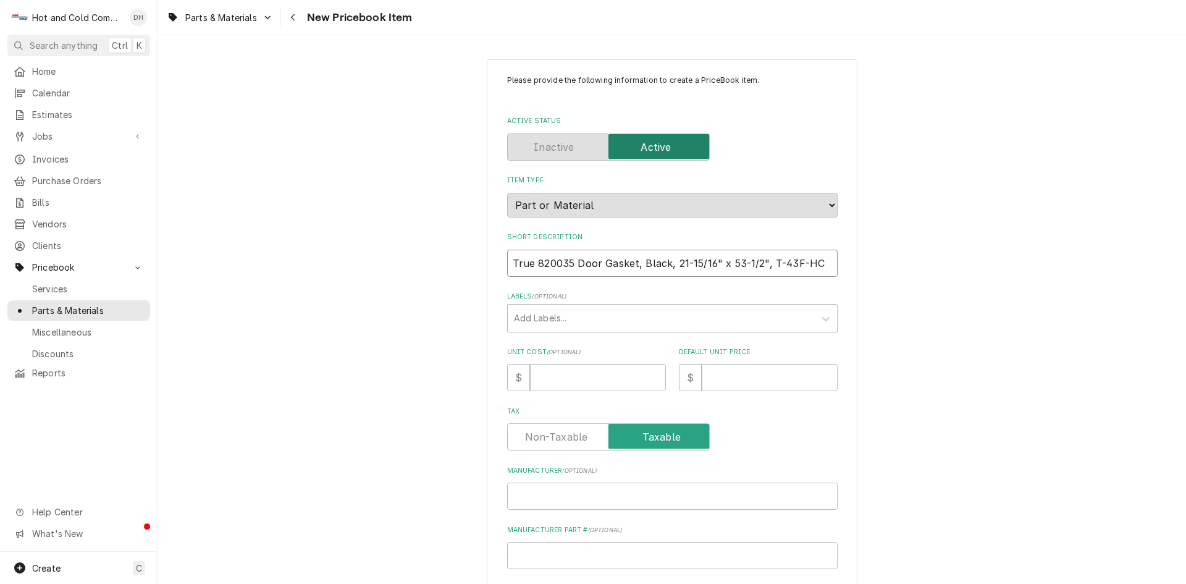
click at [549, 265] on input "True 820035 Door Gasket, Black, 21-15/16" x 53-1/2", T-43F-HC" at bounding box center [672, 263] width 331 height 27
type input "True 820035 Door Gasket, Black, 21-15/16" x 53-1/2", T-43F-HC"
click at [538, 552] on input "Manufacturer Part # ( optional )" at bounding box center [672, 555] width 331 height 27
paste input "820035"
type textarea "x"
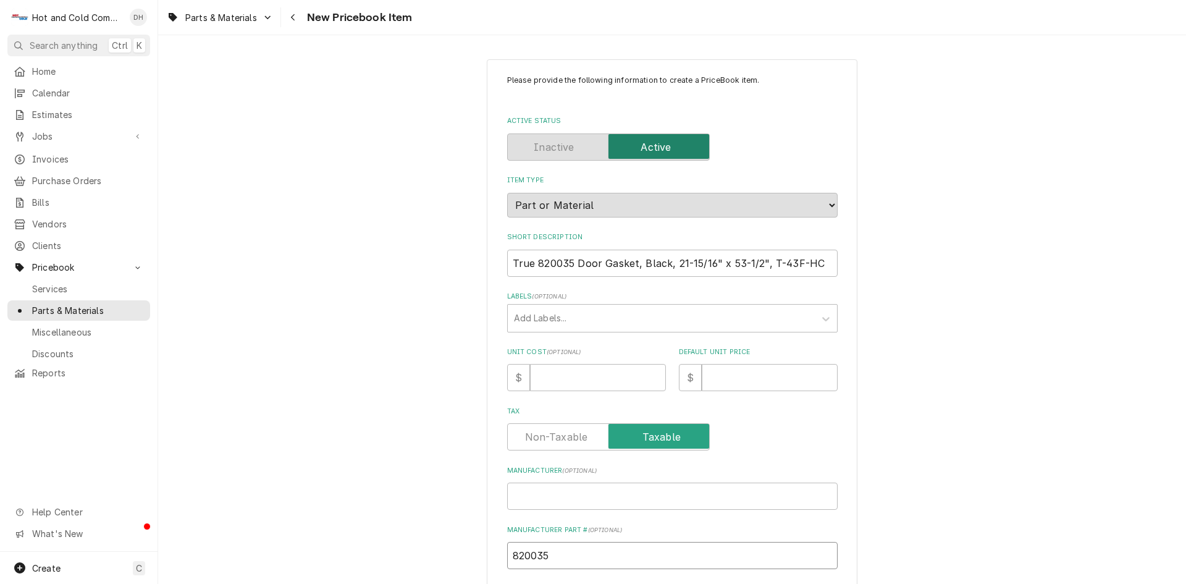
type input "820035"
click at [579, 496] on input "Manufacturer ( optional )" at bounding box center [672, 496] width 331 height 27
type textarea "x"
type input "t"
type textarea "x"
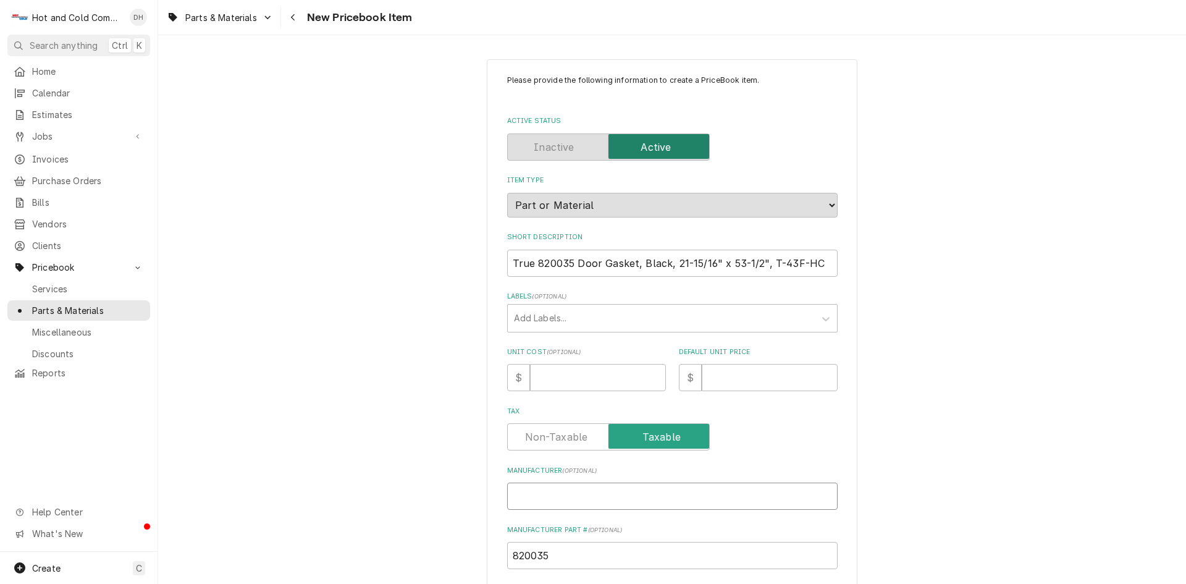
type textarea "x"
type input "T"
type textarea "x"
type input "TR"
type textarea "x"
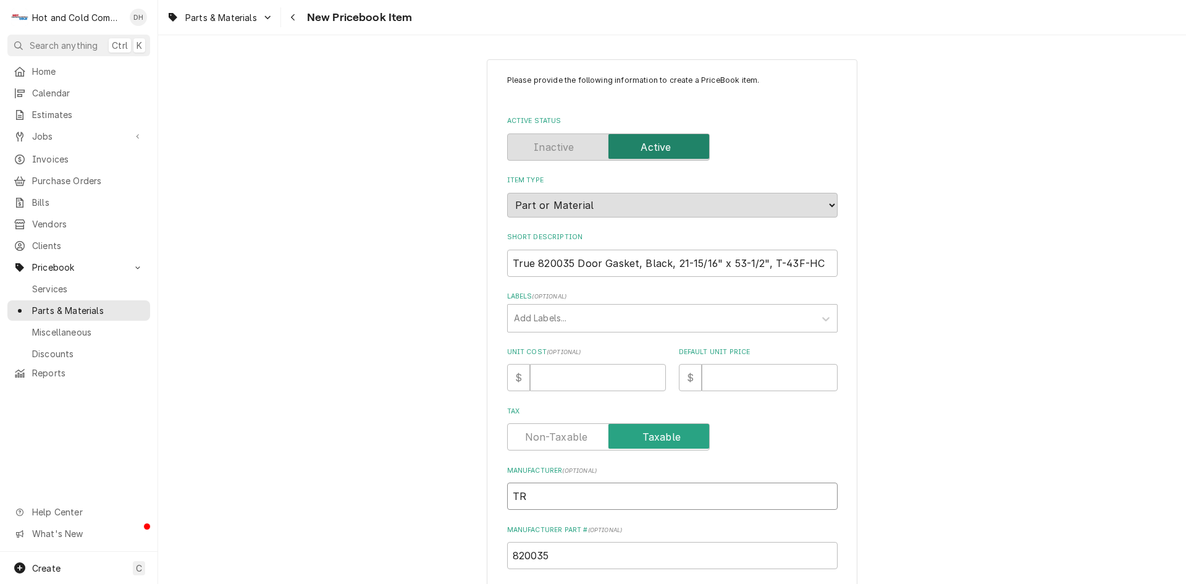
type input "TRU"
type textarea "x"
type input "TRUE"
type textarea "x"
type input "TRU"
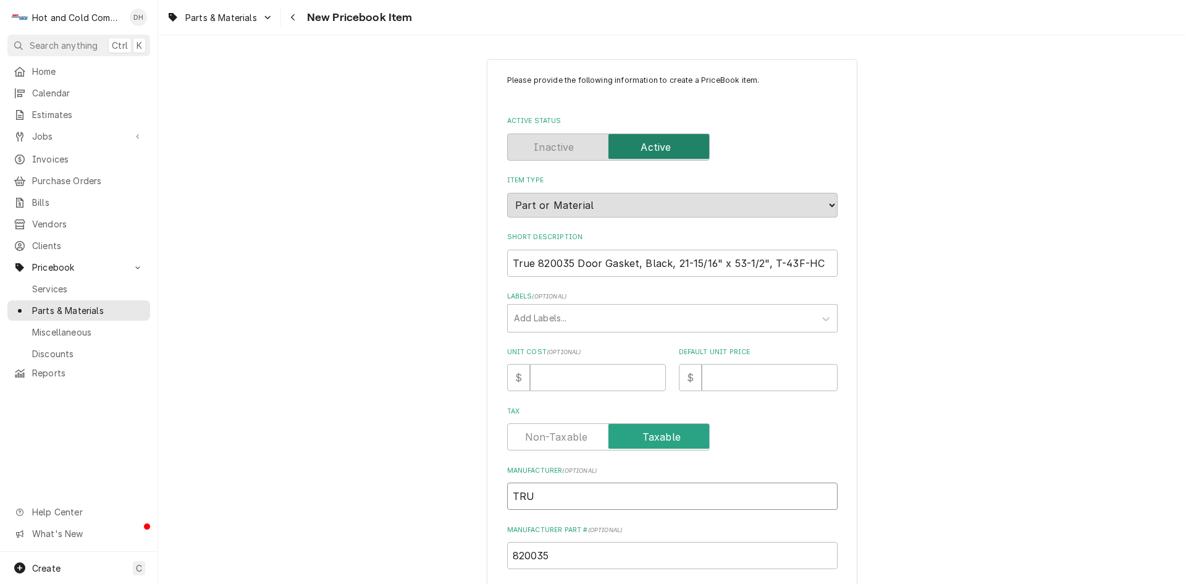
type textarea "x"
type input "TR"
type textarea "x"
type input "T"
type textarea "x"
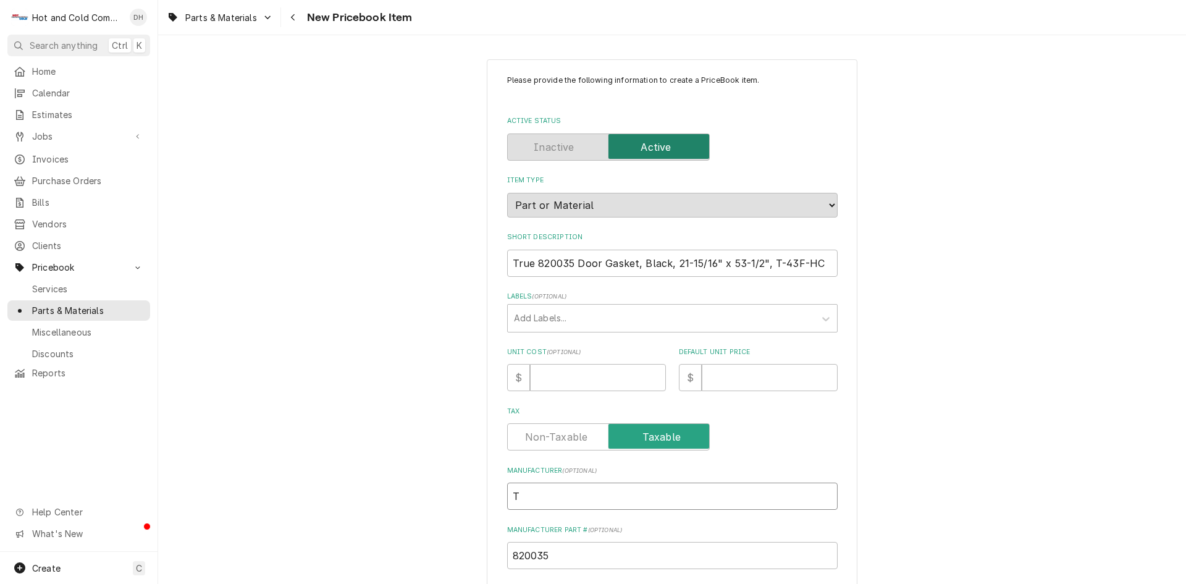
type input "Tr"
type textarea "x"
type input "Tru"
type textarea "x"
type input "True"
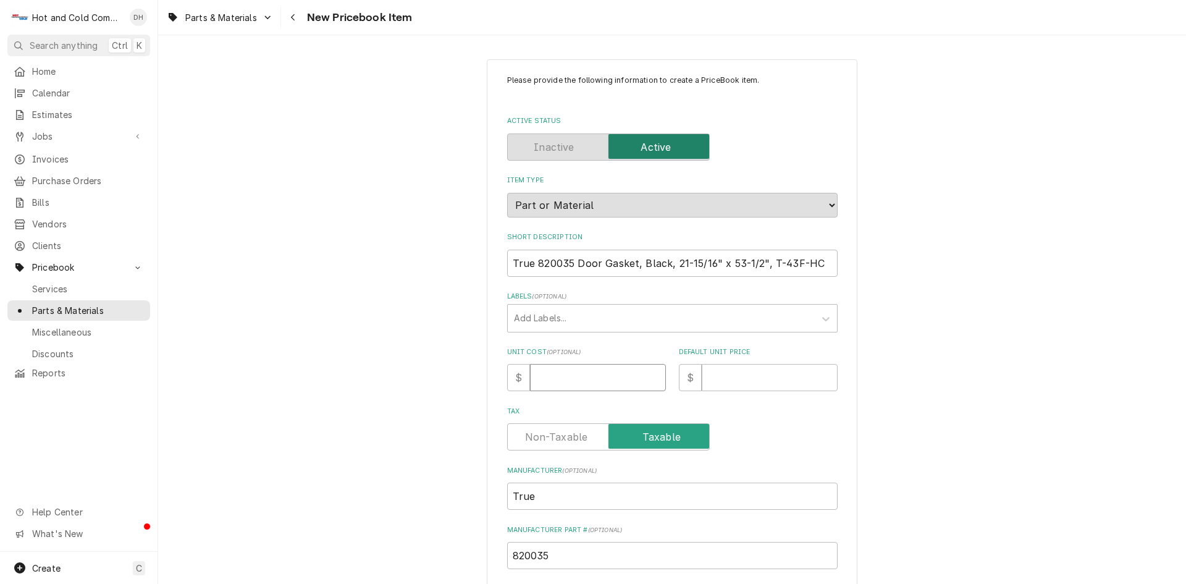
click at [557, 373] on input "Unit Cost ( optional )" at bounding box center [598, 377] width 136 height 27
type textarea "x"
type input "4"
type textarea "x"
type input "44"
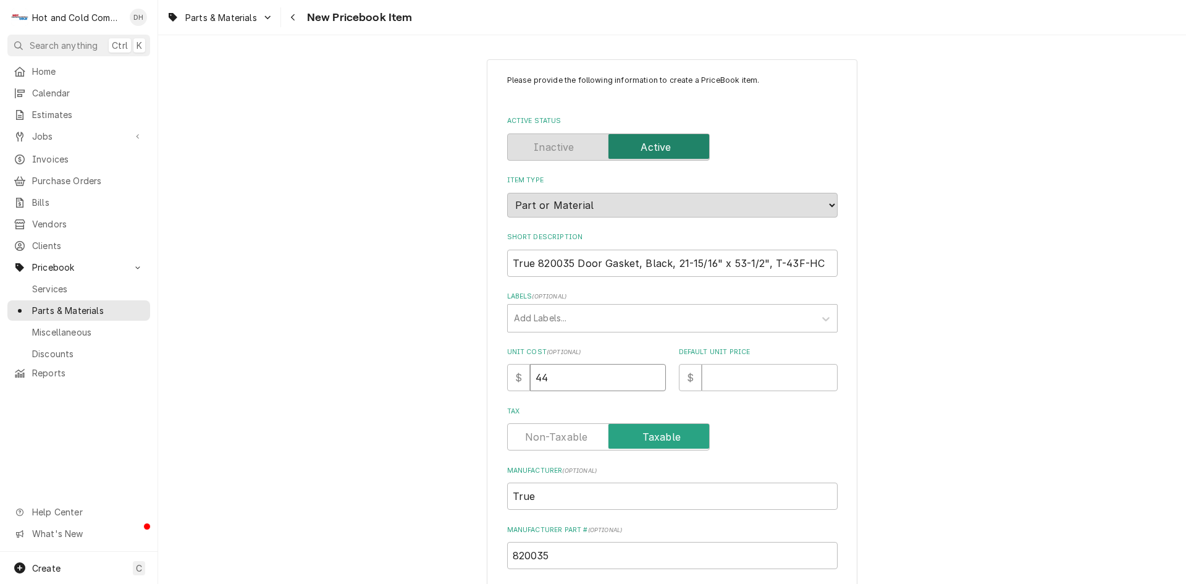
type textarea "x"
type input "44.9"
type textarea "x"
type input "44.99"
type textarea "x"
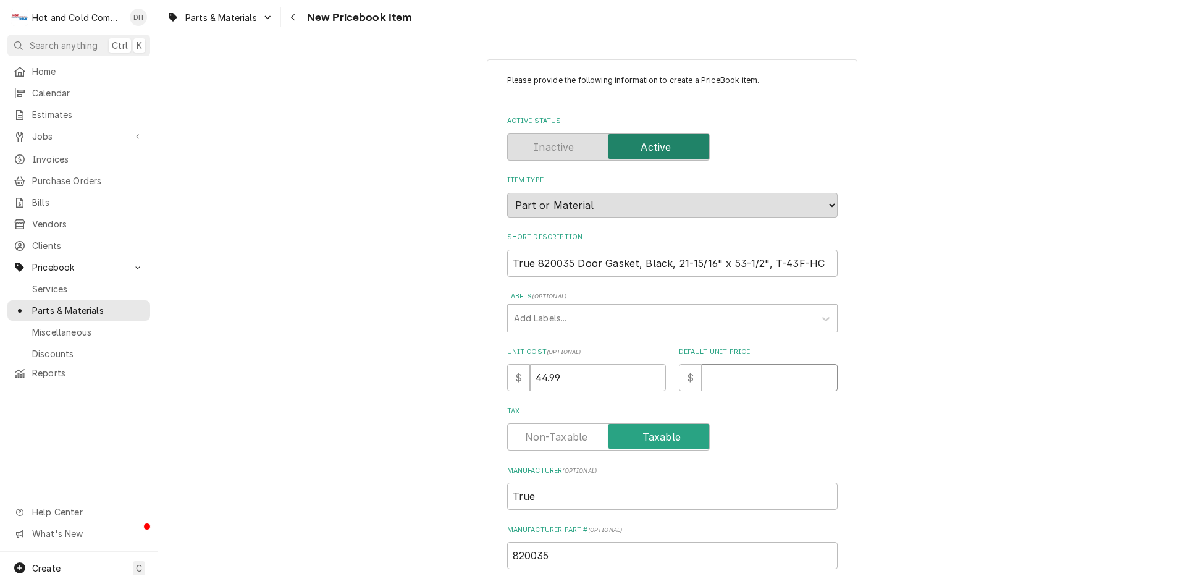
type input "8"
type textarea "x"
type input "89"
type textarea "x"
type input "89.9"
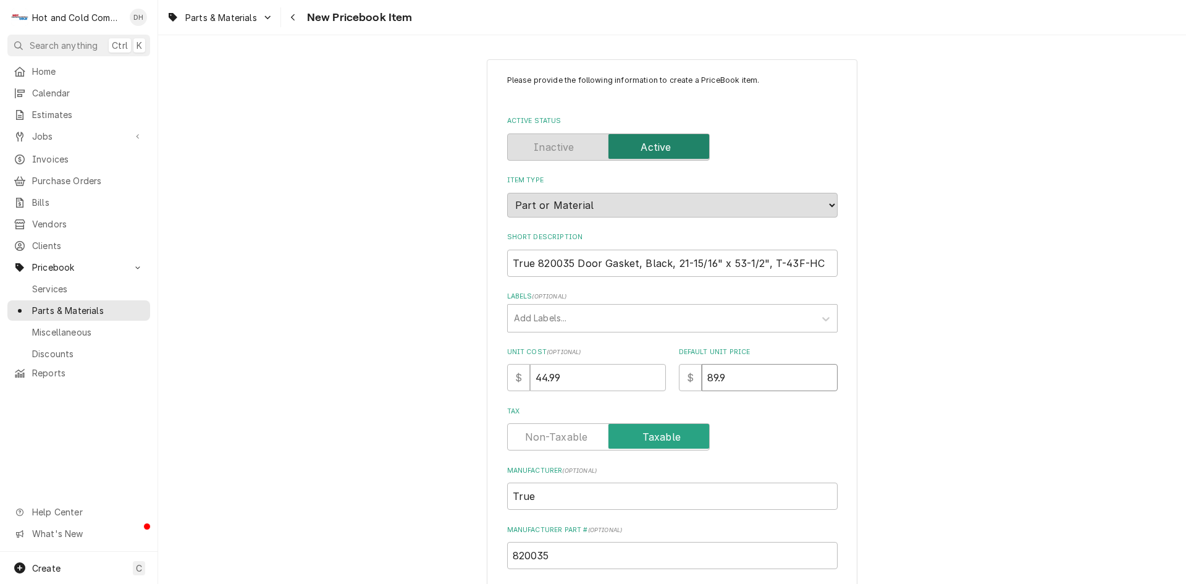
type textarea "x"
type input "89.98"
click at [570, 261] on input "True 820035 Door Gasket, Black, 21-15/16" x 53-1/2", T-43F-HC" at bounding box center [672, 263] width 331 height 27
type textarea "x"
type input "True 82003 Door Gasket, Black, 21-15/16" x 53-1/2", T-43F-HC"
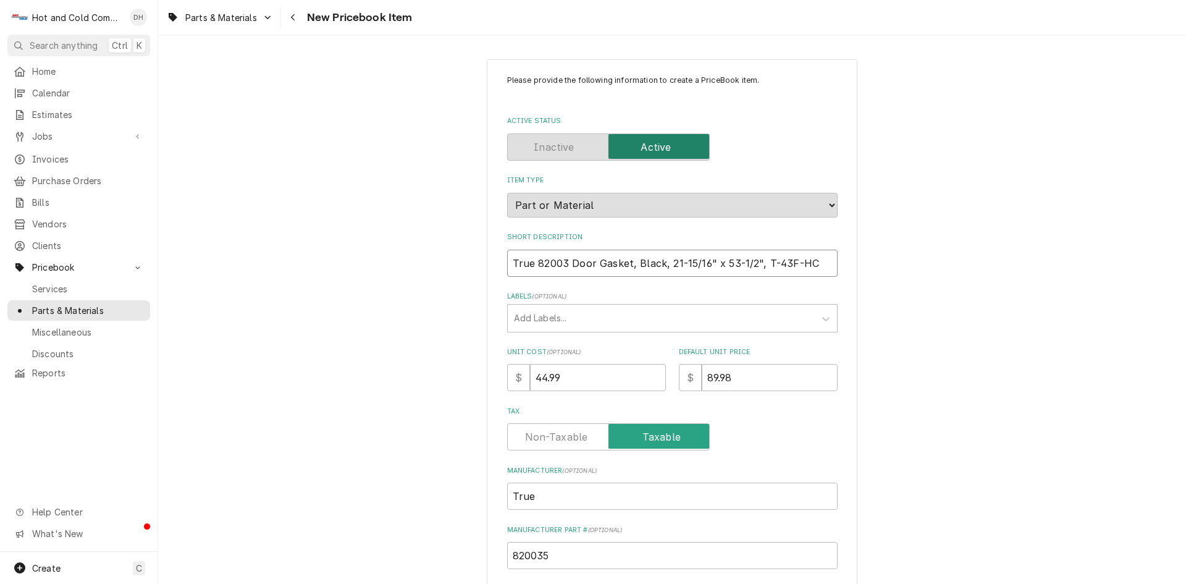
type textarea "x"
type input "True 8200 Door Gasket, Black, 21-15/16" x 53-1/2", T-43F-HC"
type textarea "x"
type input "True 820 Door Gasket, Black, 21-15/16" x 53-1/2", T-43F-HC"
type textarea "x"
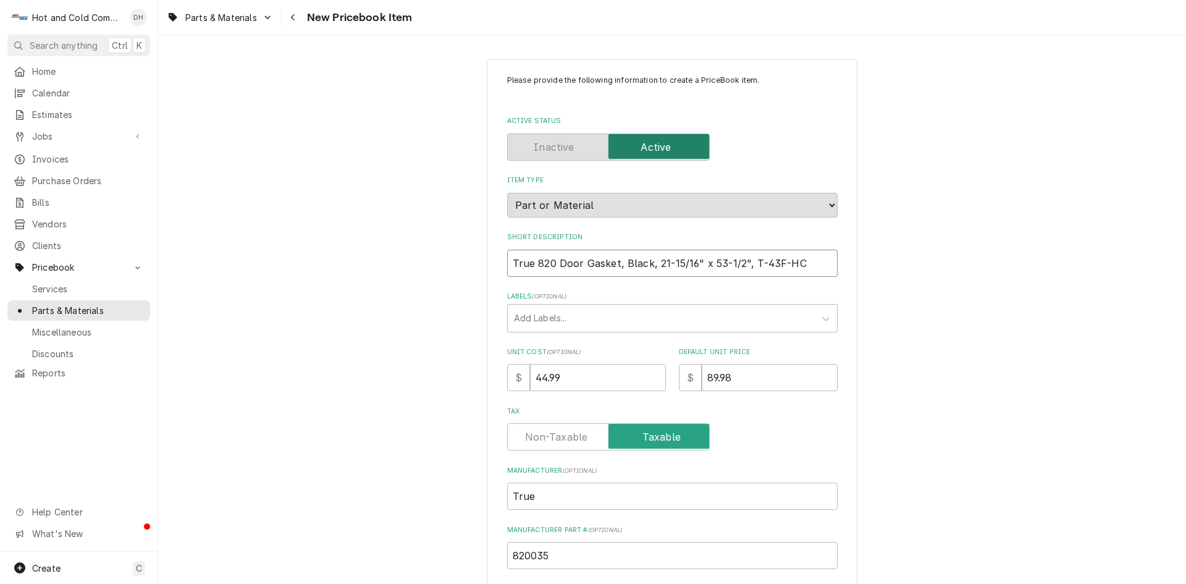
type input "True 82 Door Gasket, Black, 21-15/16" x 53-1/2", T-43F-HC"
type textarea "x"
type input "True 8 Door Gasket, Black, 21-15/16" x 53-1/2", T-43F-HC"
type textarea "x"
type input "True Door Gasket, Black, 21-15/16" x 53-1/2", T-43F-HC"
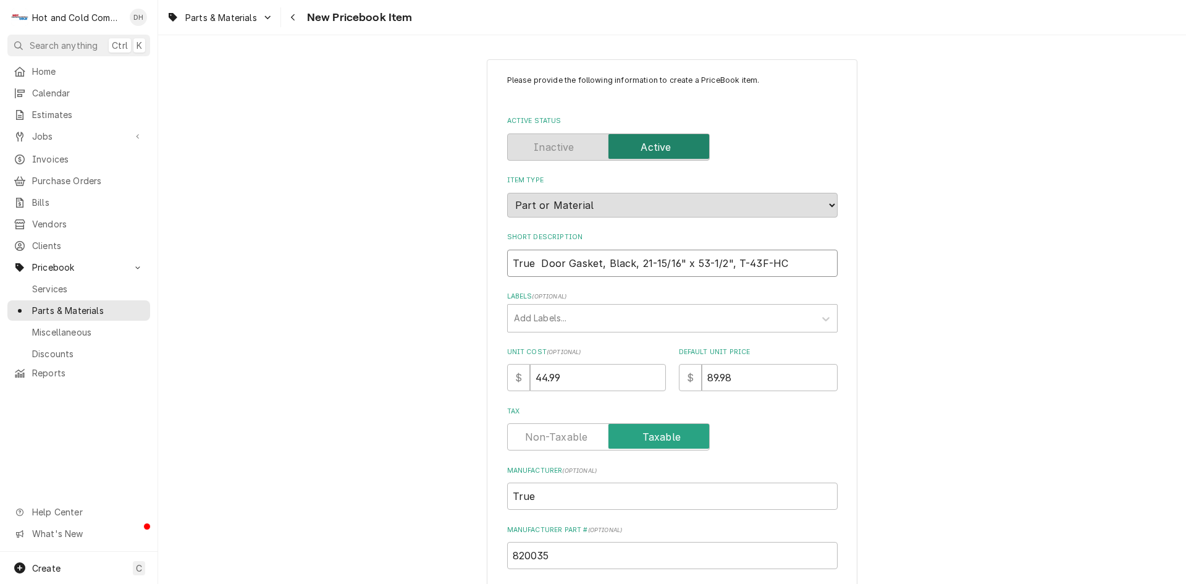
type textarea "x"
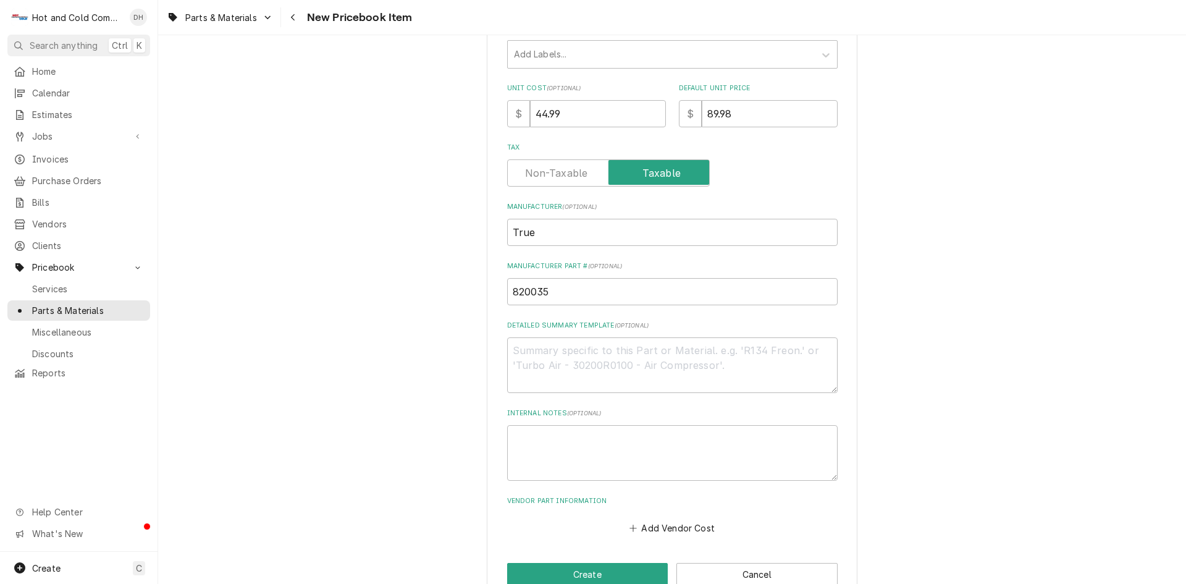
scroll to position [292, 0]
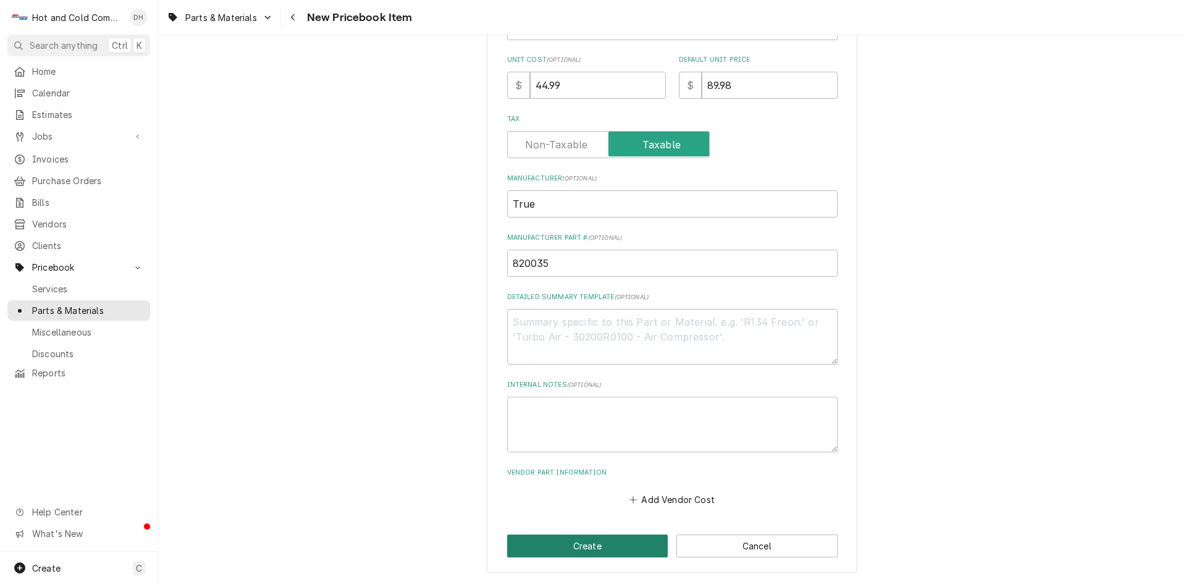
type input "True Door Gasket, Black, 21-15/16" x 53-1/2", T-43F-HC"
click at [585, 550] on button "Create" at bounding box center [587, 545] width 161 height 23
type textarea "x"
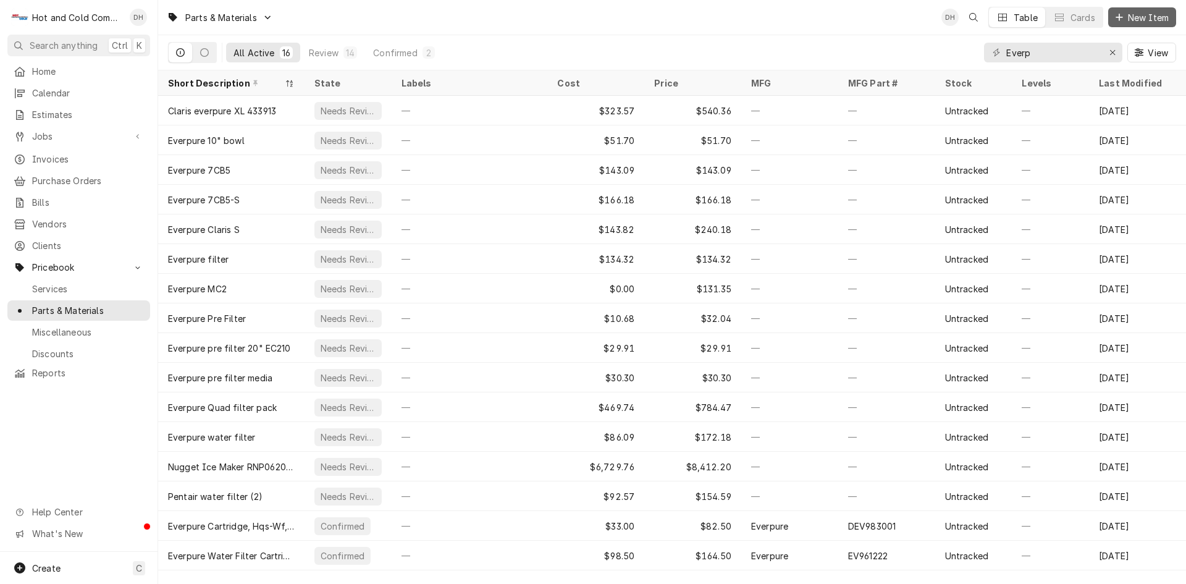
click at [1133, 15] on span "New Item" at bounding box center [1149, 17] width 46 height 13
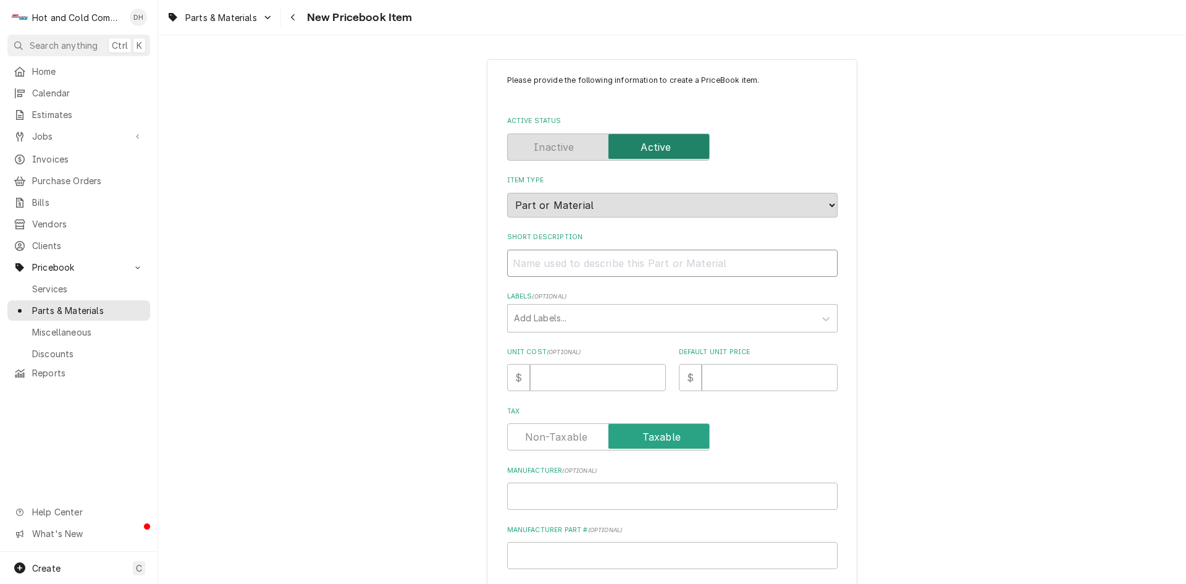
click at [593, 266] on input "Short Description" at bounding box center [672, 263] width 331 height 27
paste input "True 966067 Door Gasket, Gray, 22-13/16" X 59-3/4""
type textarea "x"
type input "True 966067 Door Gasket, Gray, 22-13/16" X 59-3/4""
click at [606, 559] on input "Manufacturer Part # ( optional )" at bounding box center [672, 555] width 331 height 27
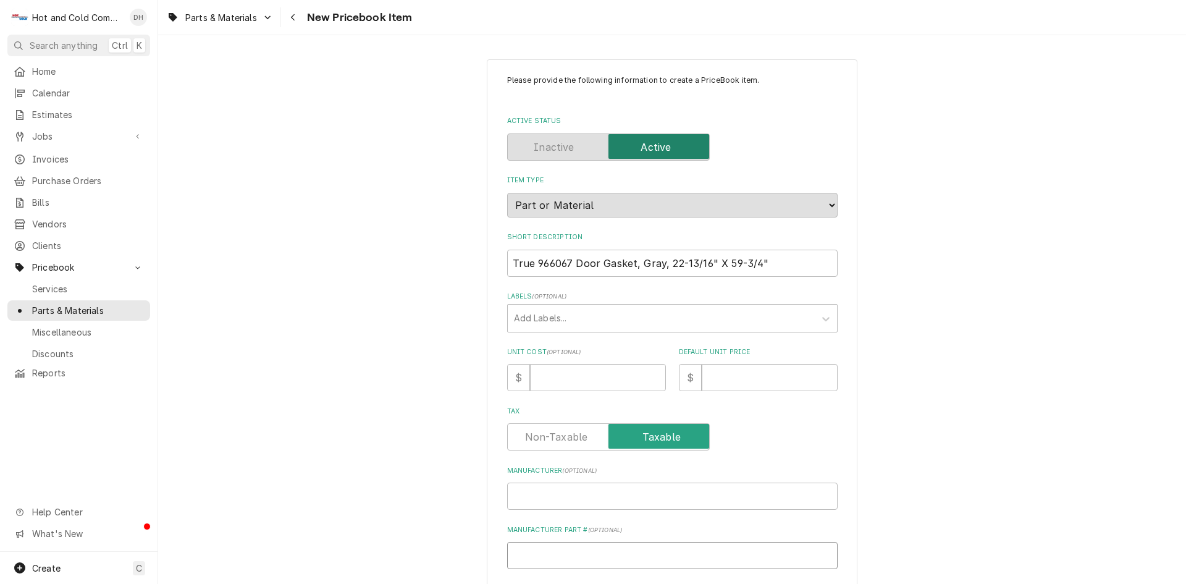
type textarea "x"
type input "9"
type textarea "x"
type input "96"
type textarea "x"
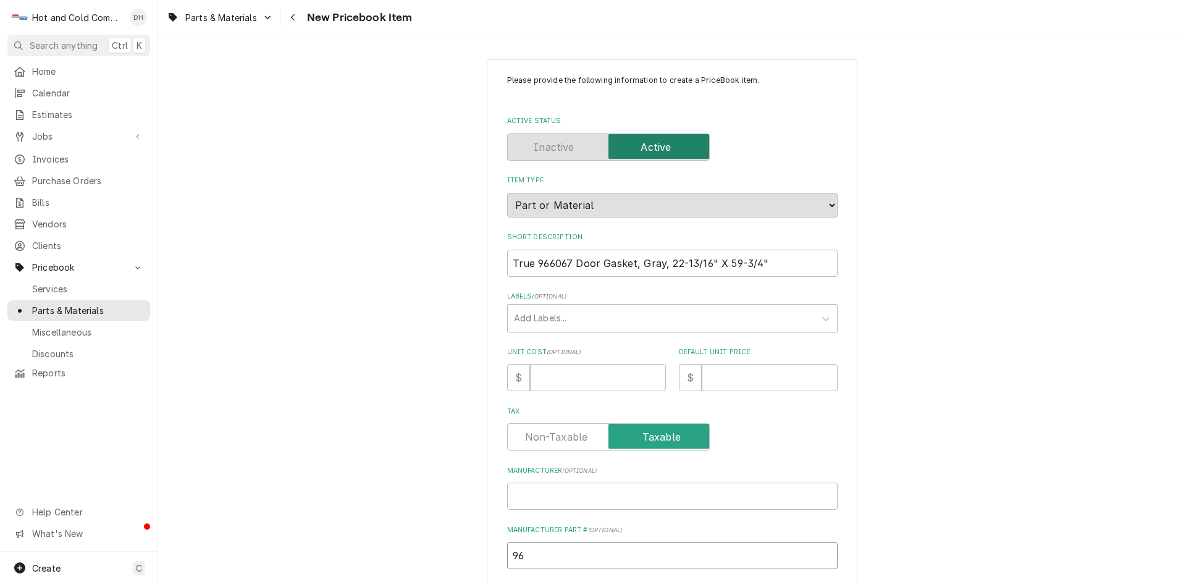
type input "966"
type textarea "x"
type input "9660"
type textarea "x"
type input "96606"
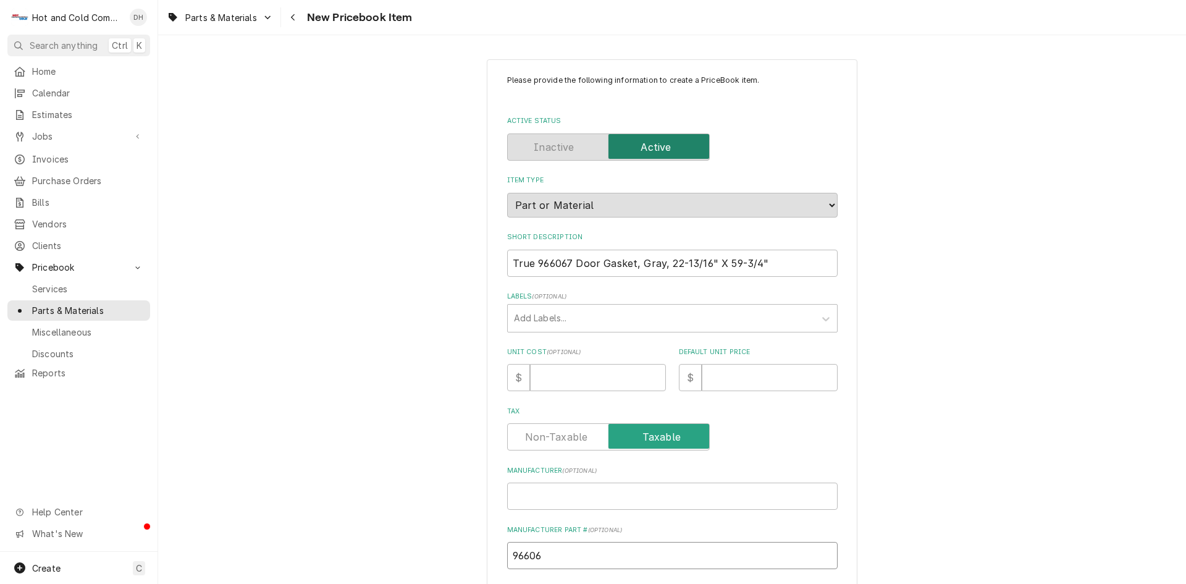
type textarea "x"
type input "966067"
click at [623, 491] on input "Manufacturer ( optional )" at bounding box center [672, 496] width 331 height 27
type textarea "x"
type input "T"
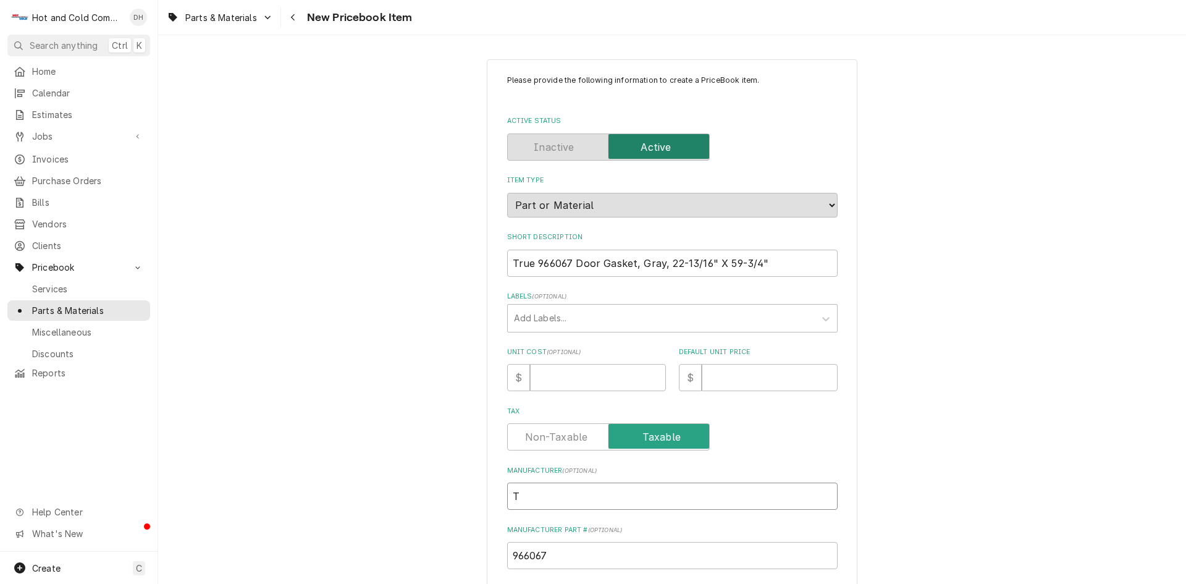
type textarea "x"
type input "Tr"
type textarea "x"
type input "Tru"
type textarea "x"
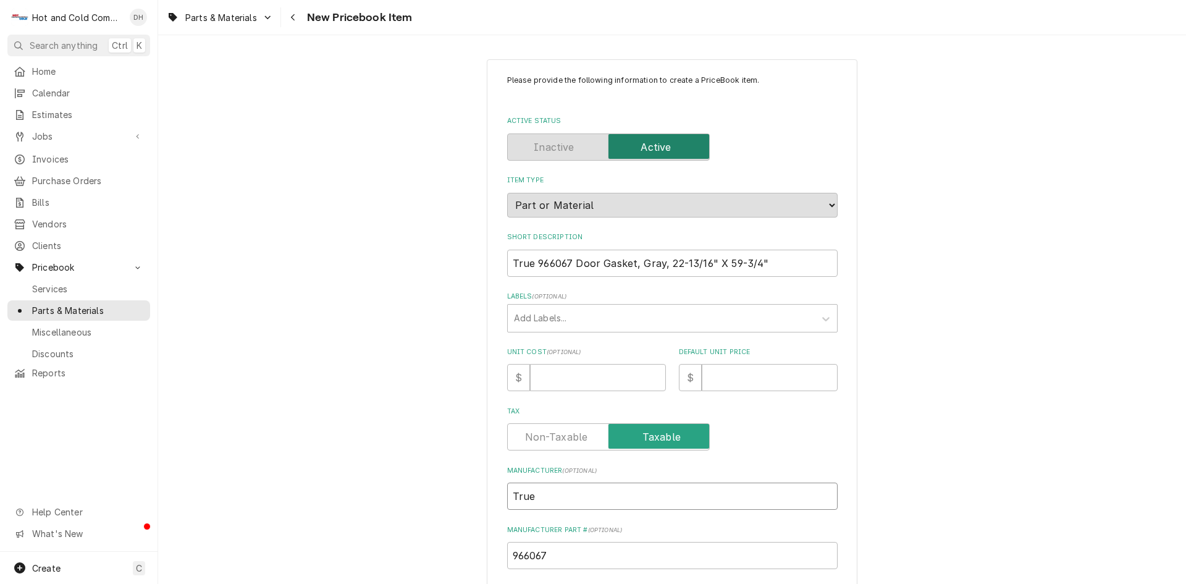
type input "True"
click at [568, 262] on input "True 966067 Door Gasket, Gray, 22-13/16" X 59-3/4"" at bounding box center [672, 263] width 331 height 27
type textarea "x"
type input "True 96606 Door Gasket, Gray, 22-13/16" X 59-3/4""
type textarea "x"
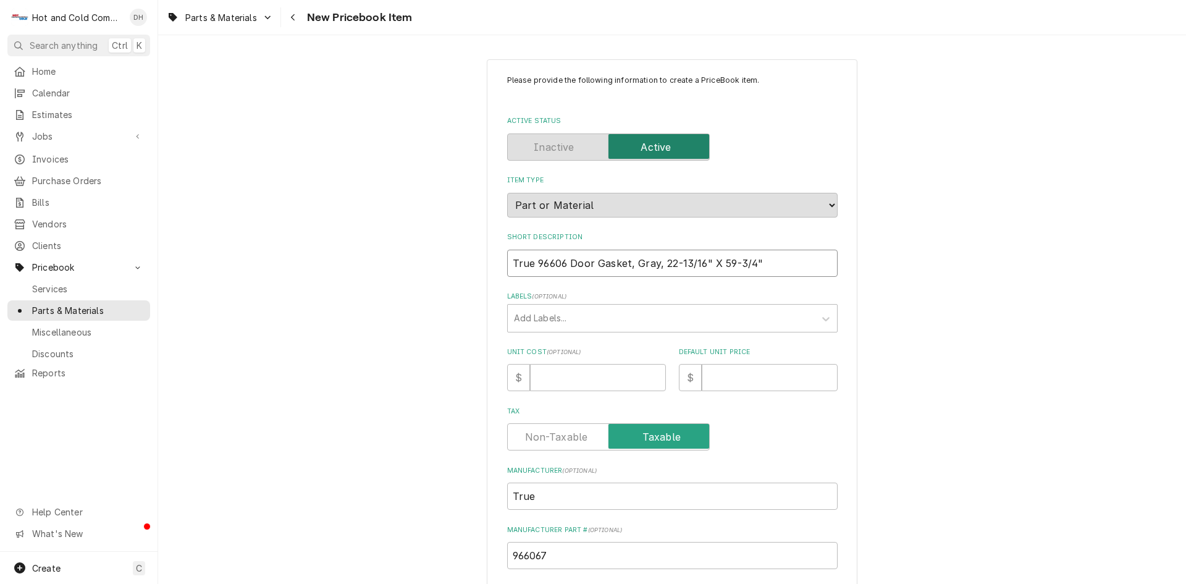
type input "True 9660 Door Gasket, Gray, 22-13/16" X 59-3/4""
type textarea "x"
type input "True 966 Door Gasket, Gray, 22-13/16" X 59-3/4""
type textarea "x"
type input "True 96 Door Gasket, Gray, 22-13/16" X 59-3/4""
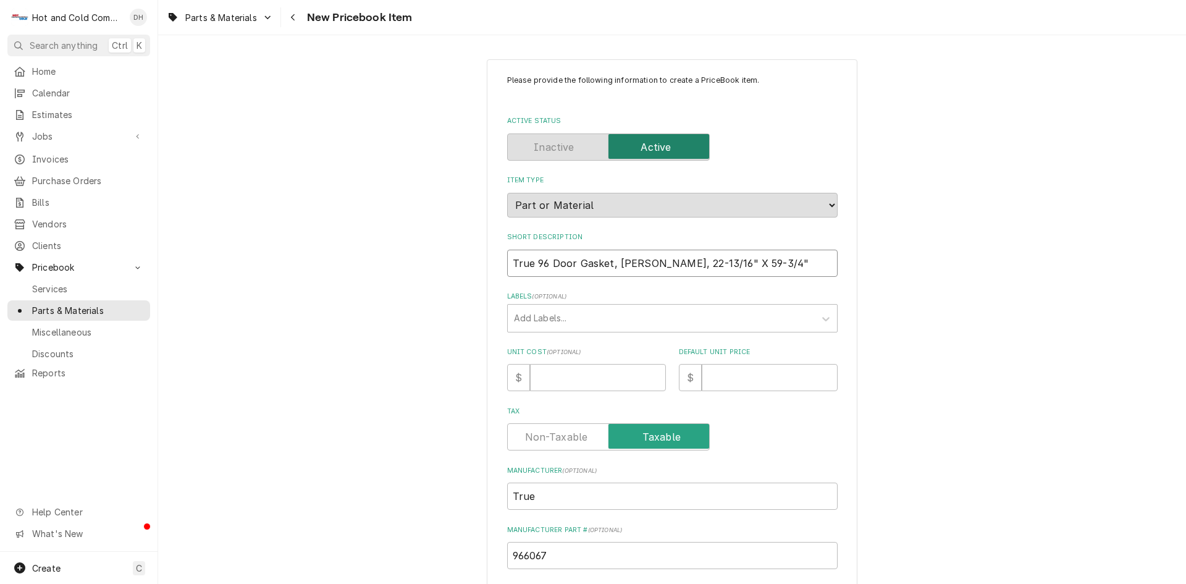
type textarea "x"
type input "True 9 Door Gasket, Gray, 22-13/16" X 59-3/4""
type textarea "x"
type input "True Door Gasket, Gray, 22-13/16" X 59-3/4""
type textarea "x"
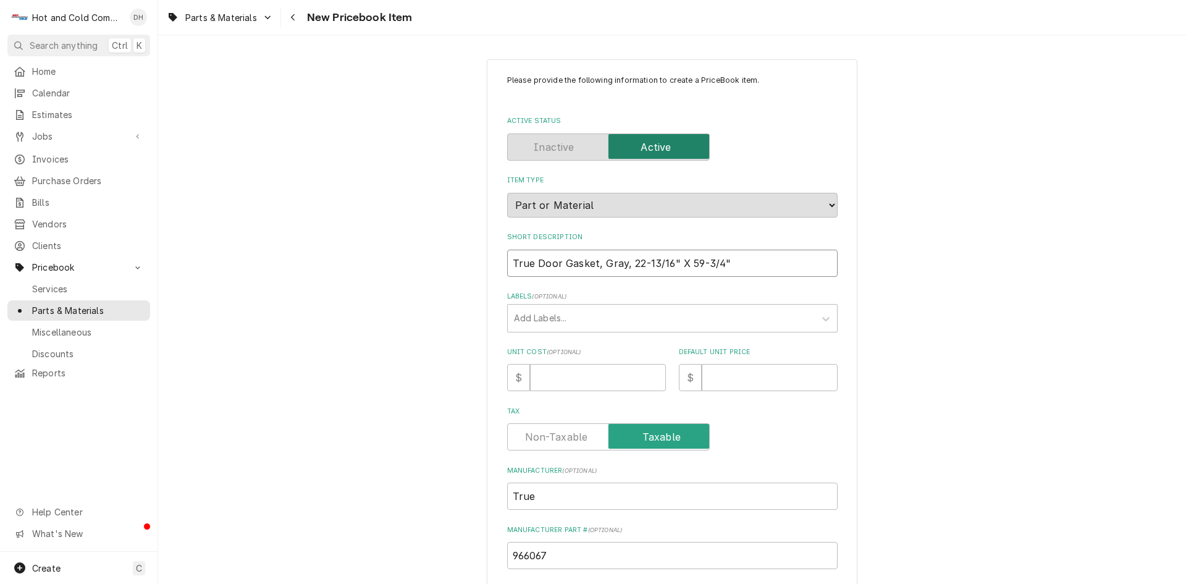
type input "True Door Gasket, Gray, 22-13/16" X 59-3/4""
click at [562, 380] on input "Unit Cost ( optional )" at bounding box center [598, 377] width 136 height 27
type textarea "x"
type input "4"
type textarea "x"
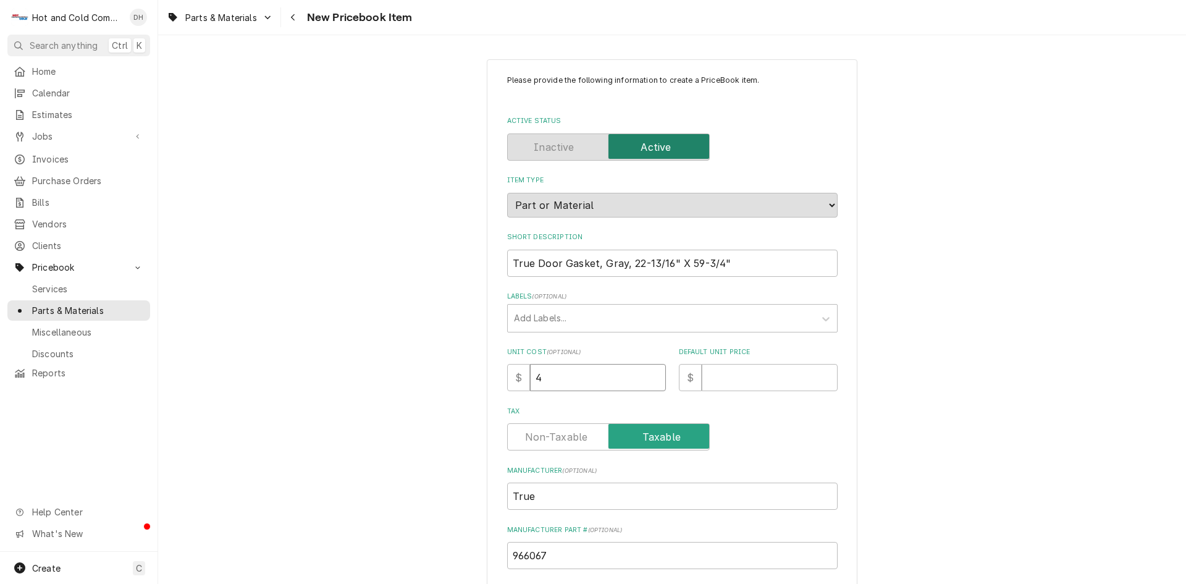
type input "44"
type textarea "x"
type input "44.9"
type textarea "x"
type input "44.98"
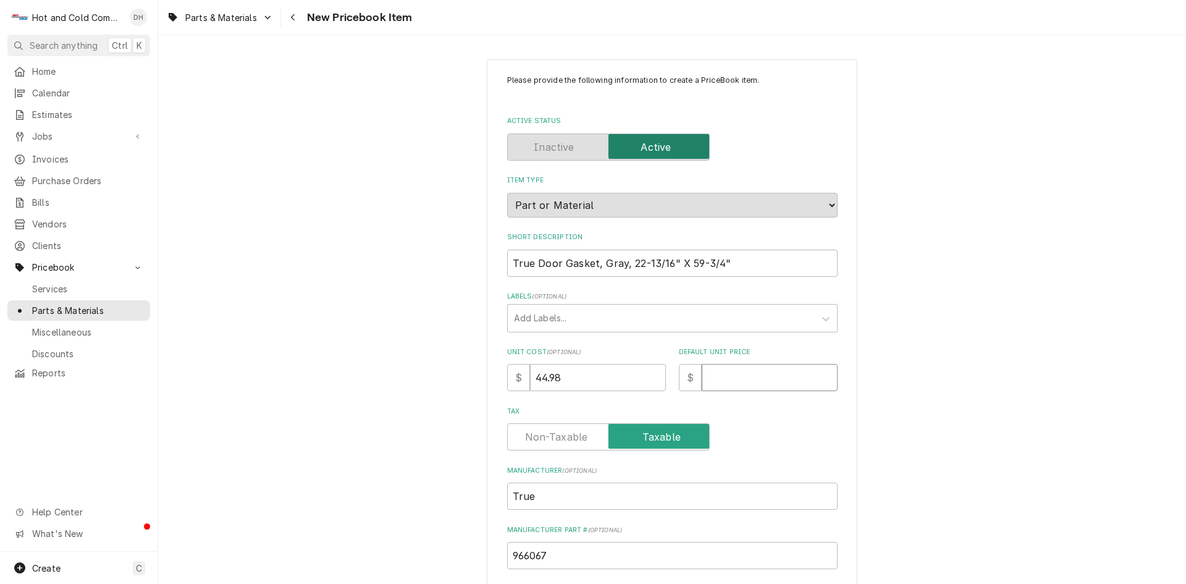
click at [777, 382] on input "Default Unit Price" at bounding box center [770, 377] width 136 height 27
type textarea "x"
type input "8"
type textarea "x"
type input "89"
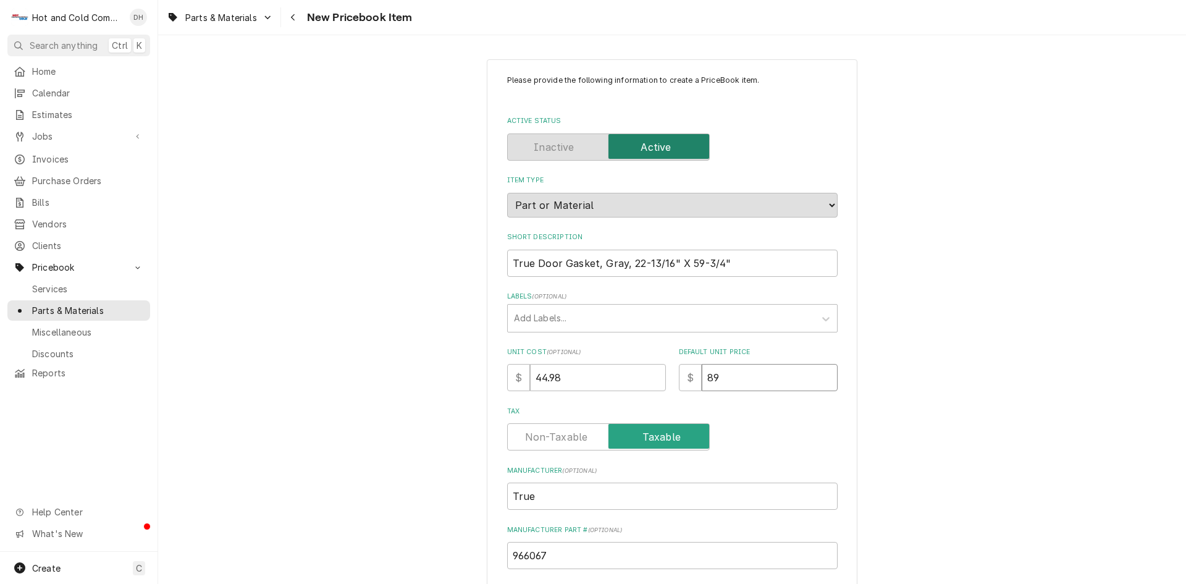
type textarea "x"
type input "89.9"
type textarea "x"
type input "89.98"
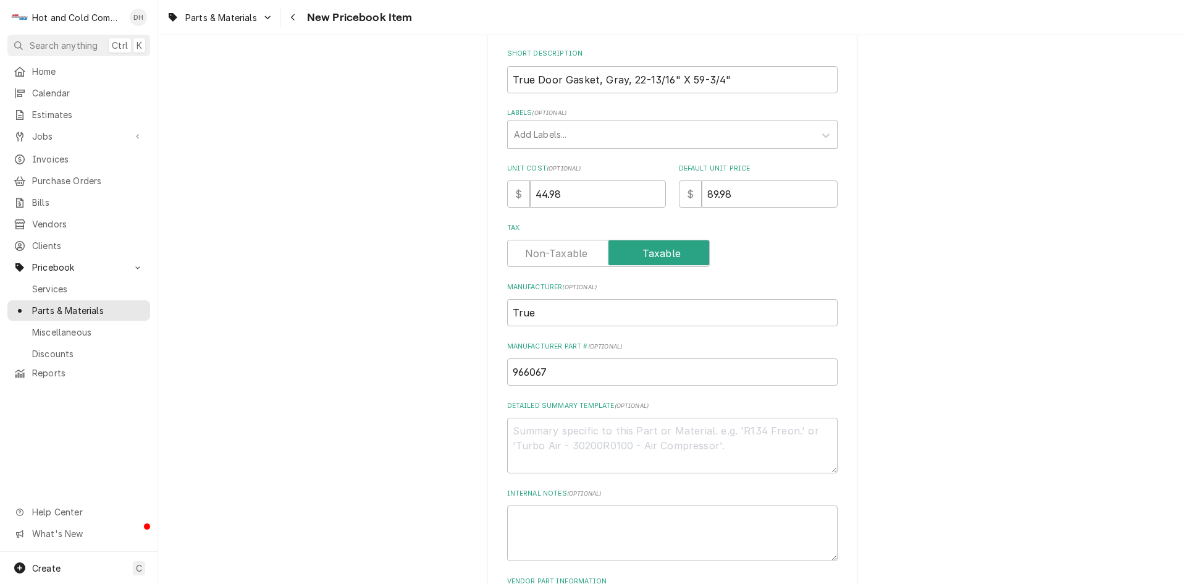
scroll to position [292, 0]
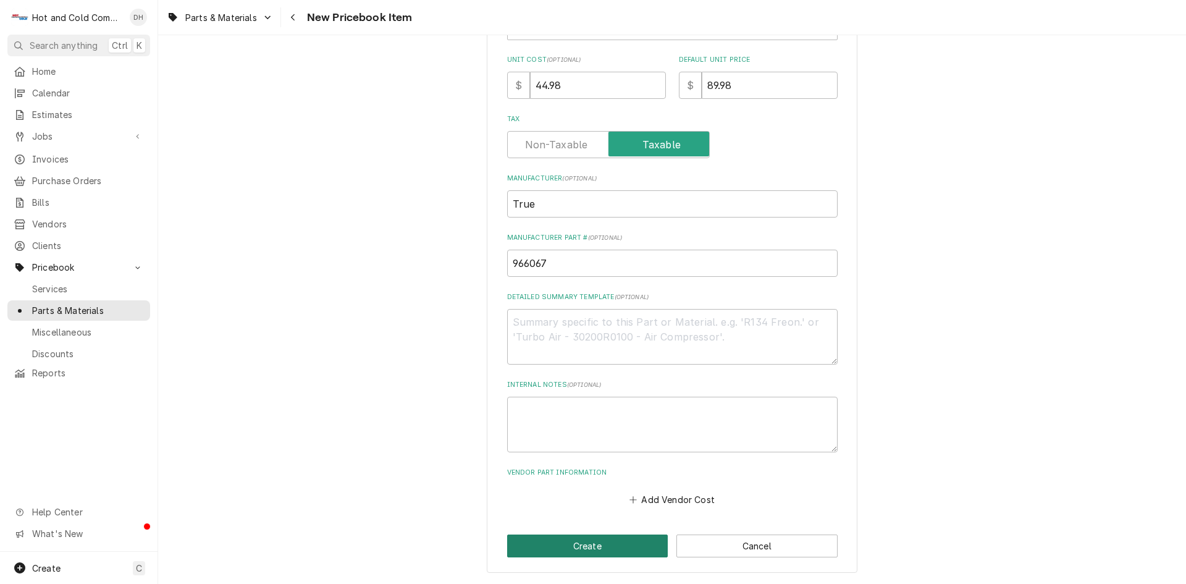
click at [588, 548] on button "Create" at bounding box center [587, 545] width 161 height 23
type textarea "x"
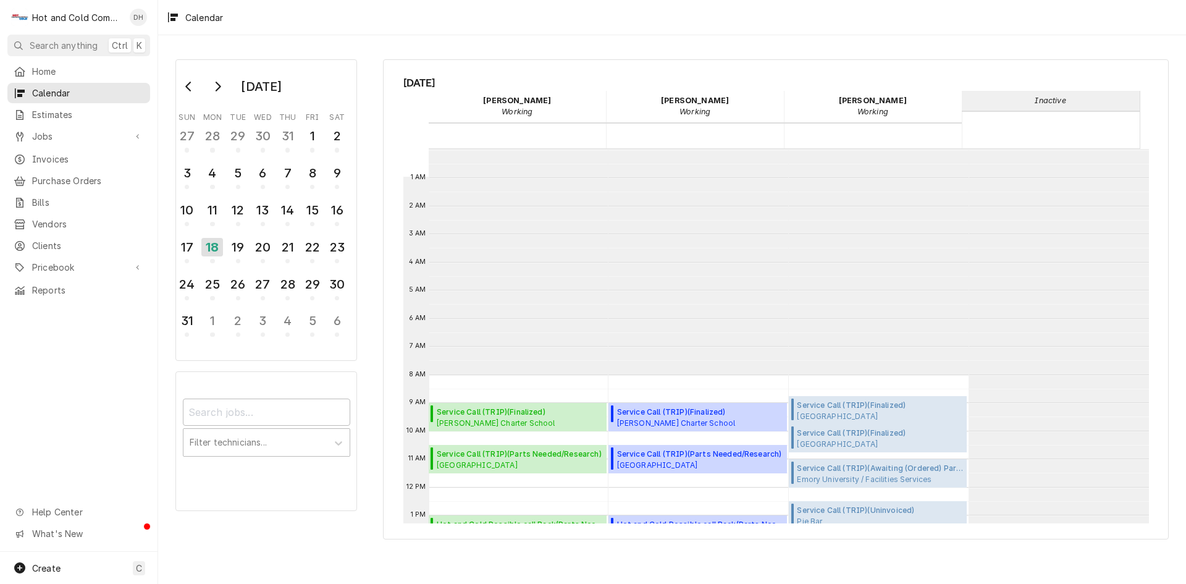
scroll to position [226, 0]
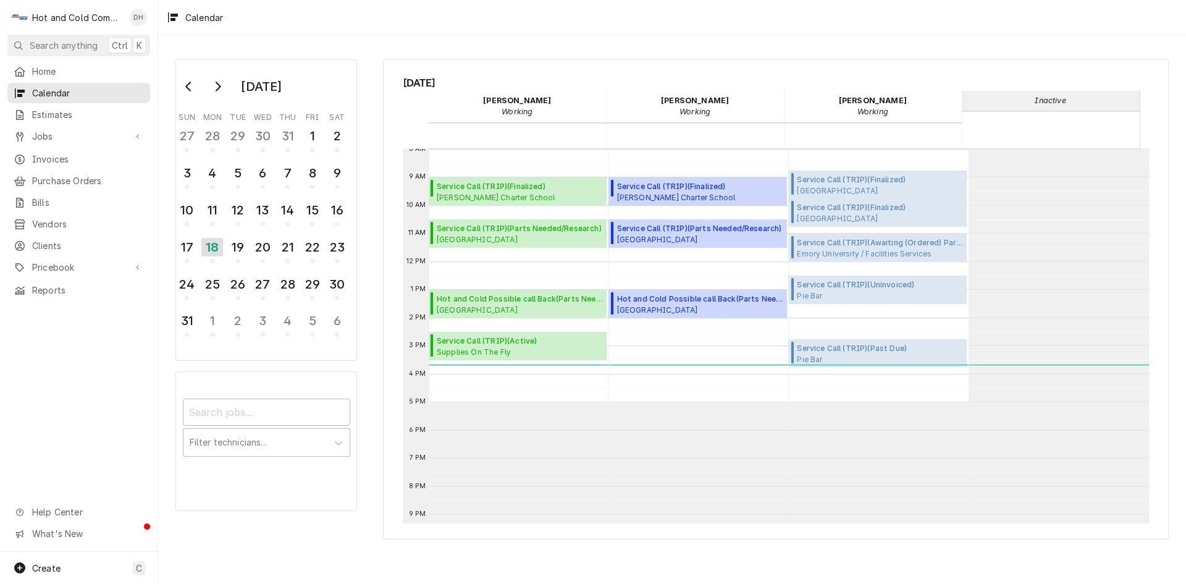
click at [852, 292] on span "Pie Bar Pie Bar Woodstock / 8720 Main St #130, Woodstock, GA 30188" at bounding box center [872, 295] width 151 height 10
click at [248, 249] on div "19" at bounding box center [238, 247] width 22 height 21
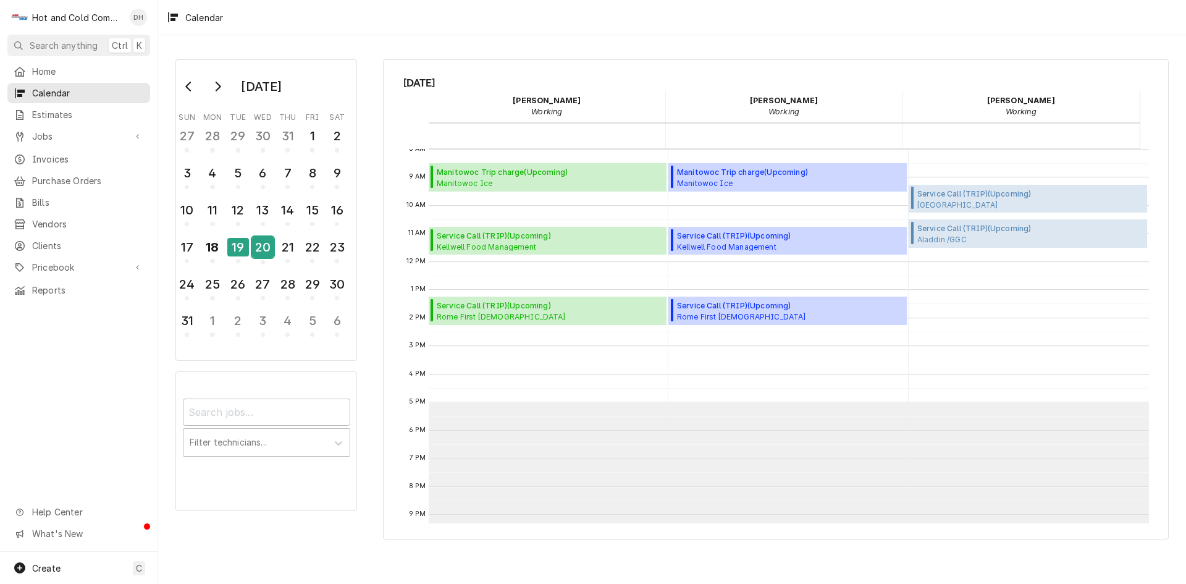
click at [264, 247] on div "20" at bounding box center [263, 247] width 22 height 21
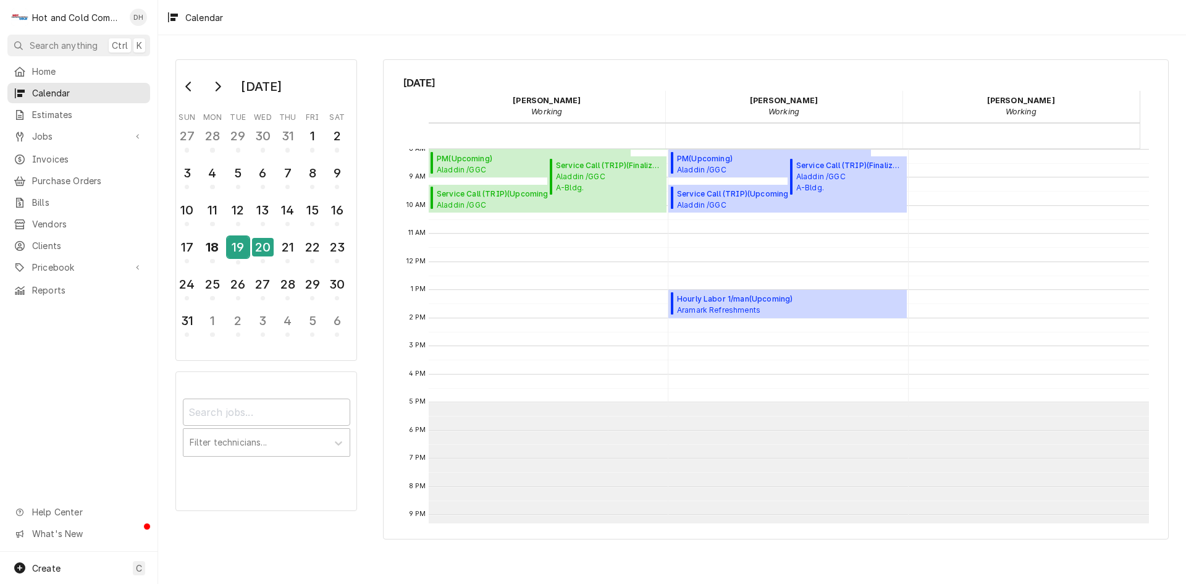
click at [235, 245] on div "19" at bounding box center [238, 247] width 22 height 21
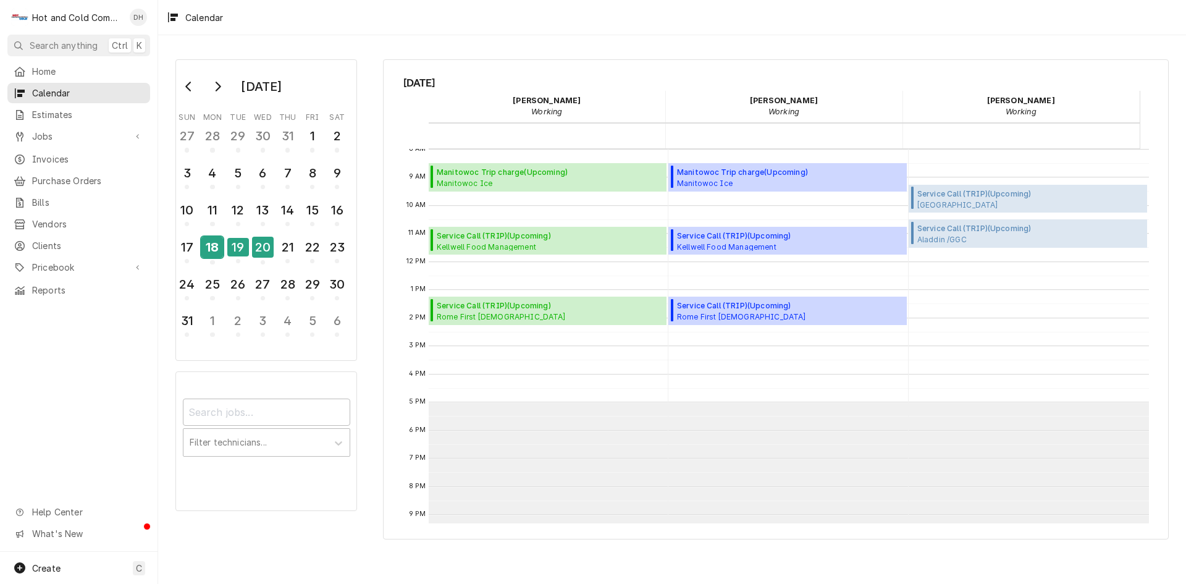
click at [211, 245] on div "18" at bounding box center [212, 247] width 22 height 21
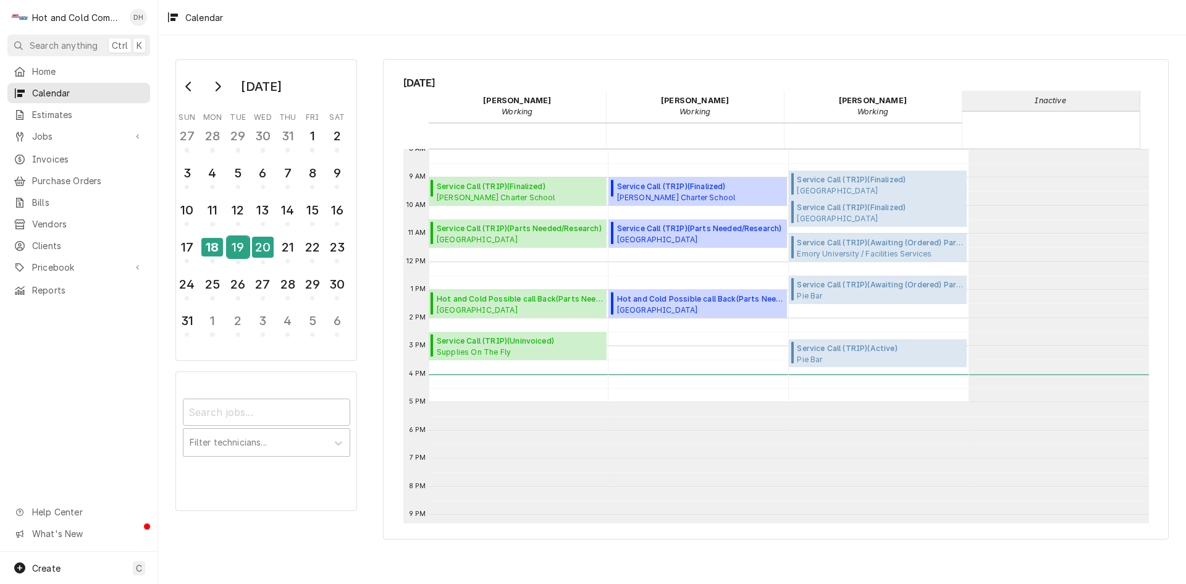
click at [235, 249] on div "19" at bounding box center [238, 247] width 22 height 21
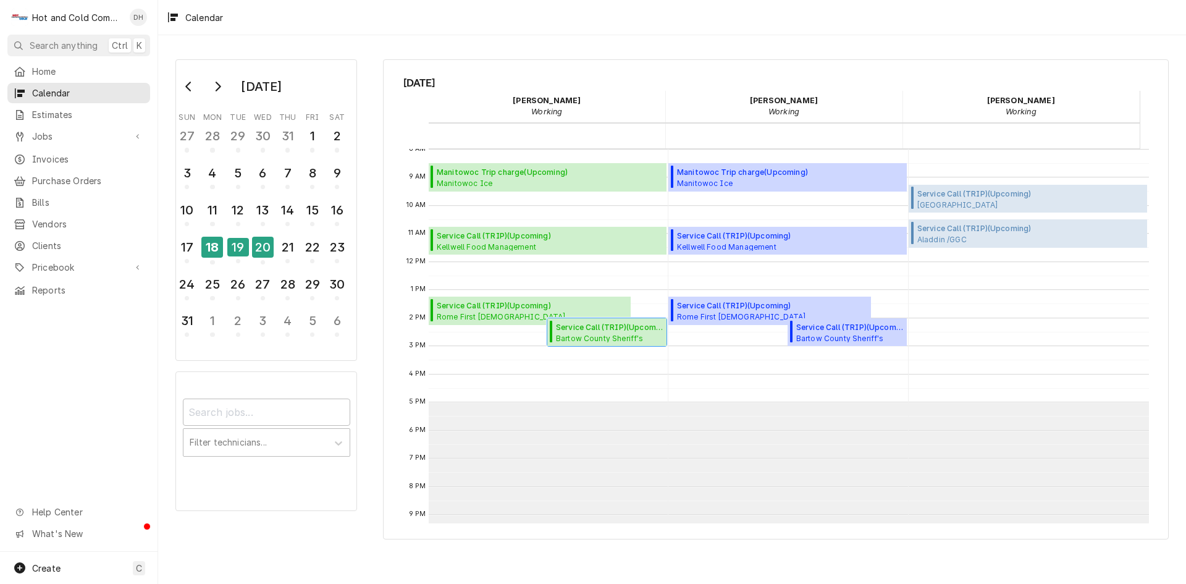
click at [598, 336] on span "Bartow County Sheriff's Office Kitchen / 103 Zena Dr, Cartersville, GA 30121" at bounding box center [609, 338] width 107 height 10
click at [212, 251] on div "18" at bounding box center [212, 247] width 22 height 21
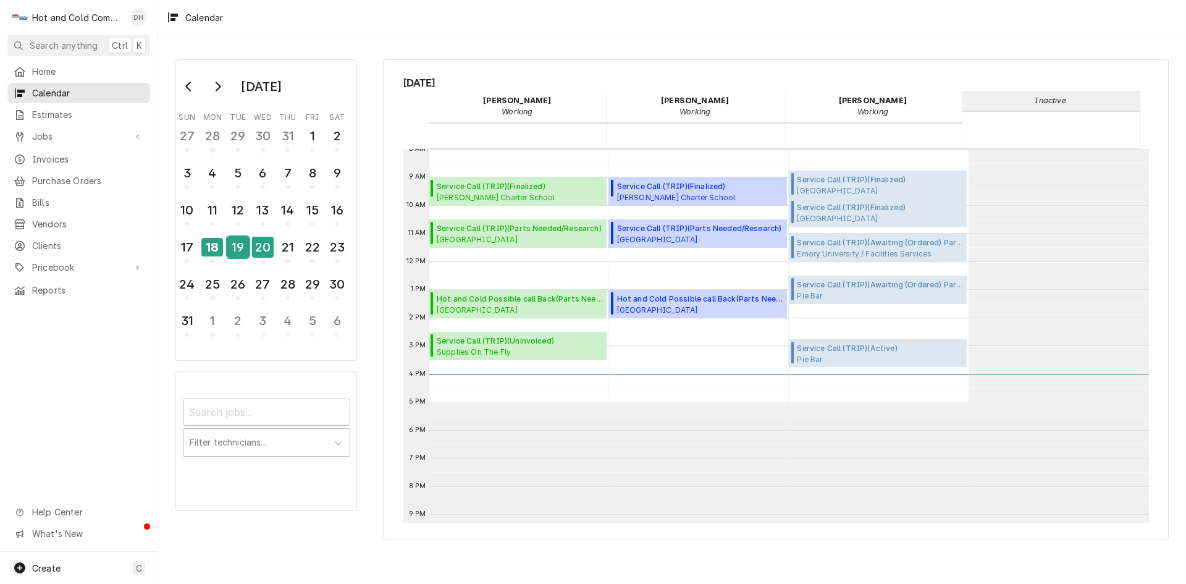
click at [237, 251] on div "19" at bounding box center [238, 247] width 22 height 21
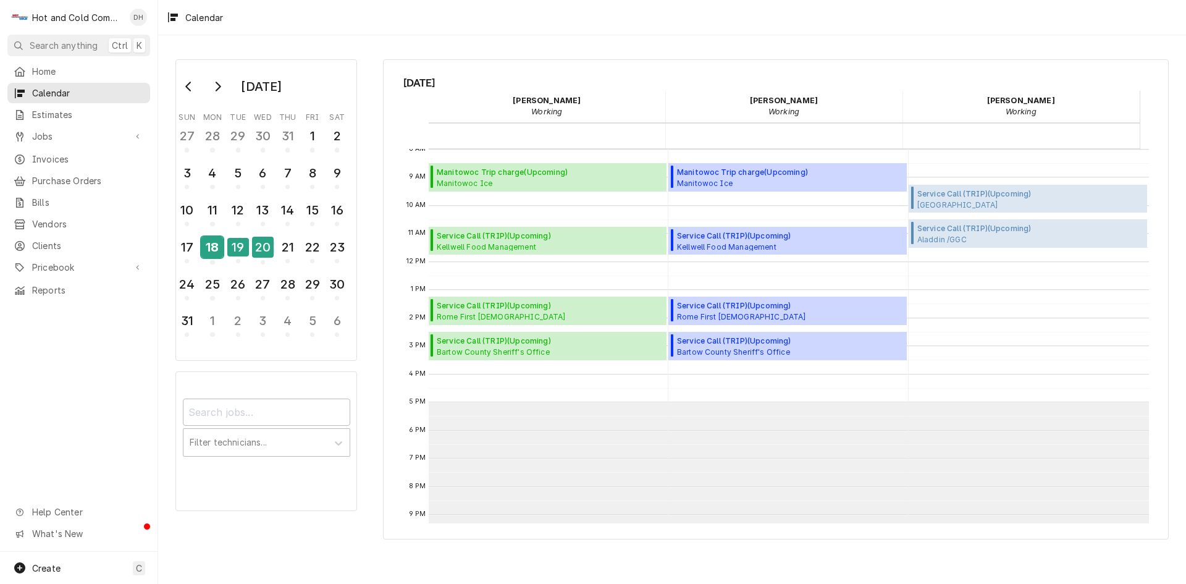
click at [212, 250] on div "18" at bounding box center [212, 247] width 22 height 21
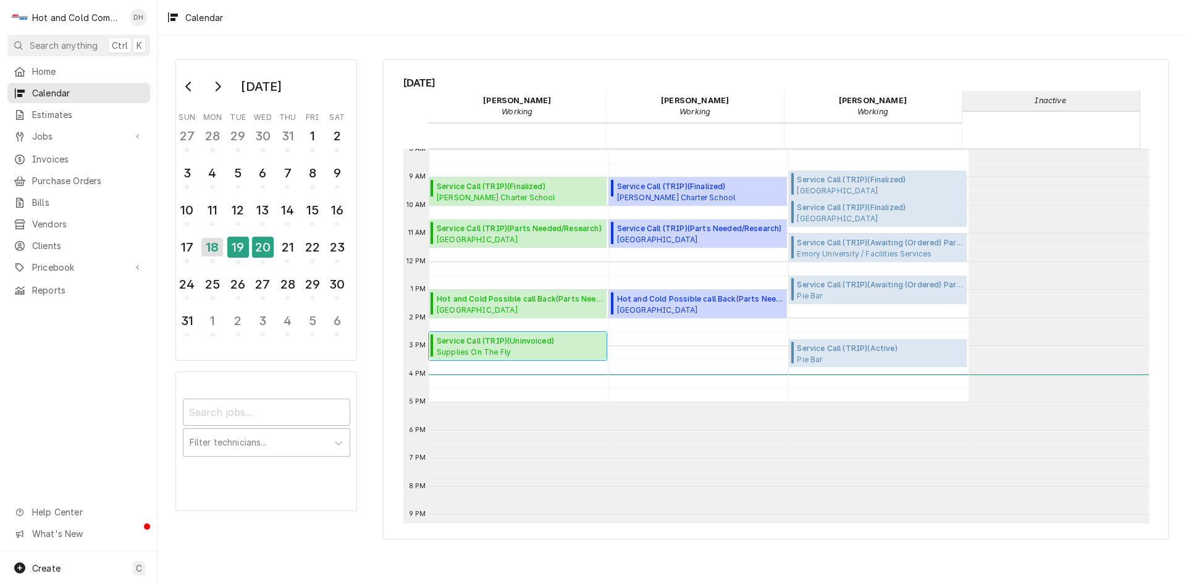
click at [491, 345] on span "Service Call (TRIP) ( Uninvoiced )" at bounding box center [520, 341] width 166 height 11
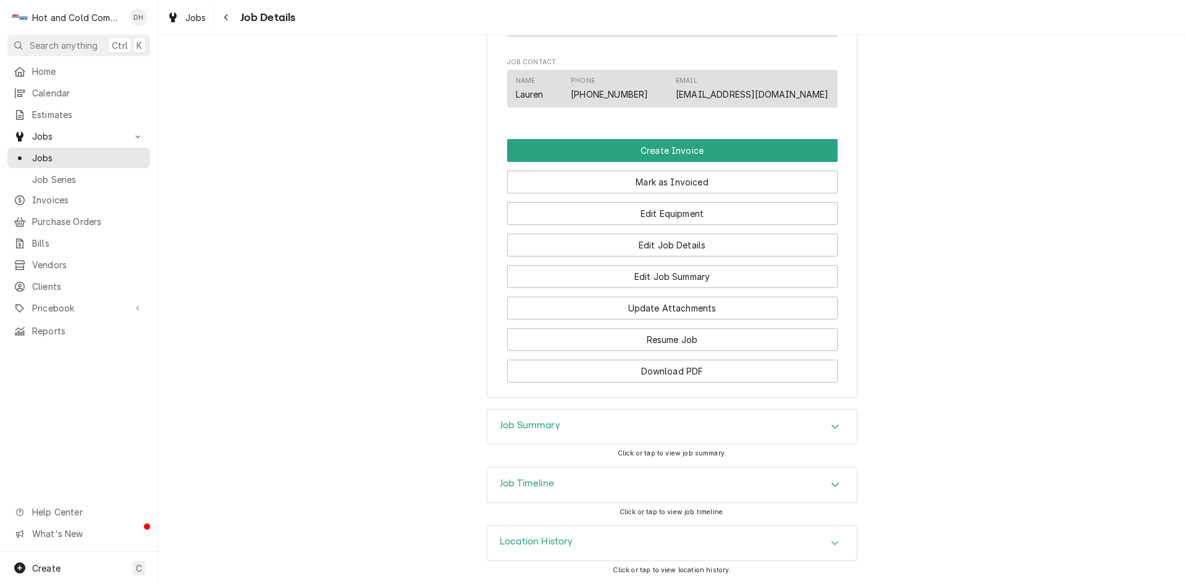
scroll to position [824, 0]
click at [718, 276] on button "Edit Job Summary" at bounding box center [672, 276] width 331 height 23
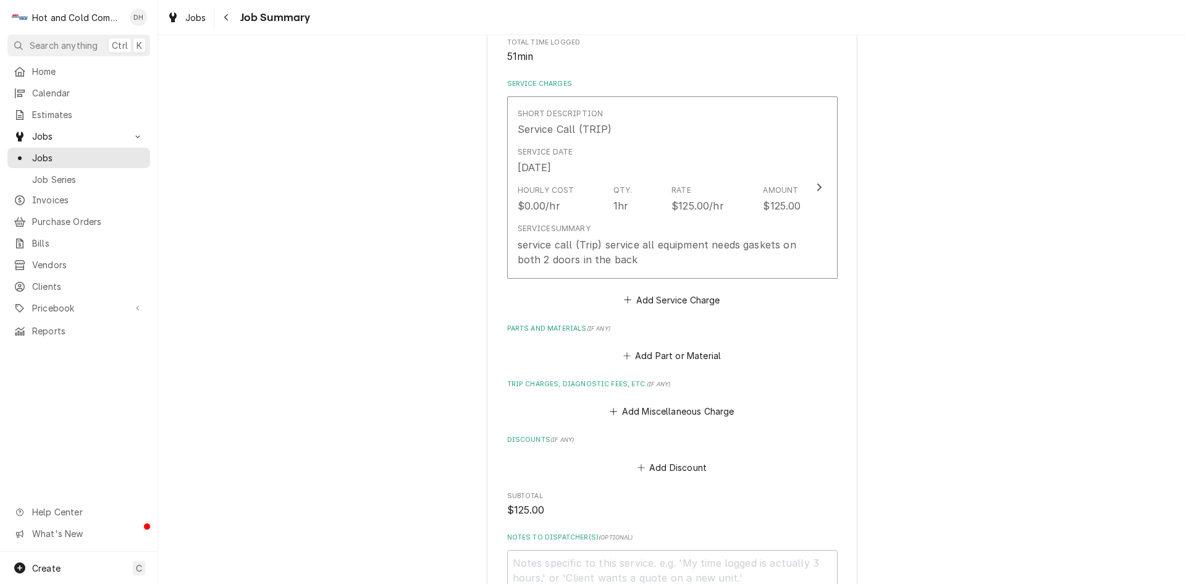
scroll to position [468, 0]
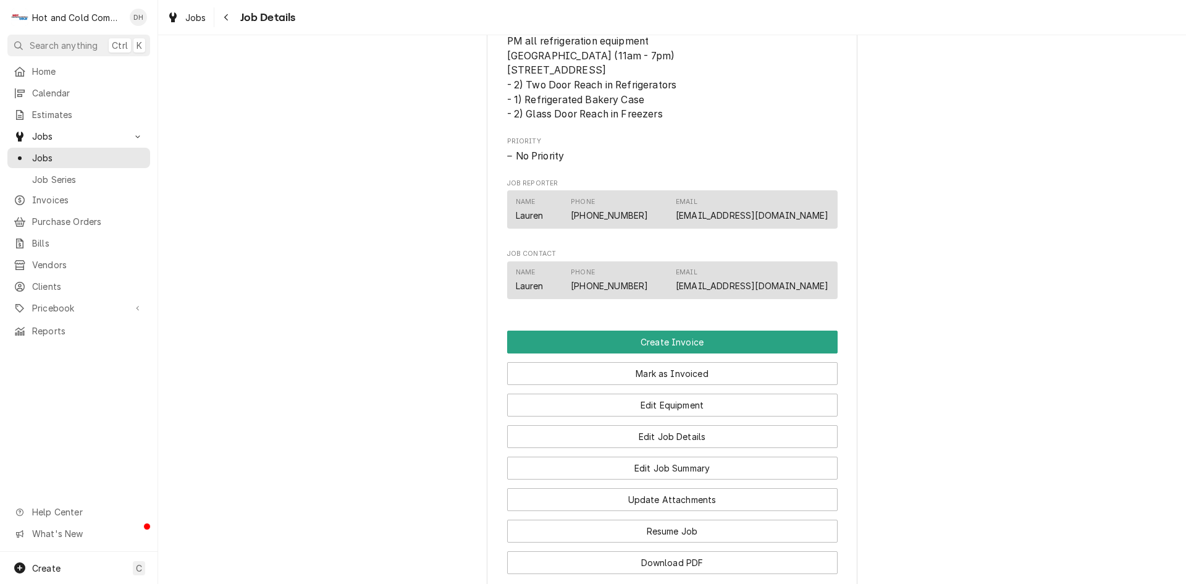
scroll to position [824, 0]
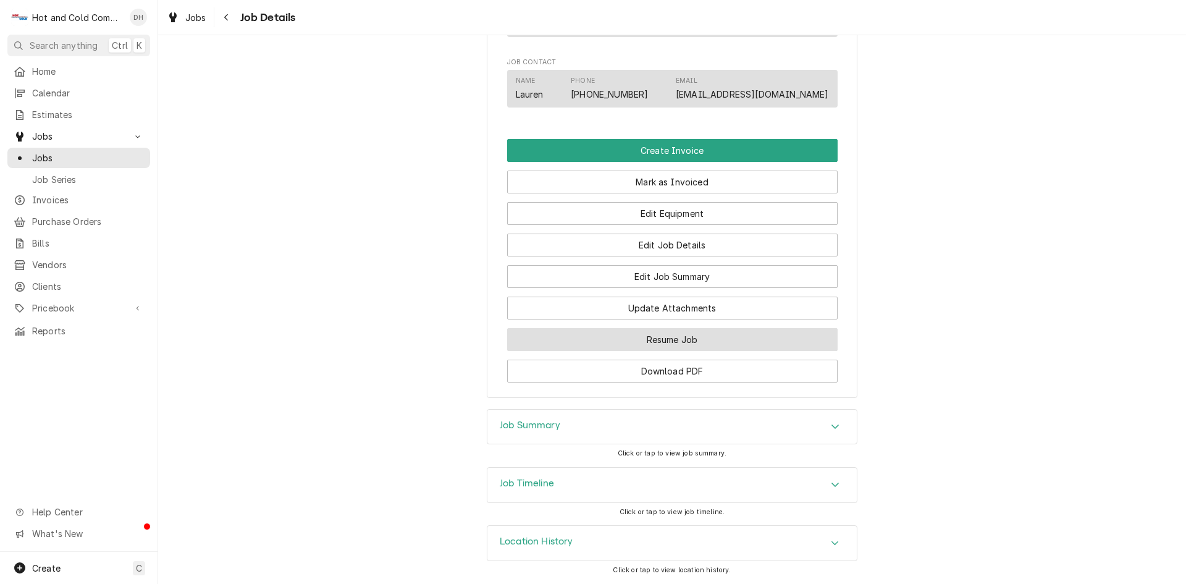
click at [678, 336] on button "Resume Job" at bounding box center [672, 339] width 331 height 23
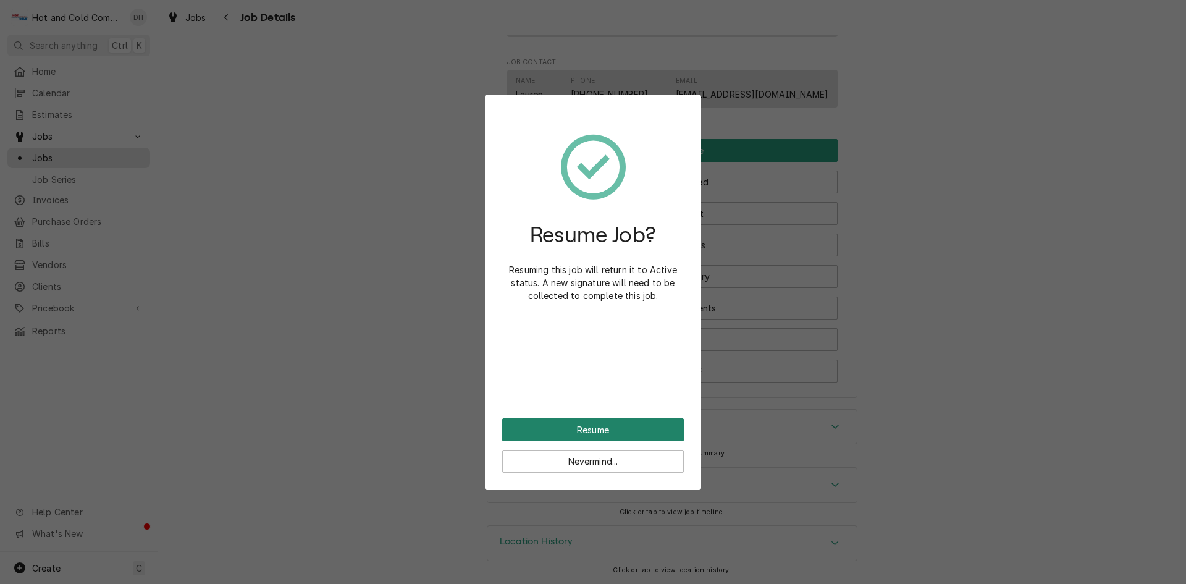
click at [612, 429] on button "Resume" at bounding box center [593, 429] width 182 height 23
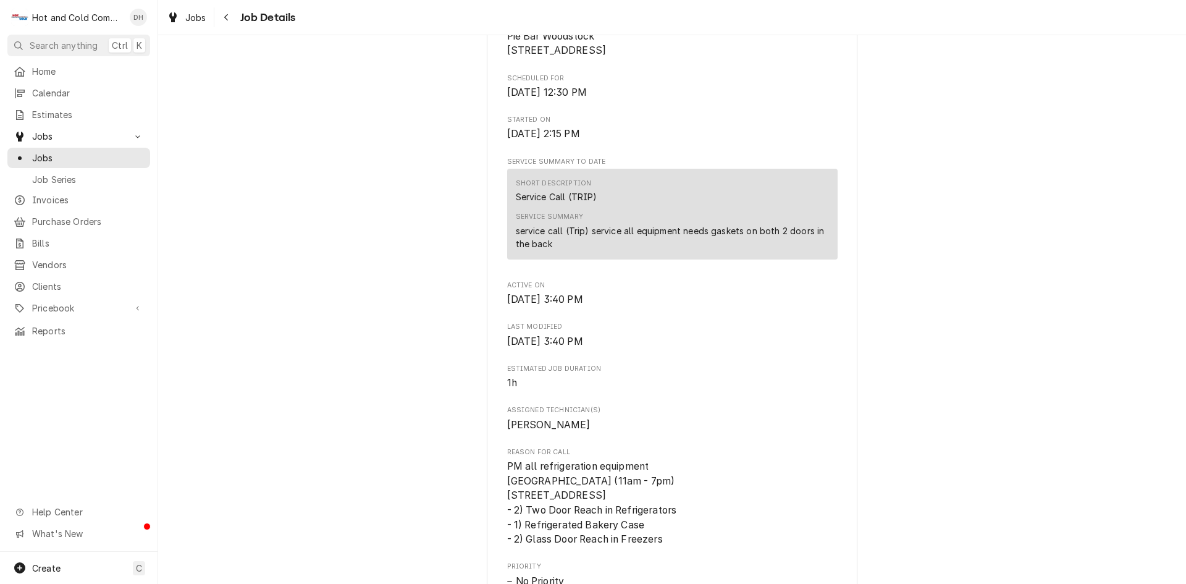
scroll to position [206, 0]
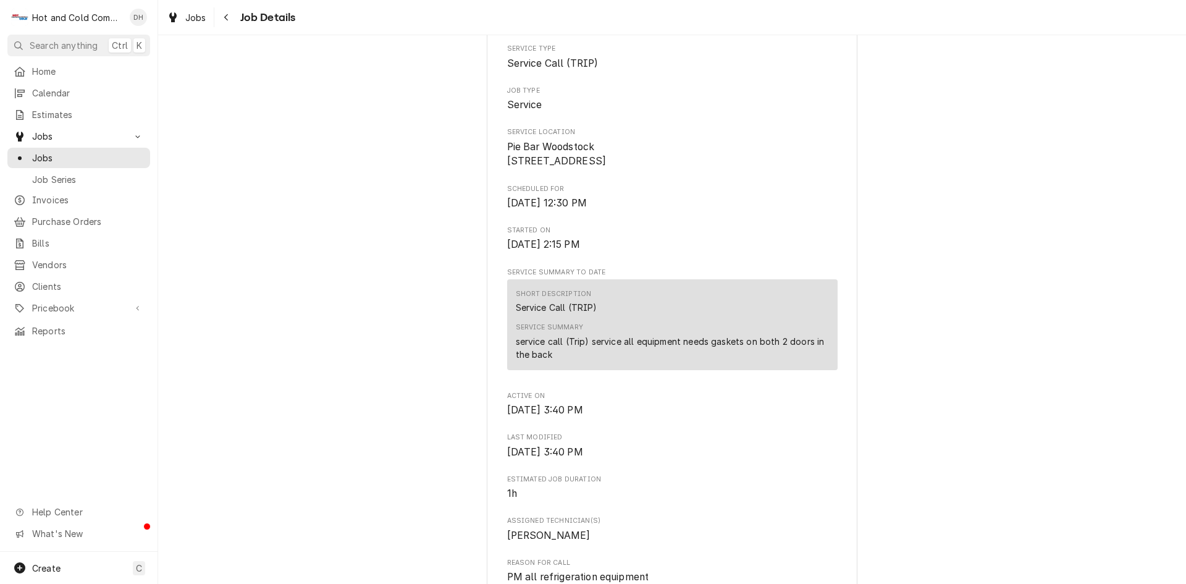
click at [695, 340] on div "Service Summary service call (Trip) service all equipment needs gaskets on both…" at bounding box center [672, 342] width 313 height 38
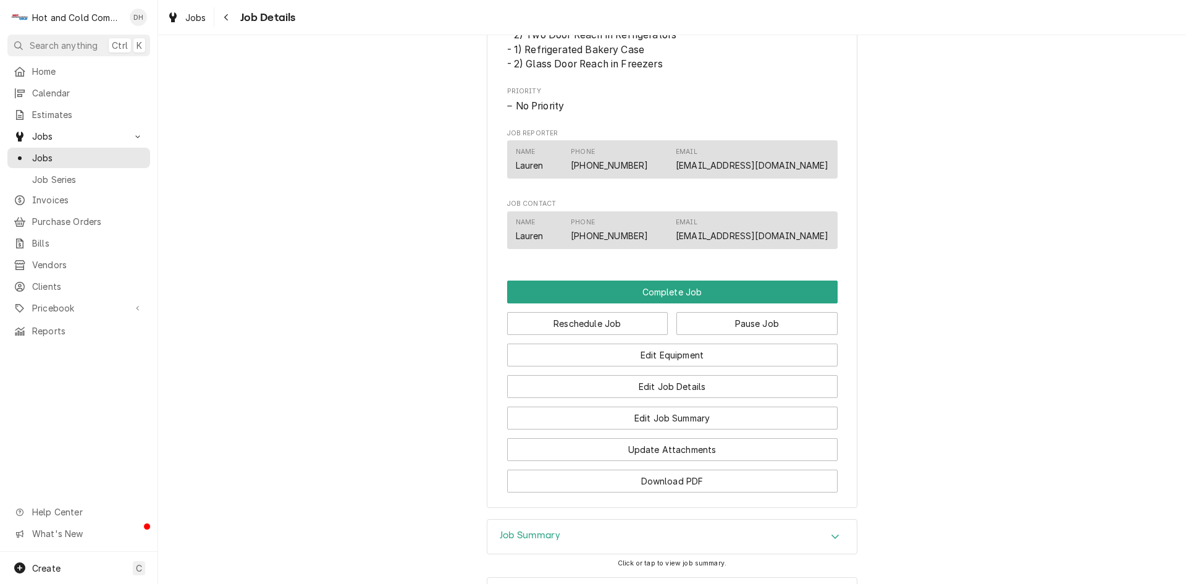
scroll to position [824, 0]
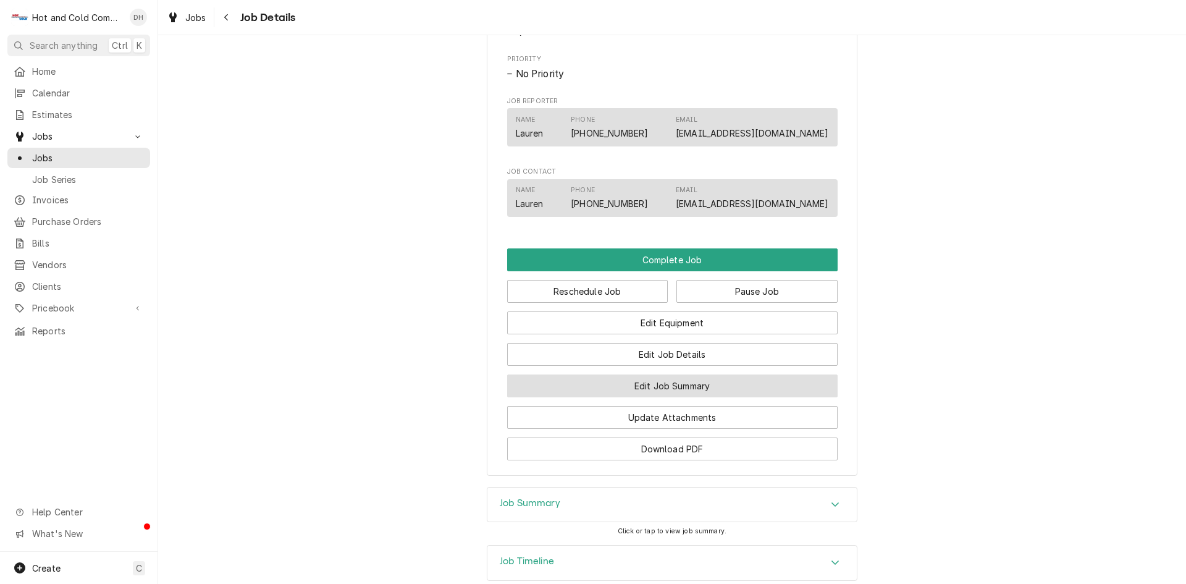
click at [691, 397] on button "Edit Job Summary" at bounding box center [672, 385] width 331 height 23
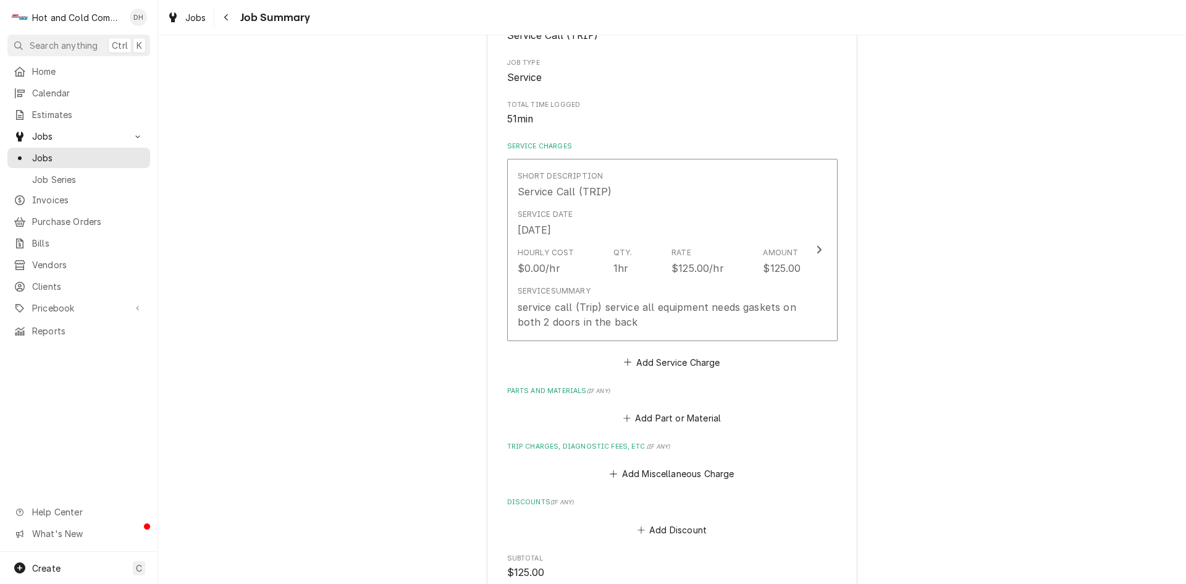
scroll to position [206, 0]
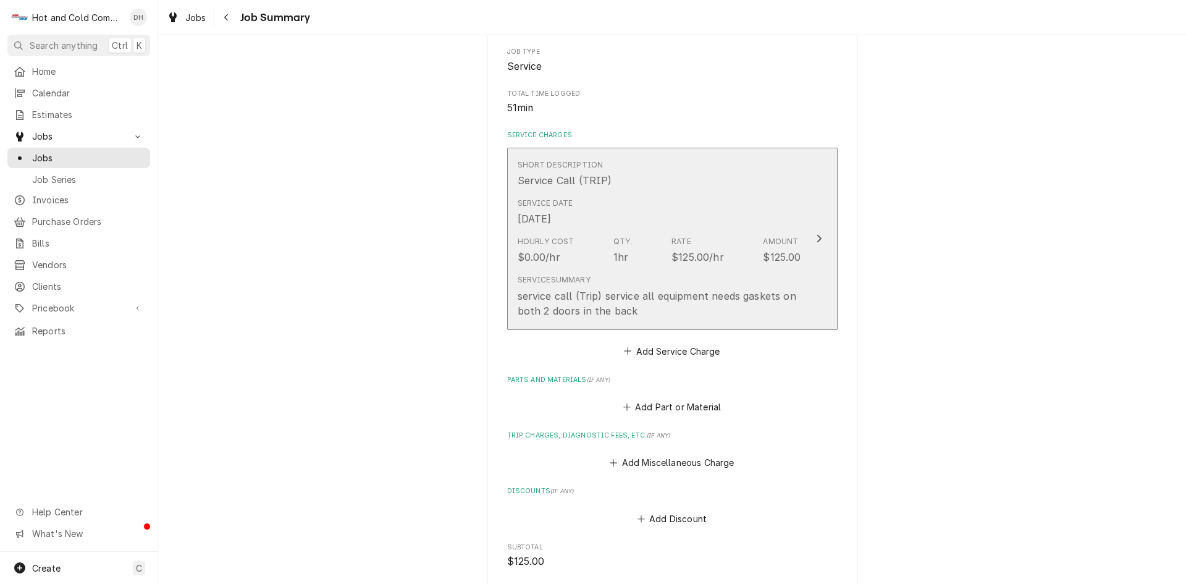
click at [737, 220] on div "Service Date [DATE]" at bounding box center [660, 212] width 284 height 38
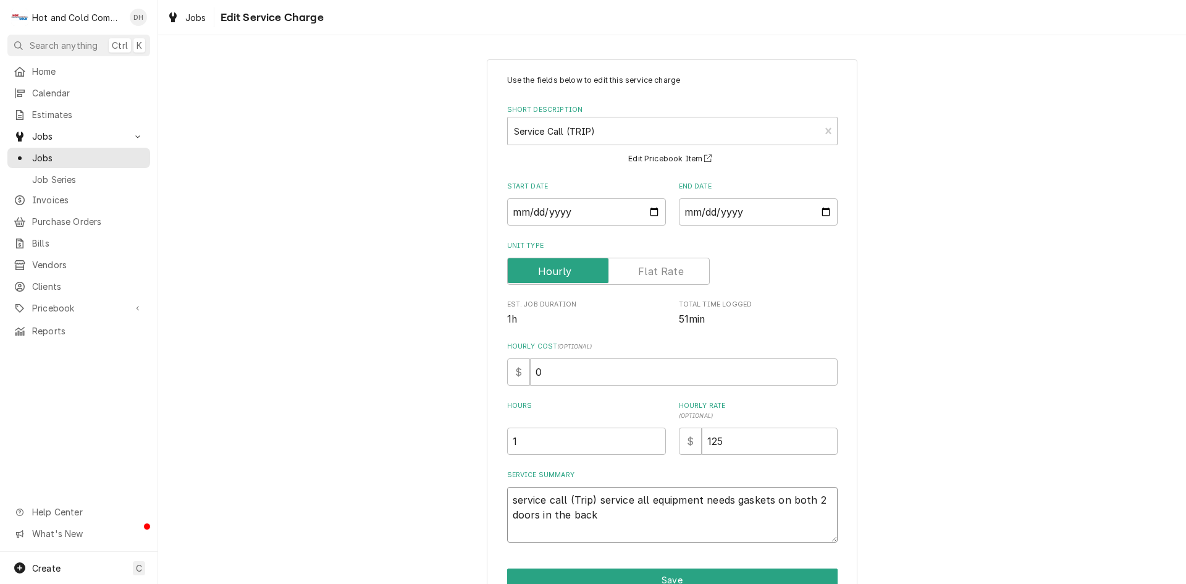
drag, startPoint x: 594, startPoint y: 499, endPoint x: 829, endPoint y: 514, distance: 235.3
click at [829, 514] on textarea "service call (Trip) service all equipment needs gaskets on both 2 doors in the …" at bounding box center [672, 515] width 331 height 56
type textarea "x"
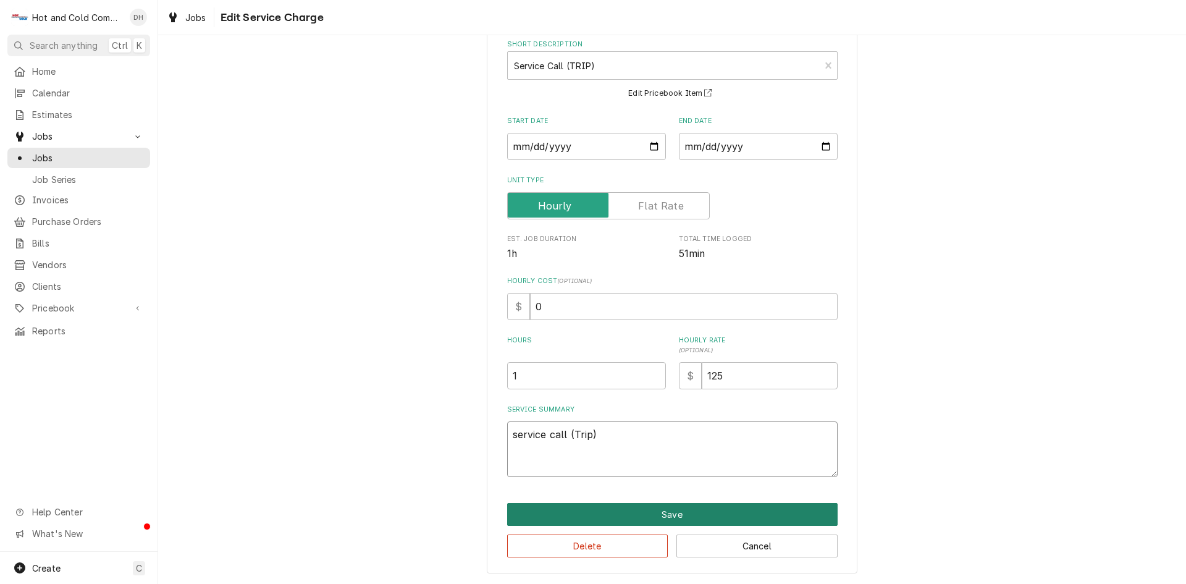
type textarea "service call (Trip)"
click at [695, 513] on button "Save" at bounding box center [672, 514] width 331 height 23
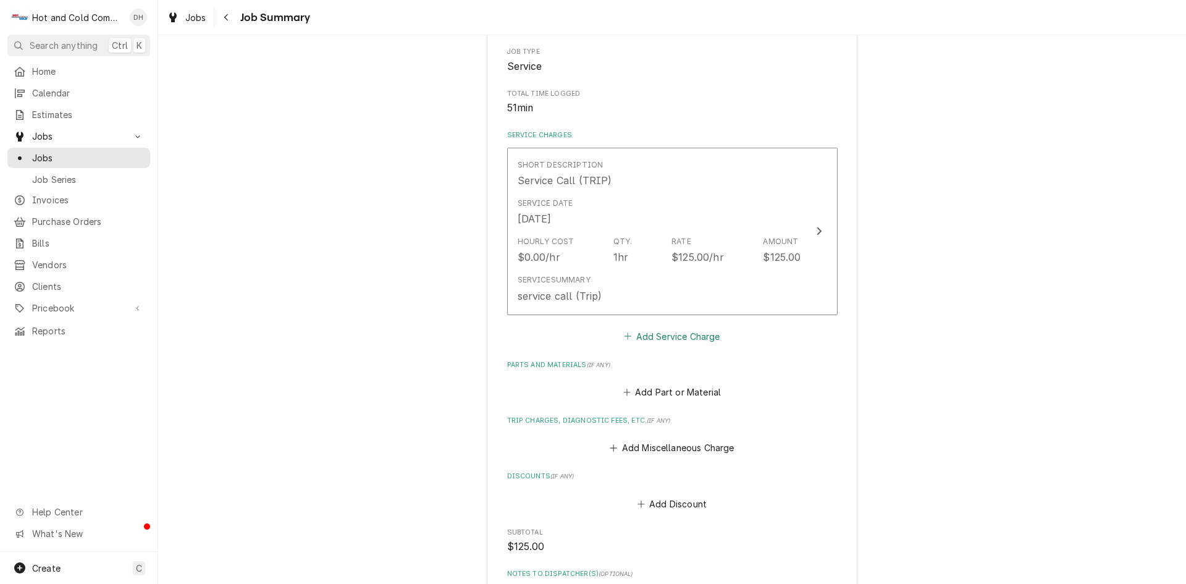
click at [685, 337] on button "Add Service Charge" at bounding box center [672, 335] width 100 height 17
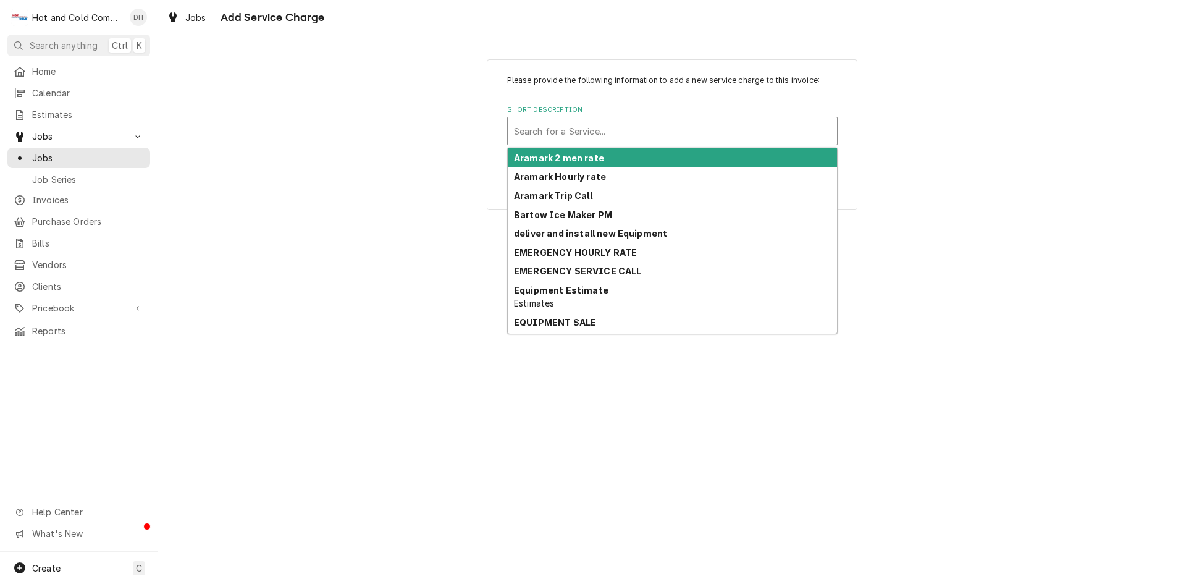
click at [622, 130] on div "Short Description" at bounding box center [672, 131] width 317 height 22
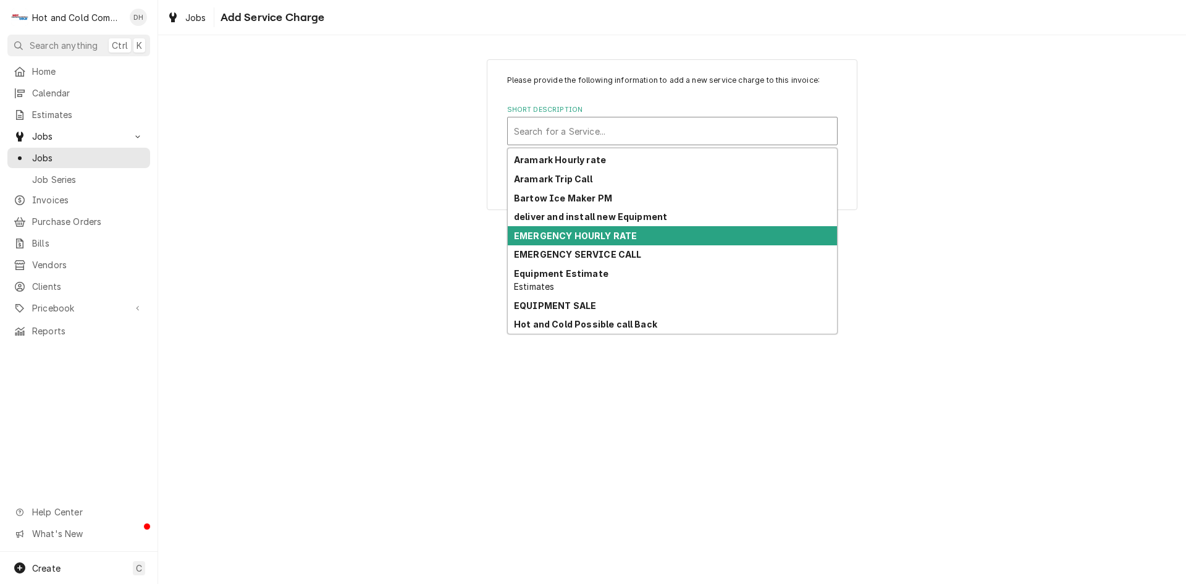
scroll to position [206, 0]
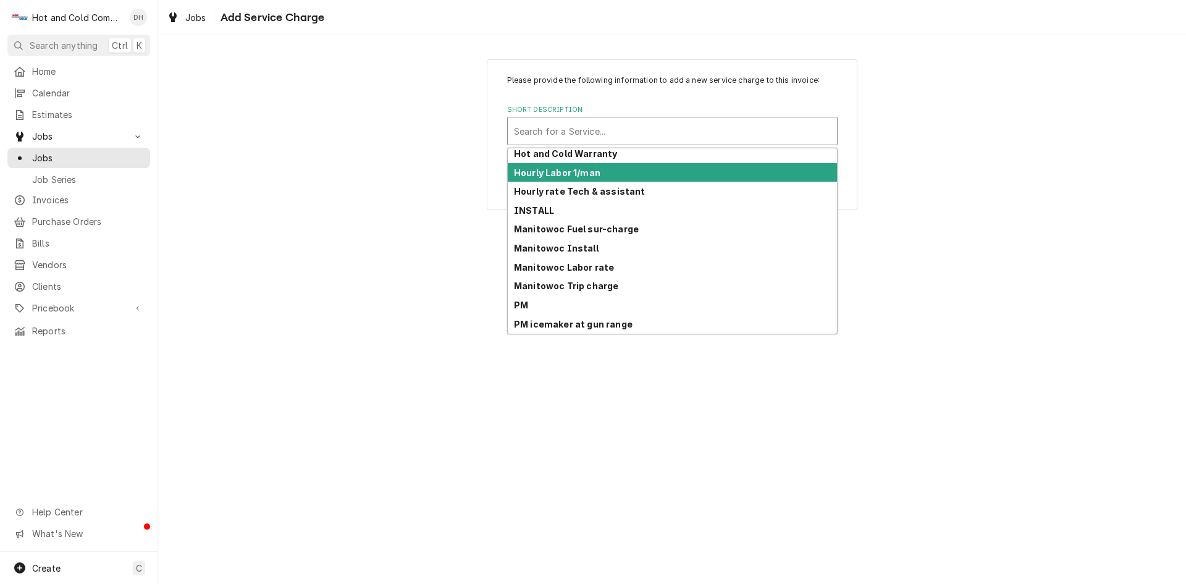
click at [579, 173] on strong "Hourly Labor 1/man" at bounding box center [557, 172] width 87 height 11
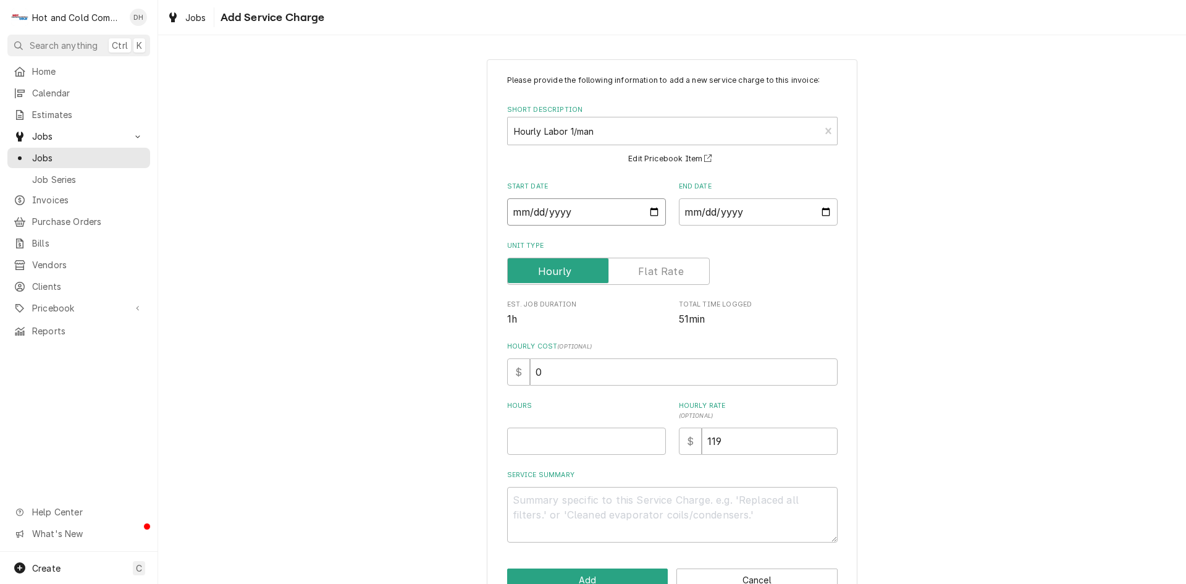
click at [644, 208] on input "Start Date" at bounding box center [586, 211] width 159 height 27
type textarea "x"
type input "2025-08-18"
click at [825, 213] on input "End Date" at bounding box center [758, 211] width 159 height 27
type textarea "x"
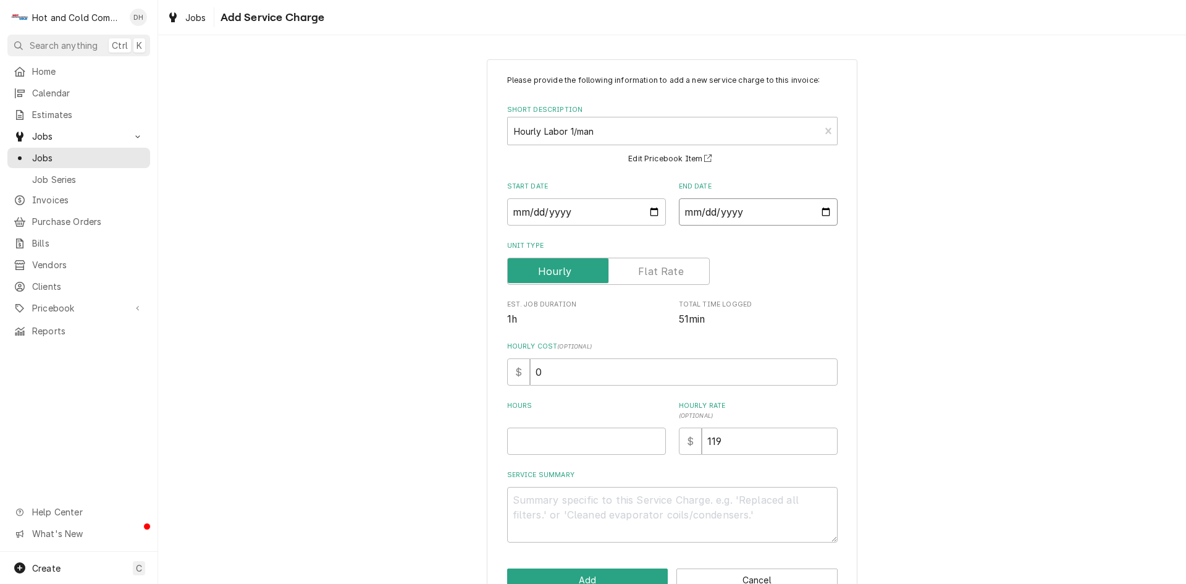
type input "2025-08-18"
click at [566, 444] on input "Hours" at bounding box center [586, 441] width 159 height 27
type textarea "x"
type input "1"
click at [546, 504] on textarea "Service Summary" at bounding box center [672, 515] width 331 height 56
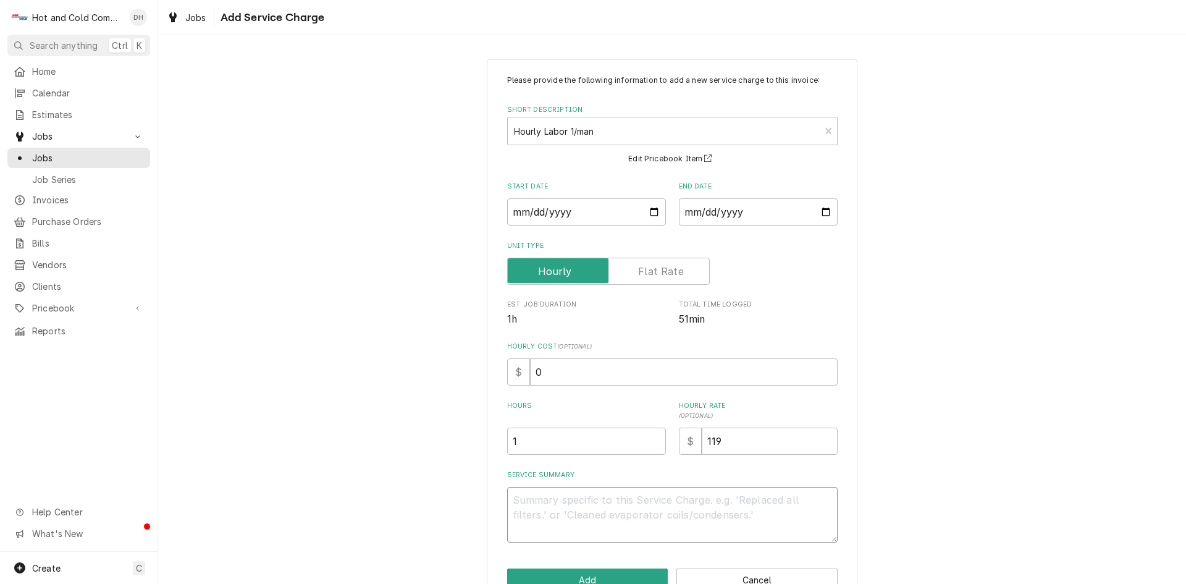
drag, startPoint x: 540, startPoint y: 500, endPoint x: 535, endPoint y: 491, distance: 10.5
paste textarea "service all equipment needs gaskets on both 2 doors in the back"
type textarea "x"
type textarea "service all equipment needs gaskets on both 2 doors in the back"
click at [509, 492] on textarea "service all equipment needs gaskets on both 2 doors in the back" at bounding box center [672, 515] width 331 height 56
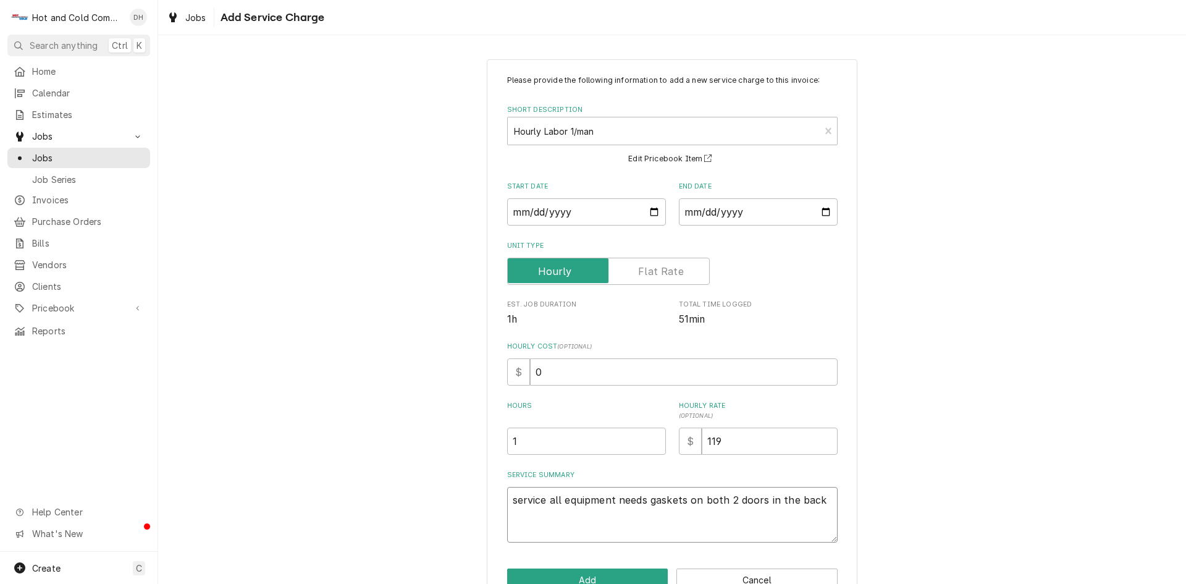
type textarea "x"
type textarea "8service all equipment needs gaskets on both 2 doors in the back"
type textarea "x"
type textarea "8/service all equipment needs gaskets on both 2 doors in the back"
type textarea "x"
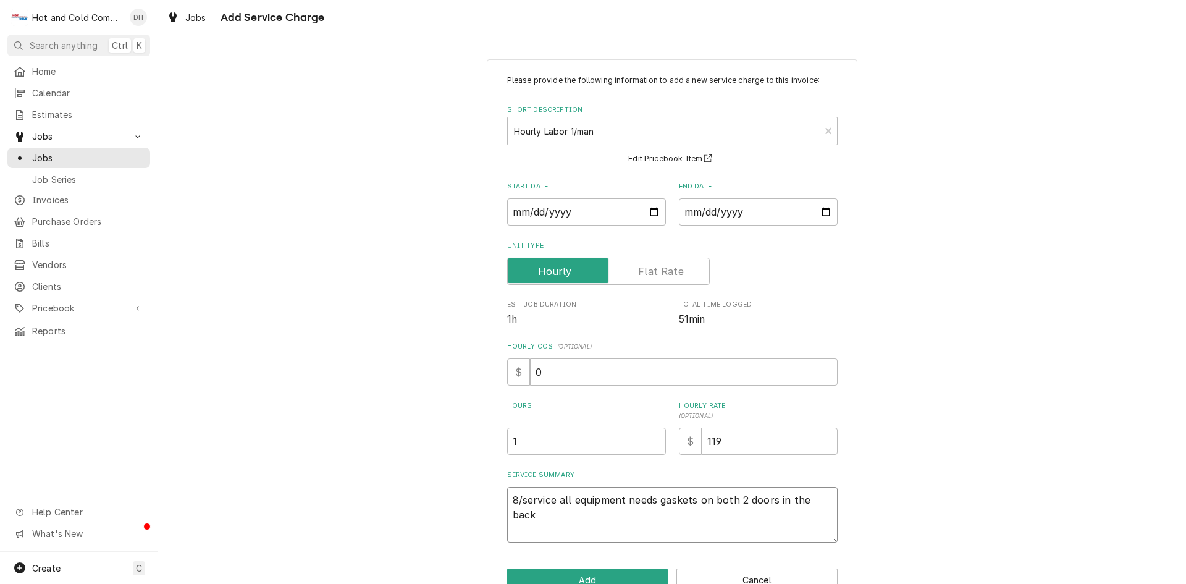
type textarea "8/1service all equipment needs gaskets on both 2 doors in the back"
type textarea "x"
type textarea "8/18service all equipment needs gaskets on both 2 doors in the back"
type textarea "x"
type textarea "8/18/service all equipment needs gaskets on both 2 doors in the back"
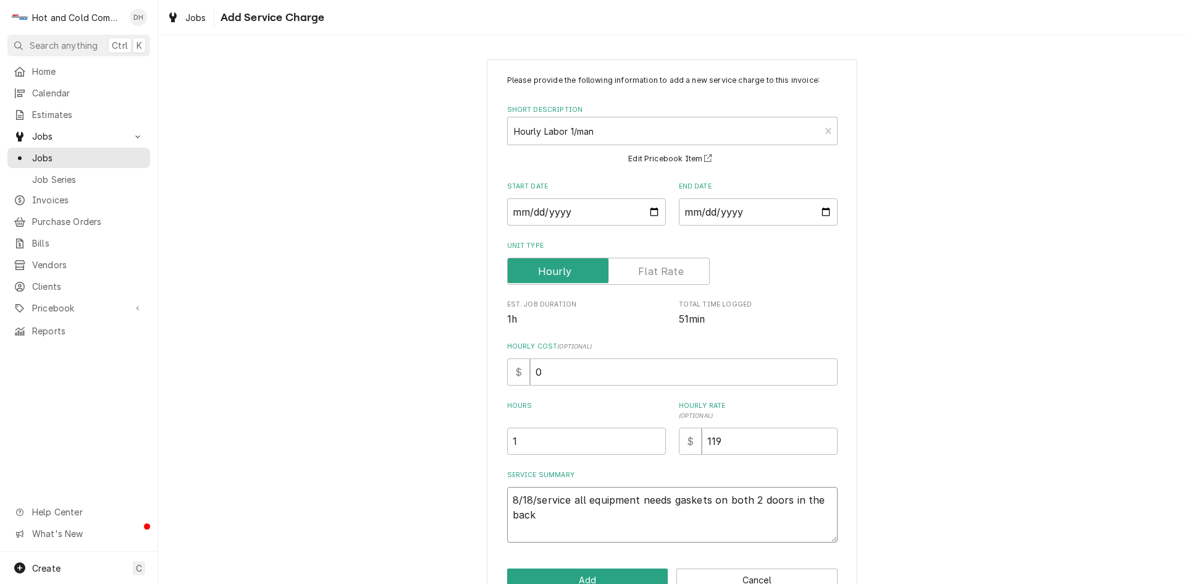
type textarea "x"
type textarea "8/18/2service all equipment needs gaskets on both 2 doors in the back"
type textarea "x"
type textarea "8/18/25service all equipment needs gaskets on both 2 doors in the back"
type textarea "x"
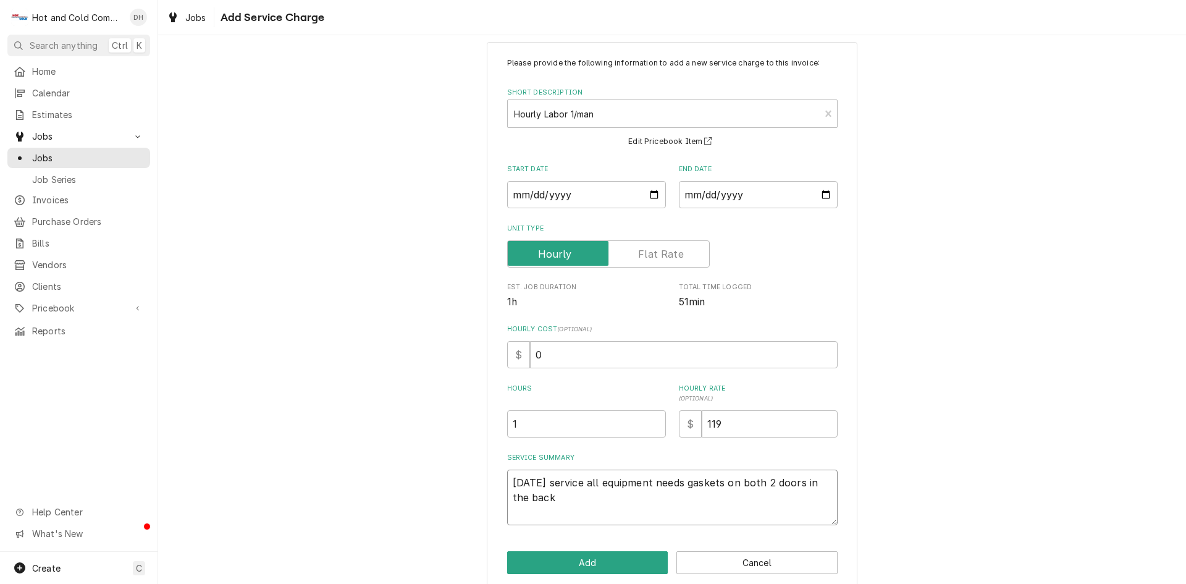
scroll to position [34, 0]
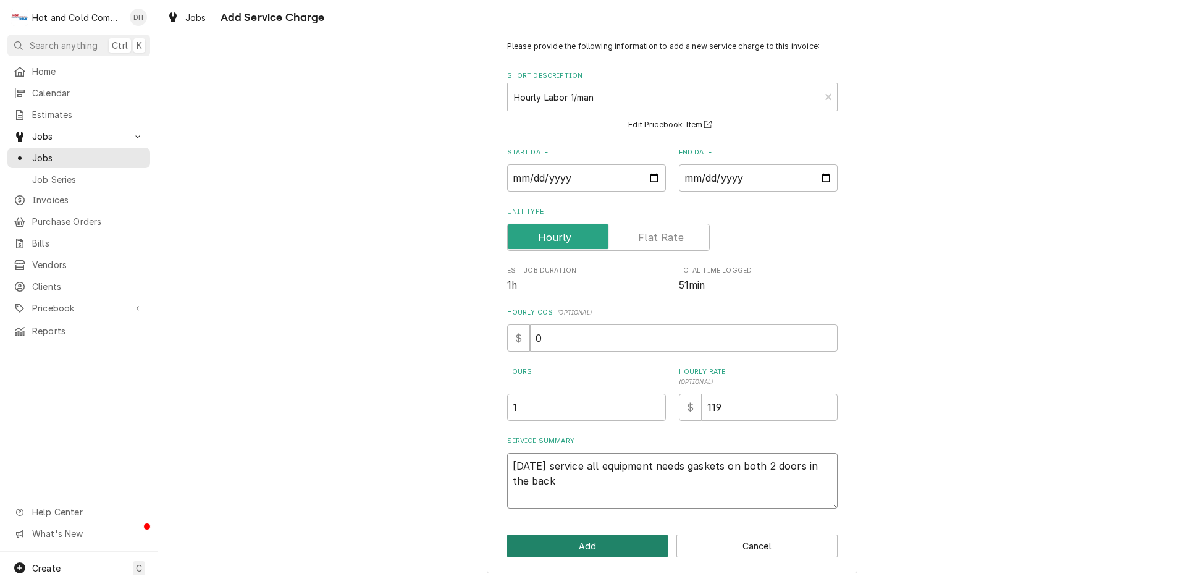
type textarea "[DATE] service all equipment needs gaskets on both 2 doors in the back"
click at [589, 549] on button "Add" at bounding box center [587, 545] width 161 height 23
type textarea "x"
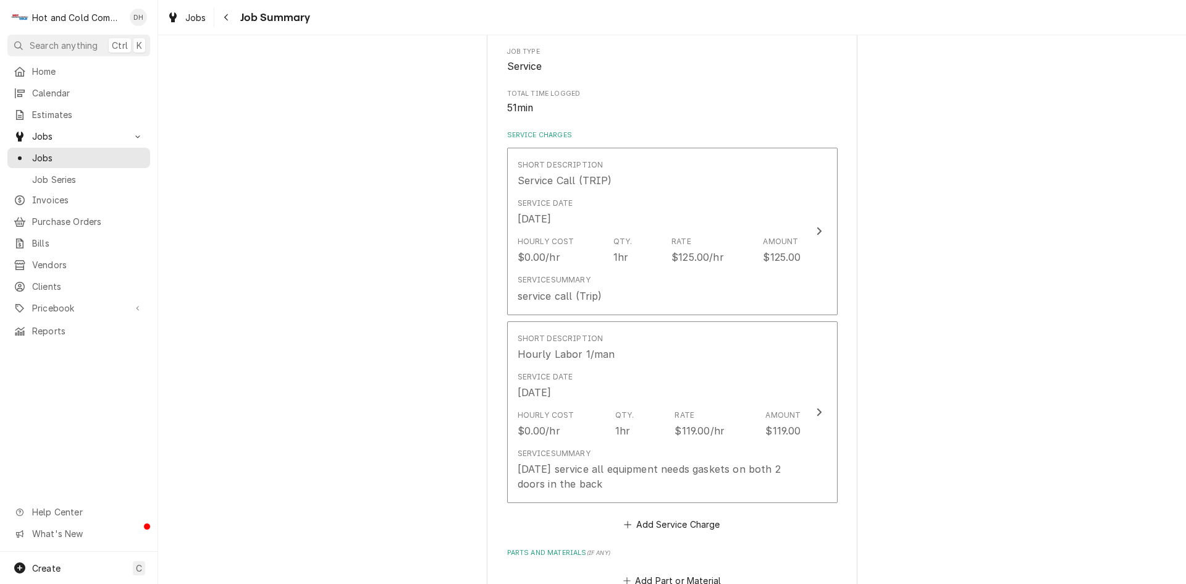
scroll to position [412, 0]
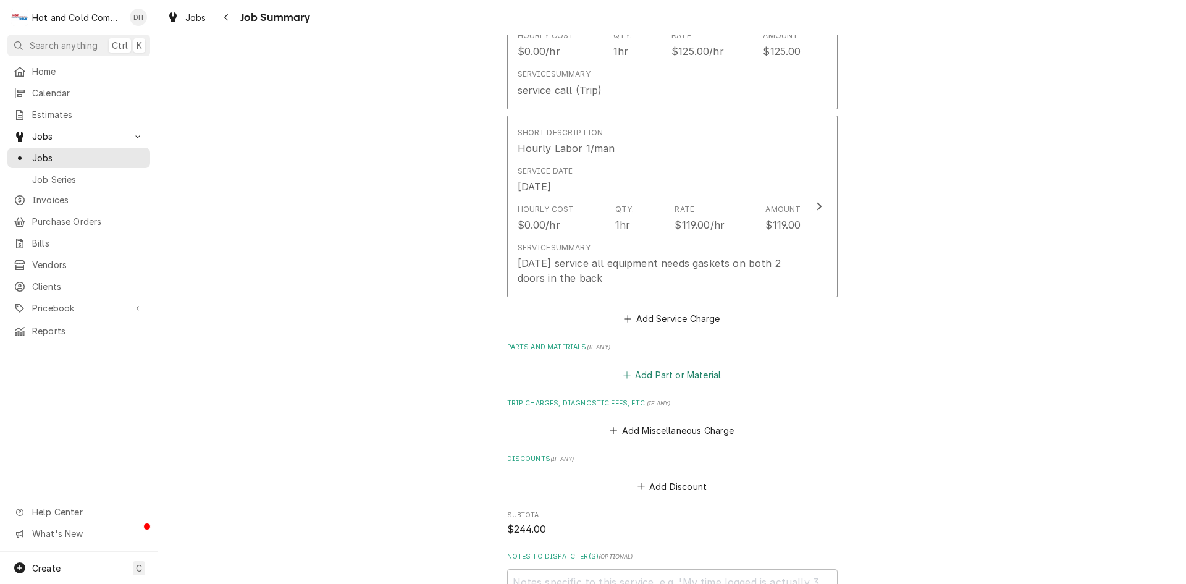
click at [680, 376] on button "Add Part or Material" at bounding box center [672, 374] width 102 height 17
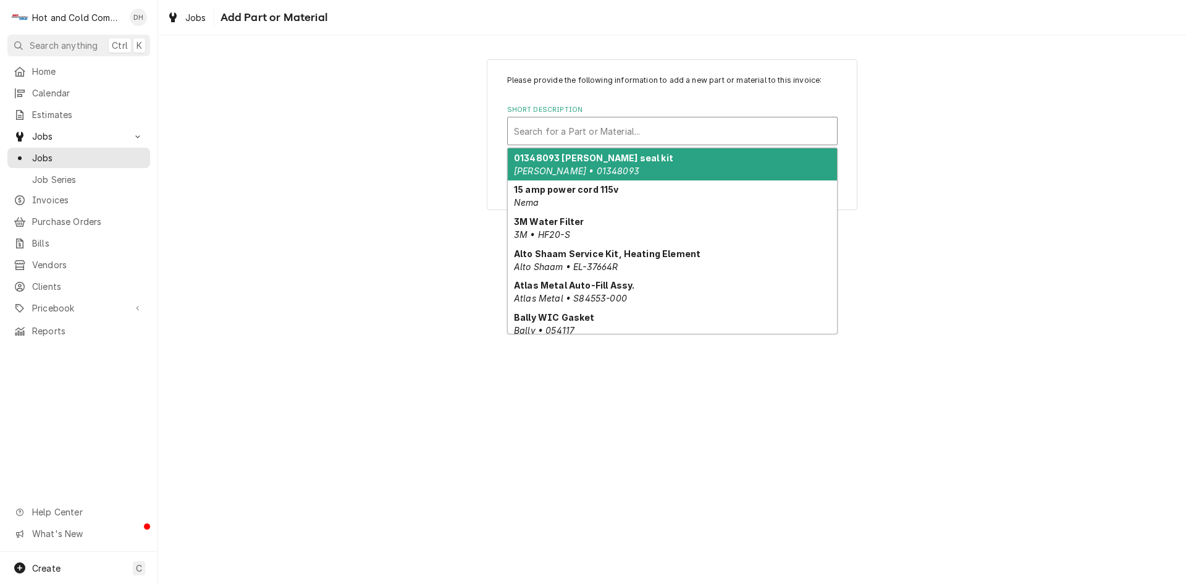
click at [561, 127] on div "Short Description" at bounding box center [672, 131] width 317 height 22
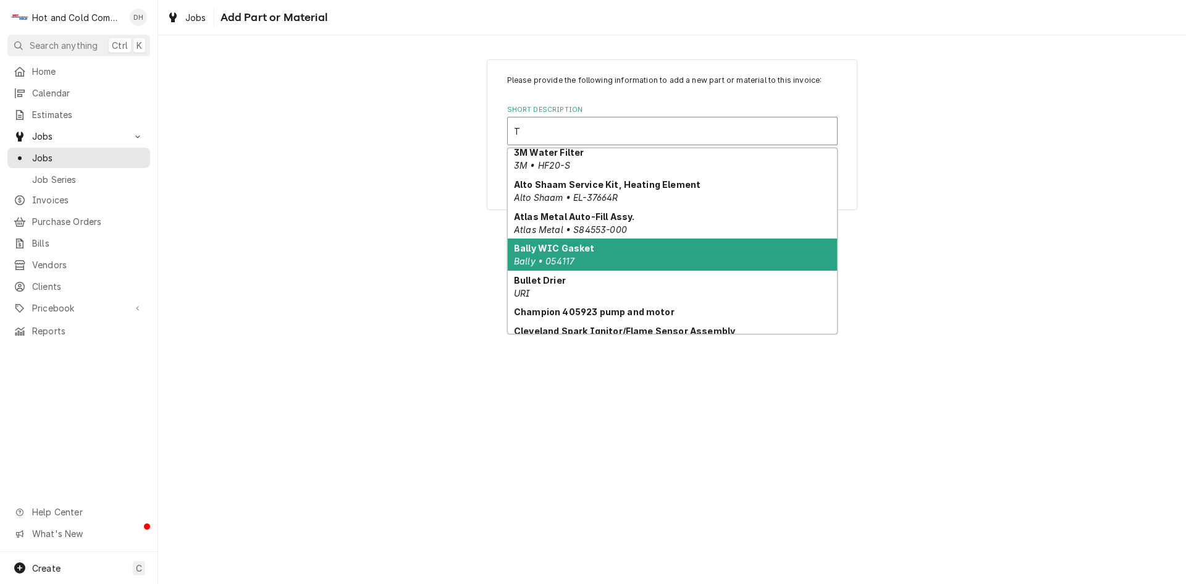
scroll to position [49, 0]
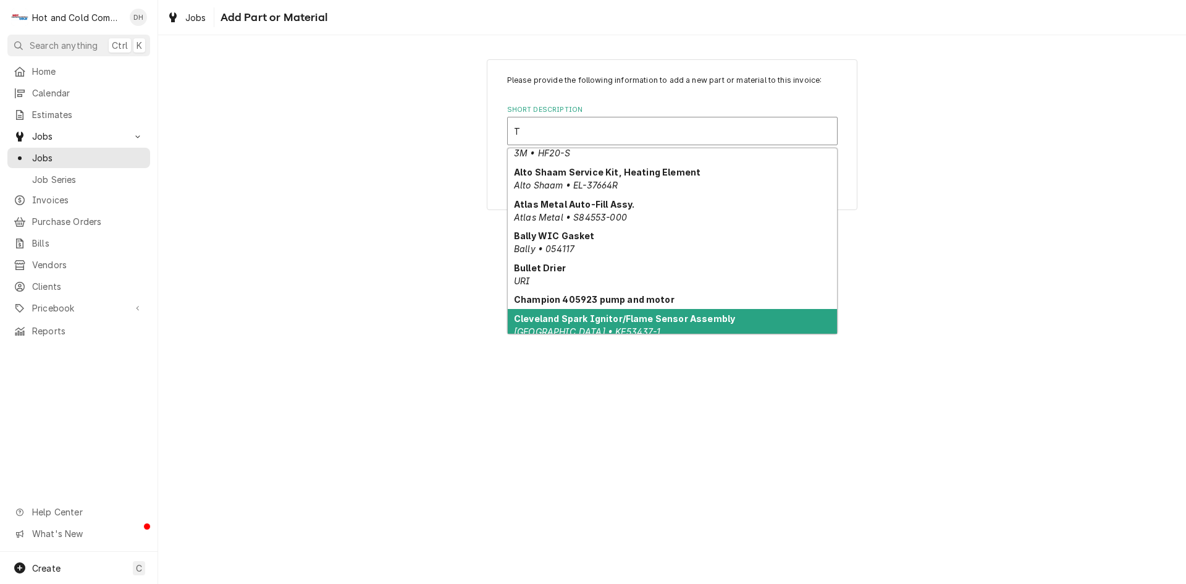
type input "T"
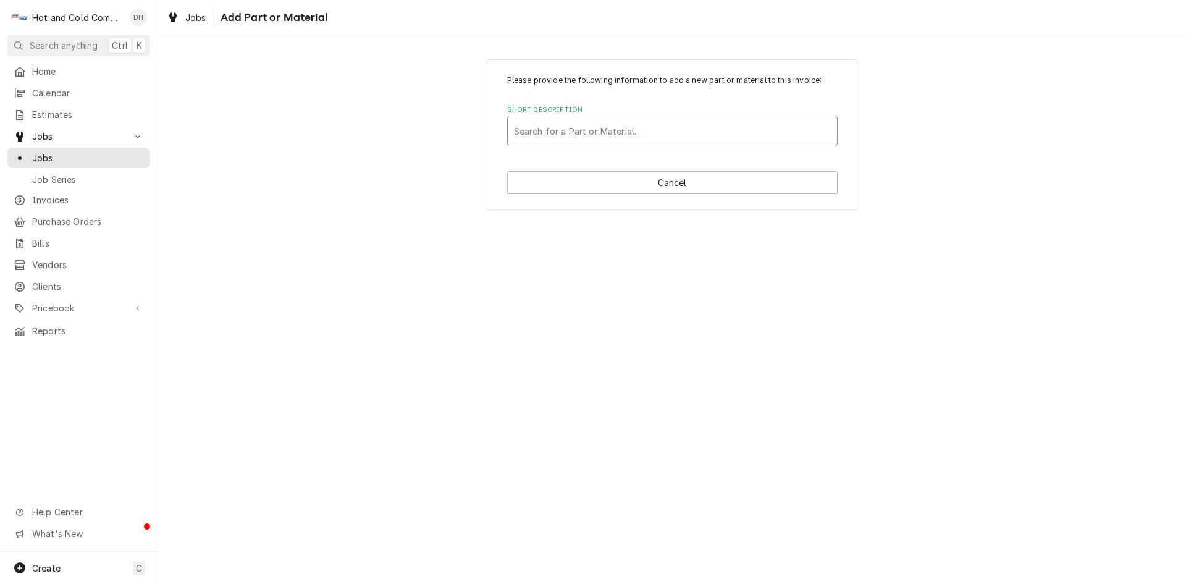
click at [623, 130] on div "Short Description" at bounding box center [672, 131] width 317 height 22
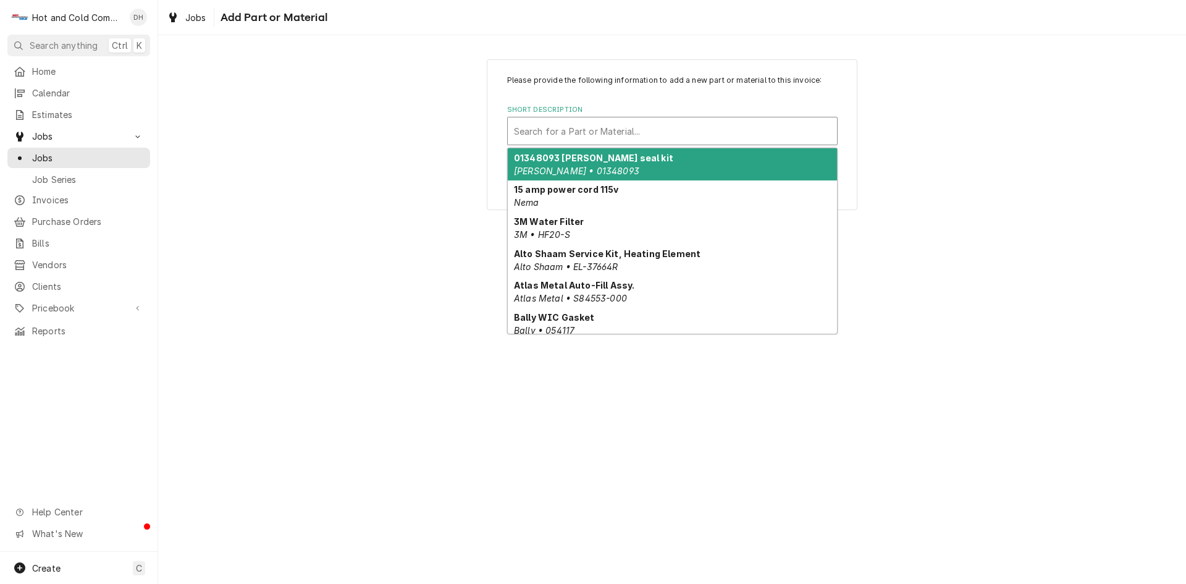
type input "T"
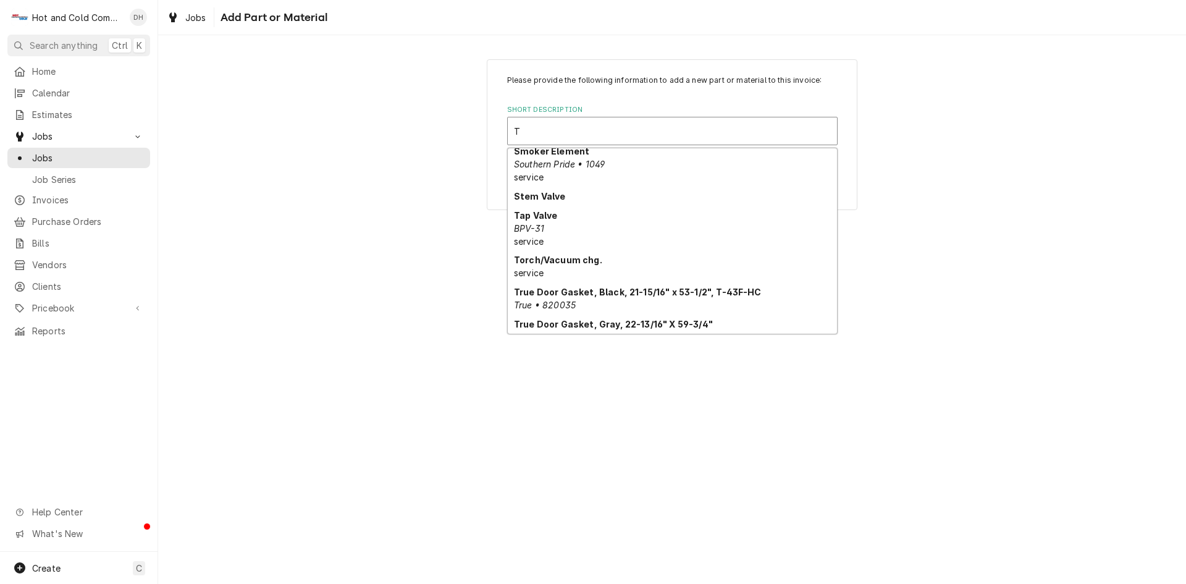
scroll to position [1773, 0]
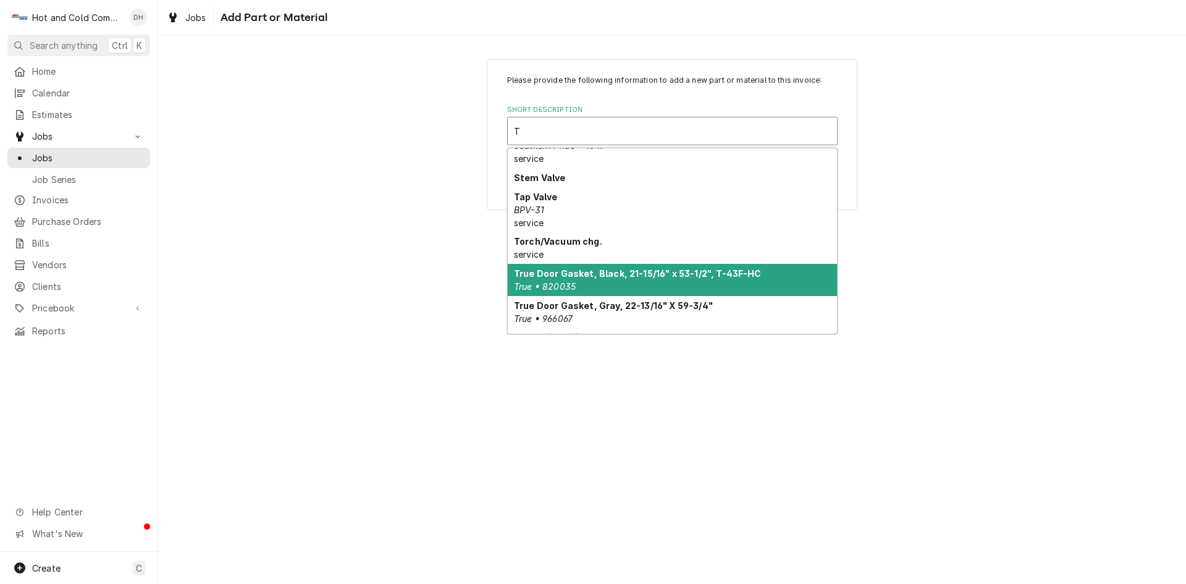
click at [648, 269] on div "True Door Gasket, Black, 21-15/16" x 53-1/2", T-43F-HC True • 820035" at bounding box center [672, 280] width 329 height 32
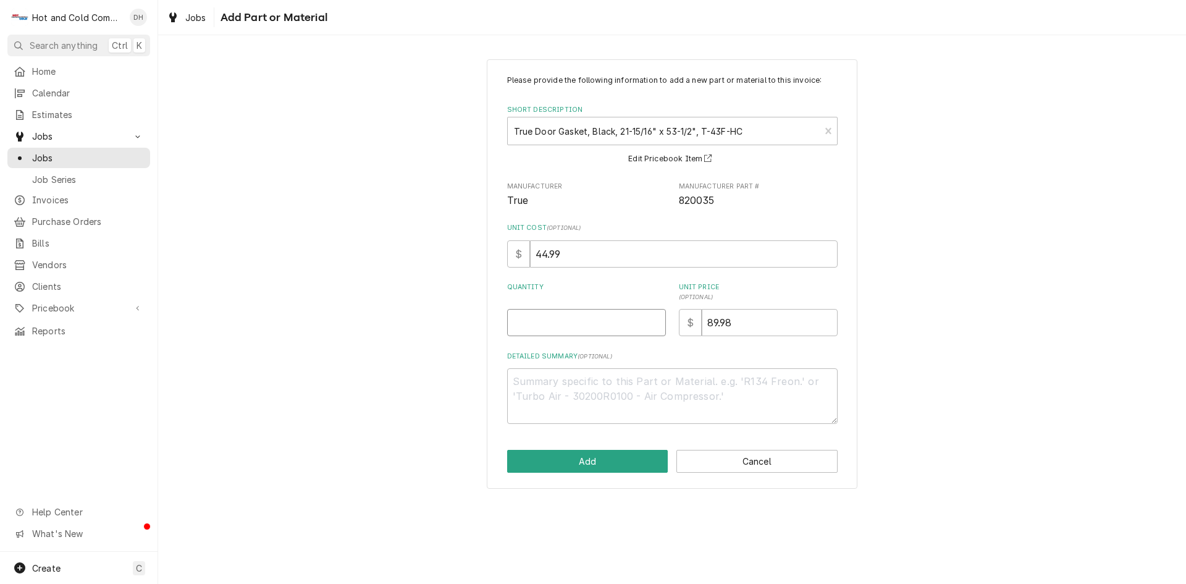
click at [573, 328] on input "Quantity" at bounding box center [586, 322] width 159 height 27
type textarea "x"
type input "2"
click at [574, 460] on button "Add" at bounding box center [587, 461] width 161 height 23
type textarea "x"
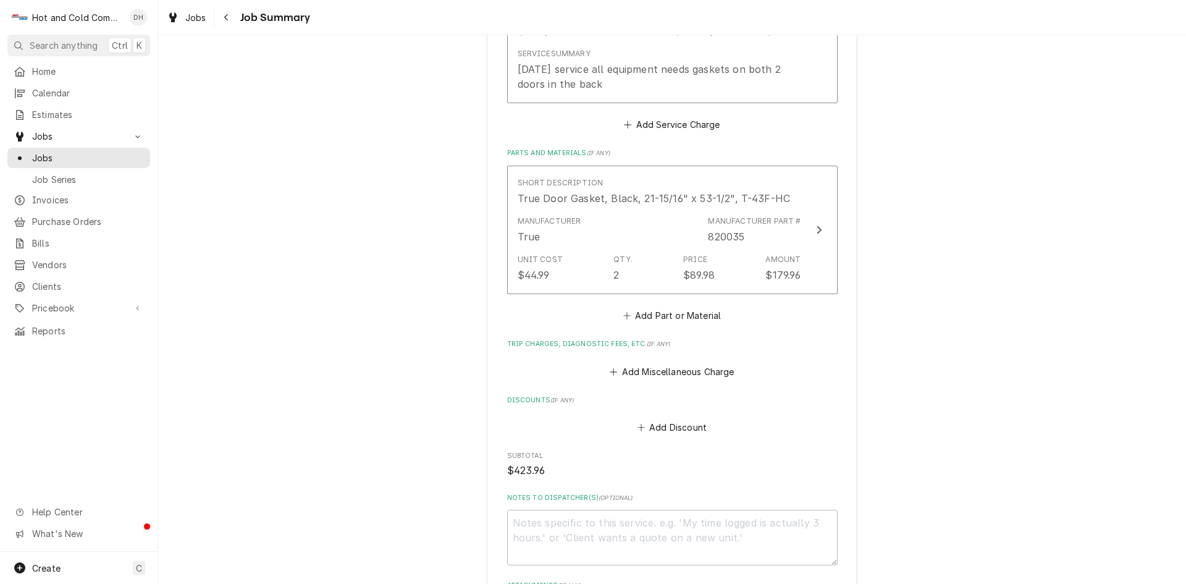
scroll to position [617, 0]
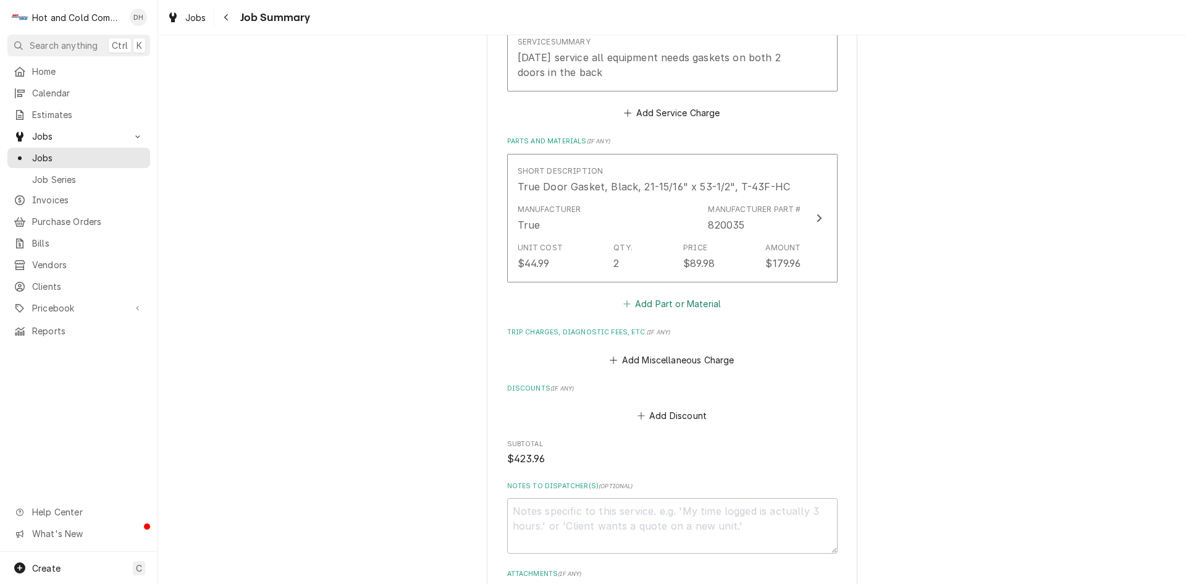
click at [693, 305] on button "Add Part or Material" at bounding box center [672, 303] width 102 height 17
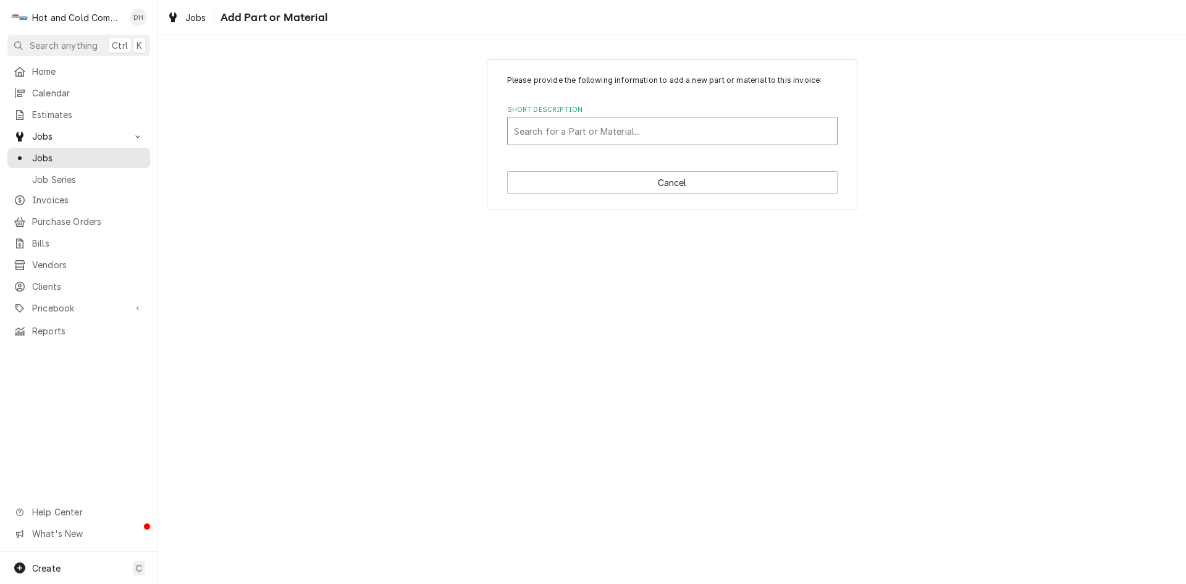
click at [562, 132] on div "Short Description" at bounding box center [672, 131] width 317 height 22
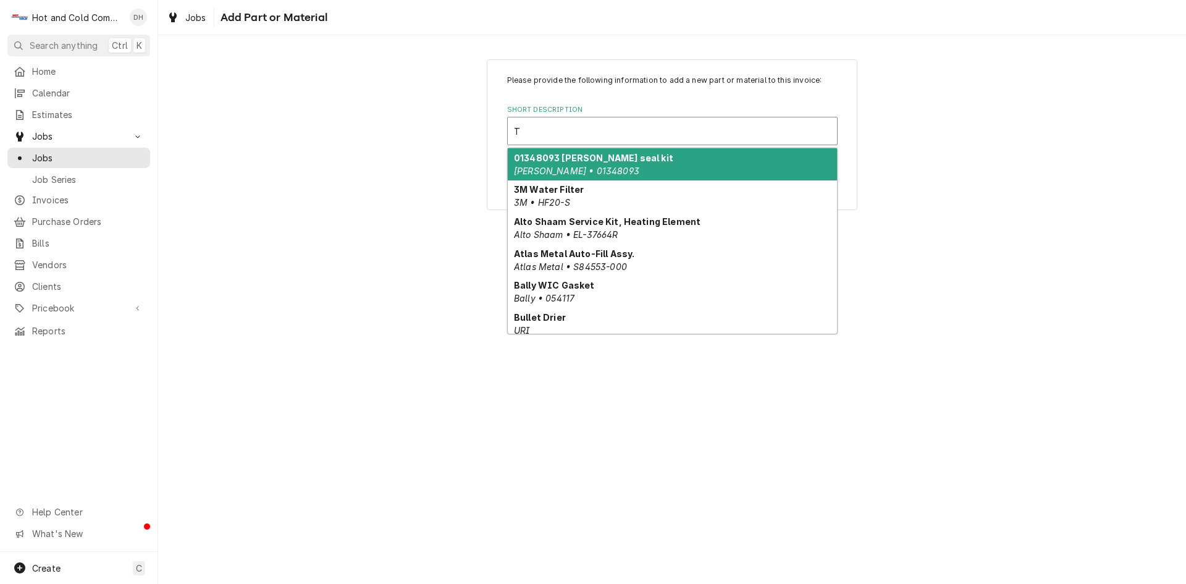
type input "Tr"
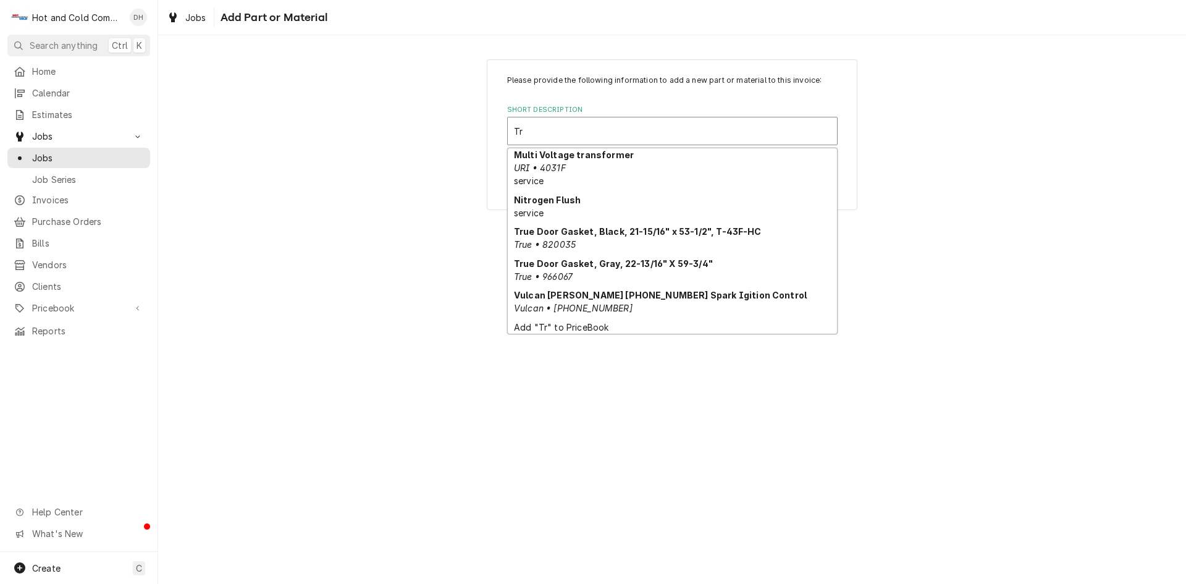
scroll to position [312, 0]
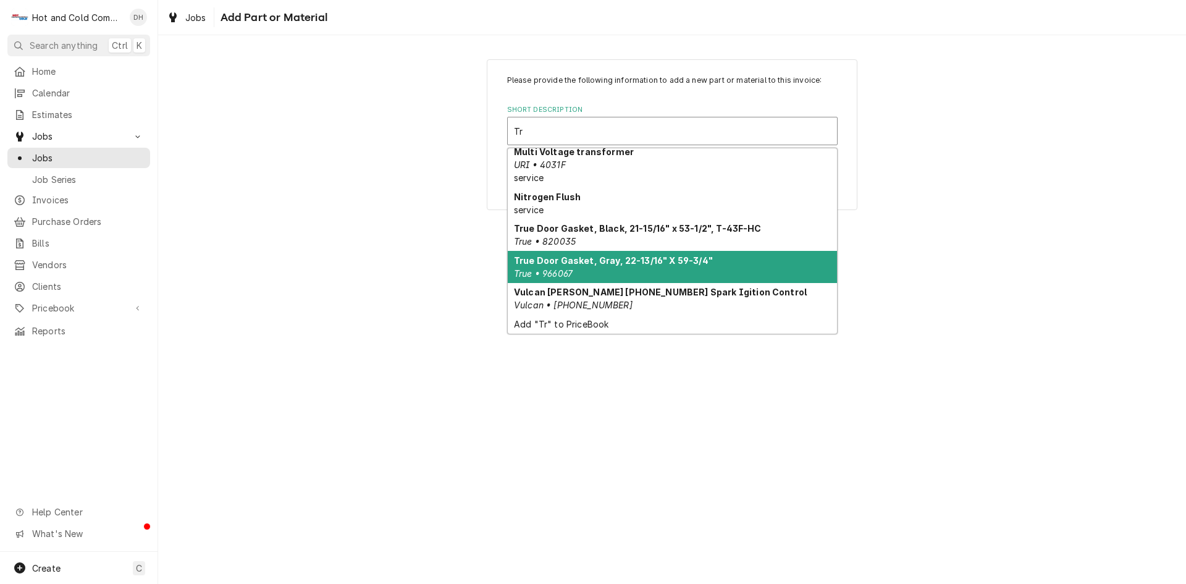
click at [675, 266] on div "True Door Gasket, Gray, 22-13/16" X 59-3/4" True • 966067" at bounding box center [672, 267] width 329 height 32
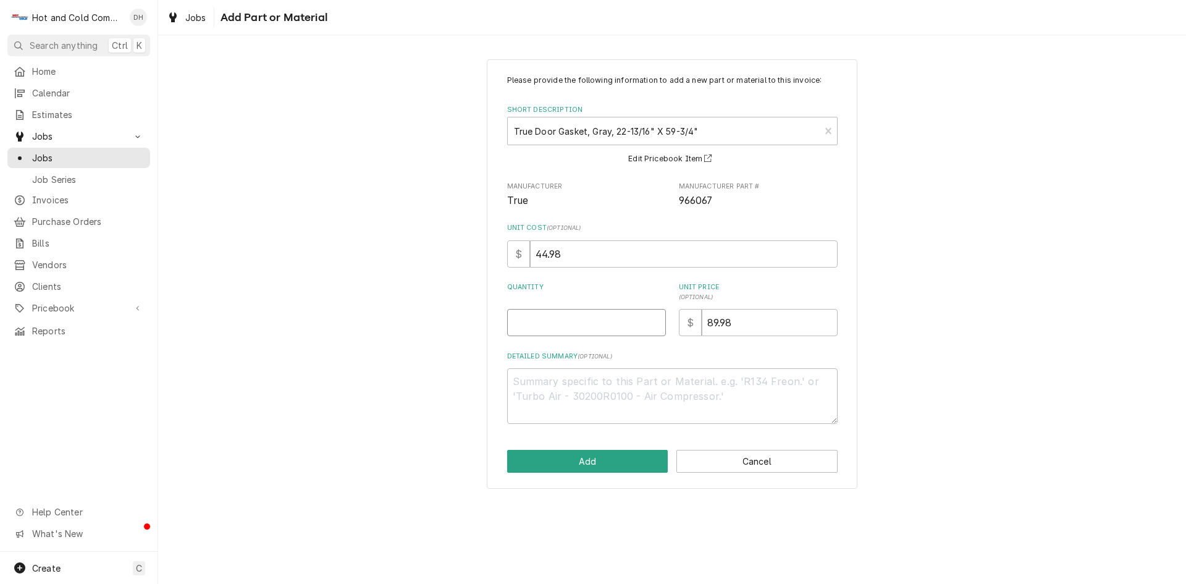
click at [555, 324] on input "Quantity" at bounding box center [586, 322] width 159 height 27
type textarea "x"
type input "2"
click at [591, 457] on button "Add" at bounding box center [587, 461] width 161 height 23
type textarea "x"
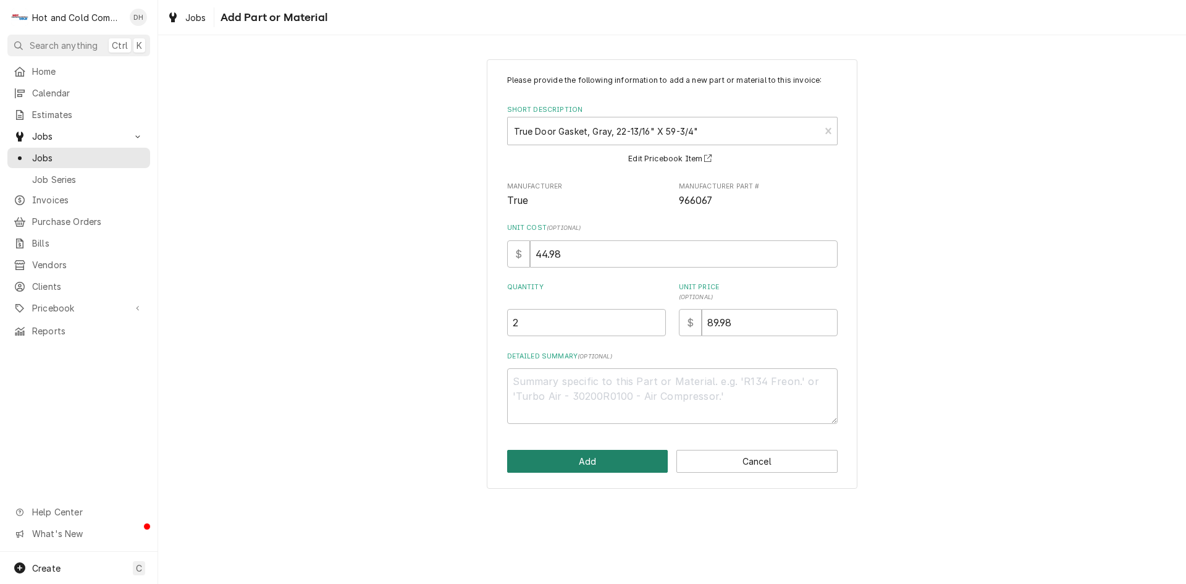
scroll to position [617, 0]
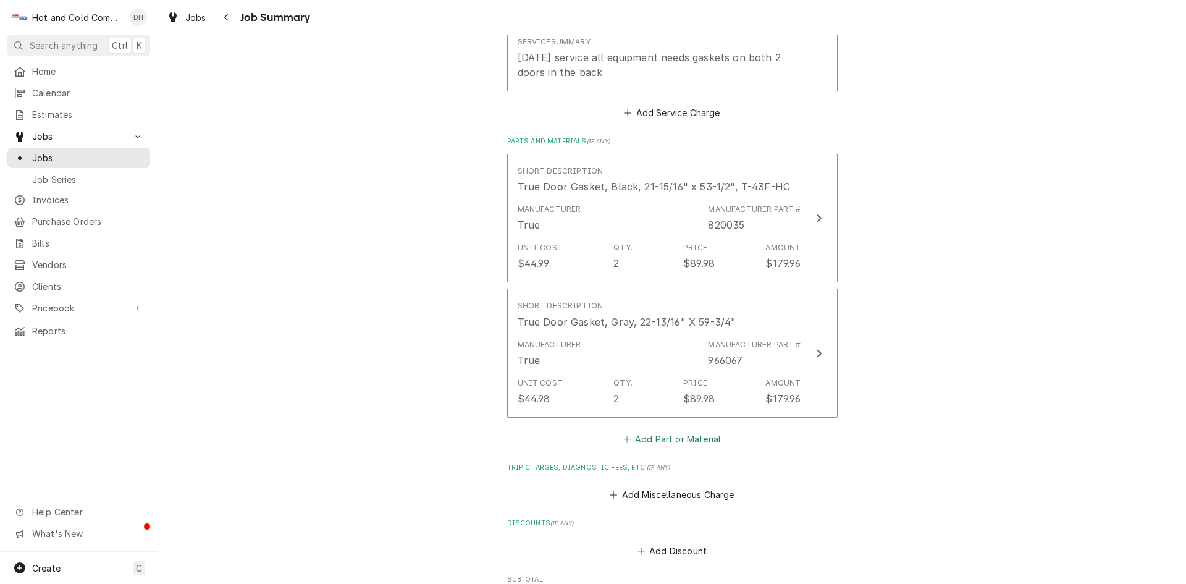
drag, startPoint x: 683, startPoint y: 439, endPoint x: 703, endPoint y: 441, distance: 19.2
click at [683, 439] on button "Add Part or Material" at bounding box center [672, 438] width 102 height 17
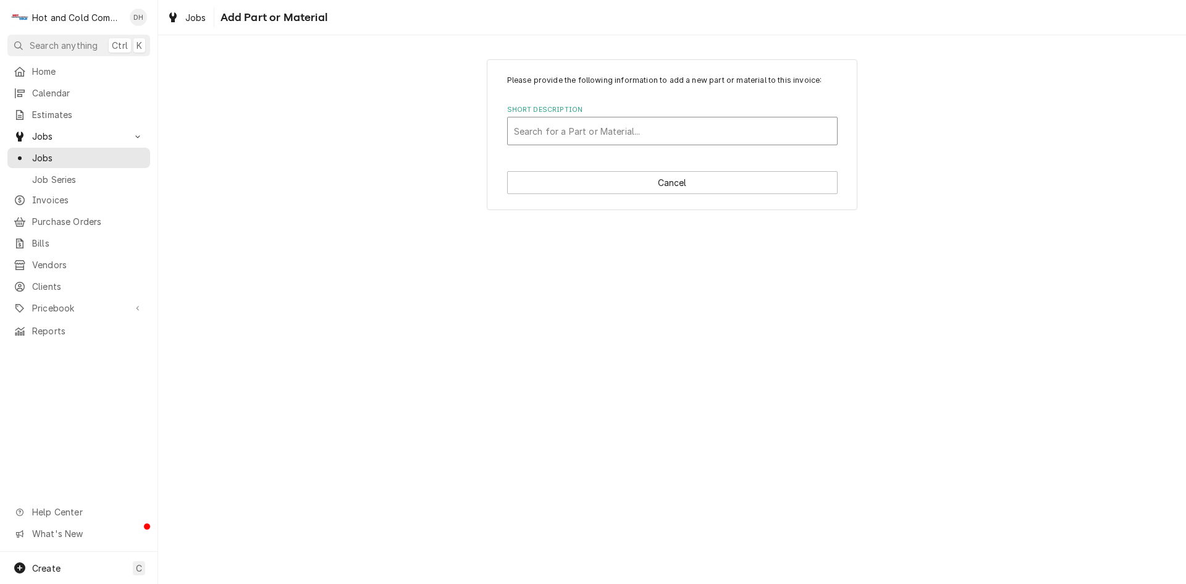
click at [572, 130] on div "Short Description" at bounding box center [672, 131] width 317 height 22
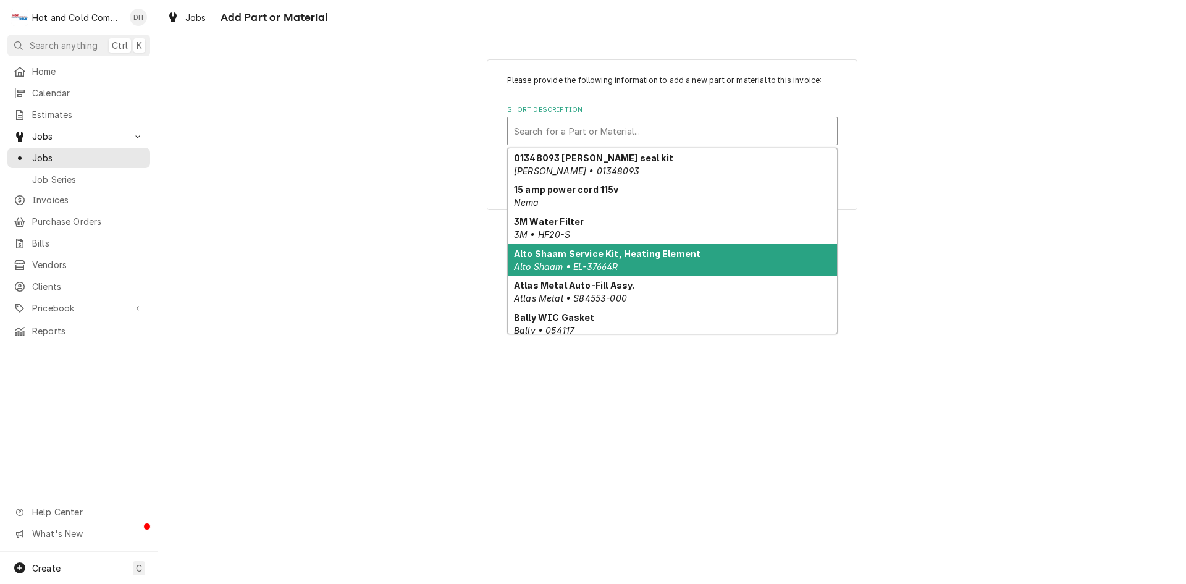
type input "f"
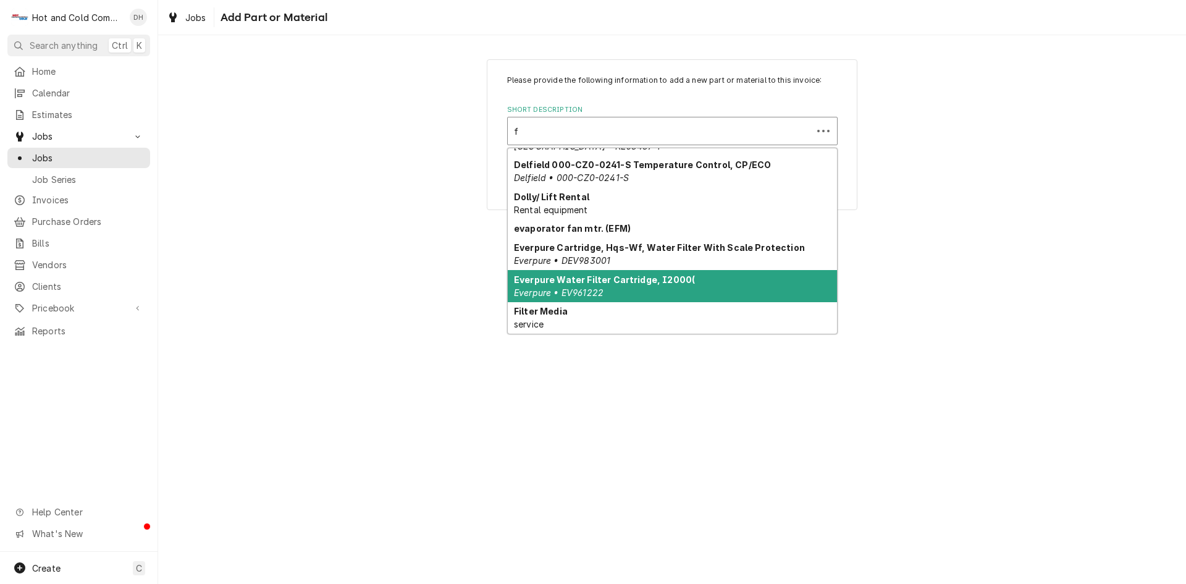
scroll to position [140, 0]
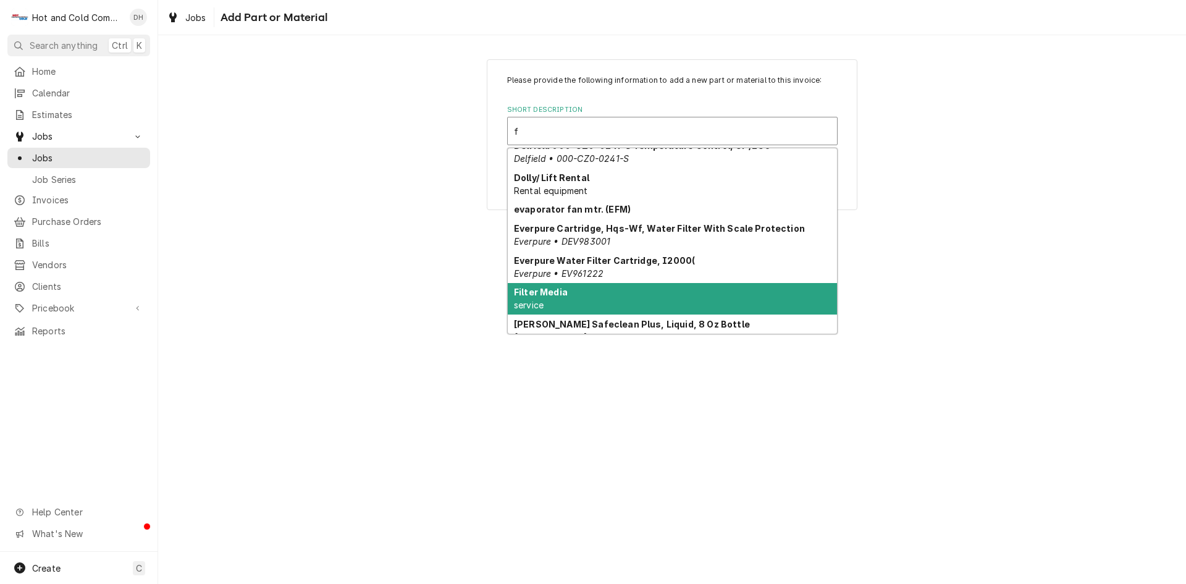
click at [560, 293] on strong "Filter Media" at bounding box center [541, 292] width 54 height 11
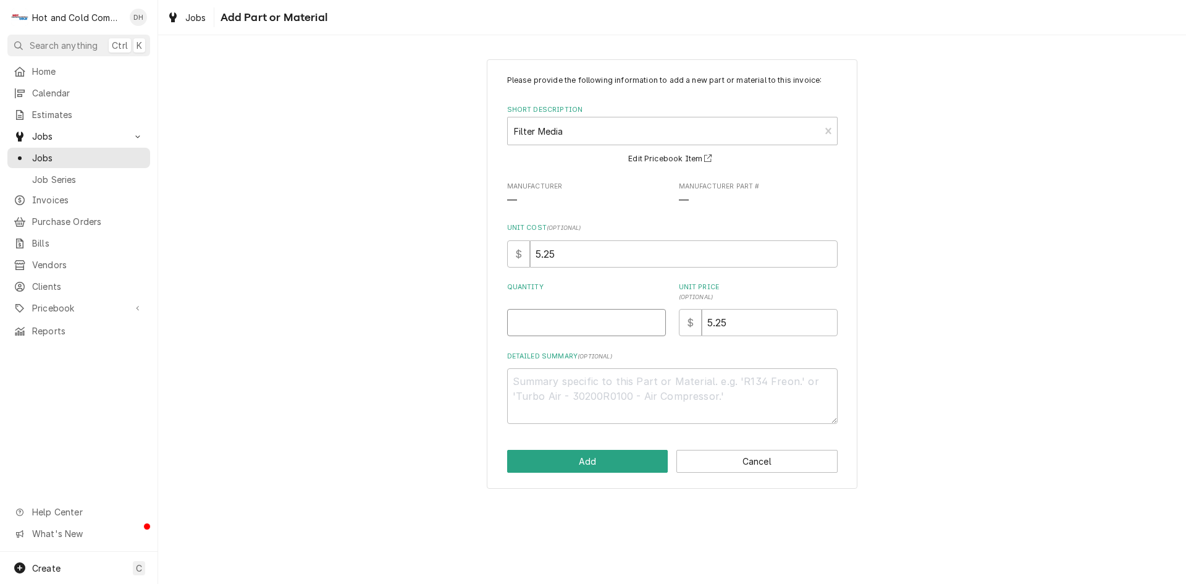
click at [551, 330] on input "Quantity" at bounding box center [586, 322] width 159 height 27
type textarea "x"
type input "5"
click at [619, 463] on button "Add" at bounding box center [587, 461] width 161 height 23
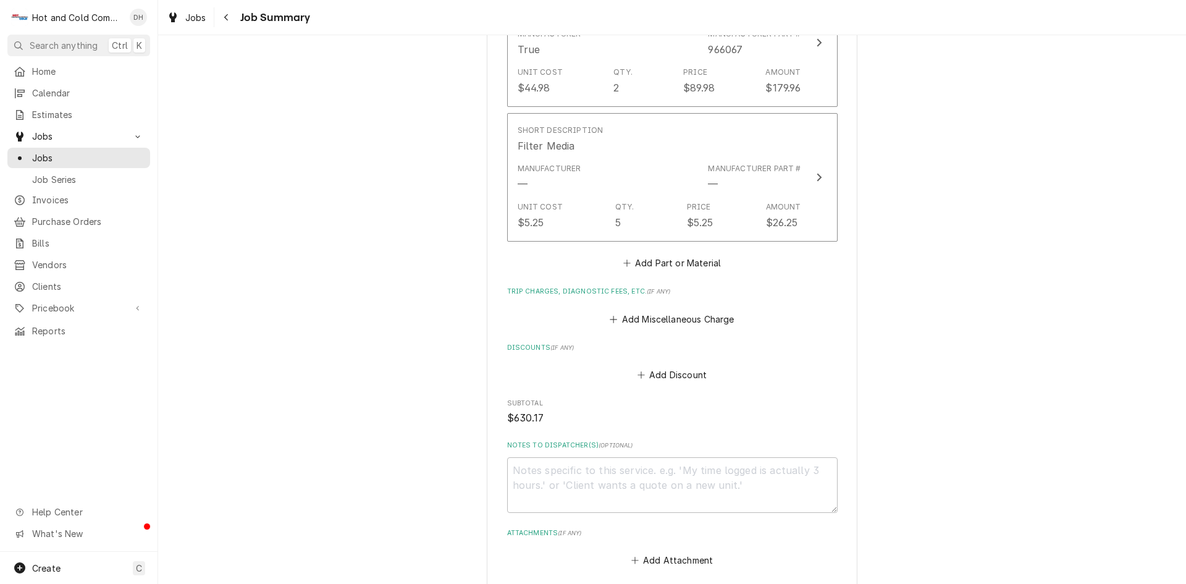
scroll to position [1029, 0]
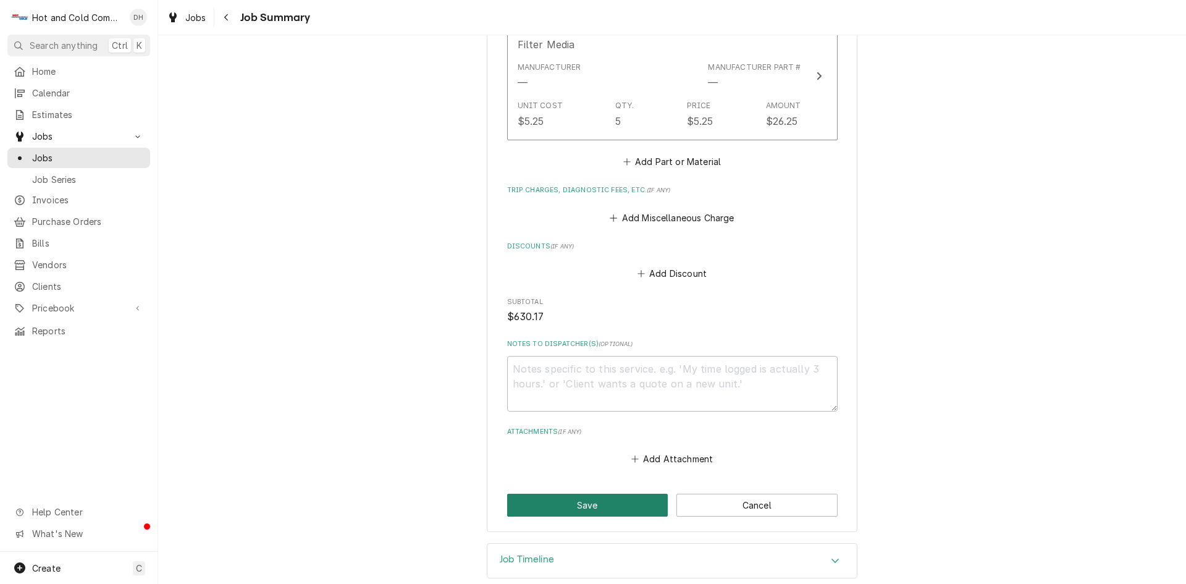
drag, startPoint x: 598, startPoint y: 499, endPoint x: 773, endPoint y: 400, distance: 200.9
click at [599, 499] on button "Save" at bounding box center [587, 505] width 161 height 23
type textarea "x"
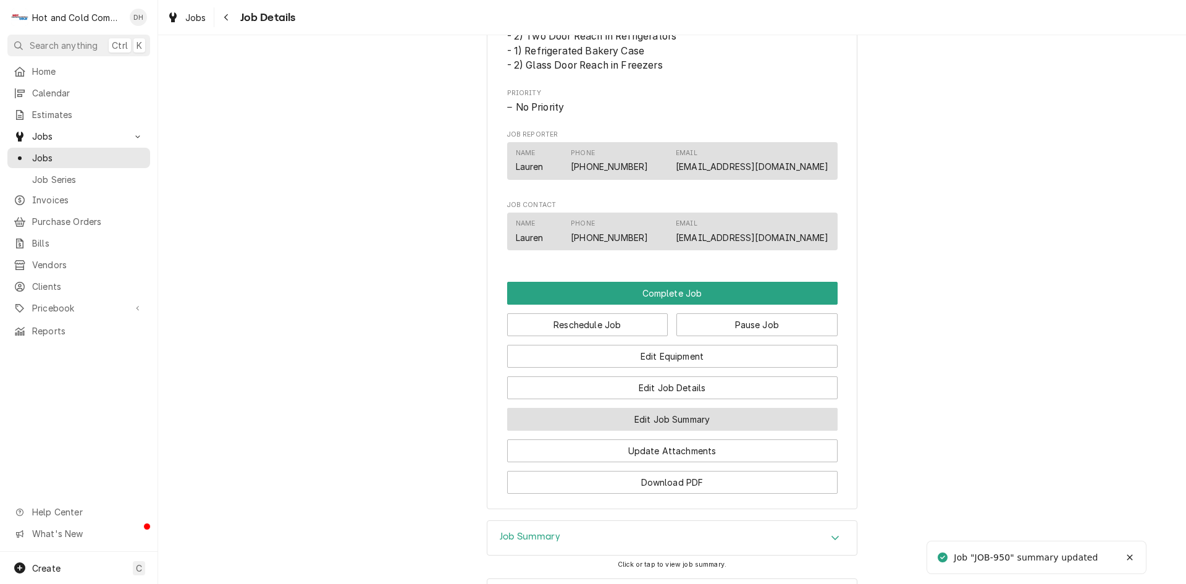
scroll to position [987, 0]
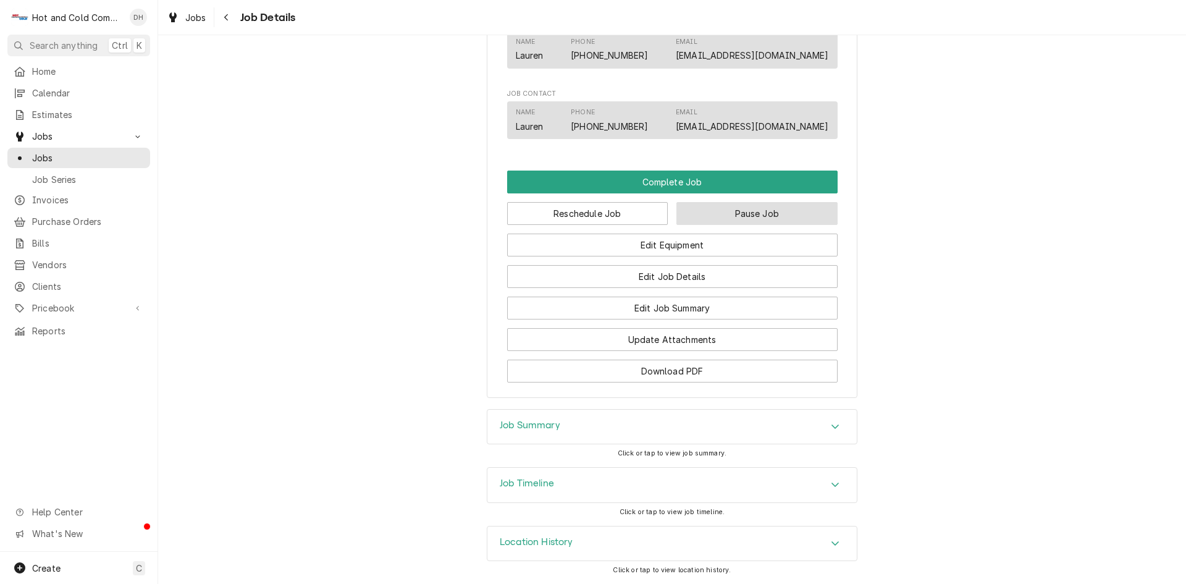
click at [783, 213] on button "Pause Job" at bounding box center [757, 213] width 161 height 23
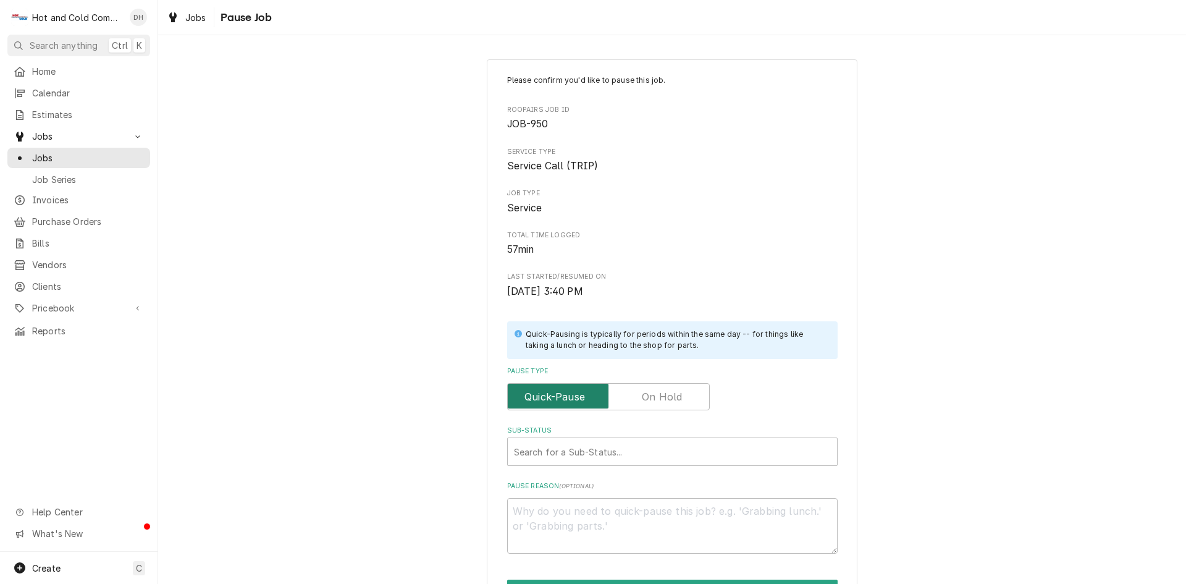
click at [694, 397] on input "Pause Type" at bounding box center [609, 396] width 192 height 27
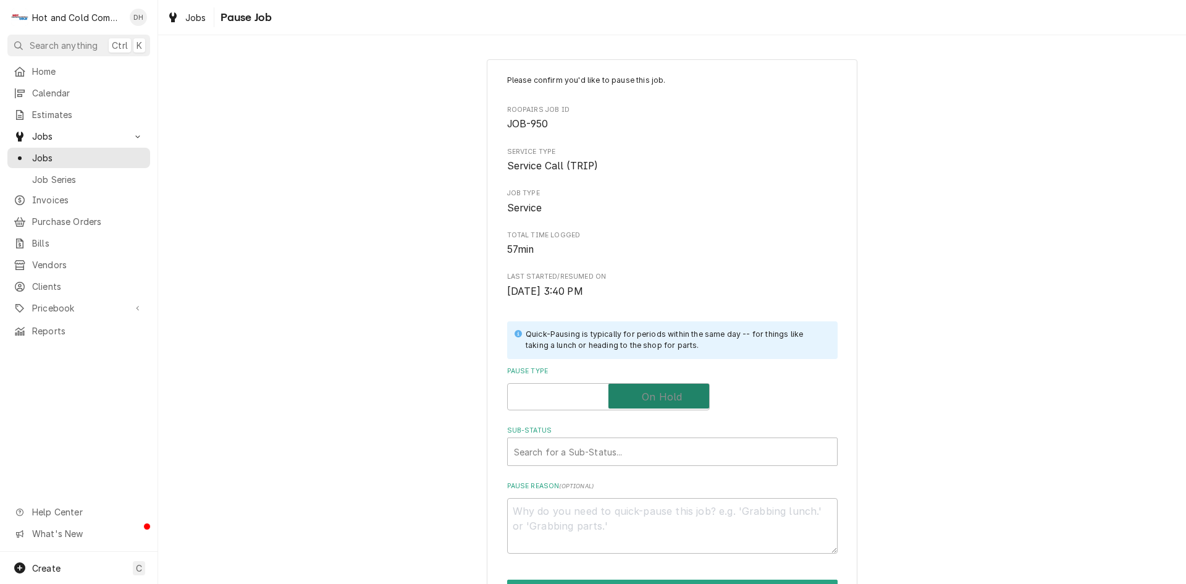
checkbox input "true"
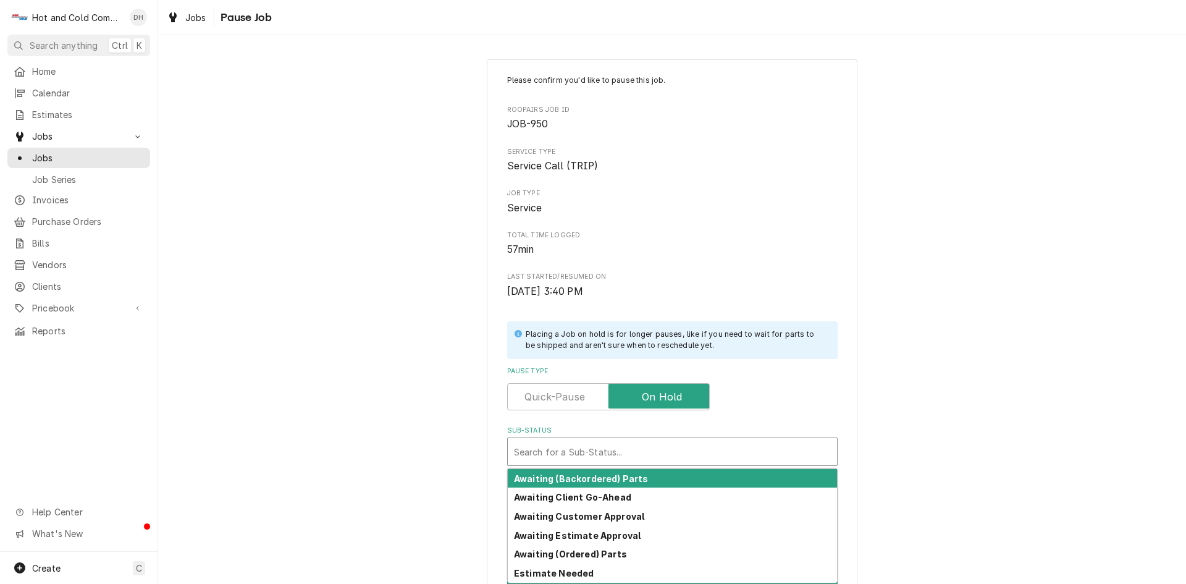
click at [640, 447] on div "Sub-Status" at bounding box center [672, 452] width 317 height 22
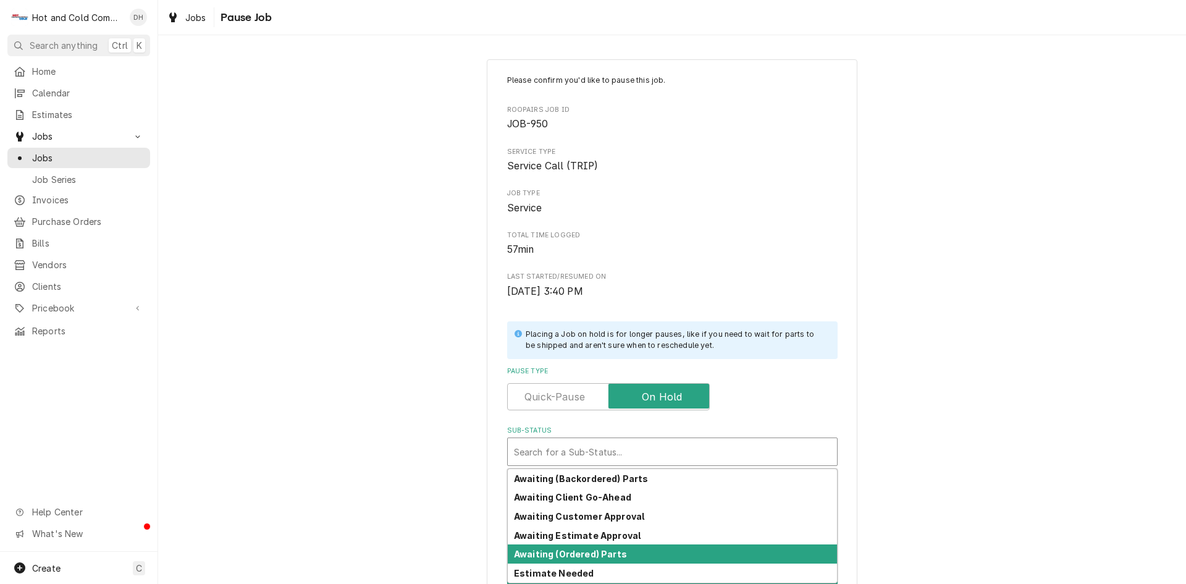
click at [606, 552] on strong "Awaiting (Ordered) Parts" at bounding box center [570, 554] width 113 height 11
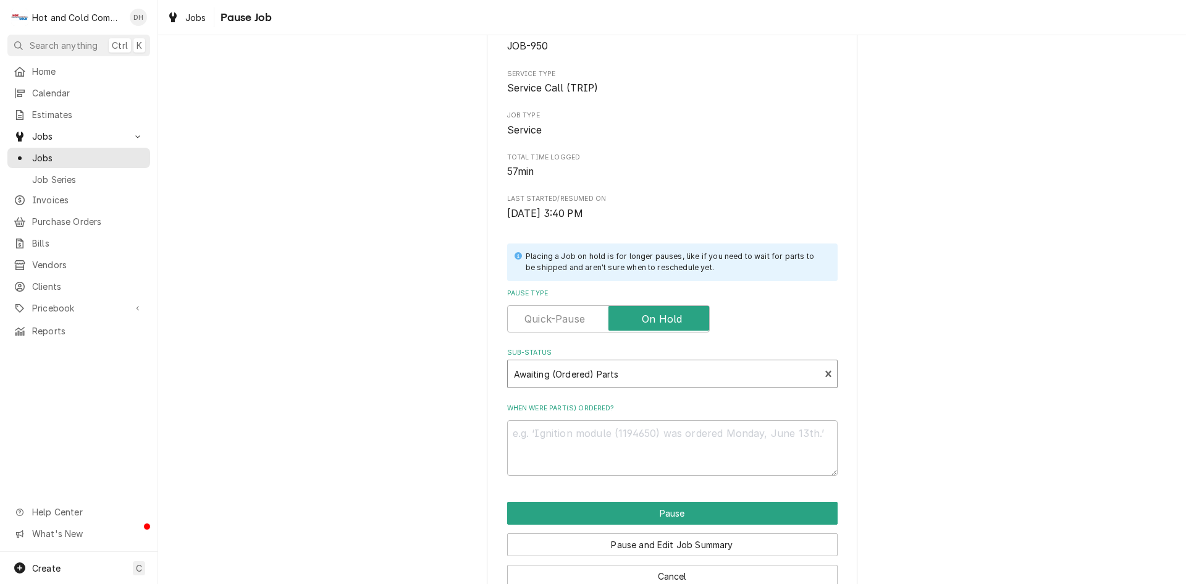
scroll to position [108, 0]
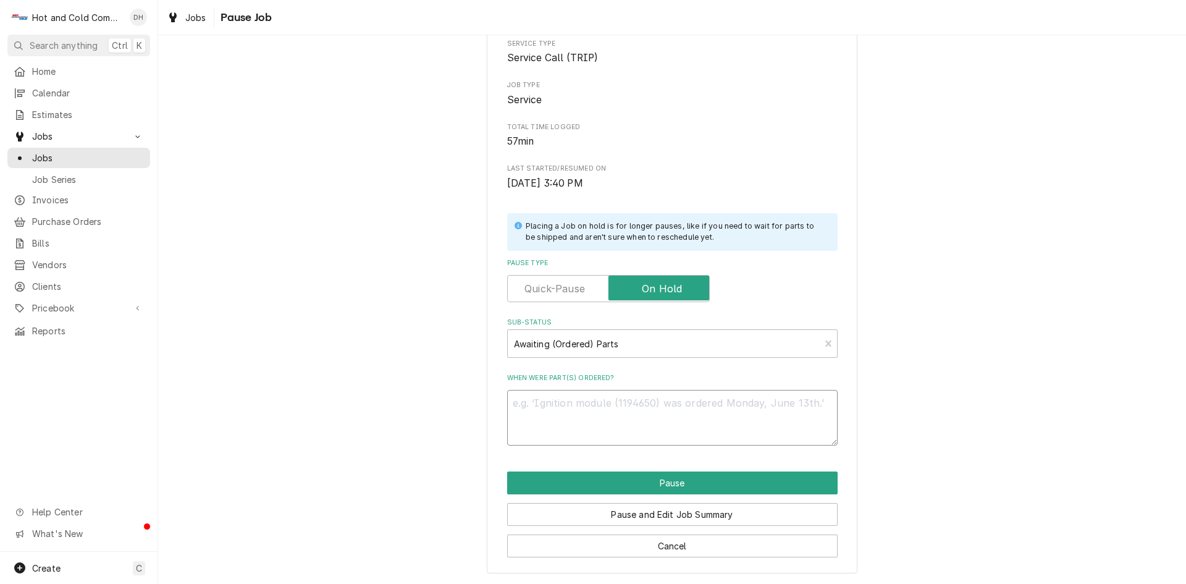
click at [555, 410] on textarea "When were part(s) ordered?" at bounding box center [672, 418] width 331 height 56
type textarea "x"
type textarea "8"
type textarea "x"
type textarea "8/"
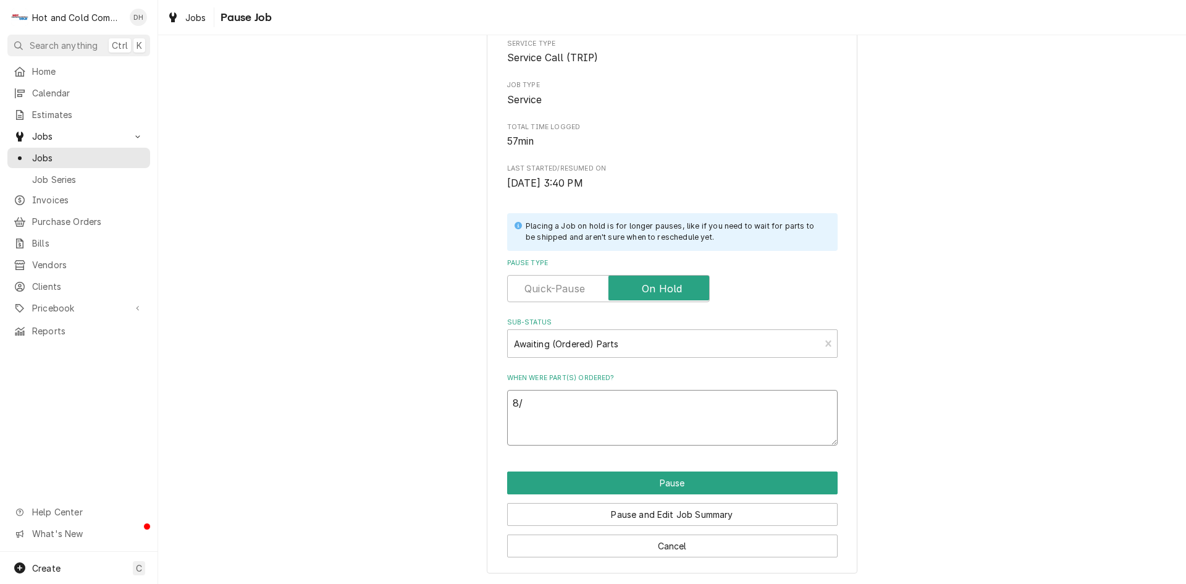
type textarea "x"
type textarea "8/2"
type textarea "x"
type textarea "8/25"
type textarea "x"
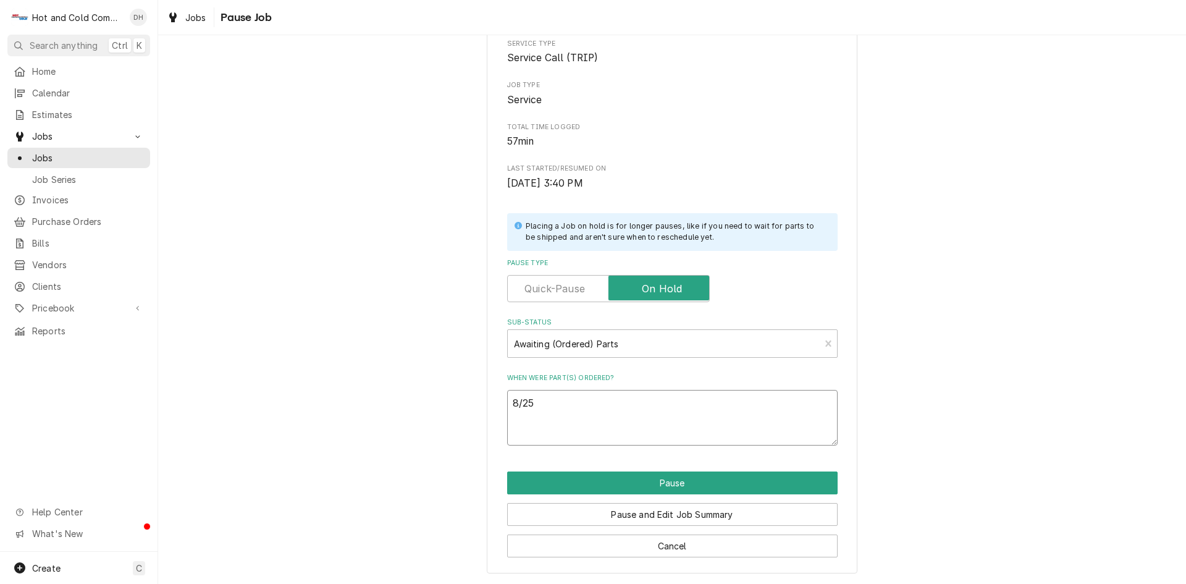
type textarea "8/25/"
type textarea "x"
type textarea "8/25/2"
type textarea "x"
type textarea "[DATE]"
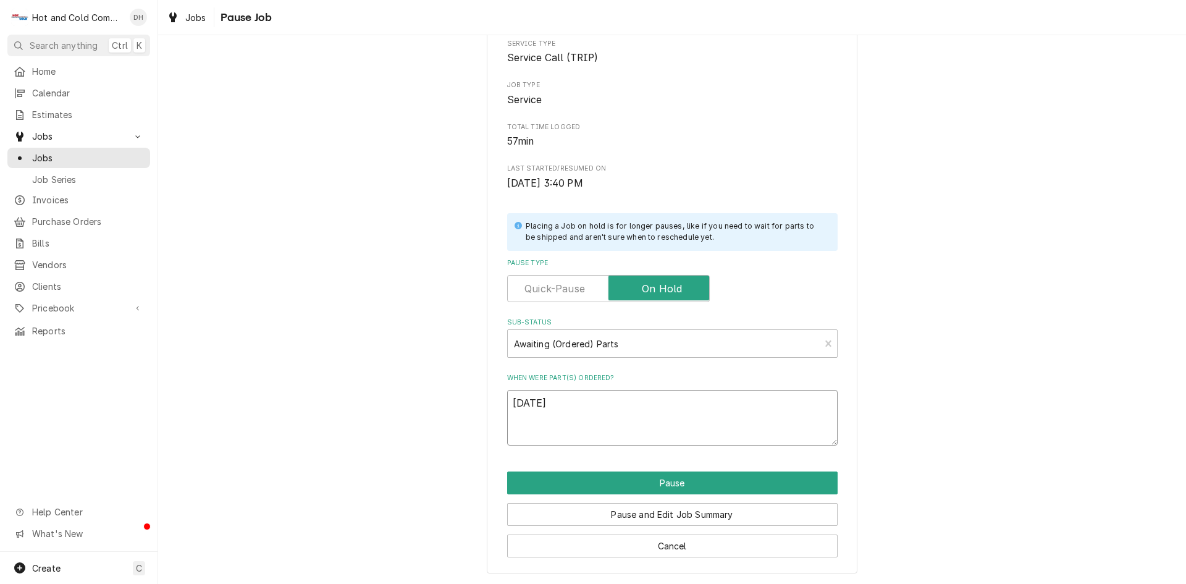
type textarea "x"
type textarea "8/25/2"
type textarea "x"
type textarea "8/25/"
type textarea "x"
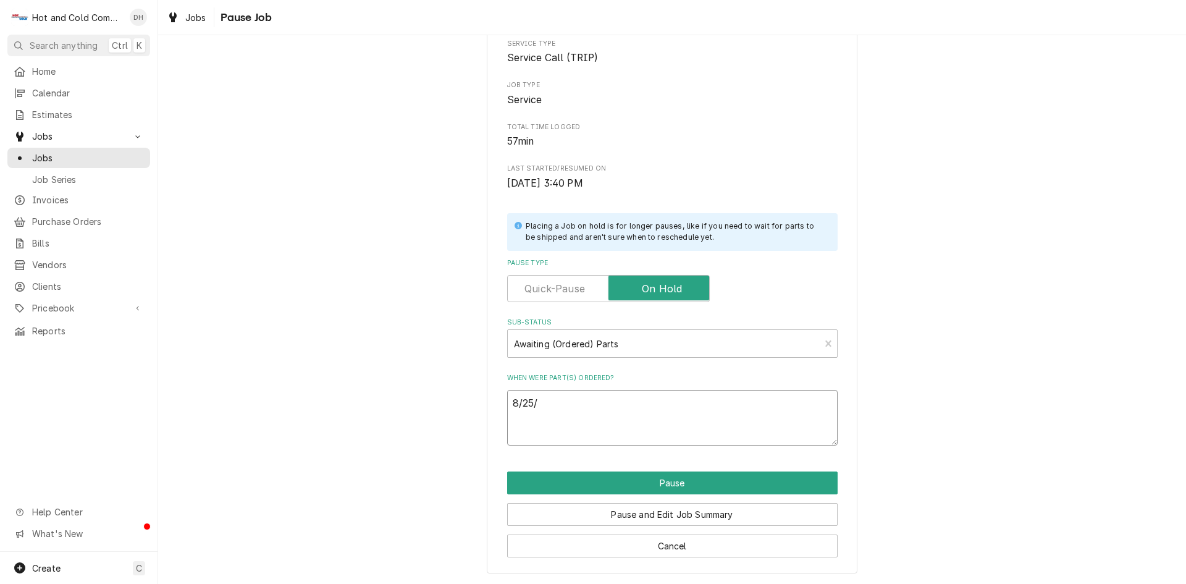
type textarea "8/25"
type textarea "x"
type textarea "8/2"
type textarea "x"
type textarea "8/"
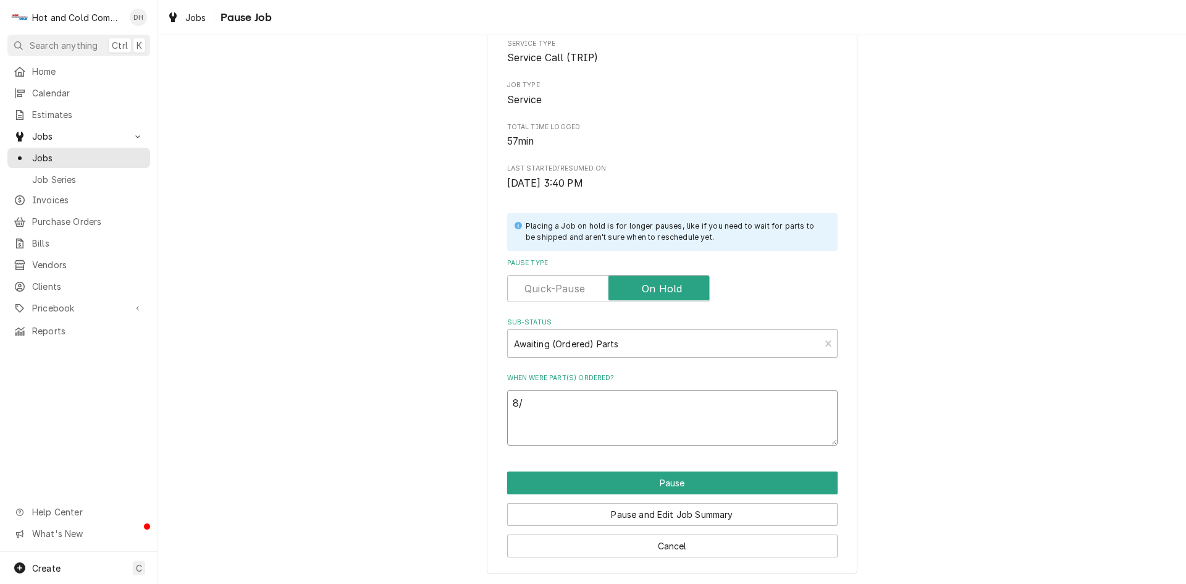
type textarea "x"
type textarea "8/1"
type textarea "x"
type textarea "8/18"
type textarea "x"
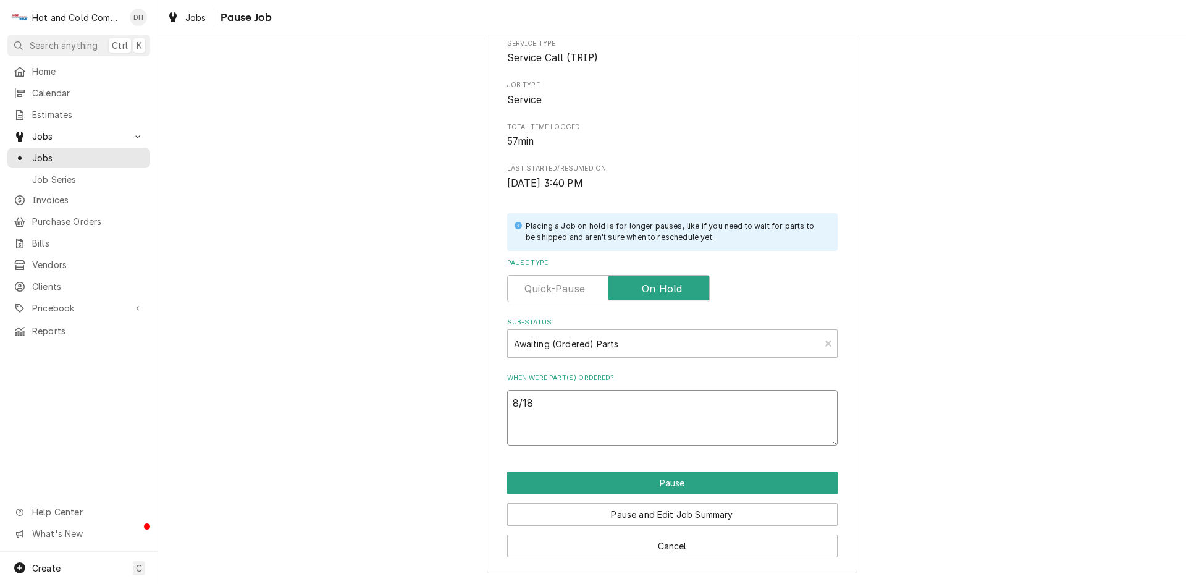
type textarea "8/18/"
type textarea "x"
type textarea "8/18/2"
type textarea "x"
type textarea "[DATE]"
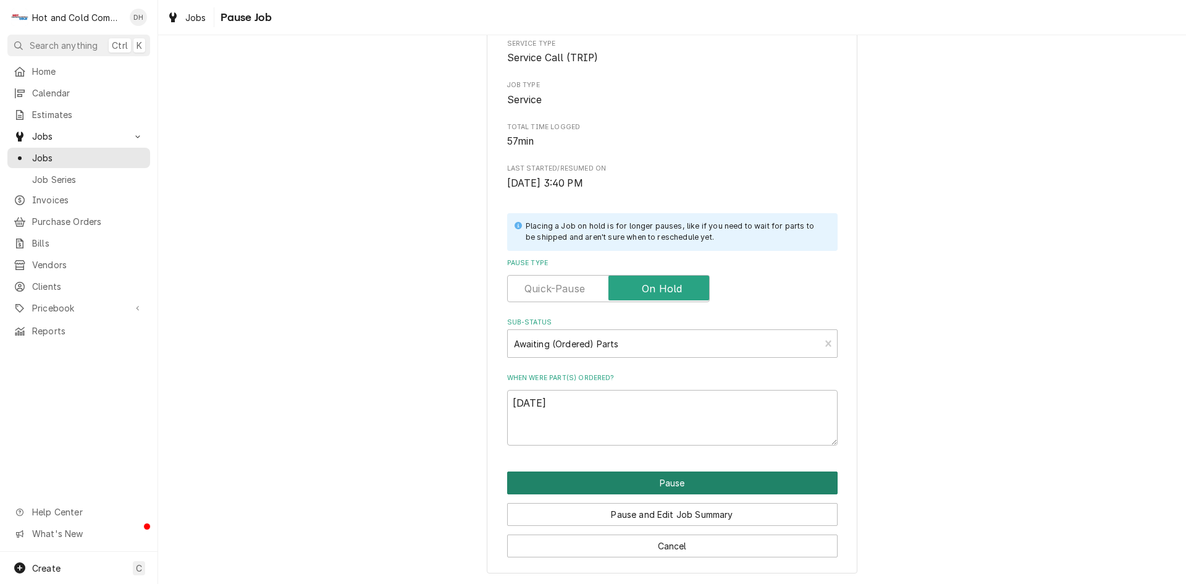
click at [667, 476] on button "Pause" at bounding box center [672, 482] width 331 height 23
type textarea "x"
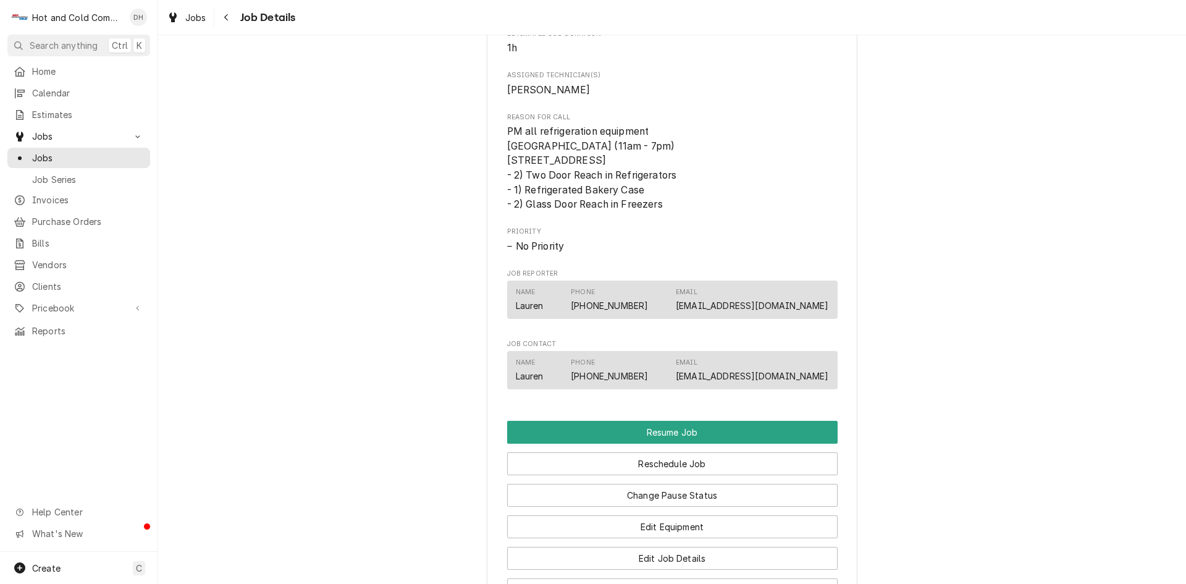
scroll to position [824, 0]
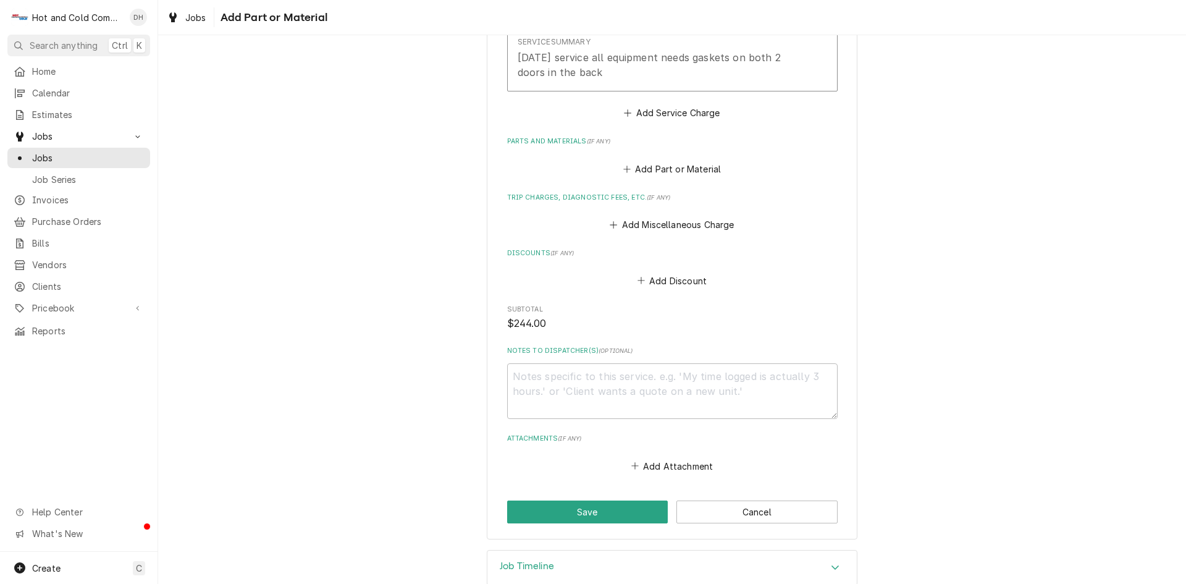
scroll to position [641, 0]
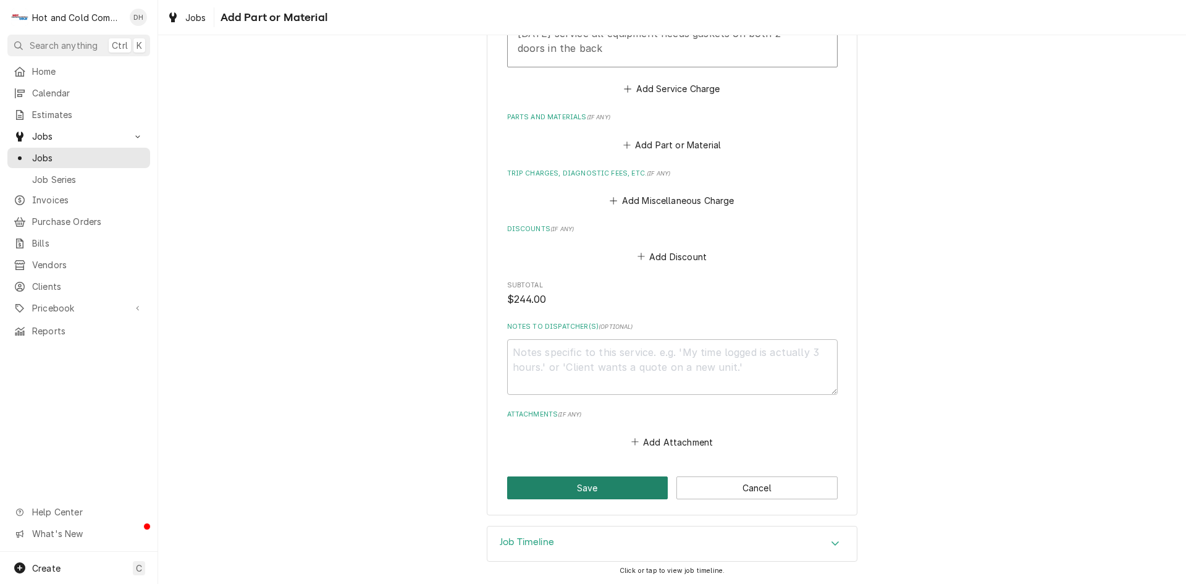
click at [606, 488] on button "Save" at bounding box center [587, 487] width 161 height 23
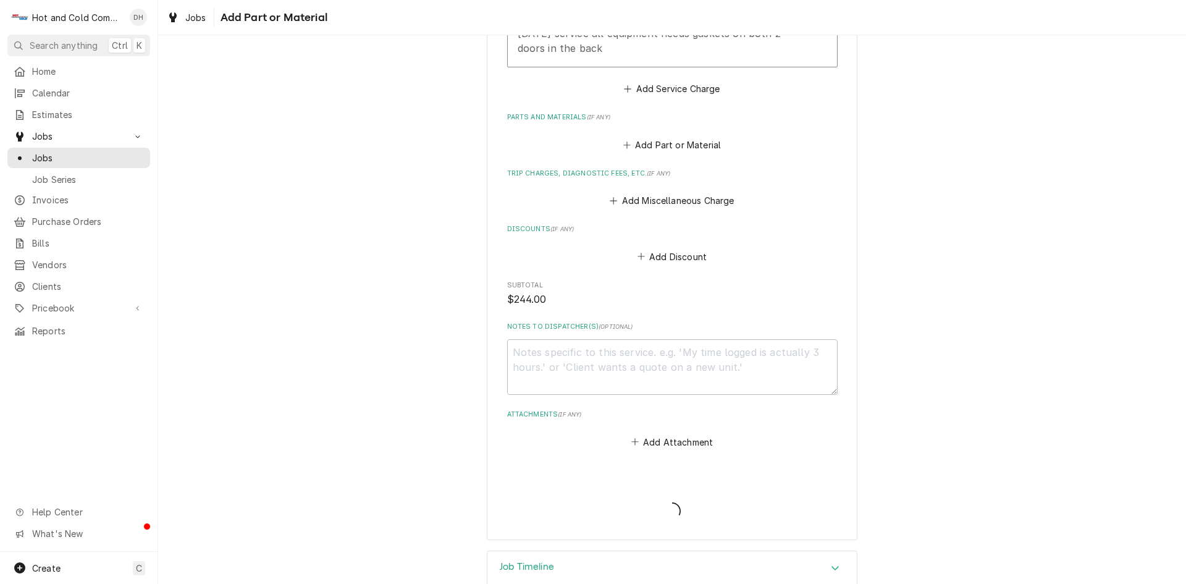
type textarea "x"
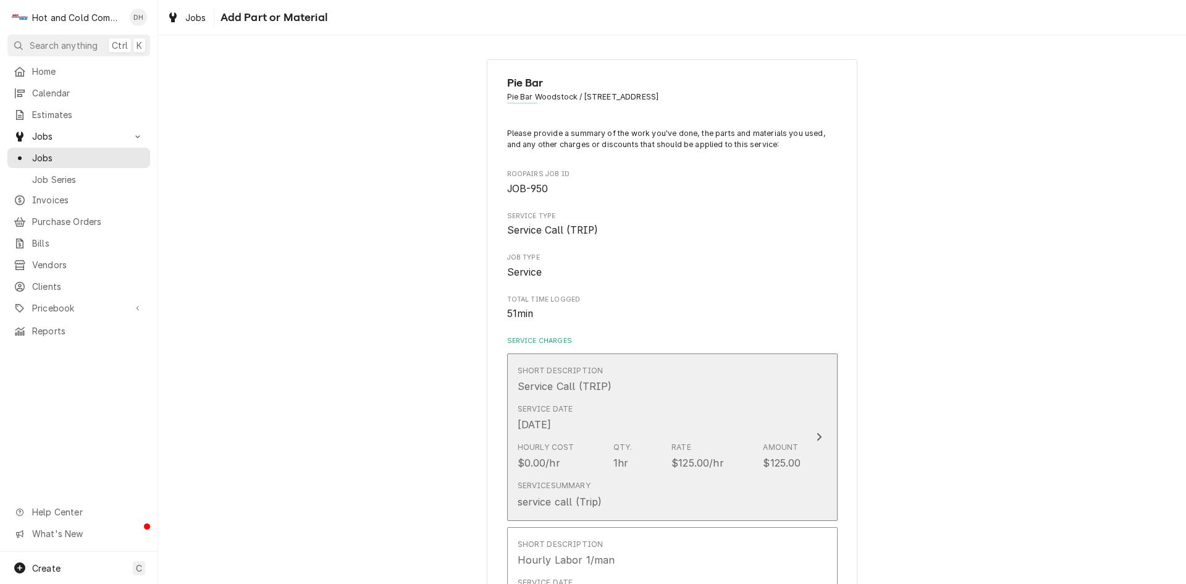
scroll to position [653, 0]
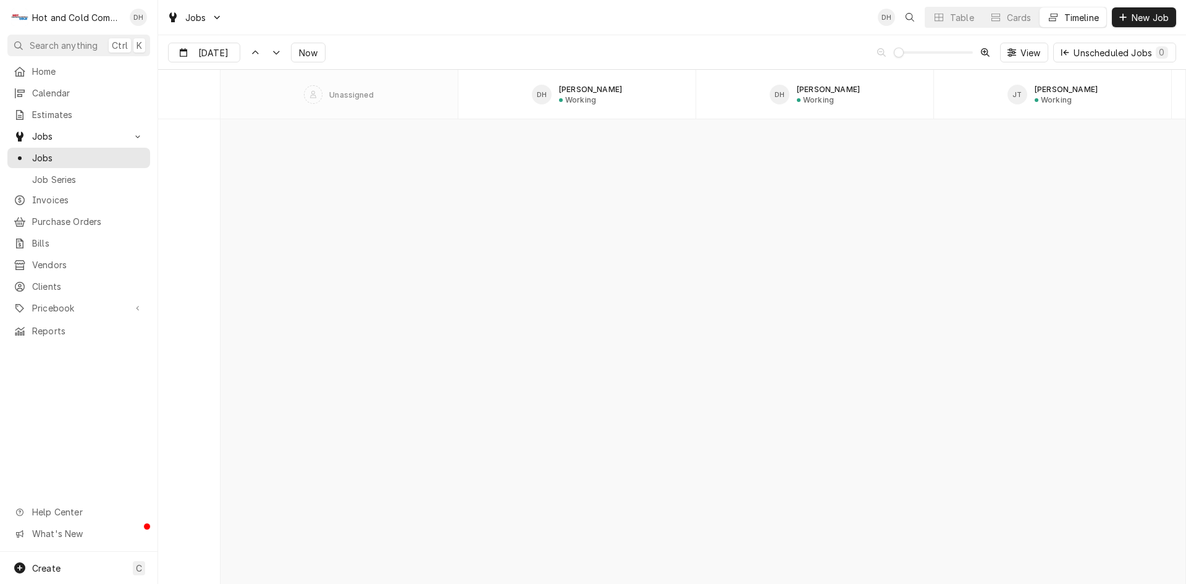
scroll to position [10978, 0]
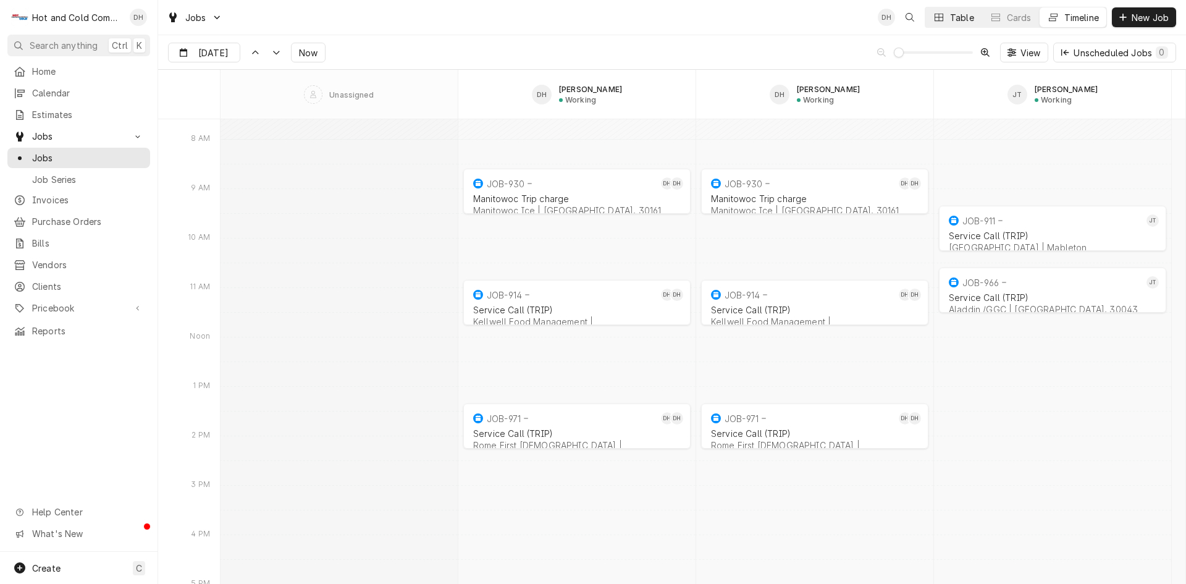
click at [963, 17] on div "Table" at bounding box center [962, 17] width 24 height 13
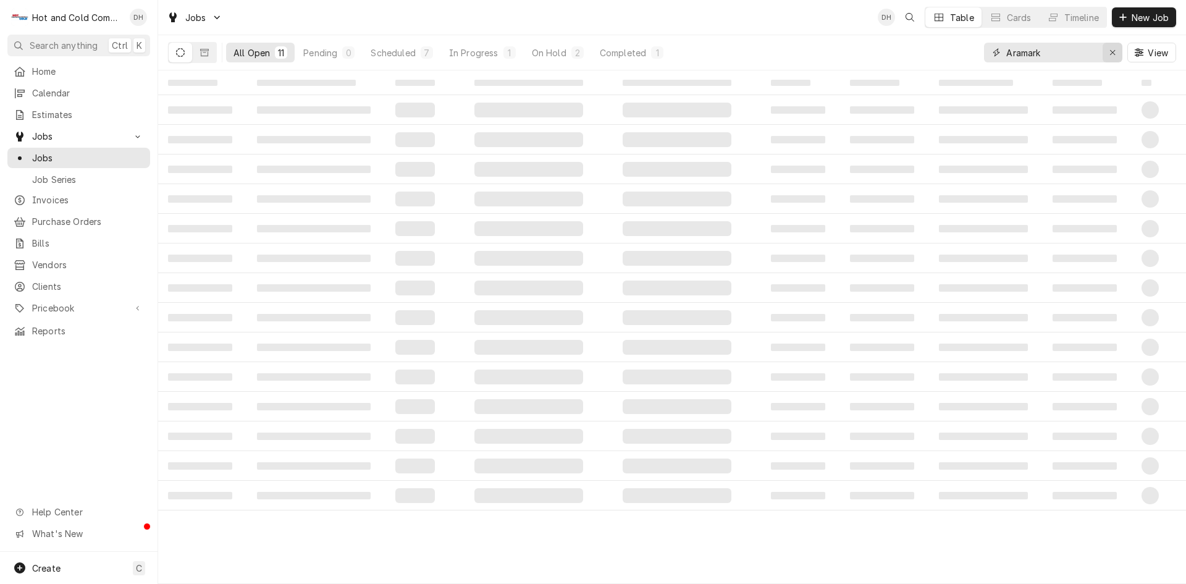
click at [1120, 54] on button "Erase input" at bounding box center [1113, 53] width 20 height 20
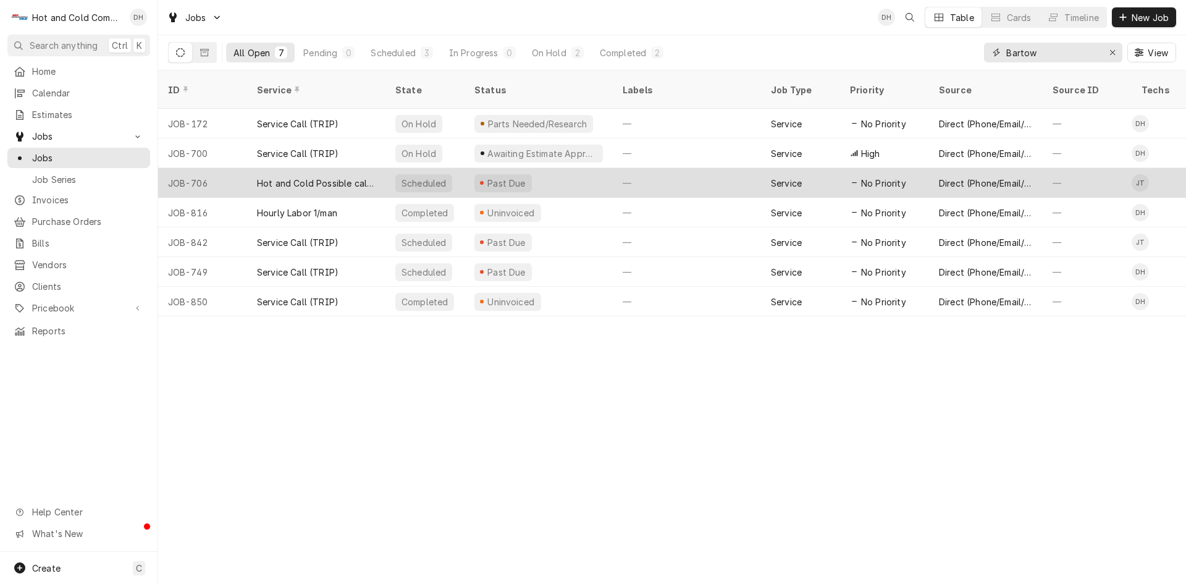
type input "Bartow"
click at [666, 168] on div "—" at bounding box center [687, 183] width 148 height 30
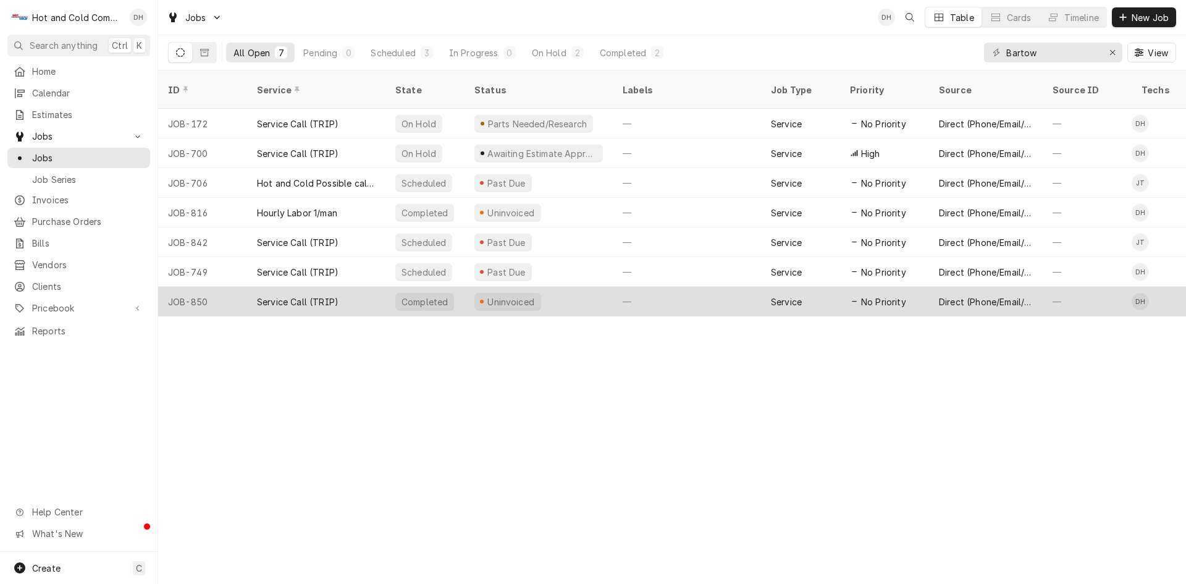
click at [596, 287] on div "Uninvoiced" at bounding box center [539, 302] width 148 height 30
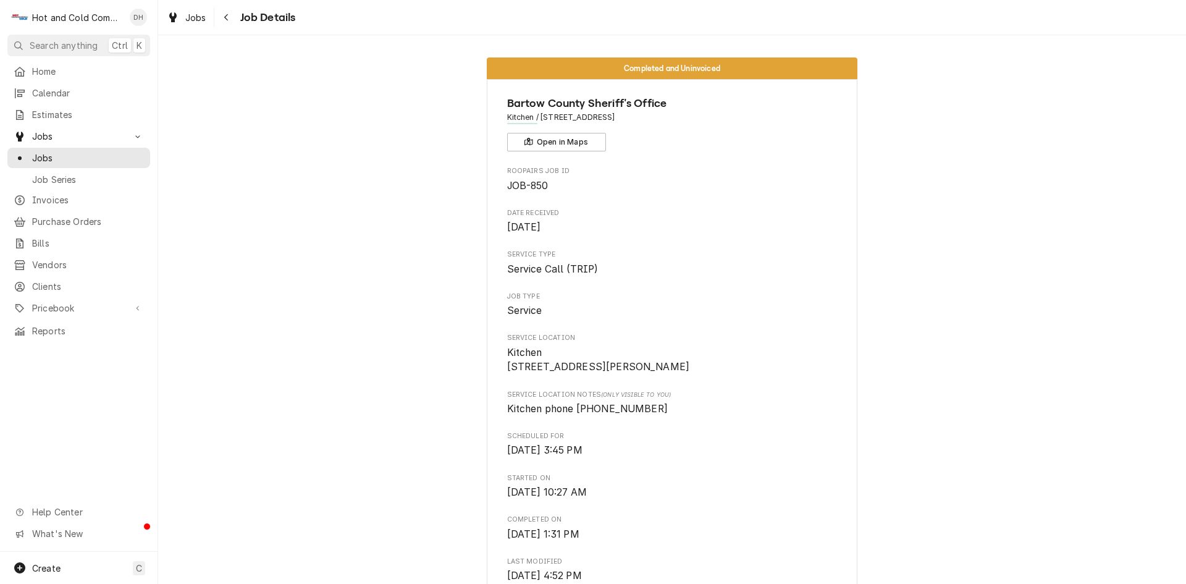
scroll to position [206, 0]
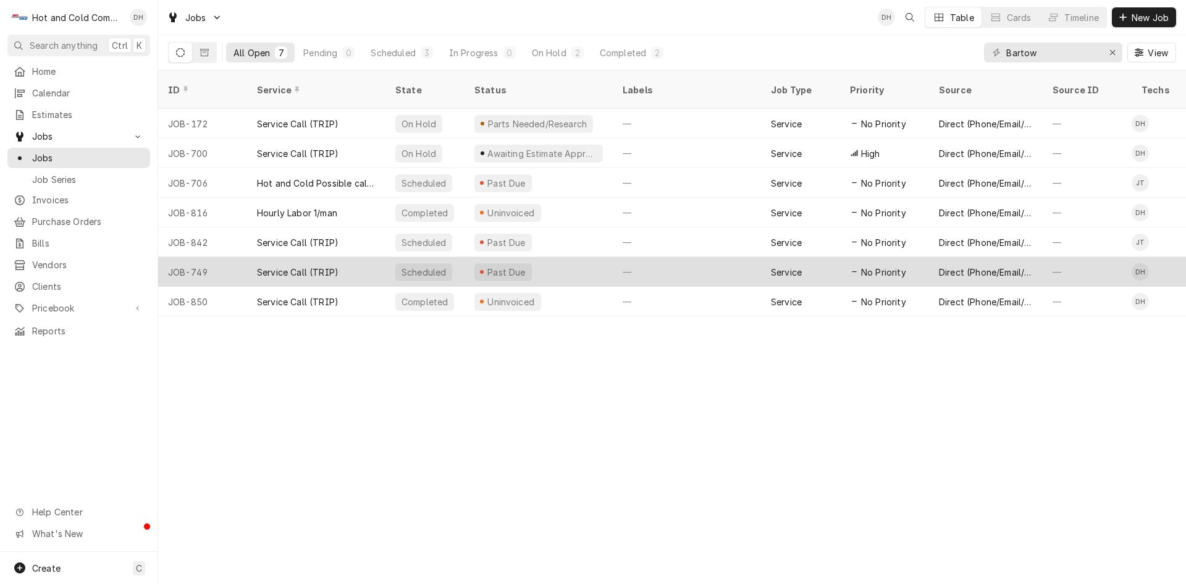
click at [566, 257] on div "Past Due" at bounding box center [539, 272] width 148 height 30
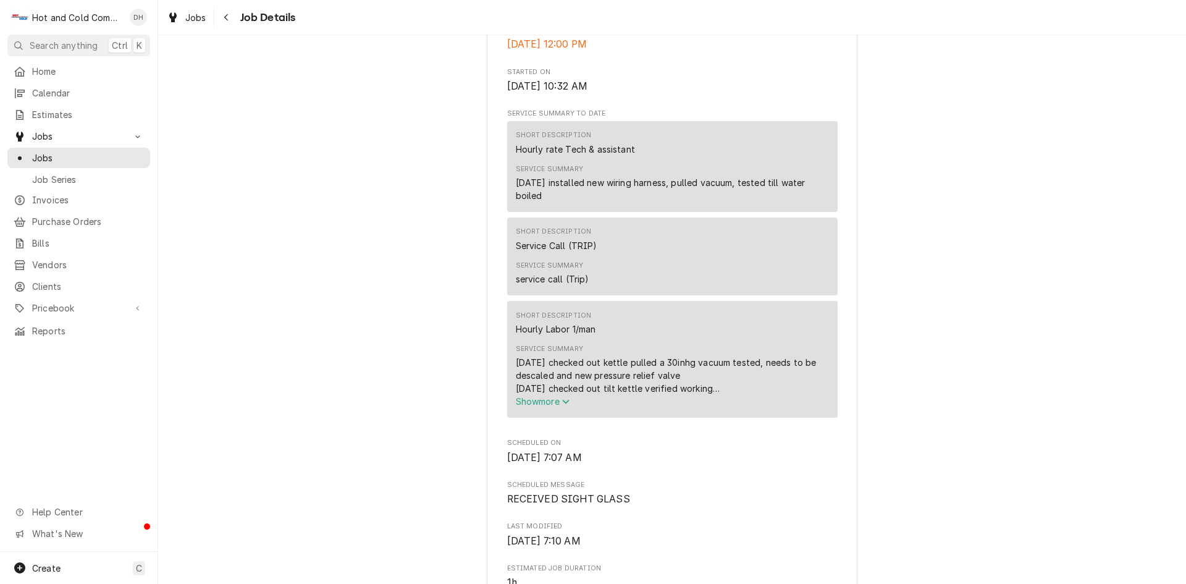
scroll to position [412, 0]
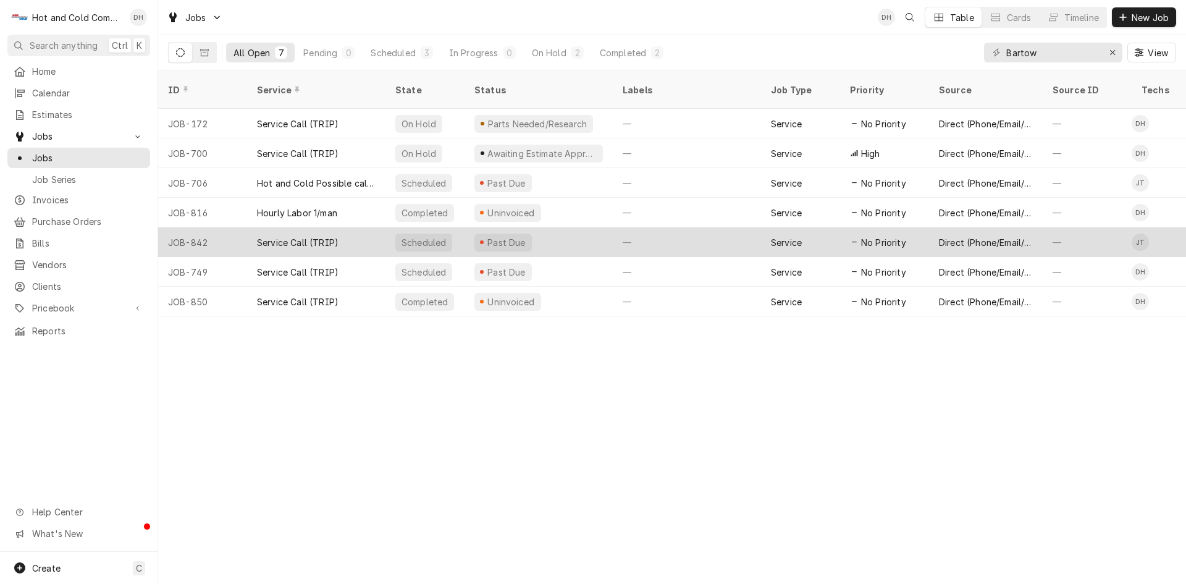
click at [706, 227] on div "—" at bounding box center [687, 242] width 148 height 30
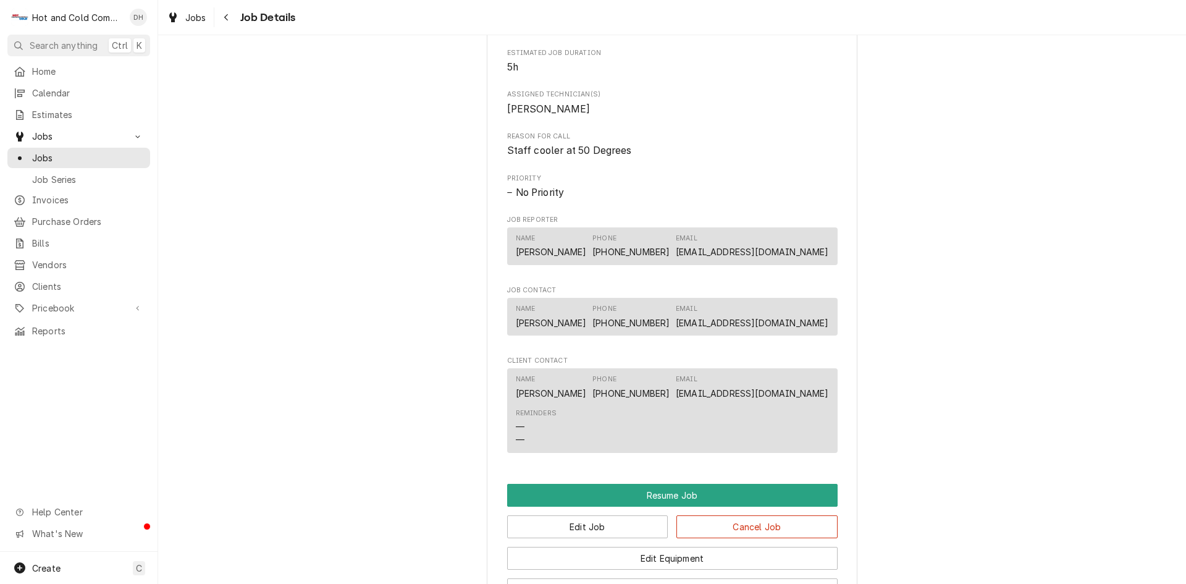
scroll to position [824, 0]
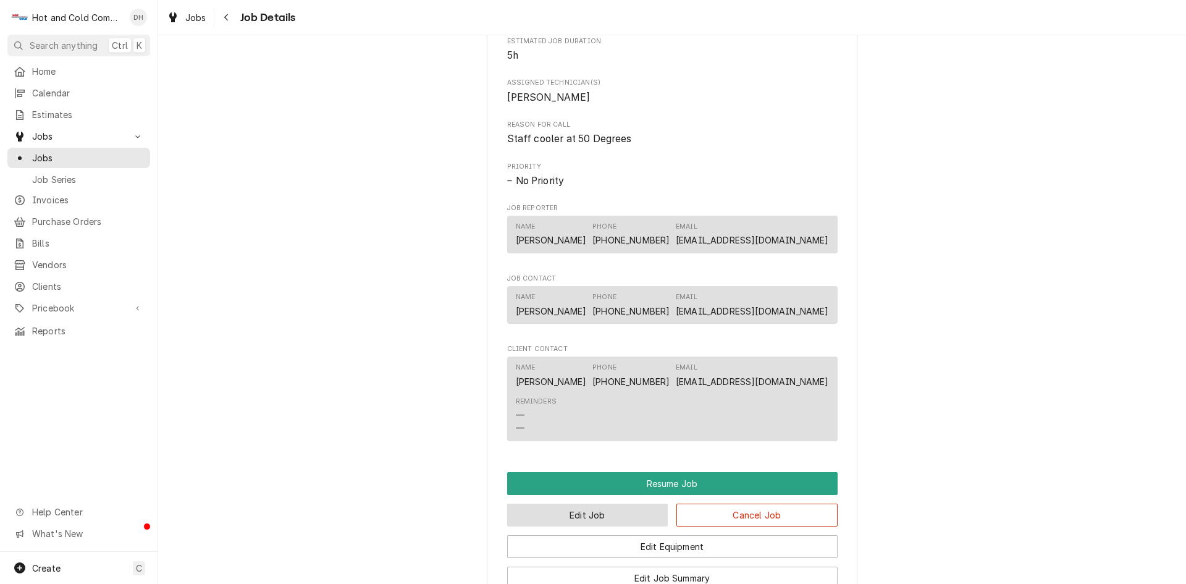
drag, startPoint x: 585, startPoint y: 526, endPoint x: 593, endPoint y: 521, distance: 10.3
click at [585, 526] on button "Edit Job" at bounding box center [587, 515] width 161 height 23
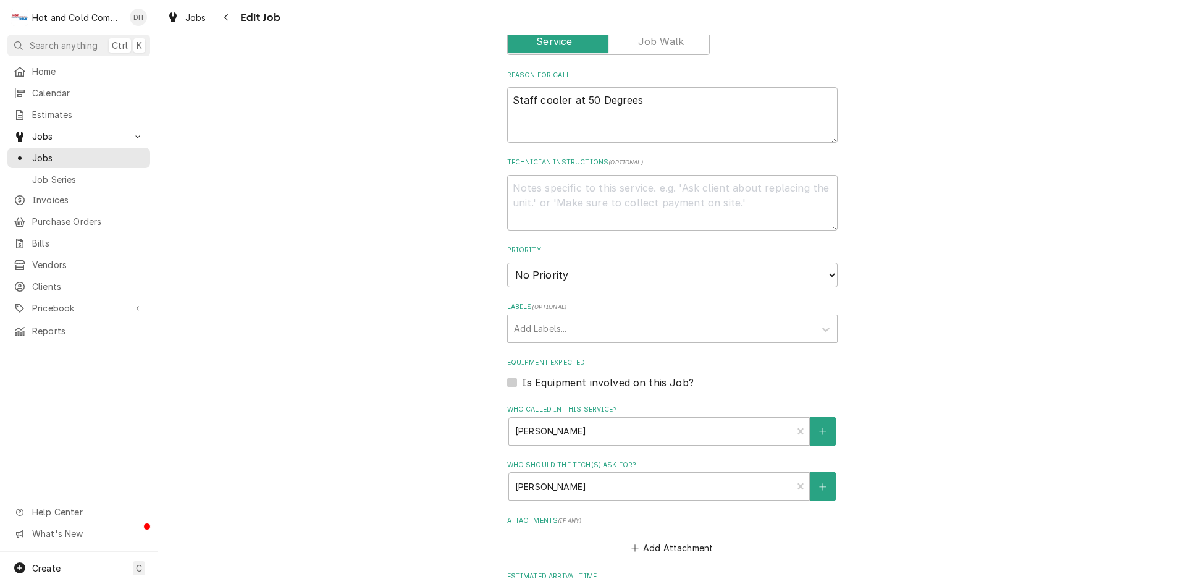
scroll to position [618, 0]
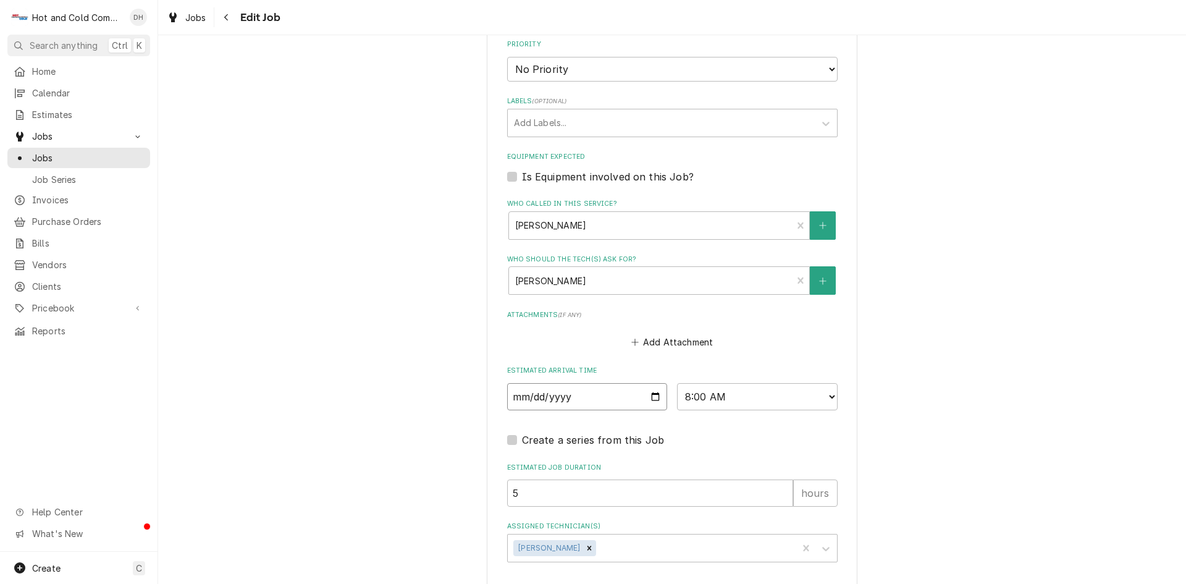
click at [651, 395] on input "2025-06-18" at bounding box center [587, 396] width 161 height 27
type textarea "x"
type input "2025-07-18"
type textarea "x"
type input "2025-08-18"
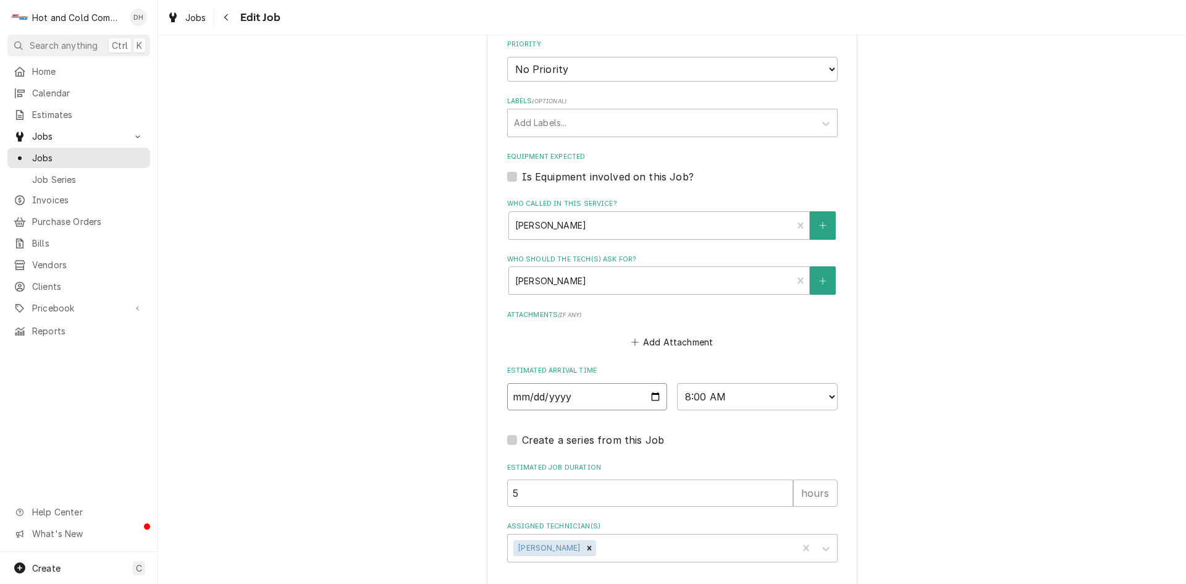
type textarea "x"
type input "2025-08-19"
type textarea "x"
click at [829, 395] on select "AM / PM 6:00 AM 6:15 AM 6:30 AM 6:45 AM 7:00 AM 7:15 AM 7:30 AM 7:45 AM 8:00 AM…" at bounding box center [757, 396] width 161 height 27
select select "14:00:00"
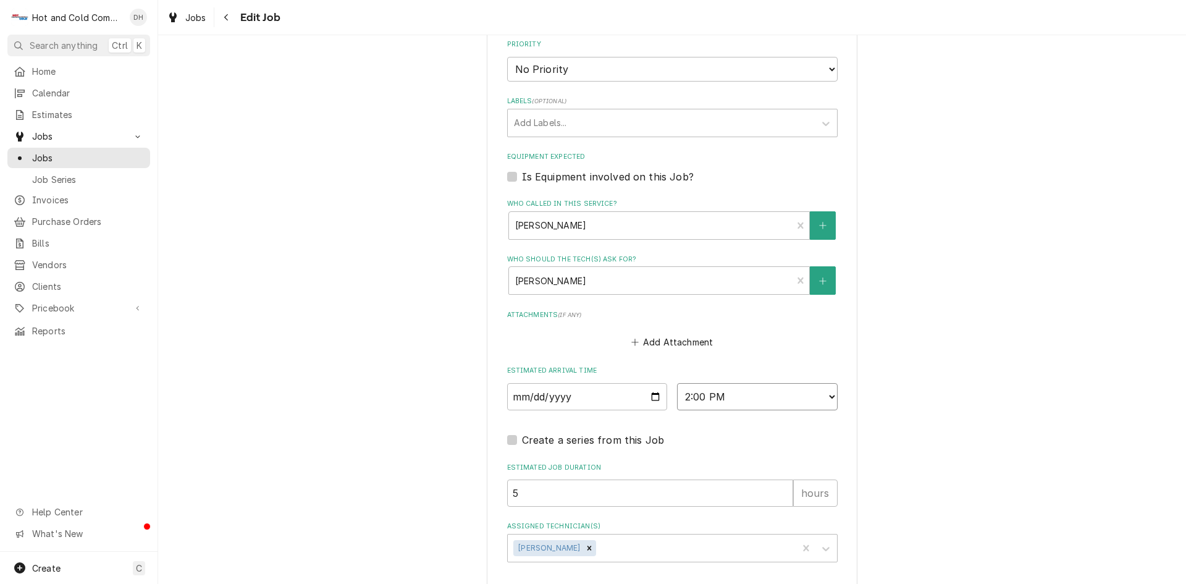
click at [677, 383] on select "AM / PM 6:00 AM 6:15 AM 6:30 AM 6:45 AM 7:00 AM 7:15 AM 7:30 AM 7:45 AM 8:00 AM…" at bounding box center [757, 396] width 161 height 27
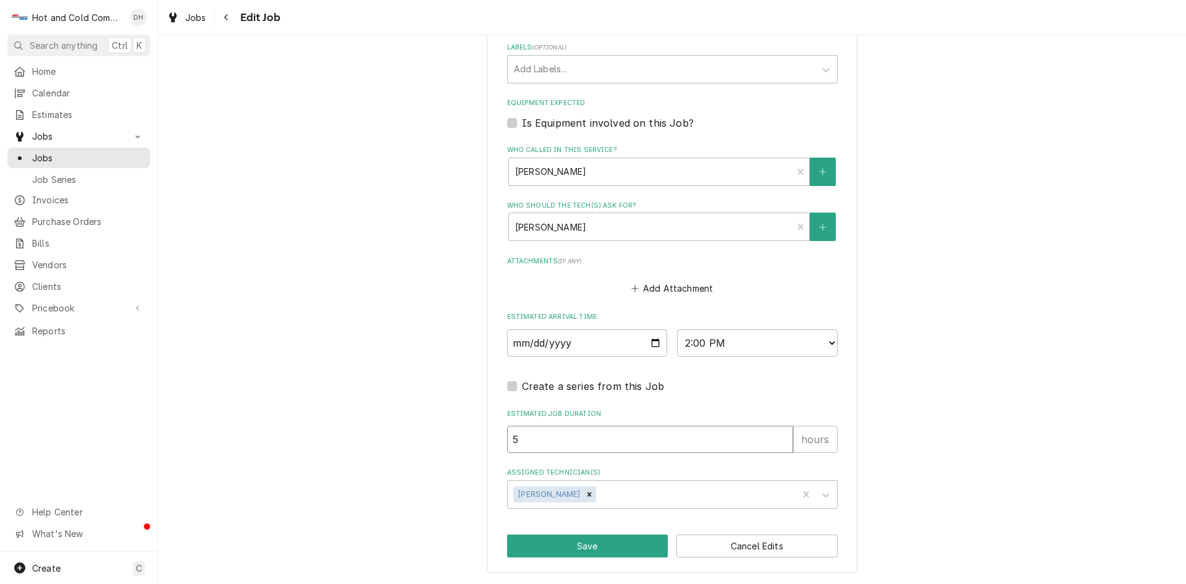
click at [524, 447] on input "5" at bounding box center [650, 439] width 286 height 27
type textarea "x"
type input "1"
type textarea "x"
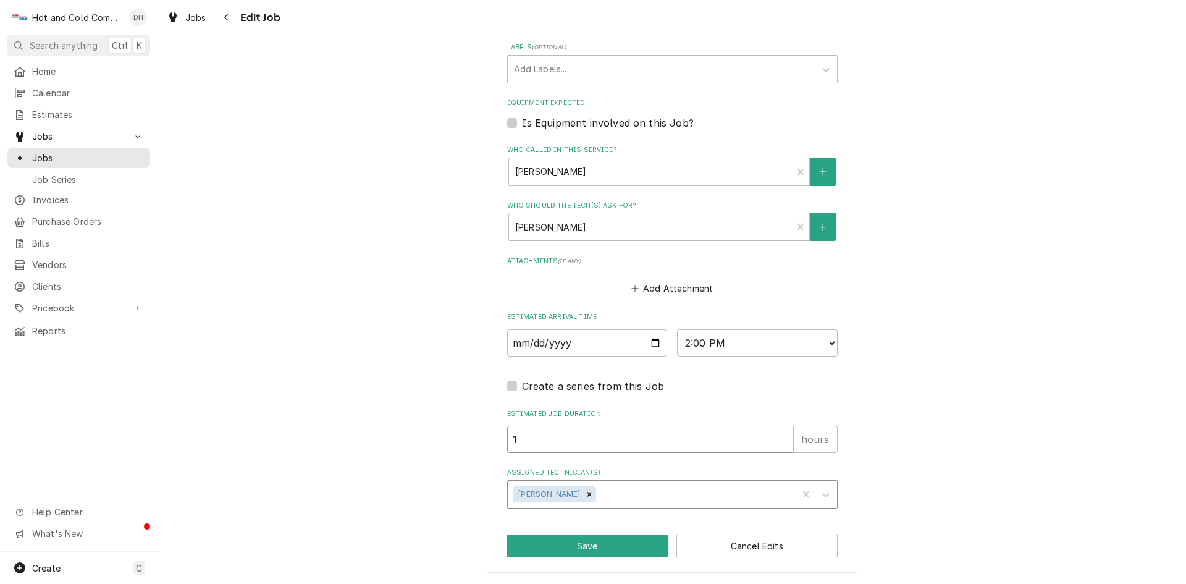
click at [585, 494] on icon "Remove Jason Thomason" at bounding box center [589, 494] width 9 height 9
type input "1"
click at [672, 494] on div "Assigned Technician(s)" at bounding box center [661, 494] width 295 height 22
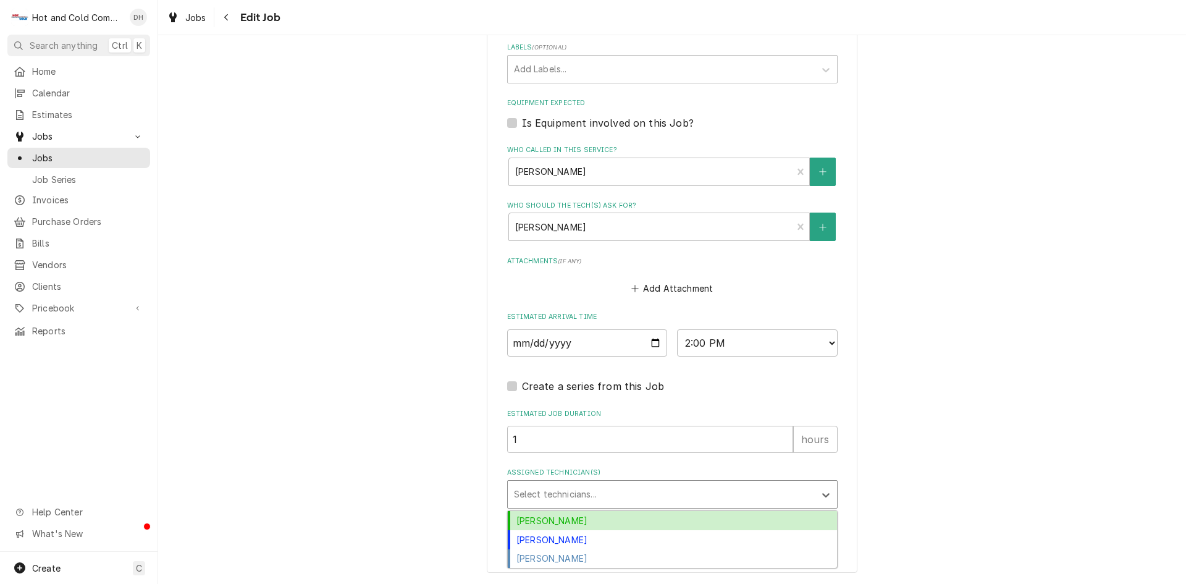
click at [599, 522] on div "Daryl Harris" at bounding box center [672, 520] width 329 height 19
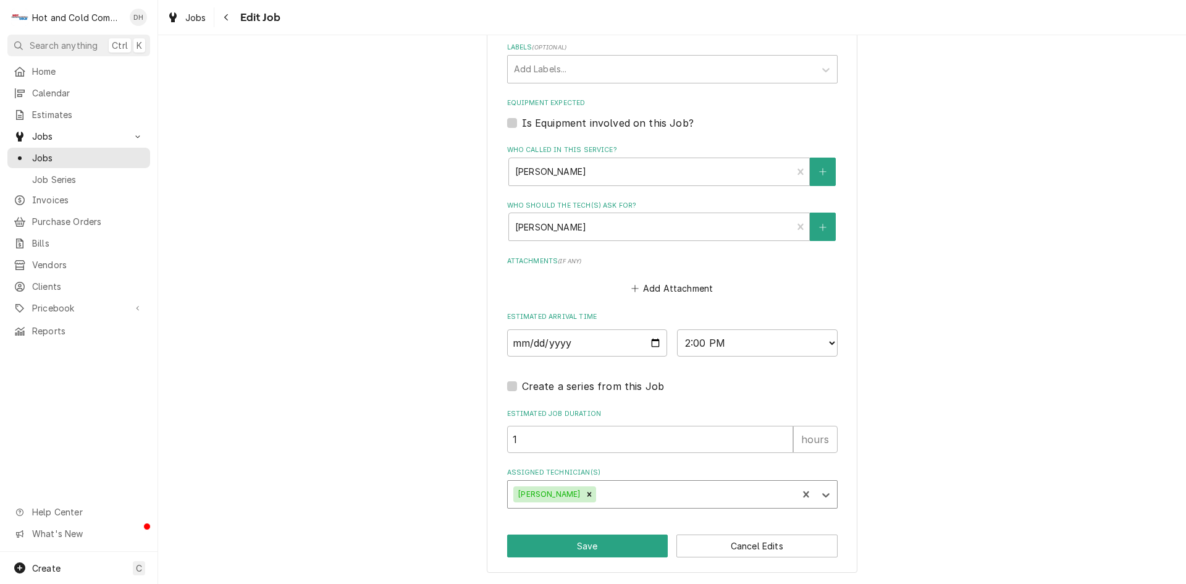
click at [686, 488] on div "Assigned Technician(s)" at bounding box center [695, 494] width 193 height 22
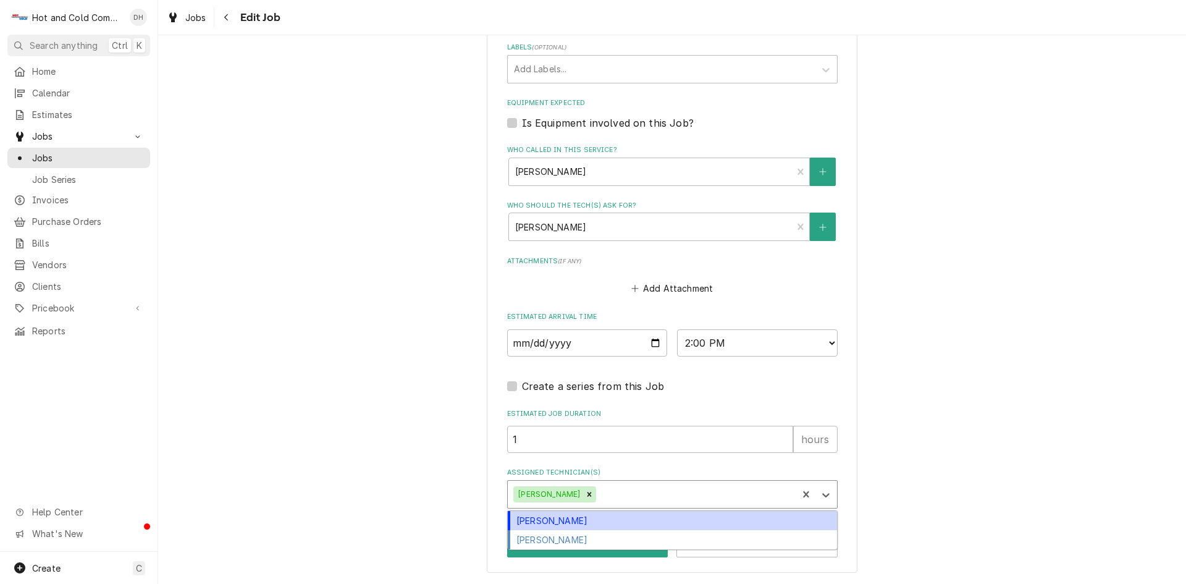
click at [558, 519] on div "David Harris" at bounding box center [672, 520] width 329 height 19
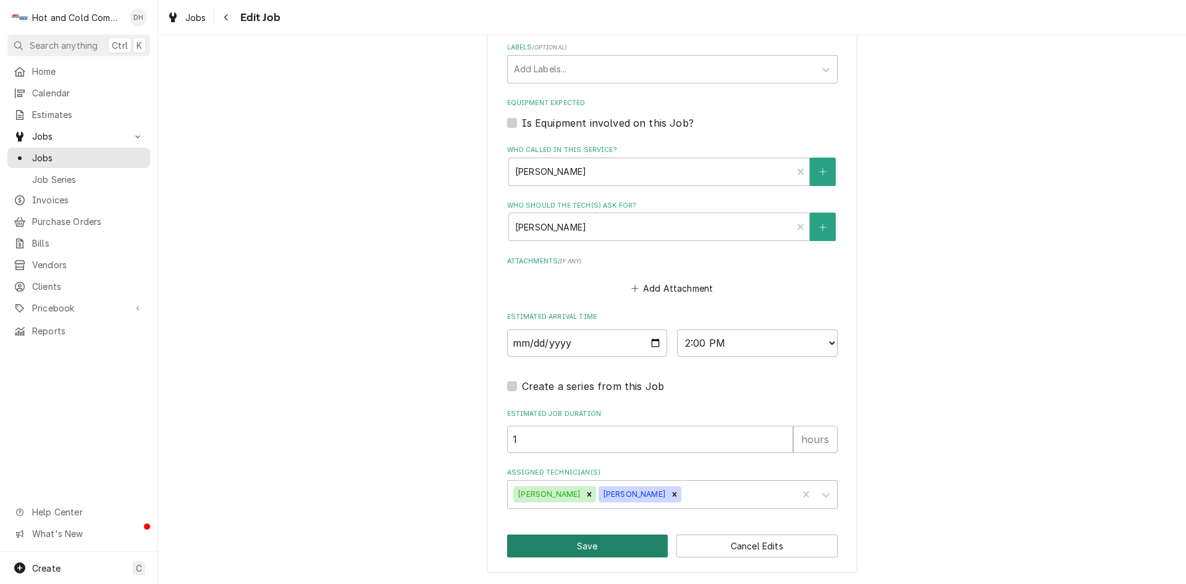
drag, startPoint x: 606, startPoint y: 548, endPoint x: 643, endPoint y: 532, distance: 39.8
click at [607, 545] on button "Save" at bounding box center [587, 545] width 161 height 23
type textarea "x"
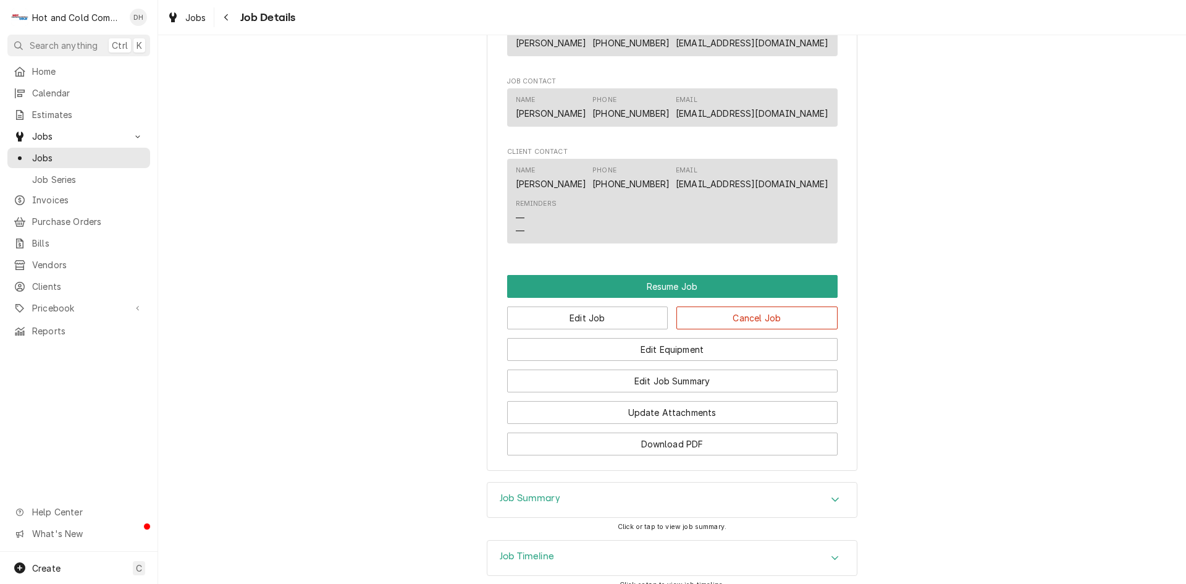
scroll to position [1123, 0]
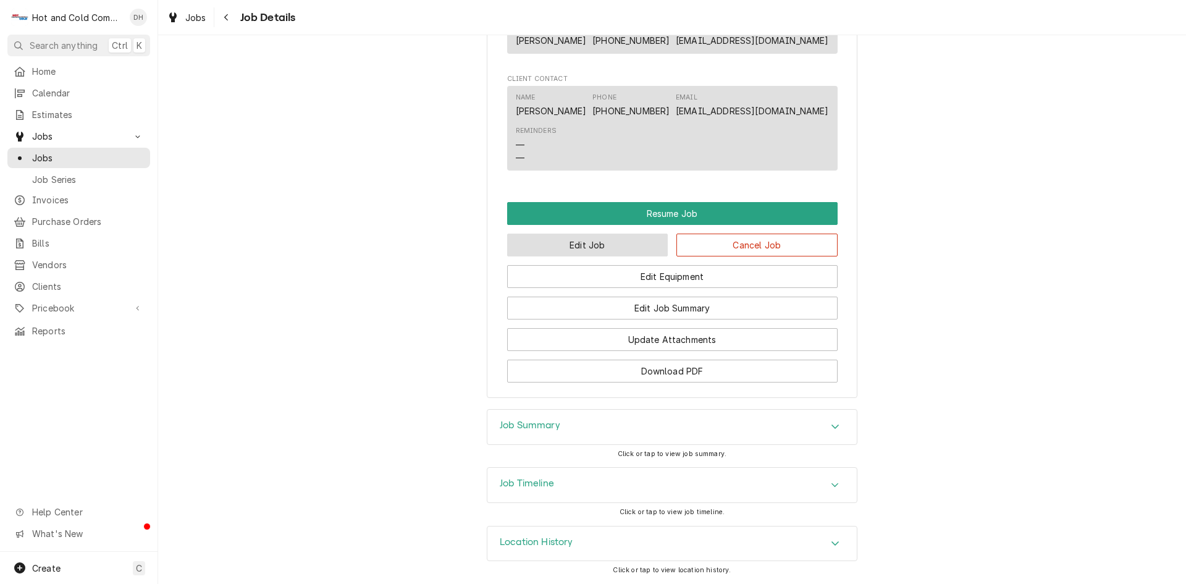
click at [629, 249] on button "Edit Job" at bounding box center [587, 245] width 161 height 23
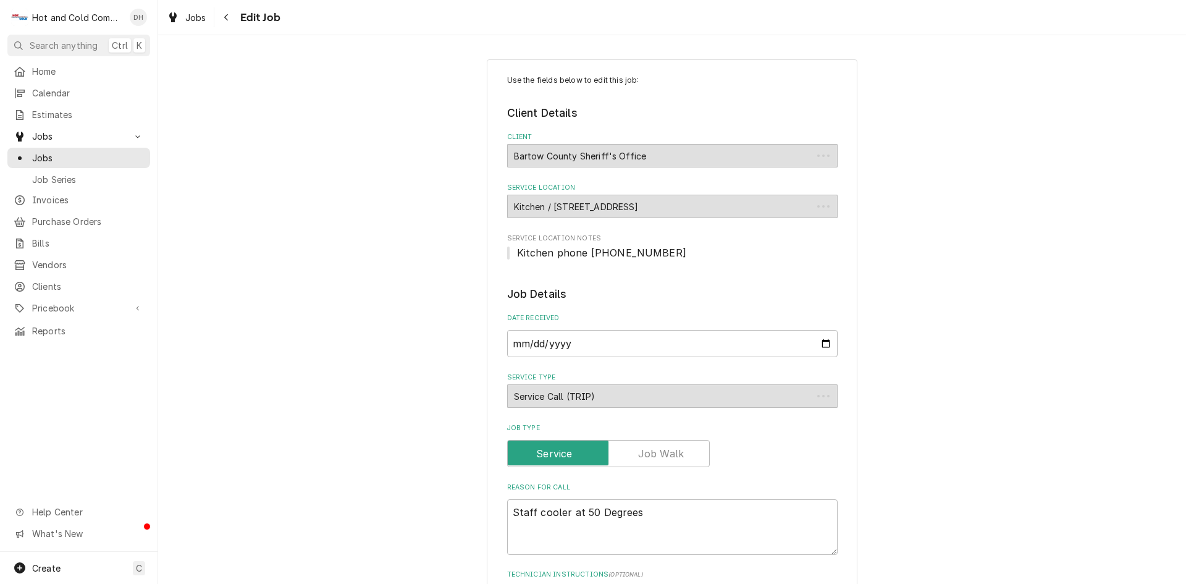
type textarea "x"
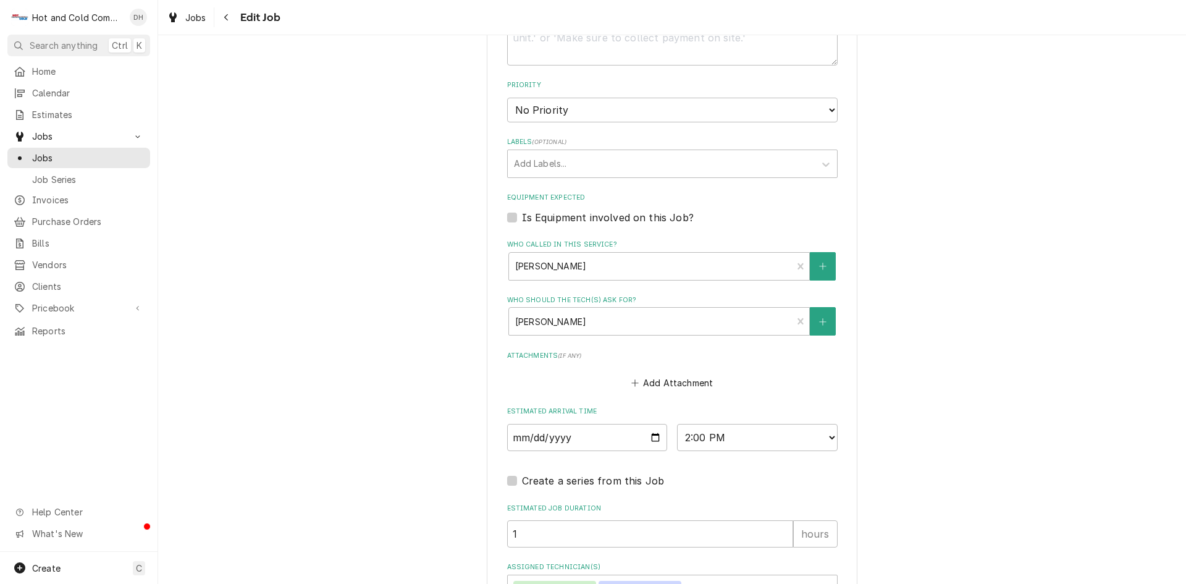
scroll to position [672, 0]
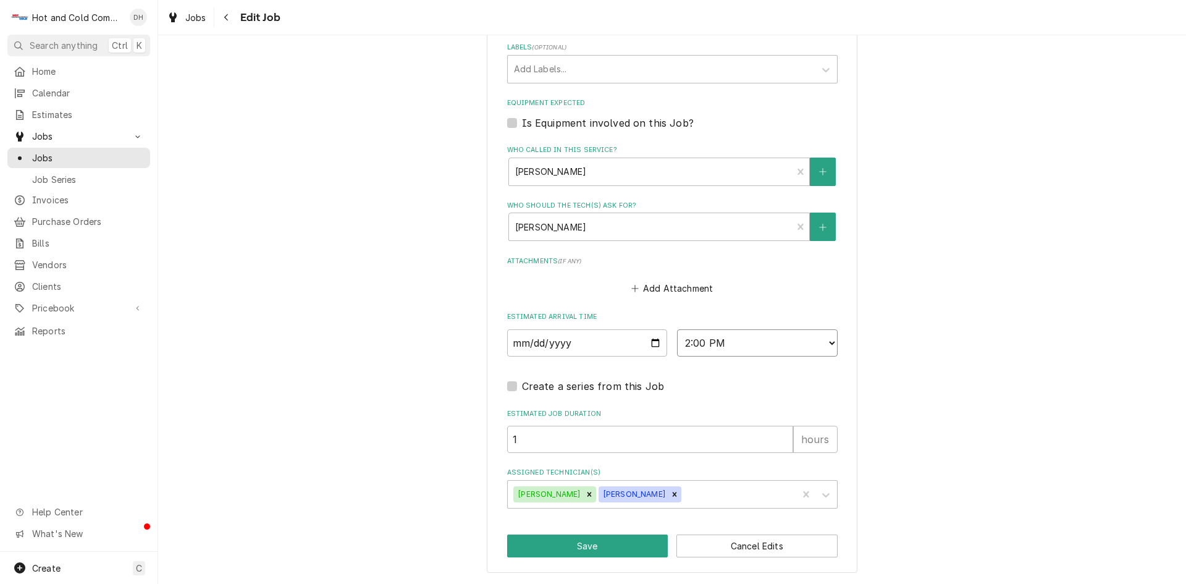
click at [826, 342] on select "AM / PM 6:00 AM 6:15 AM 6:30 AM 6:45 AM 7:00 AM 7:15 AM 7:30 AM 7:45 AM 8:00 AM…" at bounding box center [757, 342] width 161 height 27
select select "14:30:00"
click at [677, 329] on select "AM / PM 6:00 AM 6:15 AM 6:30 AM 6:45 AM 7:00 AM 7:15 AM 7:30 AM 7:45 AM 8:00 AM…" at bounding box center [757, 342] width 161 height 27
drag, startPoint x: 618, startPoint y: 542, endPoint x: 868, endPoint y: 404, distance: 285.7
click at [622, 539] on button "Save" at bounding box center [587, 545] width 161 height 23
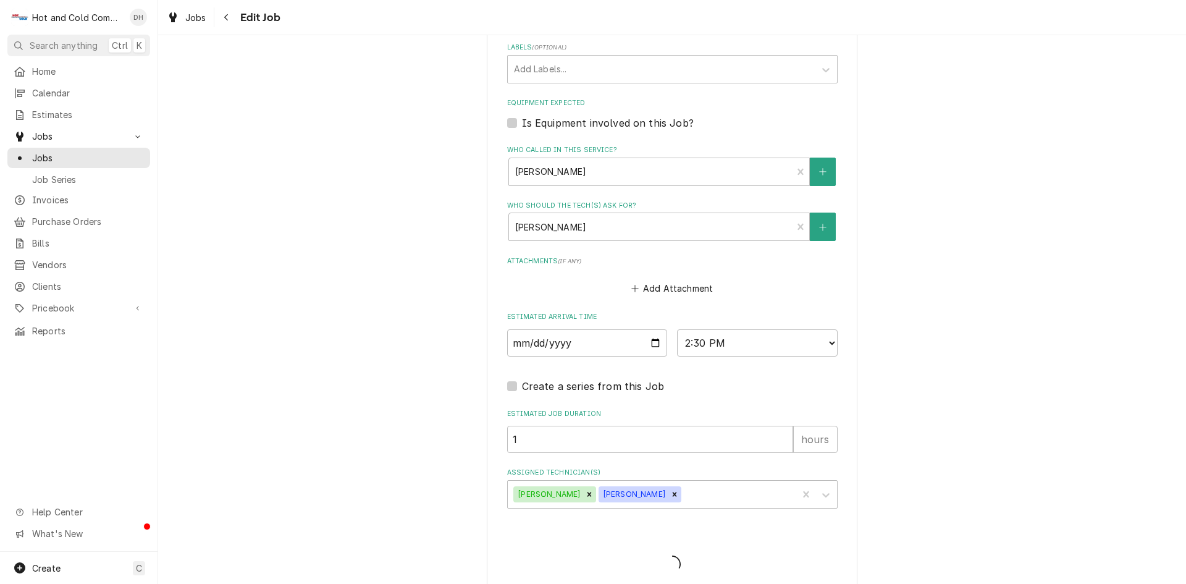
type textarea "x"
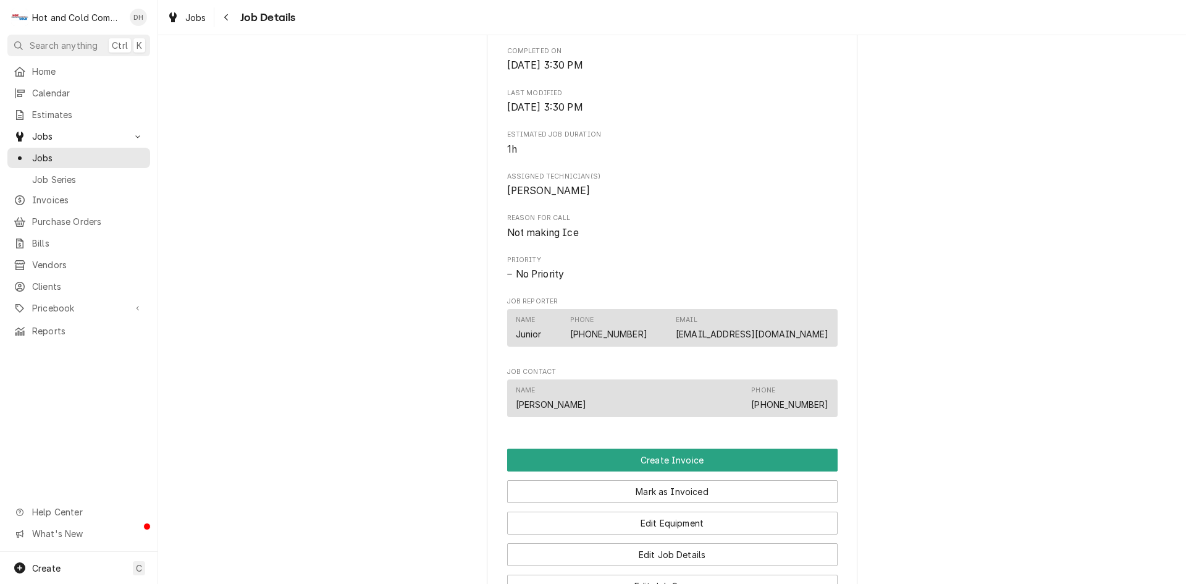
scroll to position [618, 0]
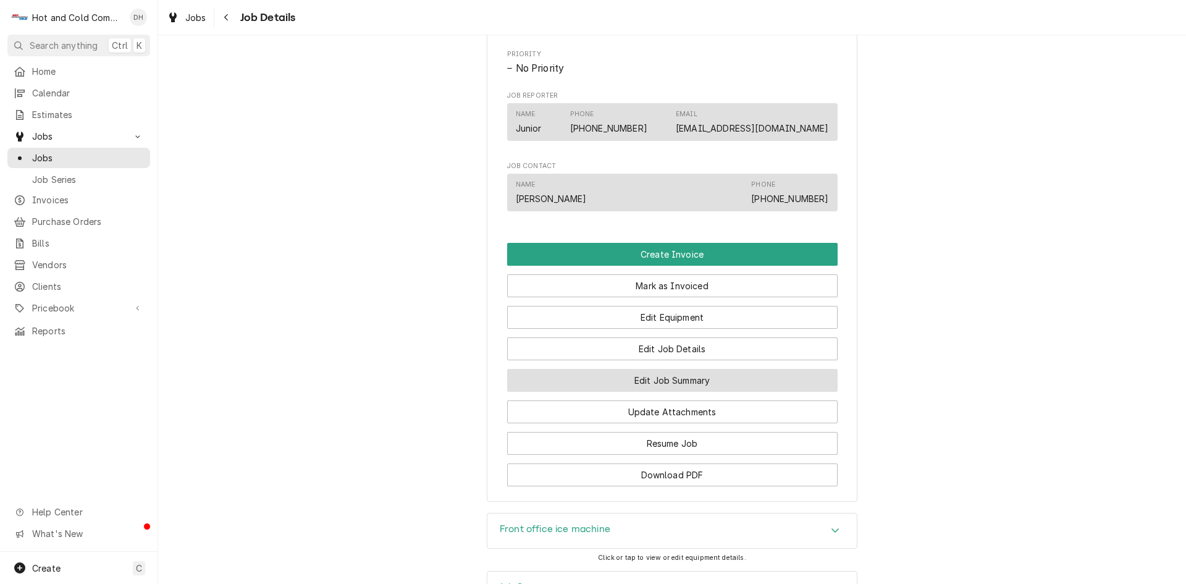
click at [677, 392] on button "Edit Job Summary" at bounding box center [672, 380] width 331 height 23
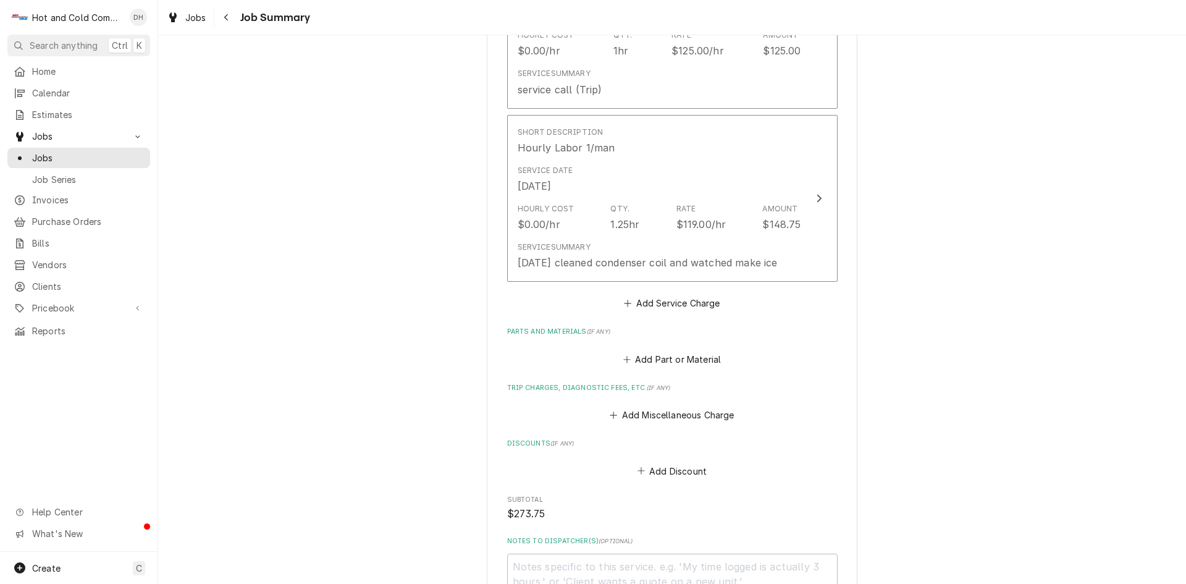
scroll to position [618, 0]
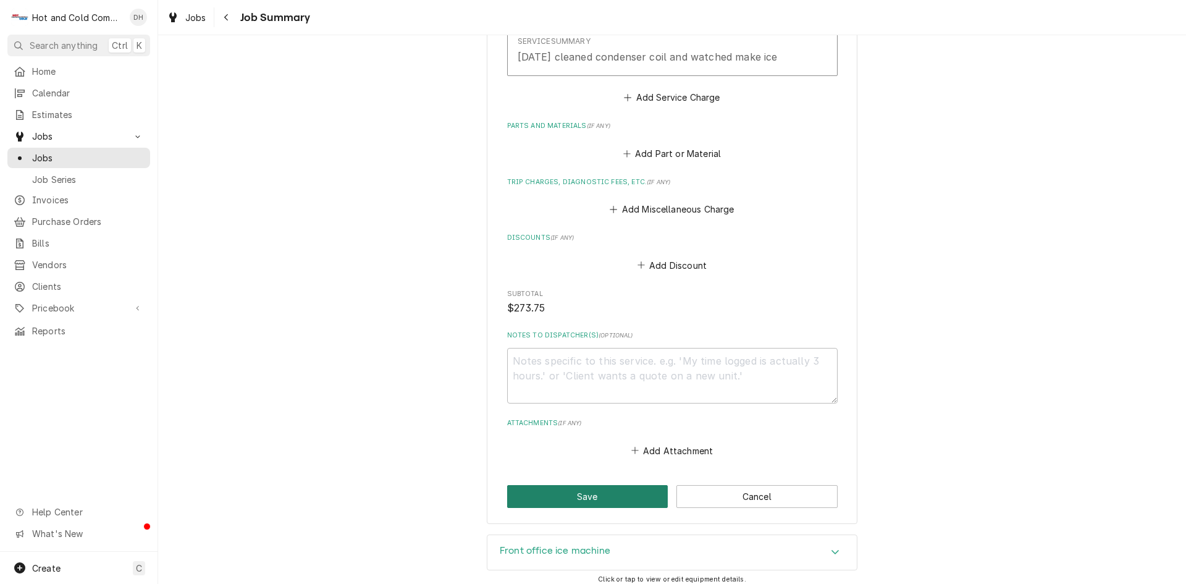
click at [611, 503] on button "Save" at bounding box center [587, 496] width 161 height 23
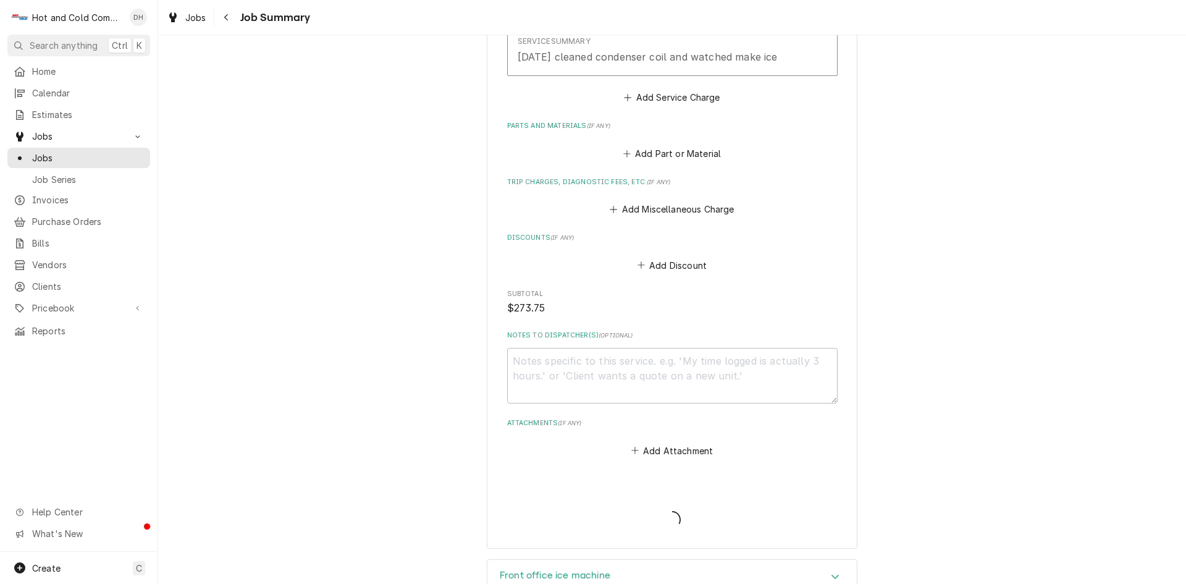
type textarea "x"
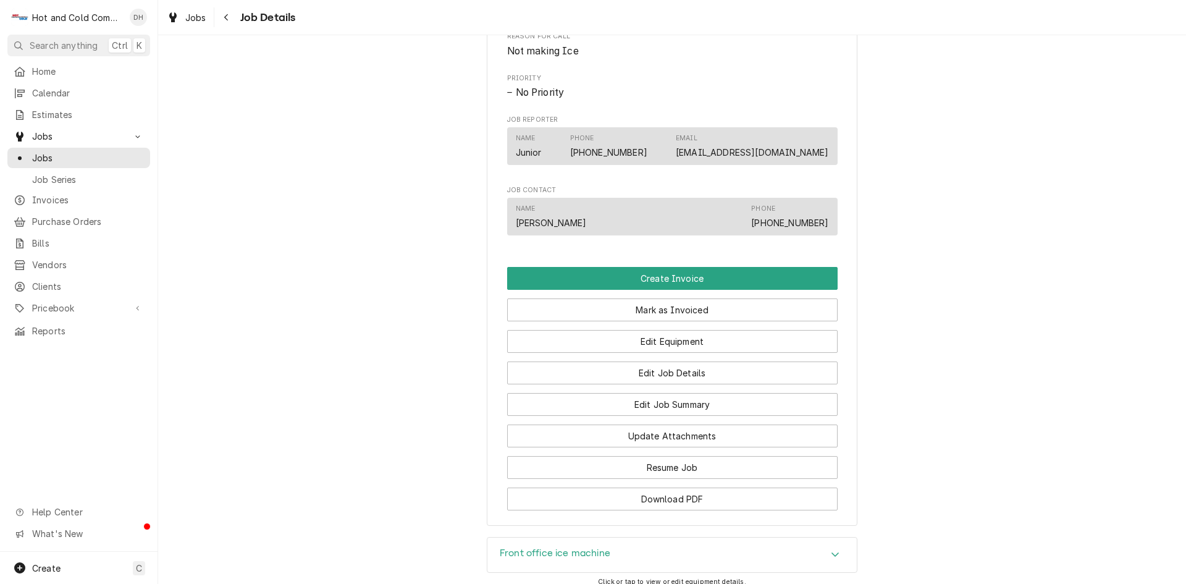
scroll to position [618, 0]
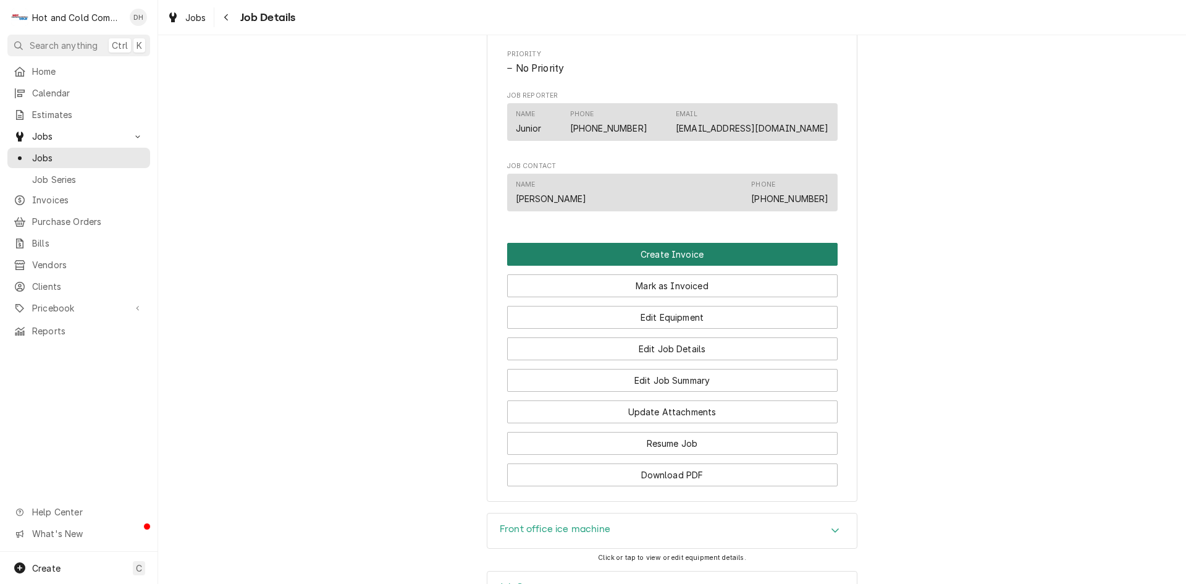
click at [678, 266] on button "Create Invoice" at bounding box center [672, 254] width 331 height 23
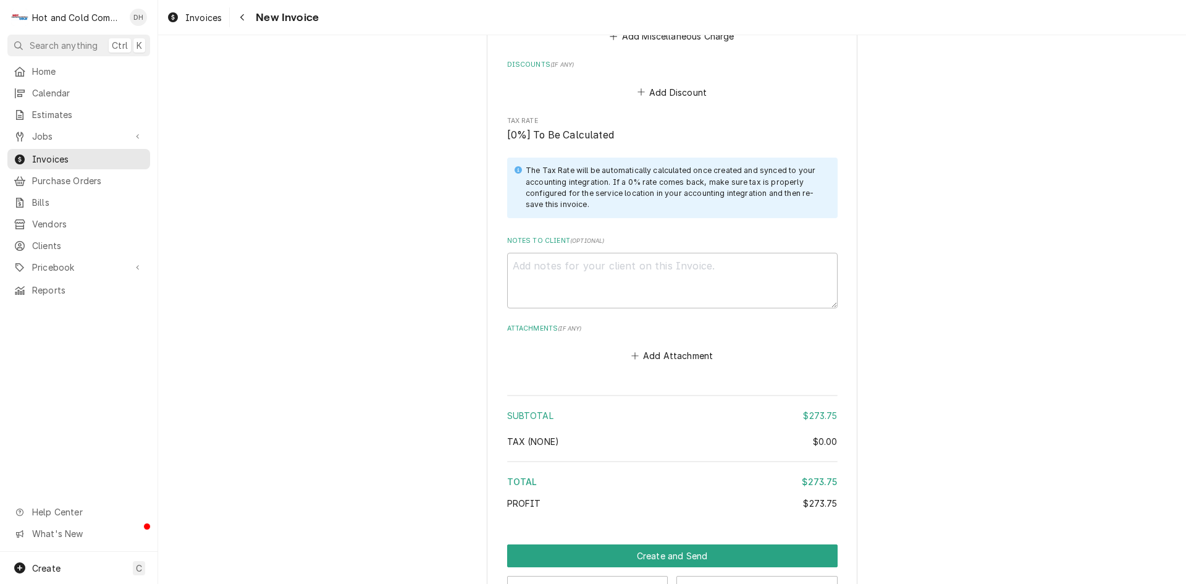
scroll to position [1328, 0]
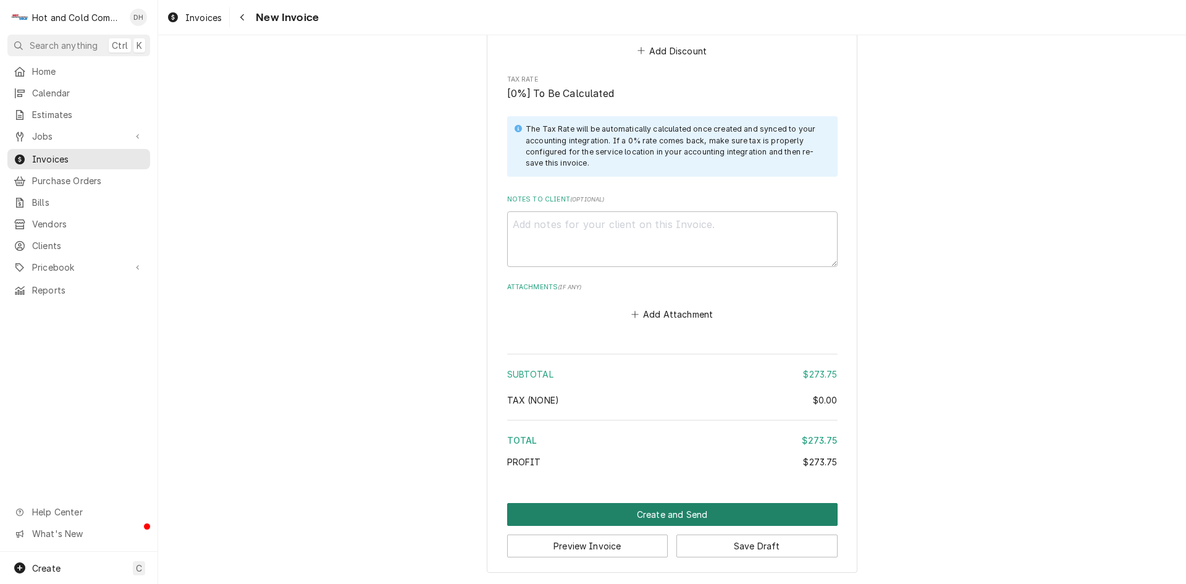
click at [667, 509] on button "Create and Send" at bounding box center [672, 514] width 331 height 23
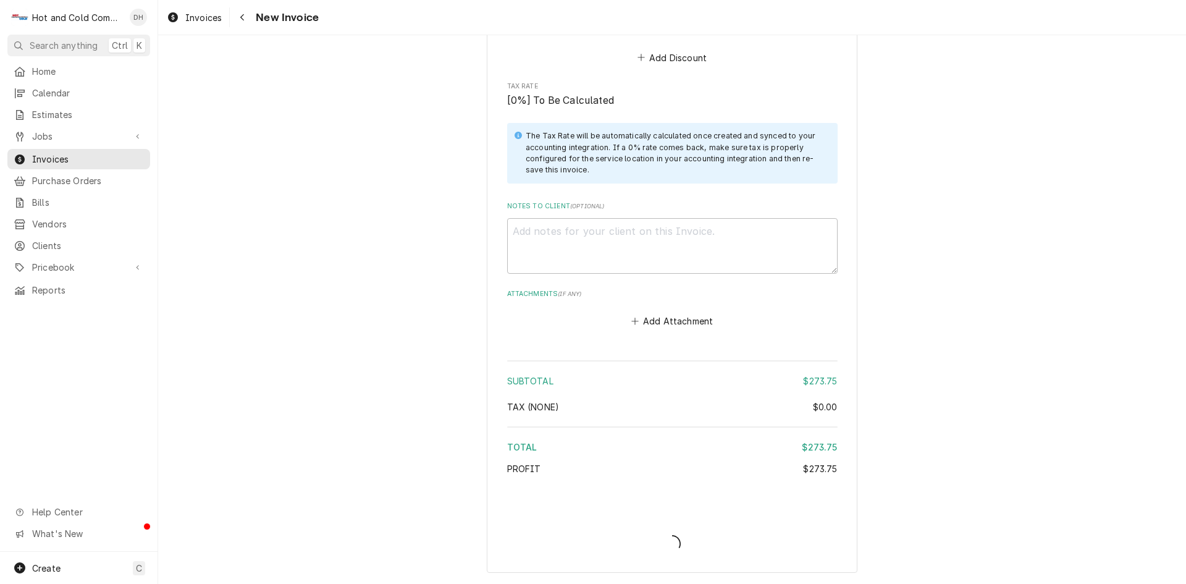
scroll to position [1321, 0]
type textarea "x"
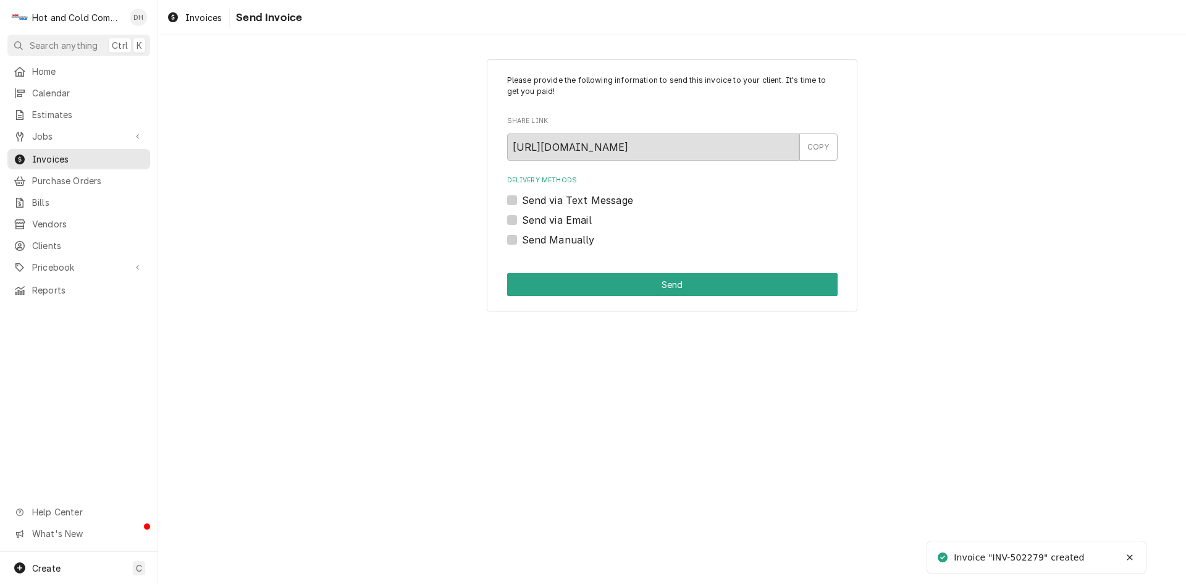
drag, startPoint x: 512, startPoint y: 219, endPoint x: 493, endPoint y: 214, distance: 19.2
click at [522, 219] on label "Send via Email" at bounding box center [557, 220] width 70 height 15
click at [522, 219] on input "Send via Email" at bounding box center [687, 226] width 331 height 27
checkbox input "true"
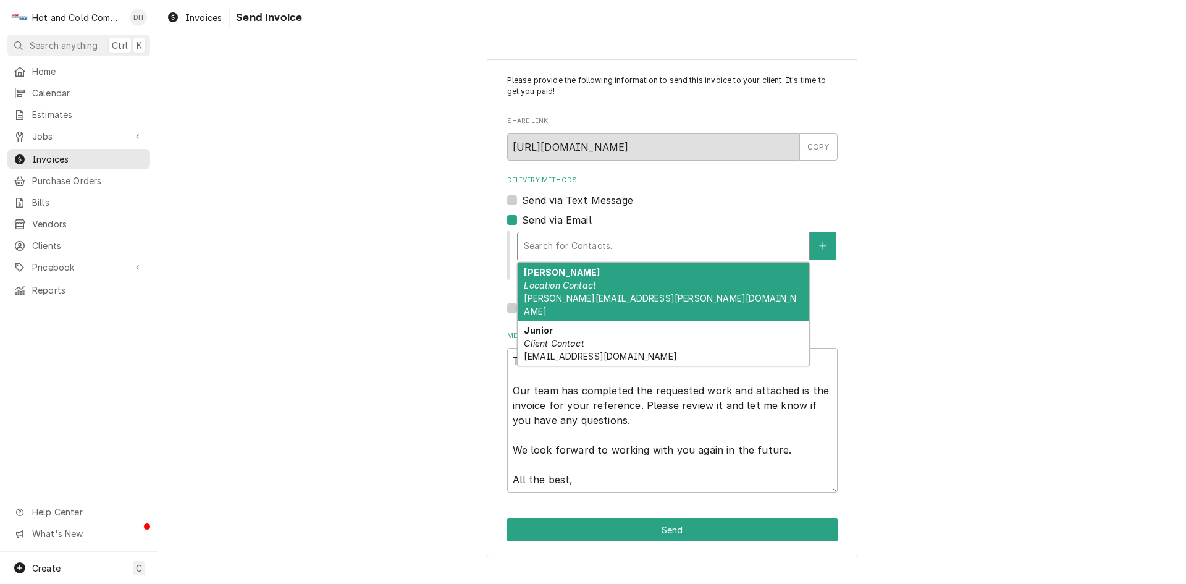
click at [664, 247] on div "Delivery Methods" at bounding box center [663, 246] width 279 height 22
click at [669, 281] on div "[PERSON_NAME] Location Contact [PERSON_NAME][EMAIL_ADDRESS][PERSON_NAME][DOMAIN…" at bounding box center [664, 292] width 292 height 58
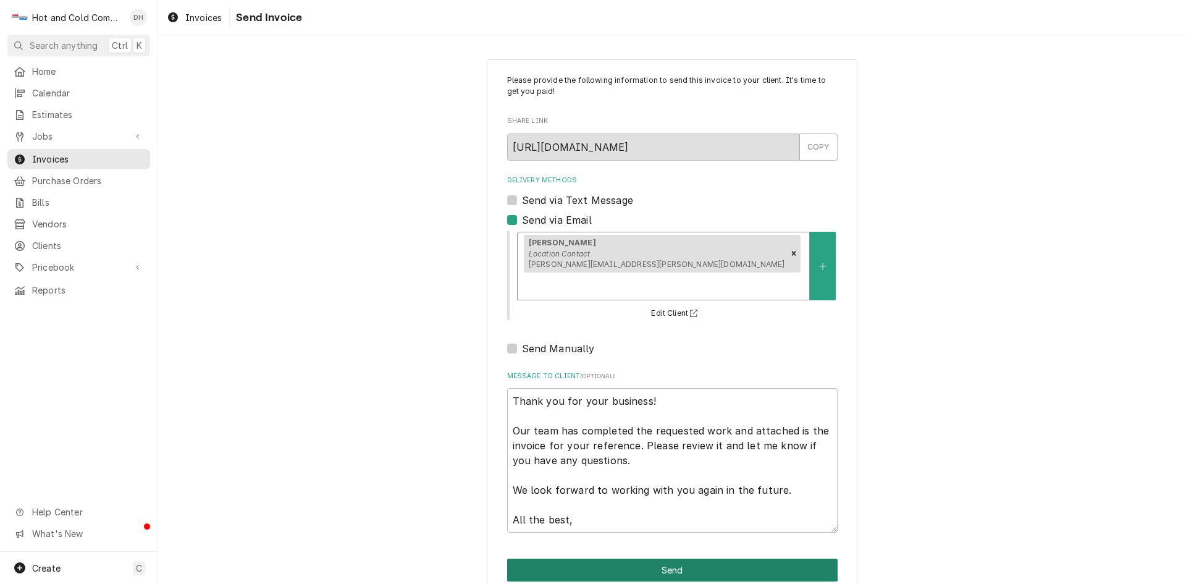
click at [688, 559] on button "Send" at bounding box center [672, 570] width 331 height 23
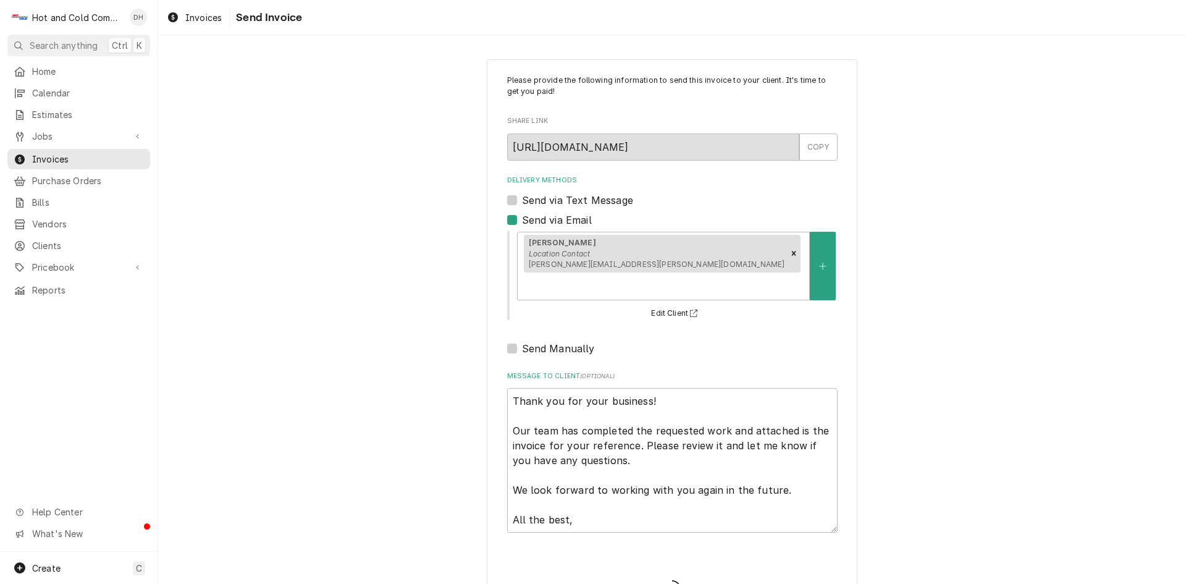
type textarea "x"
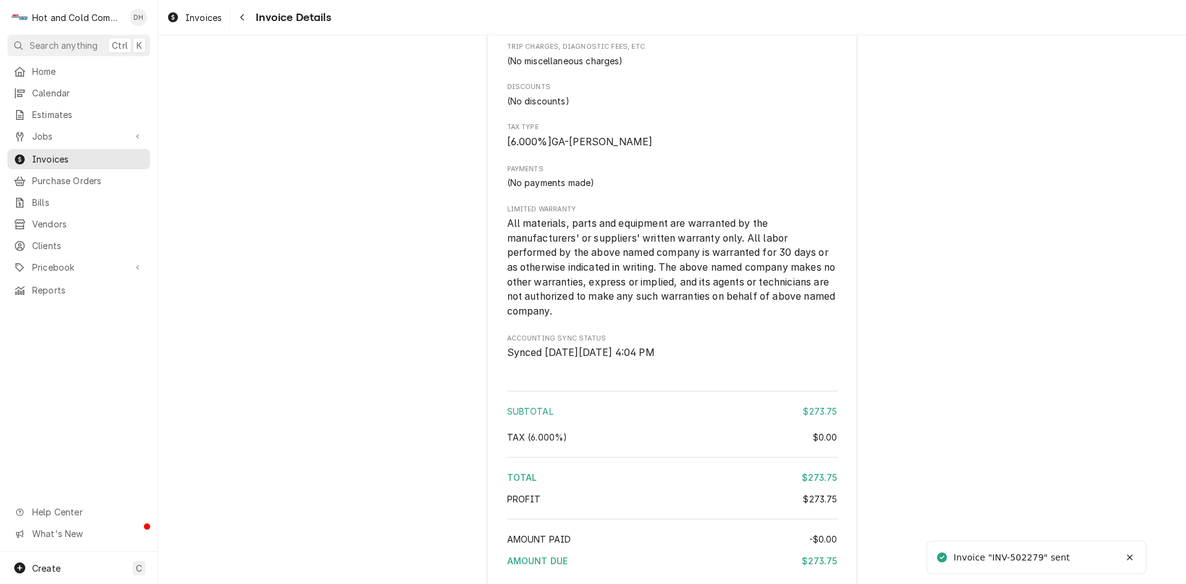
scroll to position [1377, 0]
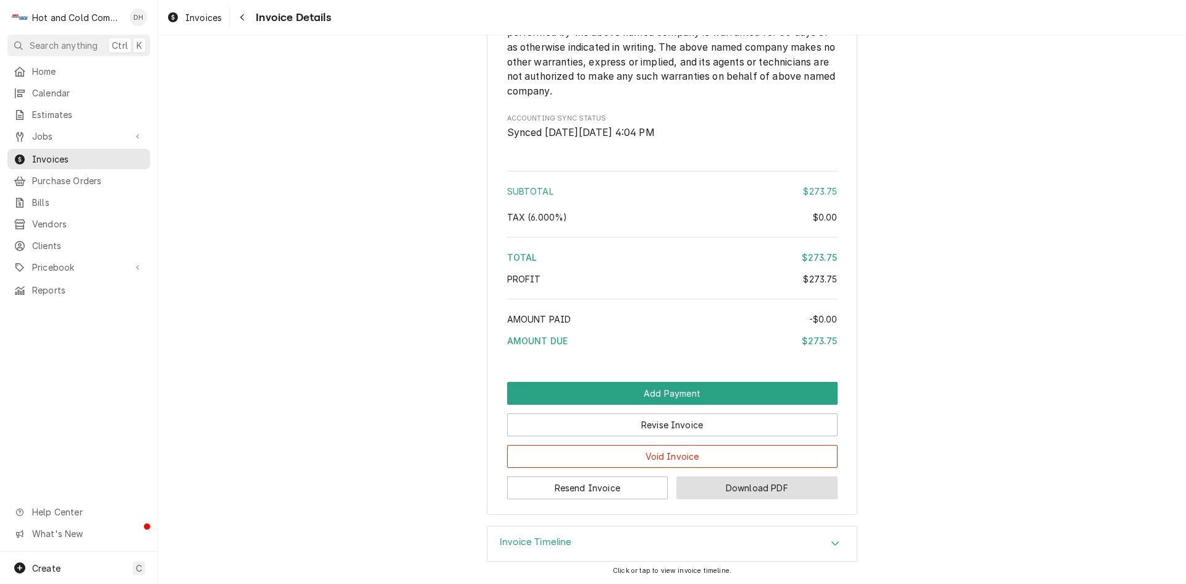
click at [789, 489] on button "Download PDF" at bounding box center [757, 487] width 161 height 23
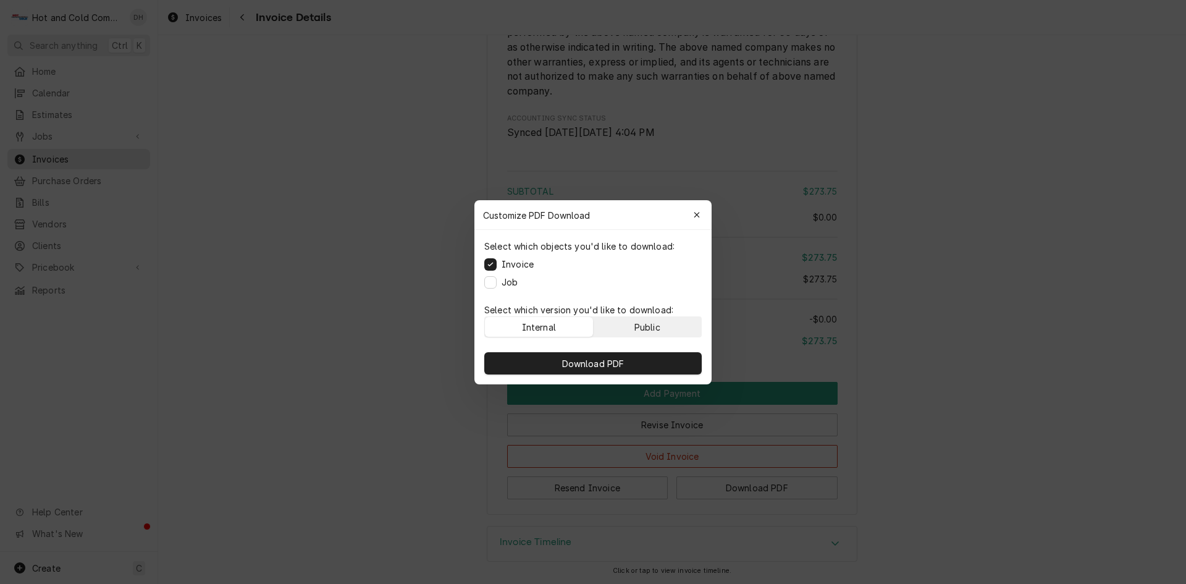
click at [676, 324] on button "Public" at bounding box center [648, 327] width 108 height 20
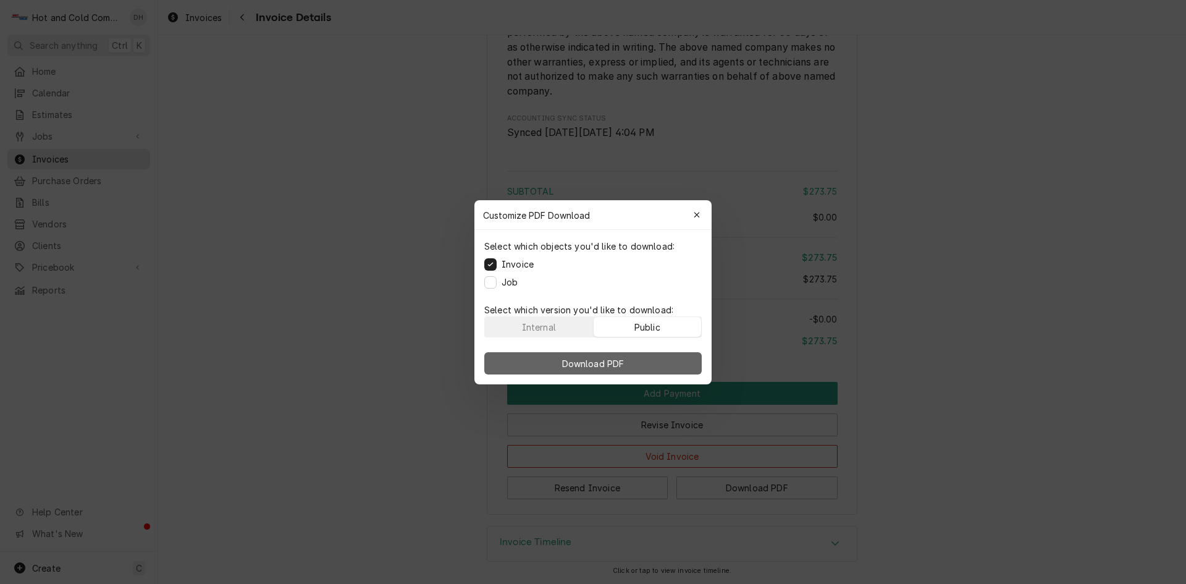
click at [591, 365] on span "Download PDF" at bounding box center [593, 363] width 67 height 13
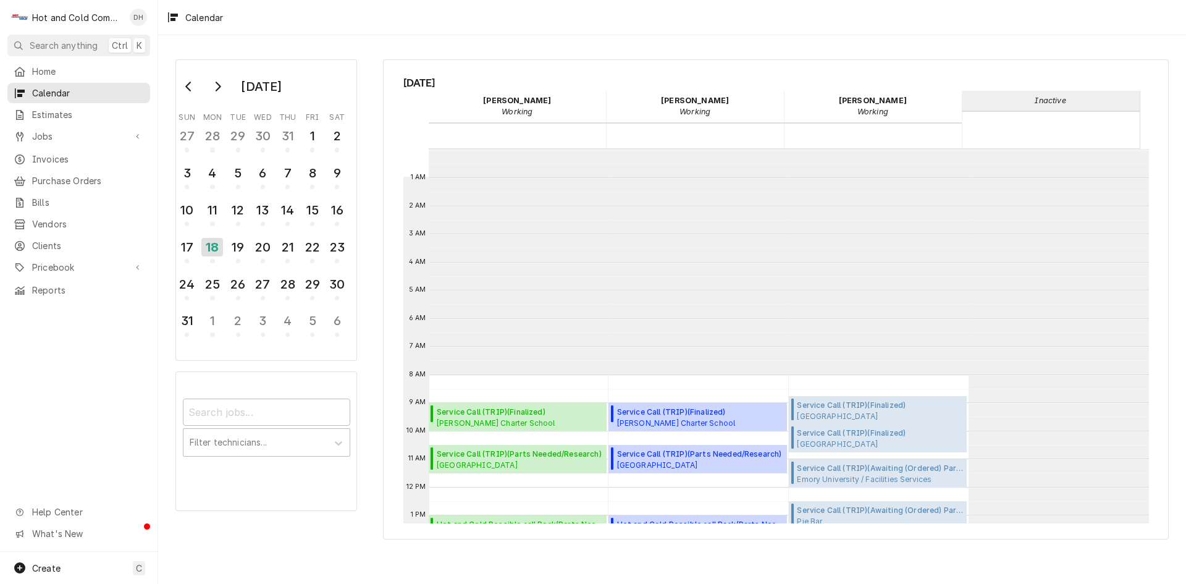
scroll to position [226, 0]
